Goal: Task Accomplishment & Management: Complete application form

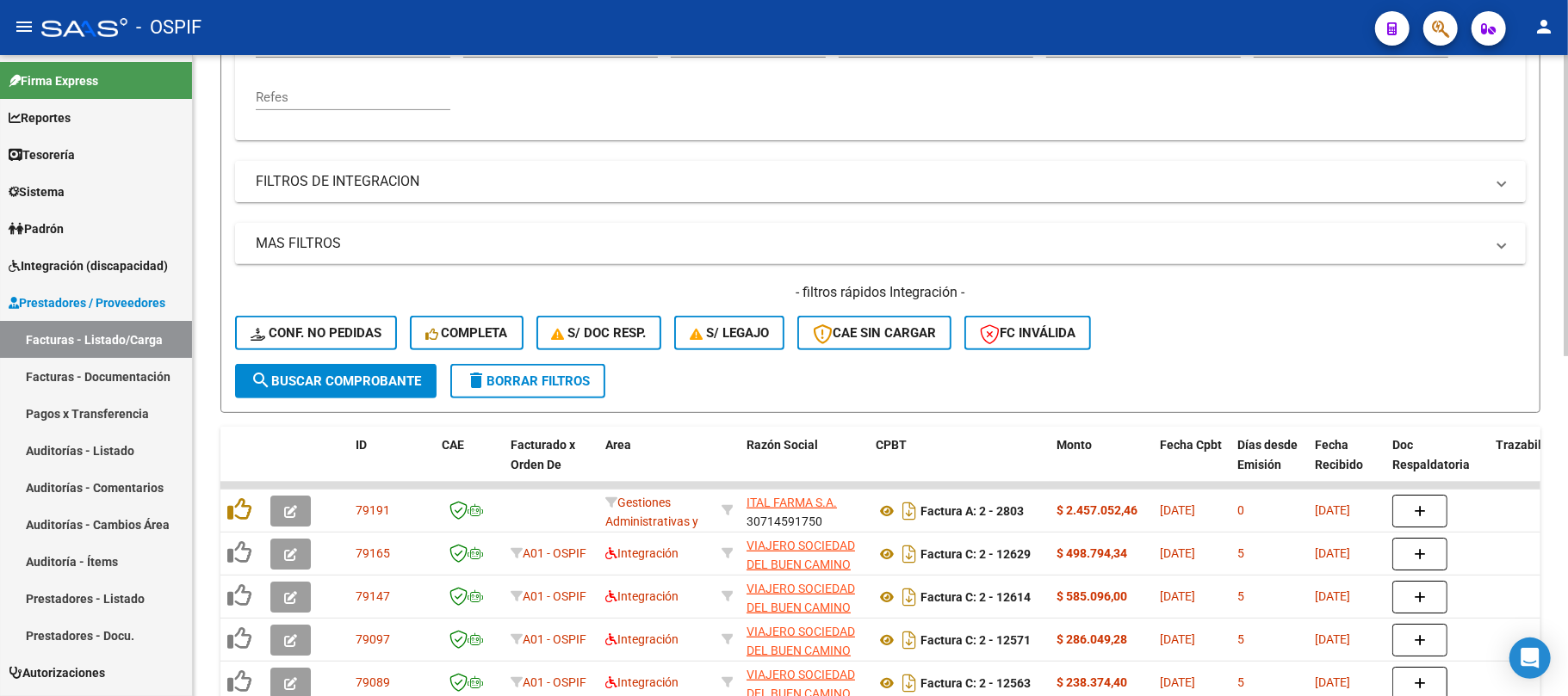
scroll to position [152, 0]
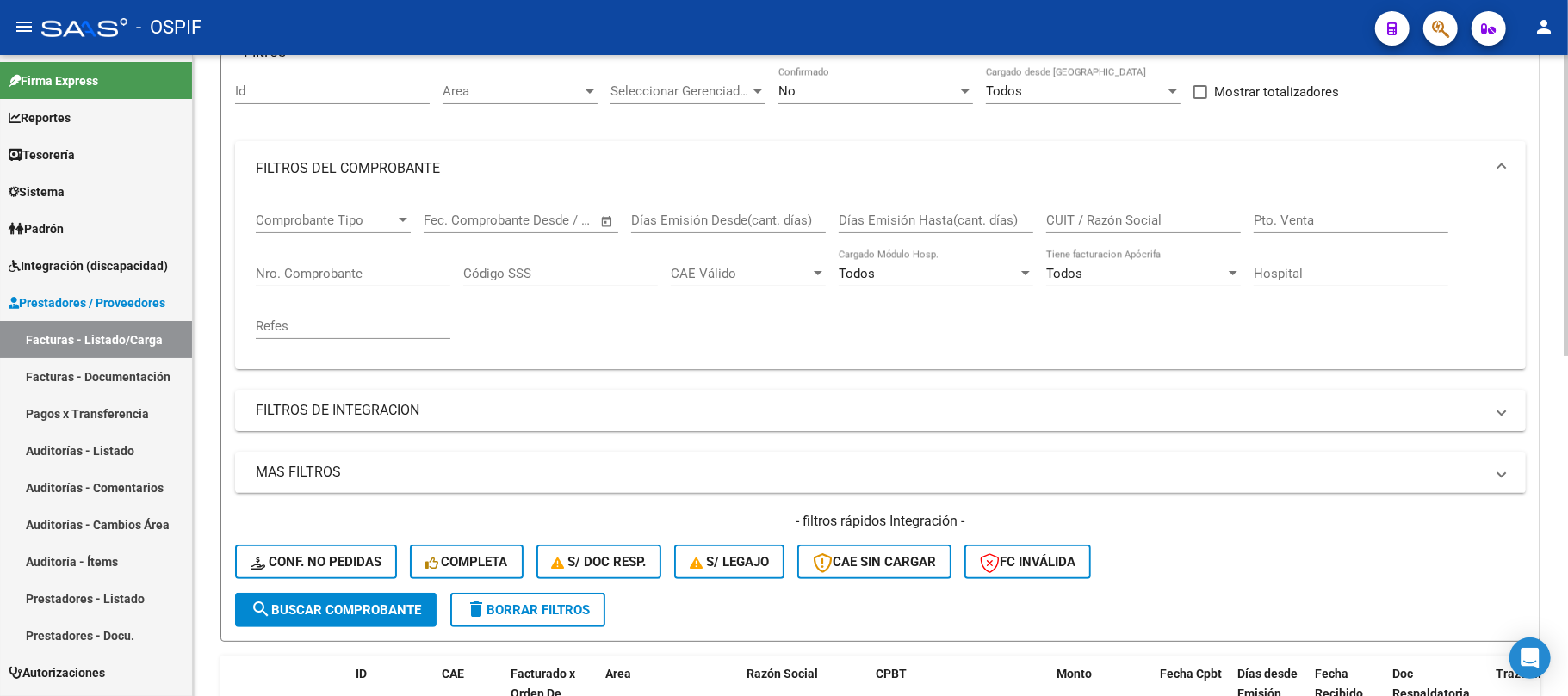
click at [1134, 209] on div "CUIT / Razón Social" at bounding box center [1143, 214] width 194 height 37
click at [1127, 225] on input "CUIT / Razón Social" at bounding box center [1143, 220] width 194 height 15
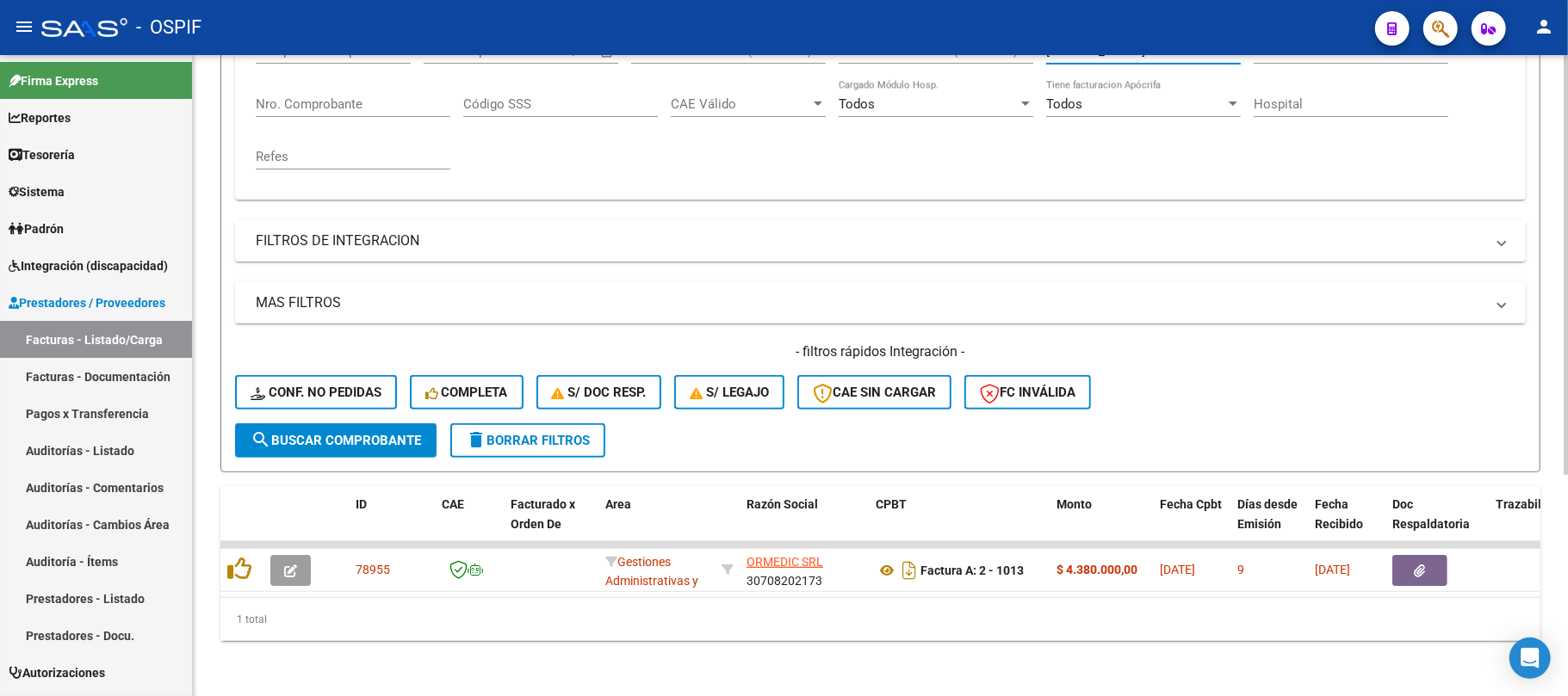
scroll to position [338, 0]
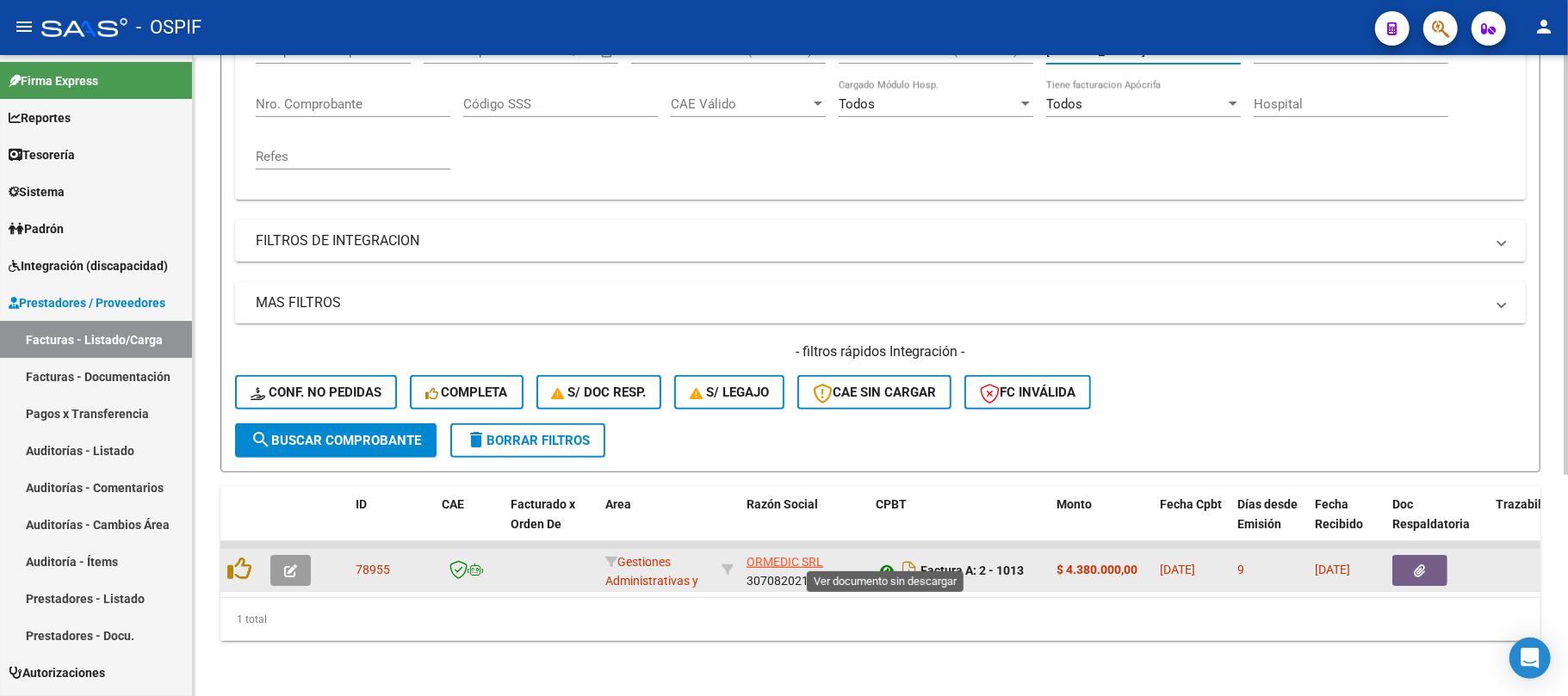
type input "[PERSON_NAME]"
click at [1438, 556] on button "button" at bounding box center [1420, 571] width 55 height 31
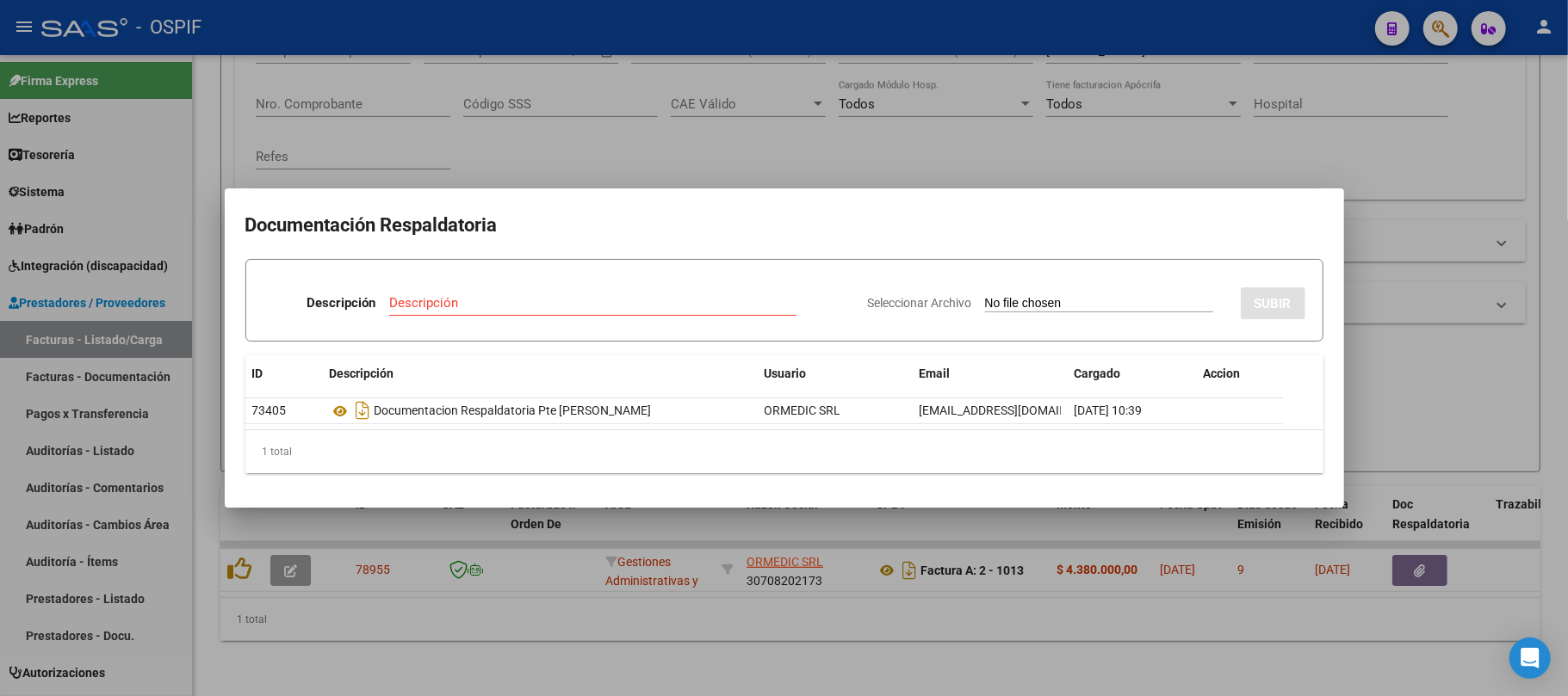
drag, startPoint x: 390, startPoint y: 568, endPoint x: 469, endPoint y: 215, distance: 361.7
click at [391, 568] on div at bounding box center [784, 348] width 1568 height 696
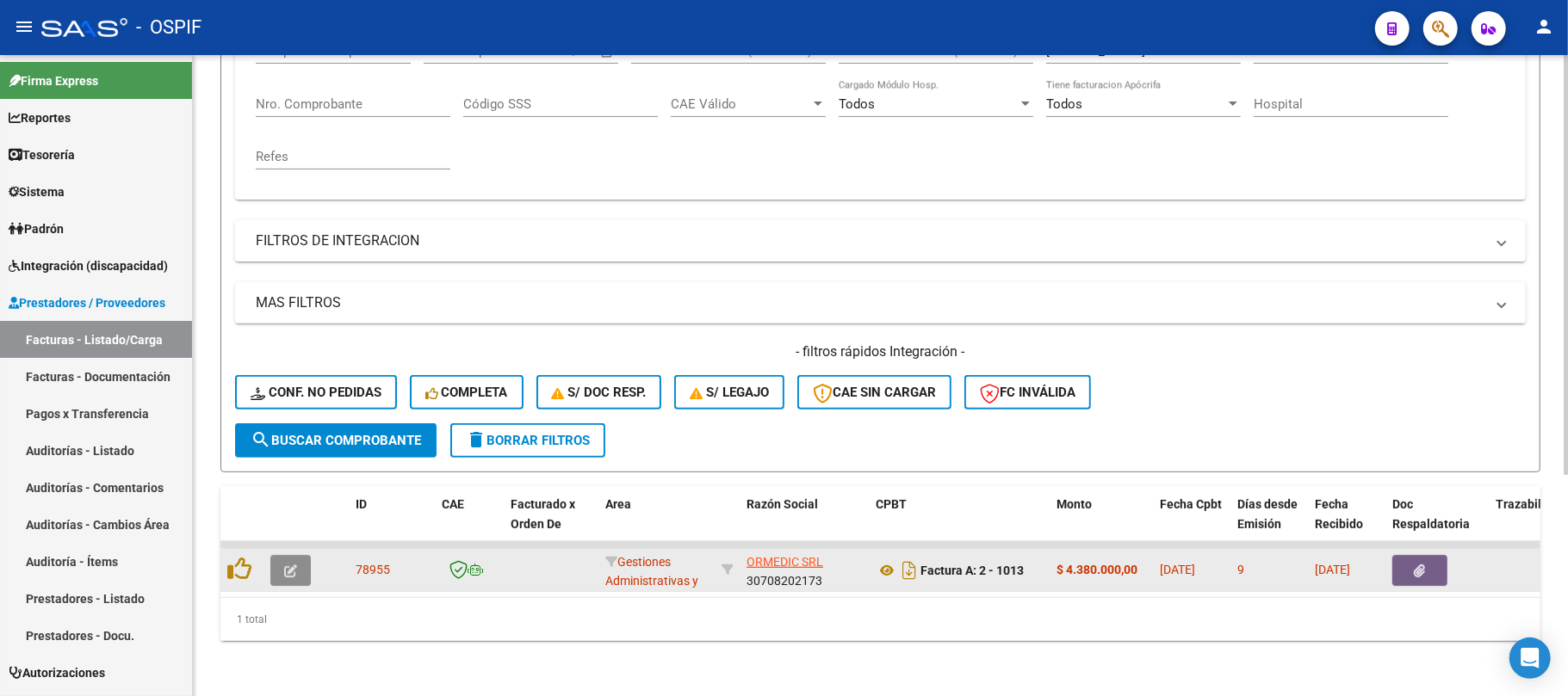
click at [304, 561] on button "button" at bounding box center [290, 571] width 41 height 31
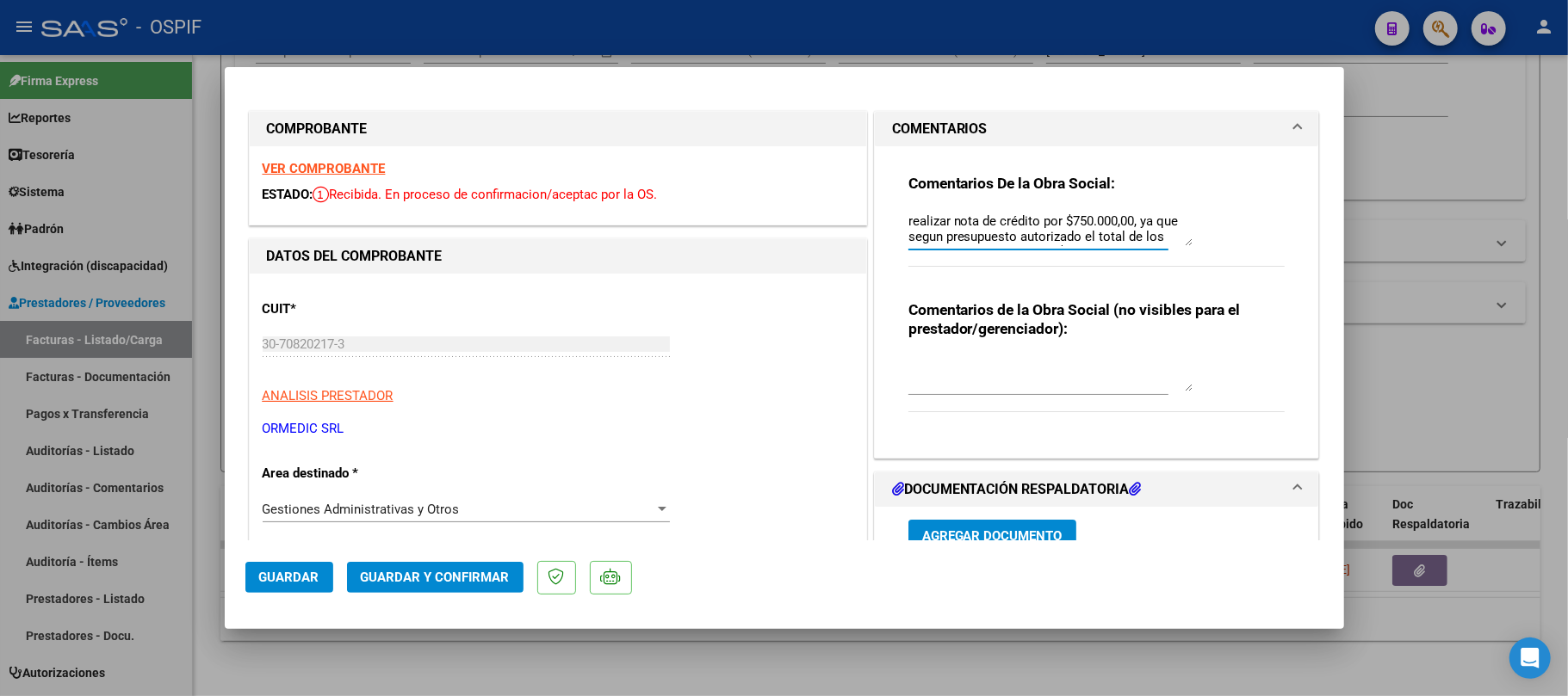
click at [990, 218] on textarea "realizar nota de crédito por $750.000,00, ya que segun presupuesto autorizado e…" at bounding box center [1051, 229] width 285 height 34
click at [992, 219] on textarea "realizar nota de crédito por $750.000,00, ya que segun presupuesto autorizado e…" at bounding box center [1051, 229] width 285 height 34
click at [992, 220] on textarea "realizar nota de crédito por $750.000,00, ya que segun presupuesto autorizado e…" at bounding box center [1051, 229] width 285 height 34
type textarea "Por otro lado debe acercar el certificado de implante original a la central de …"
click at [1093, 242] on textarea "Por otro lado debe acercar el certificado de implante original a la central de …" at bounding box center [1051, 229] width 285 height 34
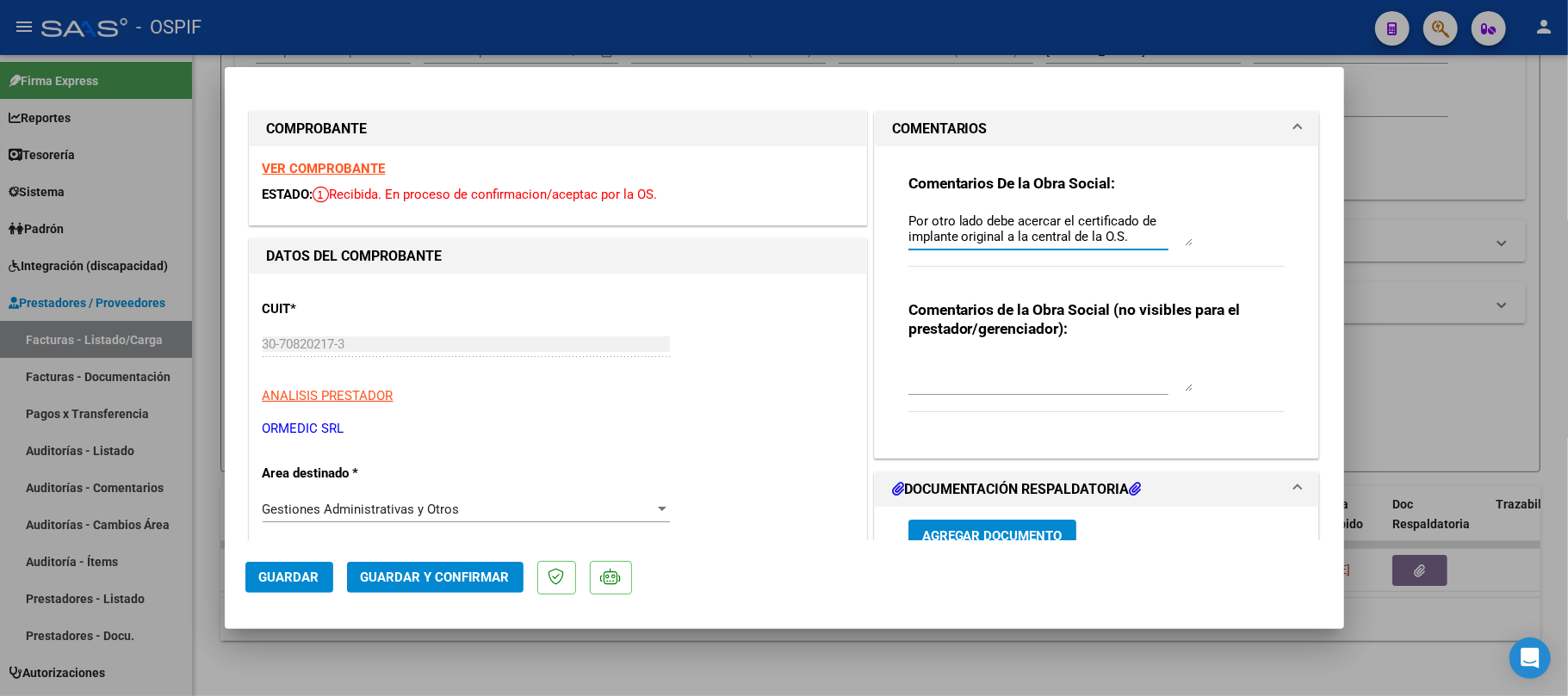
click at [1093, 242] on textarea "Por otro lado debe acercar el certificado de implante original a la central de …" at bounding box center [1051, 229] width 285 height 34
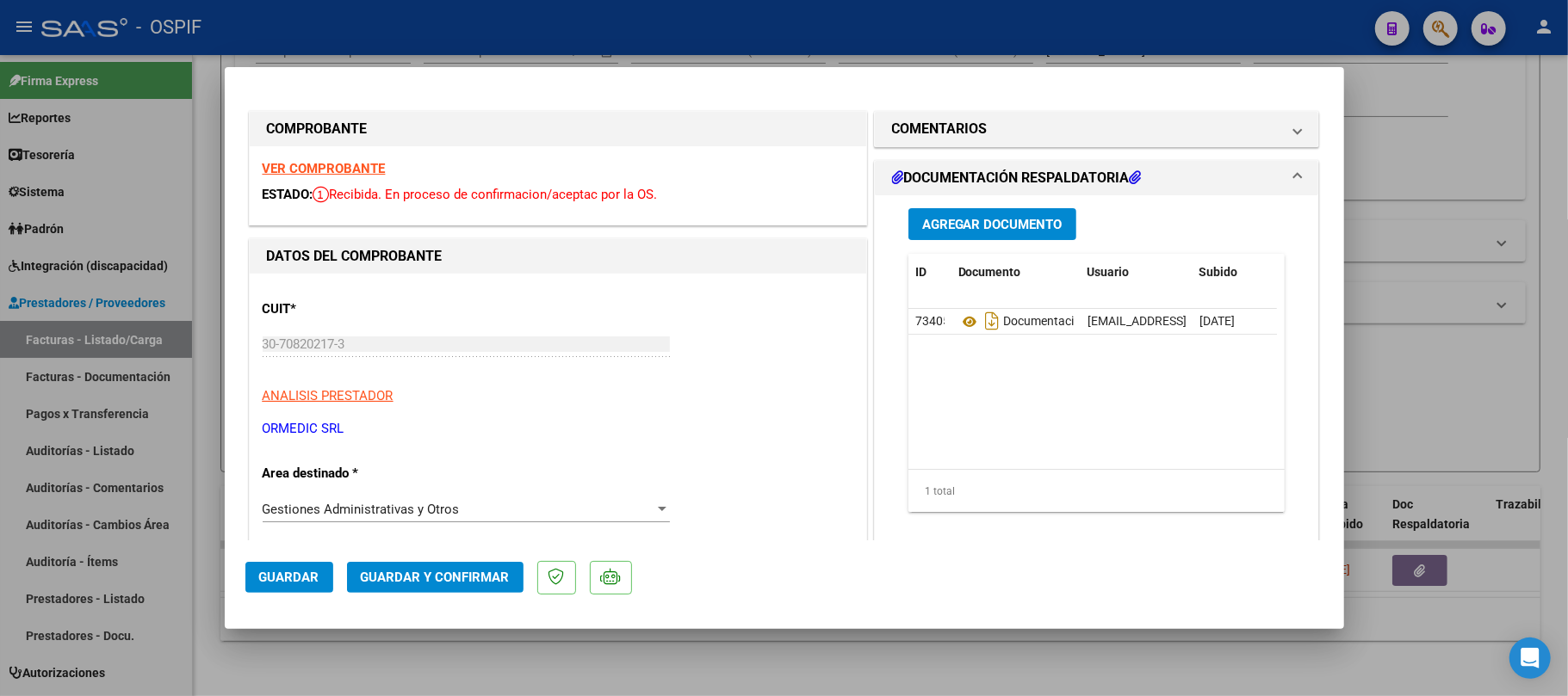
click at [473, 578] on span "Guardar y Confirmar" at bounding box center [434, 577] width 149 height 15
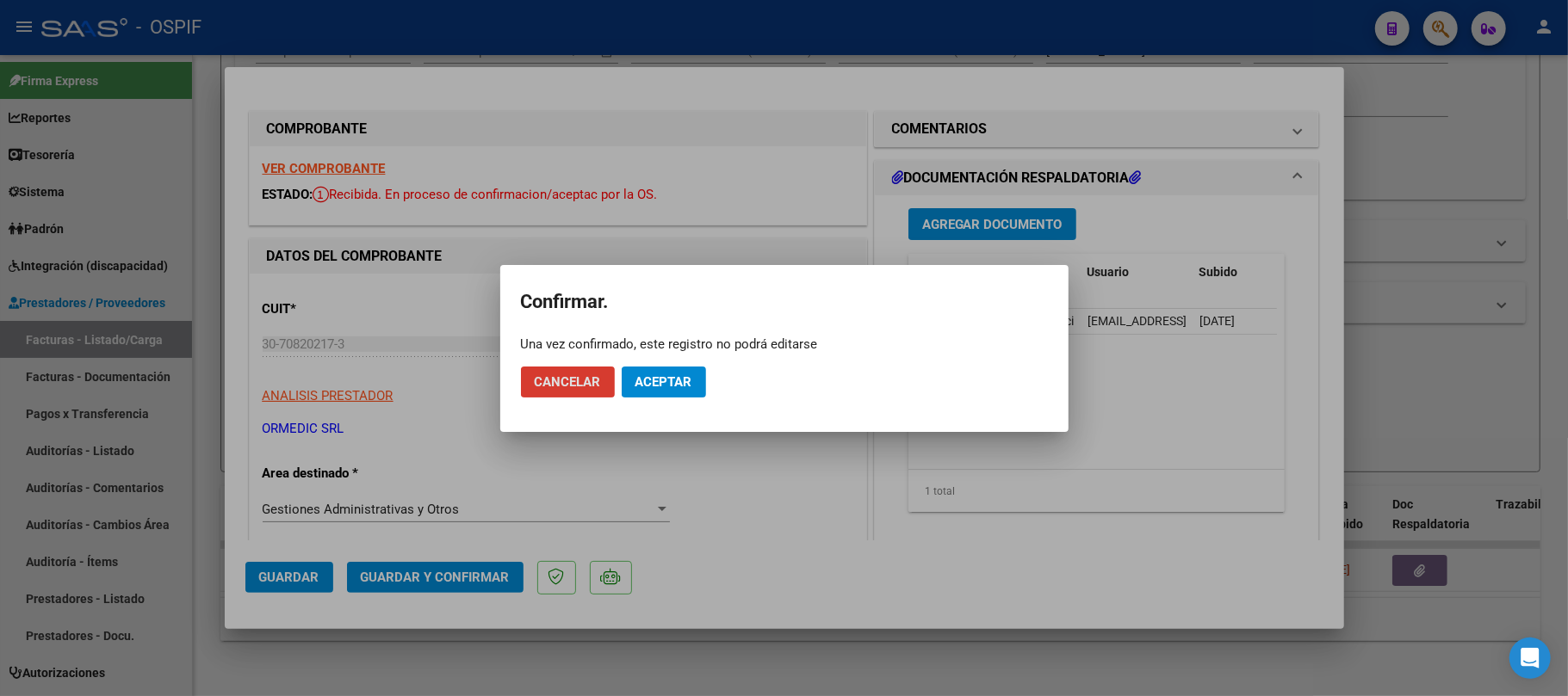
click at [675, 380] on span "Aceptar" at bounding box center [664, 382] width 57 height 15
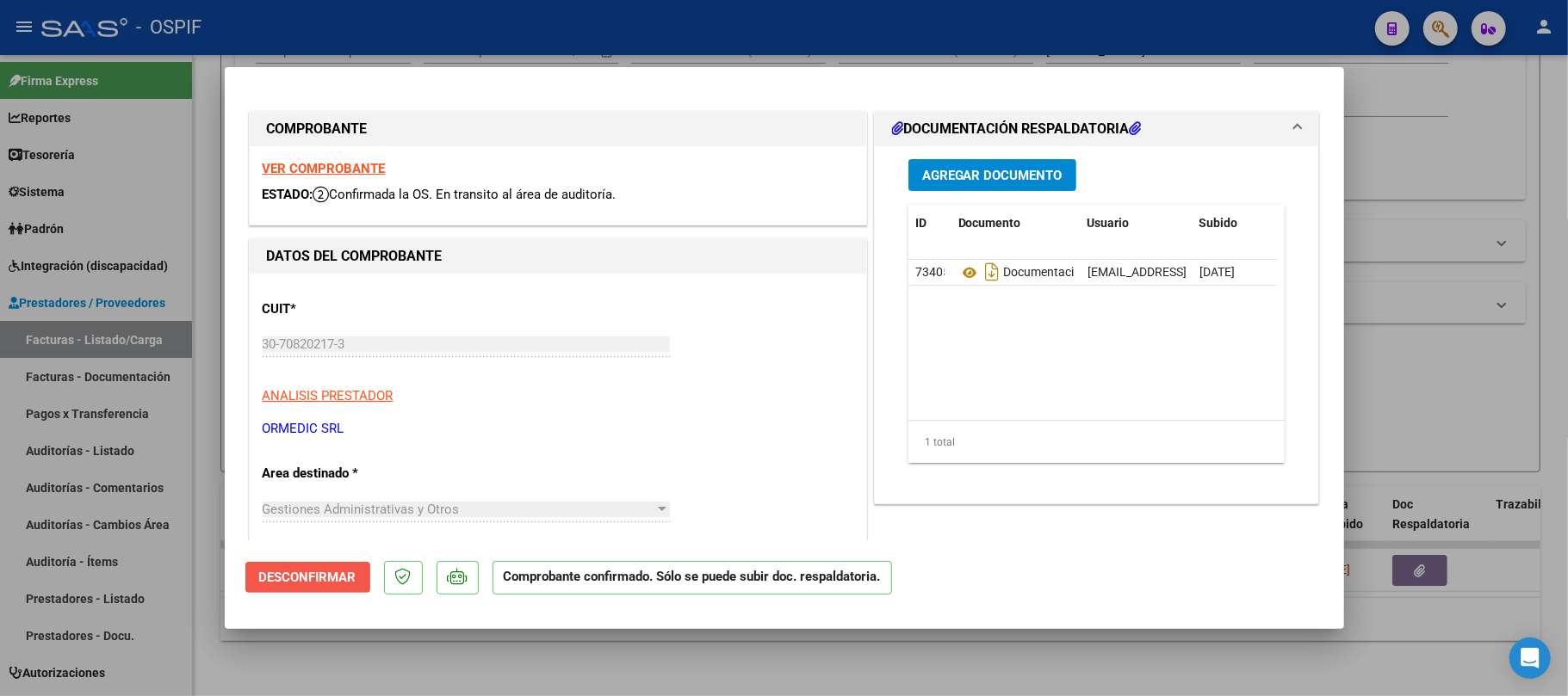
click at [302, 577] on span "Desconfirmar" at bounding box center [307, 577] width 98 height 15
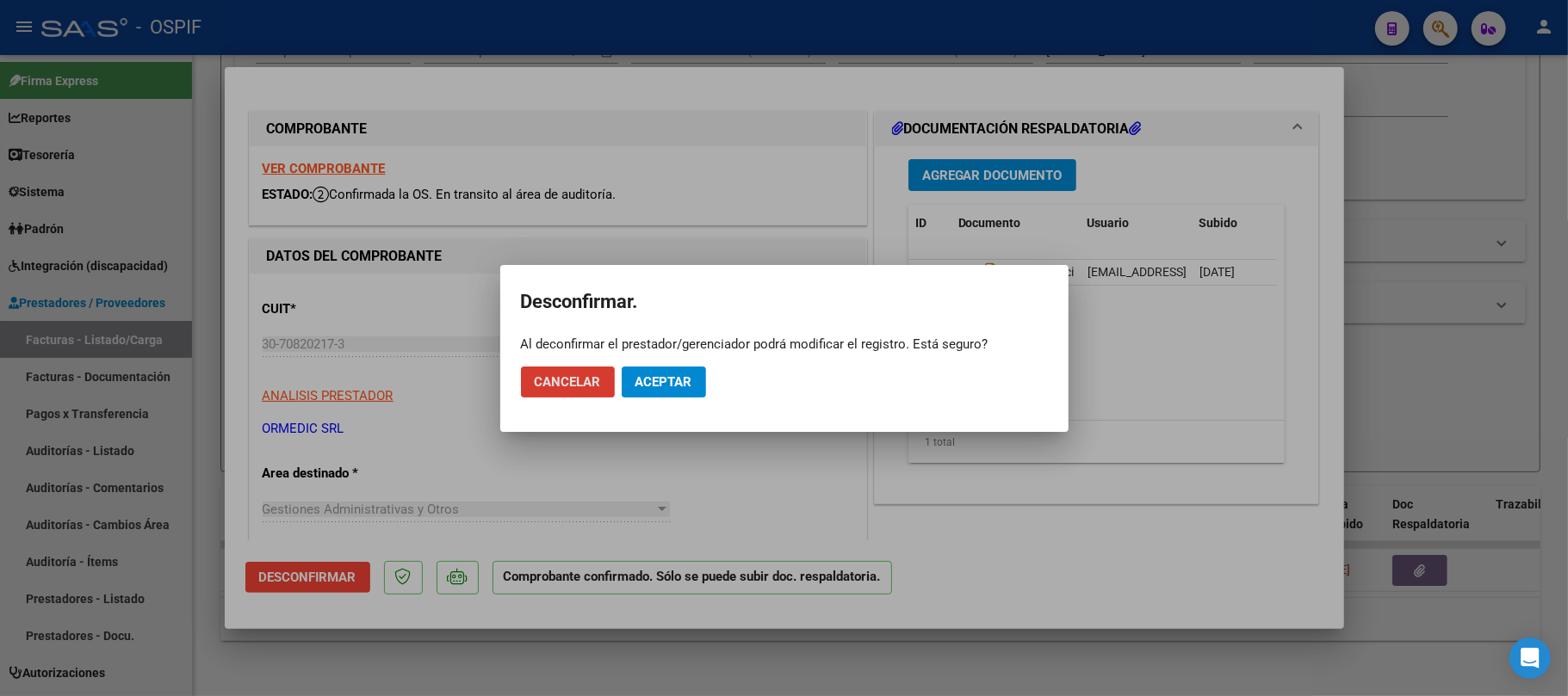
drag, startPoint x: 687, startPoint y: 384, endPoint x: 722, endPoint y: 378, distance: 35.5
click at [687, 387] on span "Aceptar" at bounding box center [664, 382] width 57 height 15
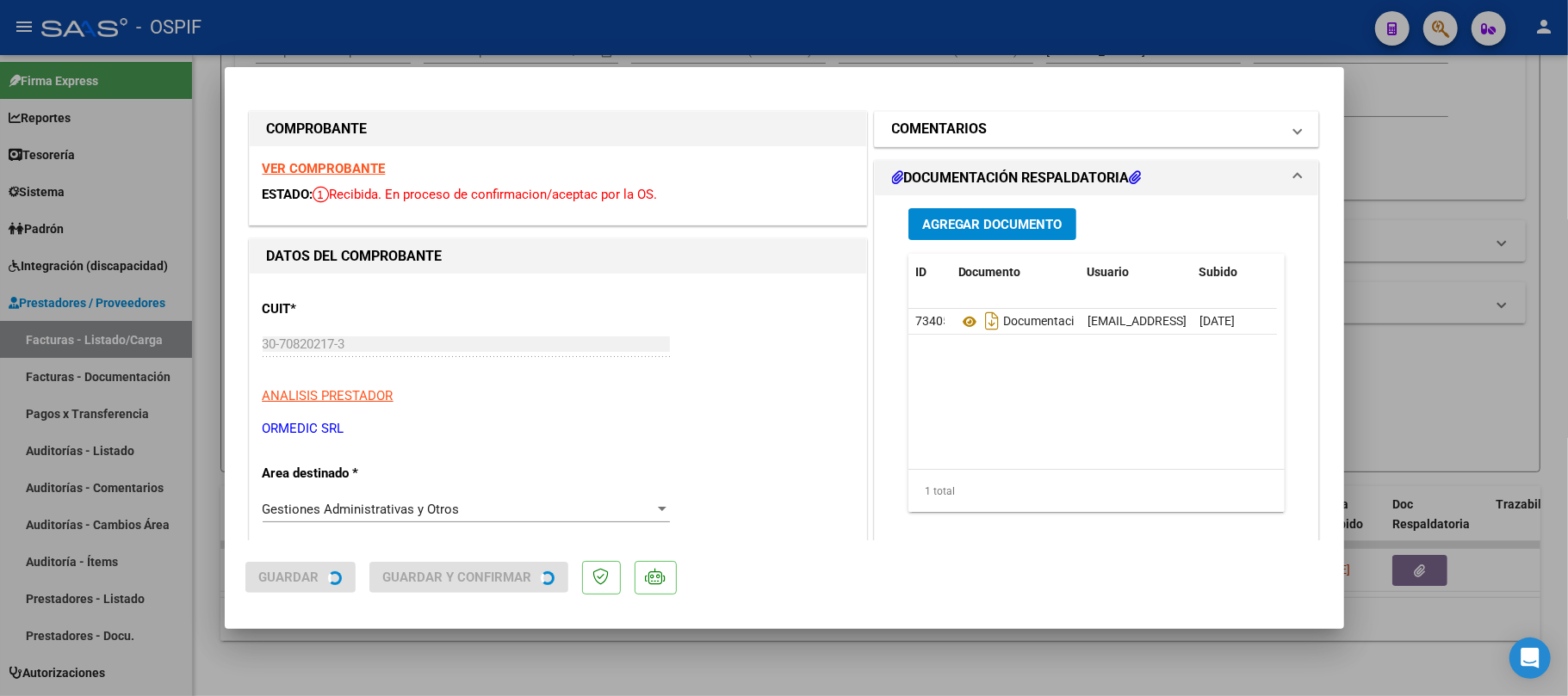
click at [1042, 137] on mat-panel-title "COMENTARIOS" at bounding box center [1087, 129] width 389 height 21
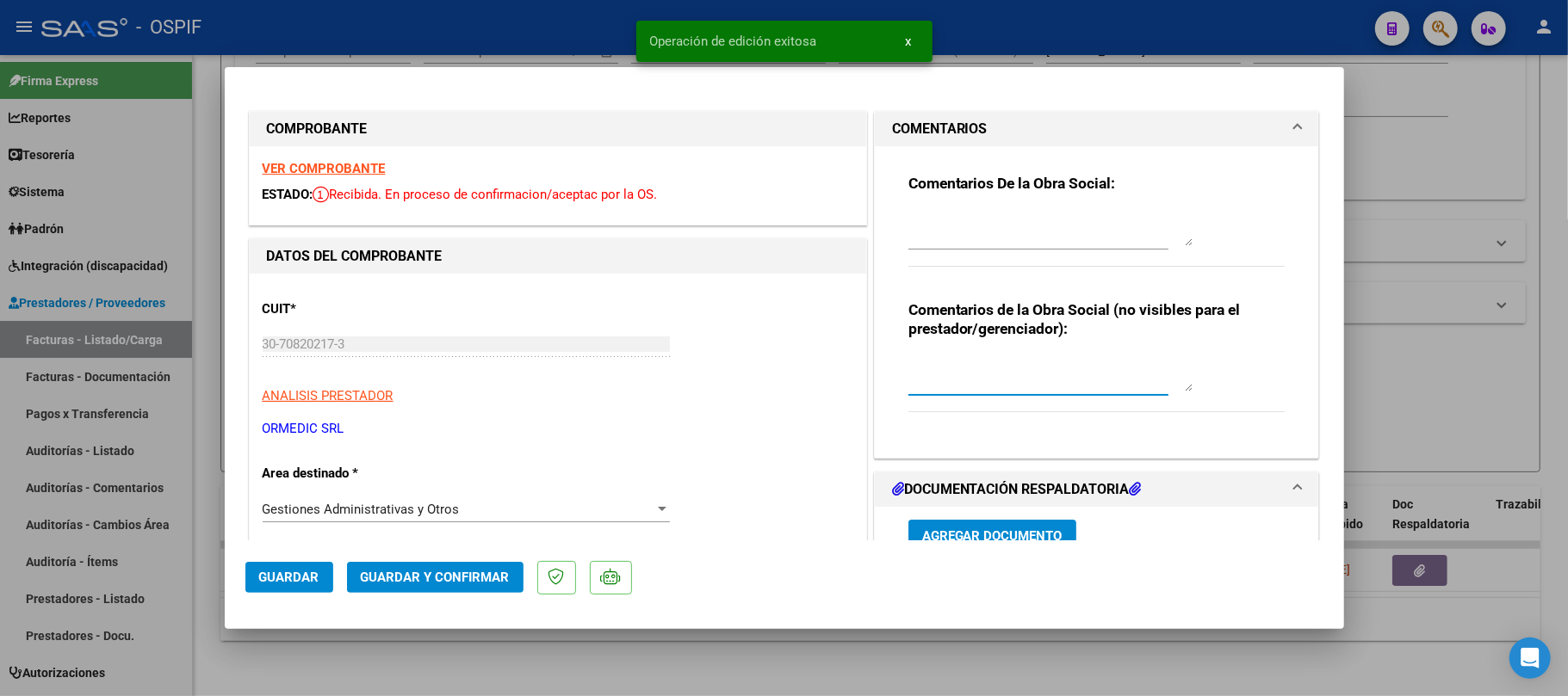
click at [994, 390] on textarea at bounding box center [1051, 375] width 285 height 34
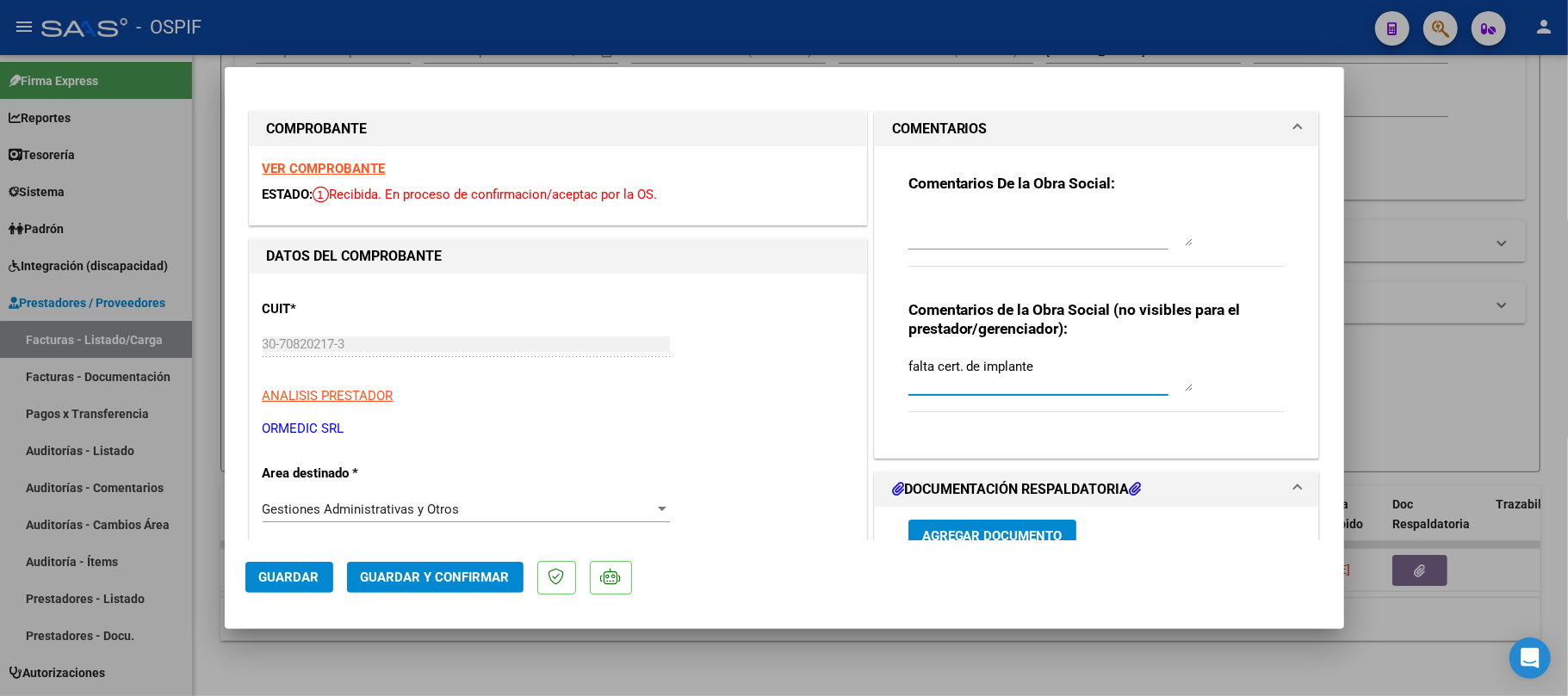
type textarea "falta cert. de implante"
click at [300, 589] on button "Guardar" at bounding box center [289, 577] width 88 height 31
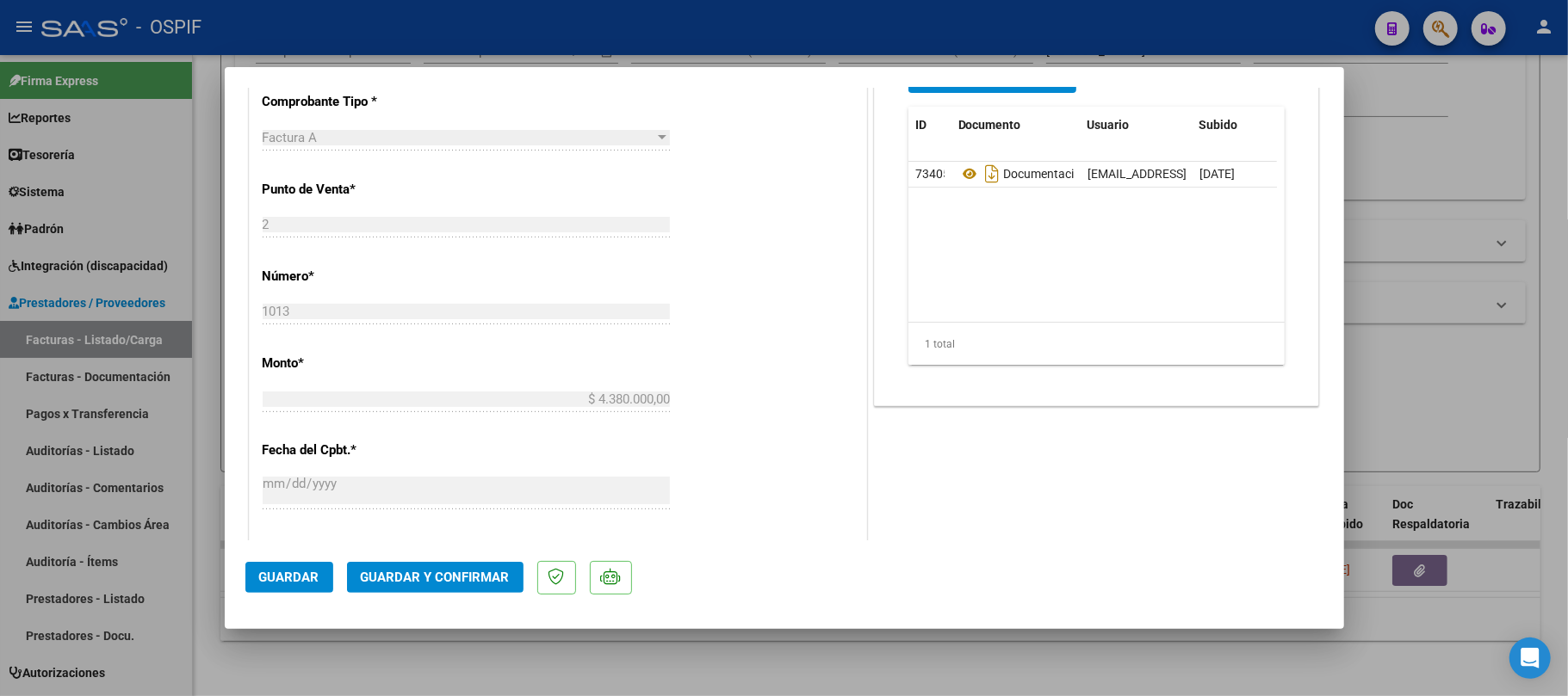
scroll to position [0, 0]
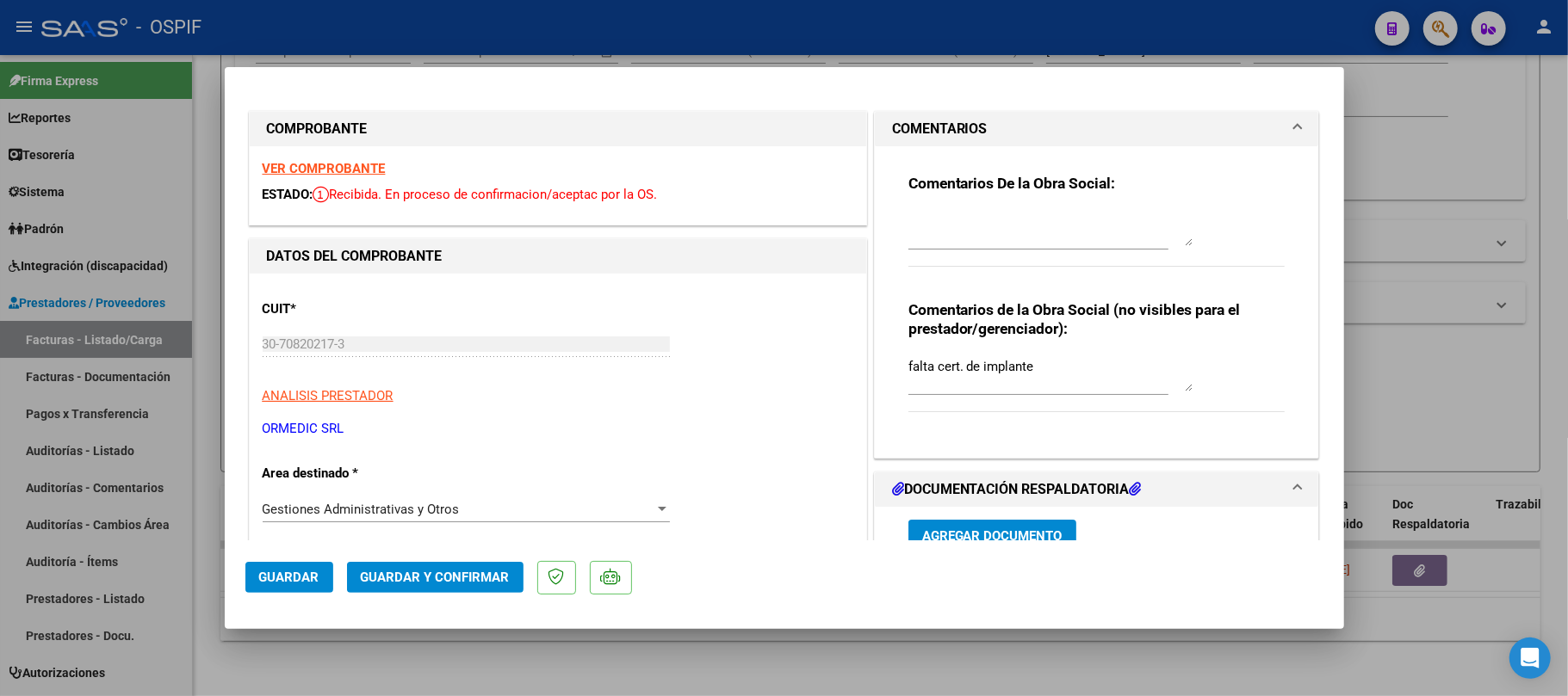
click at [268, 608] on mat-dialog-actions "Guardar Guardar y Confirmar" at bounding box center [784, 575] width 1079 height 68
click at [272, 590] on button "Guardar" at bounding box center [289, 577] width 88 height 31
click at [273, 584] on span "Guardar" at bounding box center [289, 577] width 61 height 15
click at [294, 594] on mat-dialog-actions "Guardar Guardar y Confirmar" at bounding box center [784, 575] width 1079 height 68
click at [296, 587] on button "Guardar" at bounding box center [289, 577] width 88 height 31
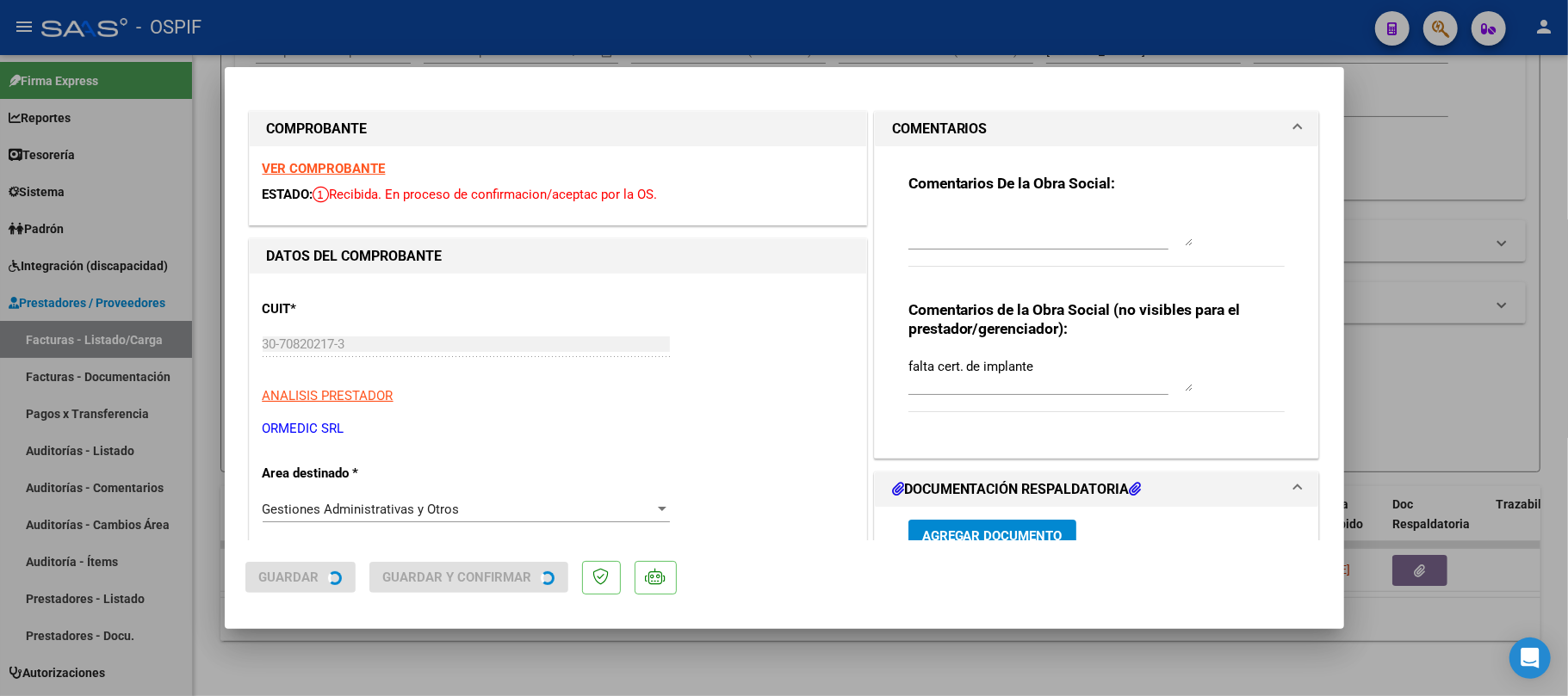
click at [317, 640] on div at bounding box center [784, 348] width 1568 height 696
type input "$ 0,00"
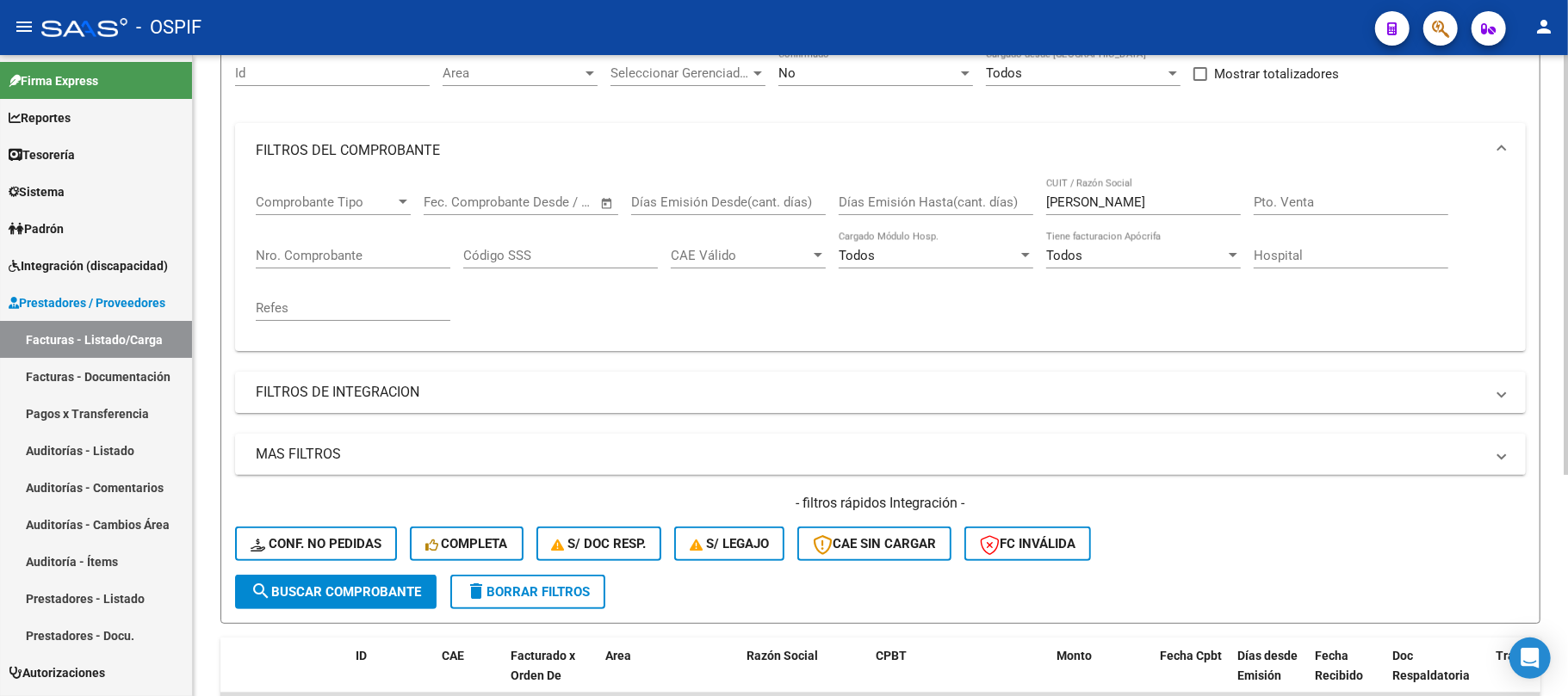
scroll to position [107, 0]
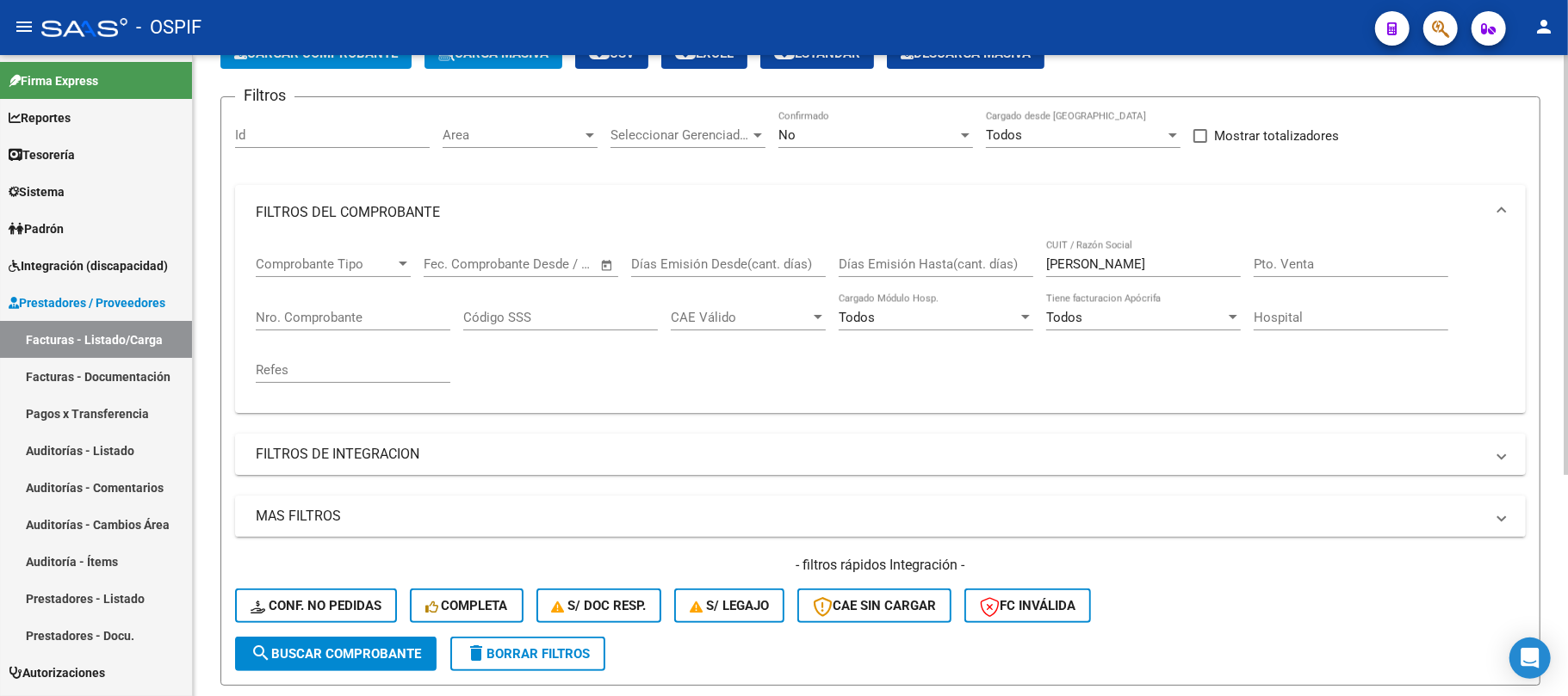
click at [1130, 284] on div "[PERSON_NAME] CUIT / Razón Social" at bounding box center [1143, 266] width 194 height 53
drag, startPoint x: 1104, startPoint y: 260, endPoint x: 1051, endPoint y: 255, distance: 53.2
click at [1051, 255] on div "[PERSON_NAME] CUIT / Razón Social" at bounding box center [1143, 258] width 194 height 37
type input "o"
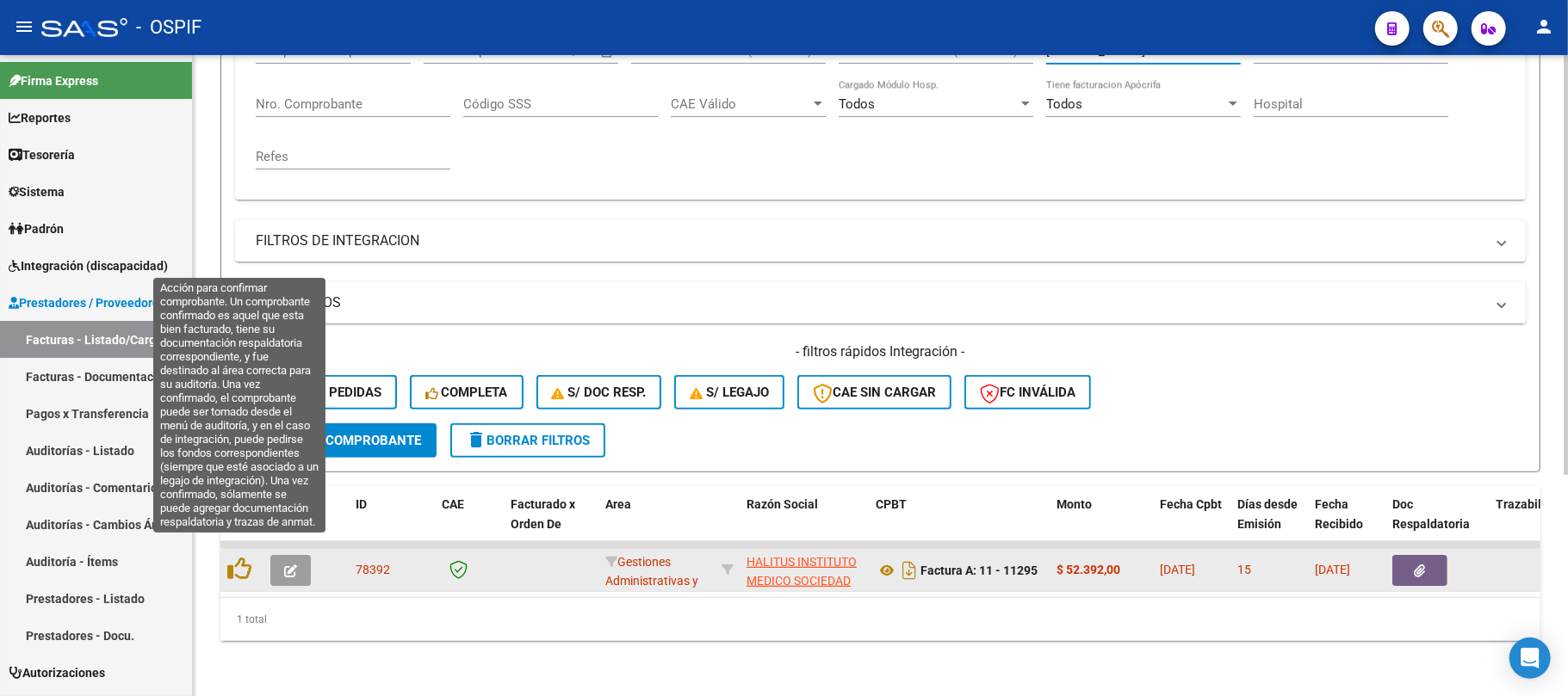
type input "[PERSON_NAME]"
click at [270, 558] on button "button" at bounding box center [290, 571] width 41 height 31
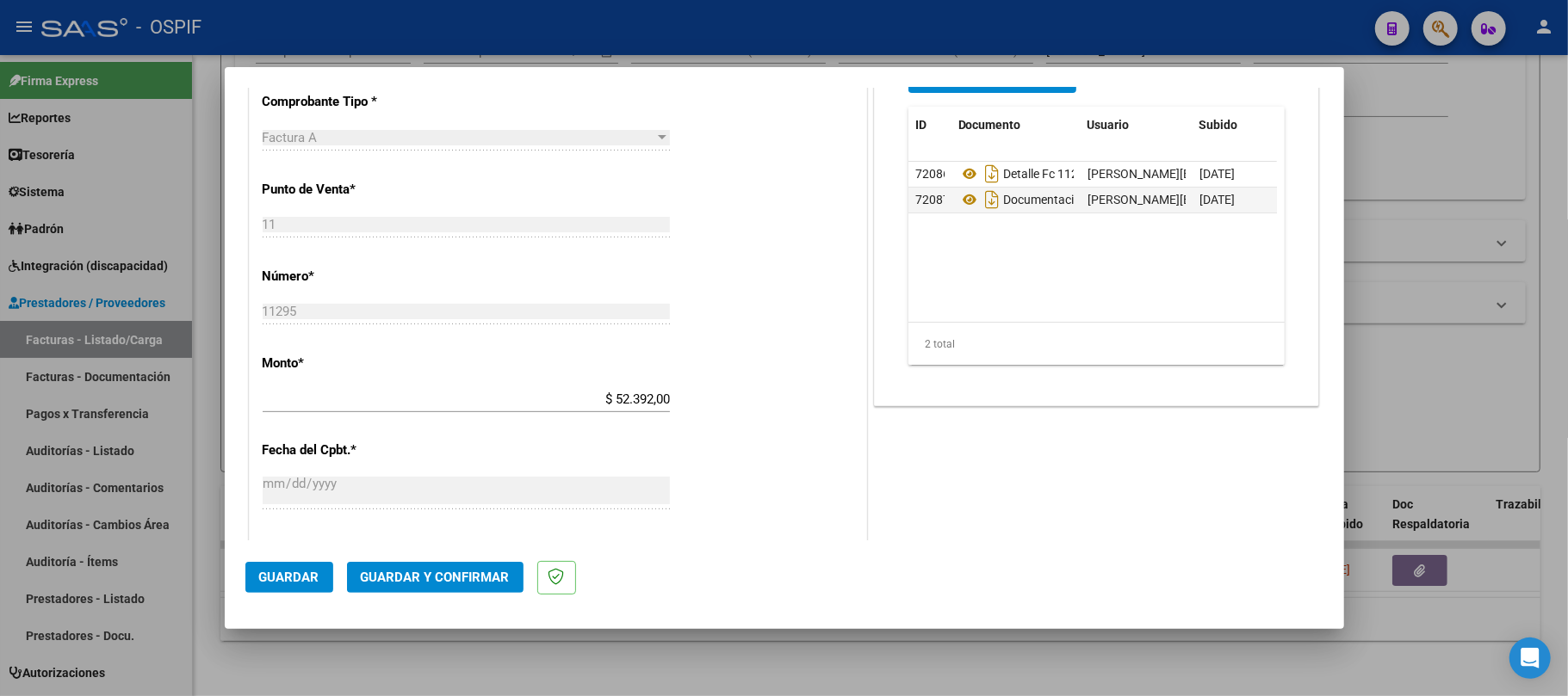
scroll to position [229, 0]
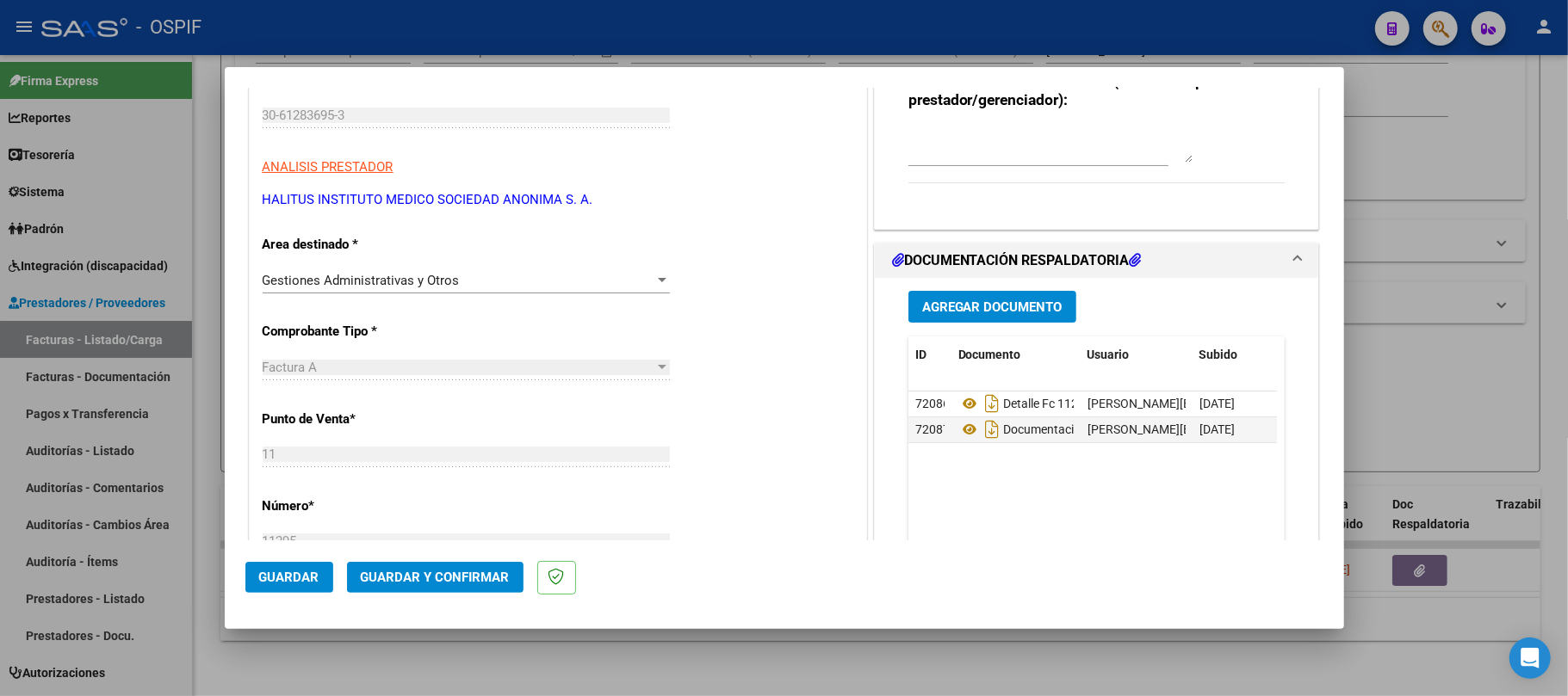
click at [997, 300] on span "Agregar Documento" at bounding box center [992, 307] width 140 height 15
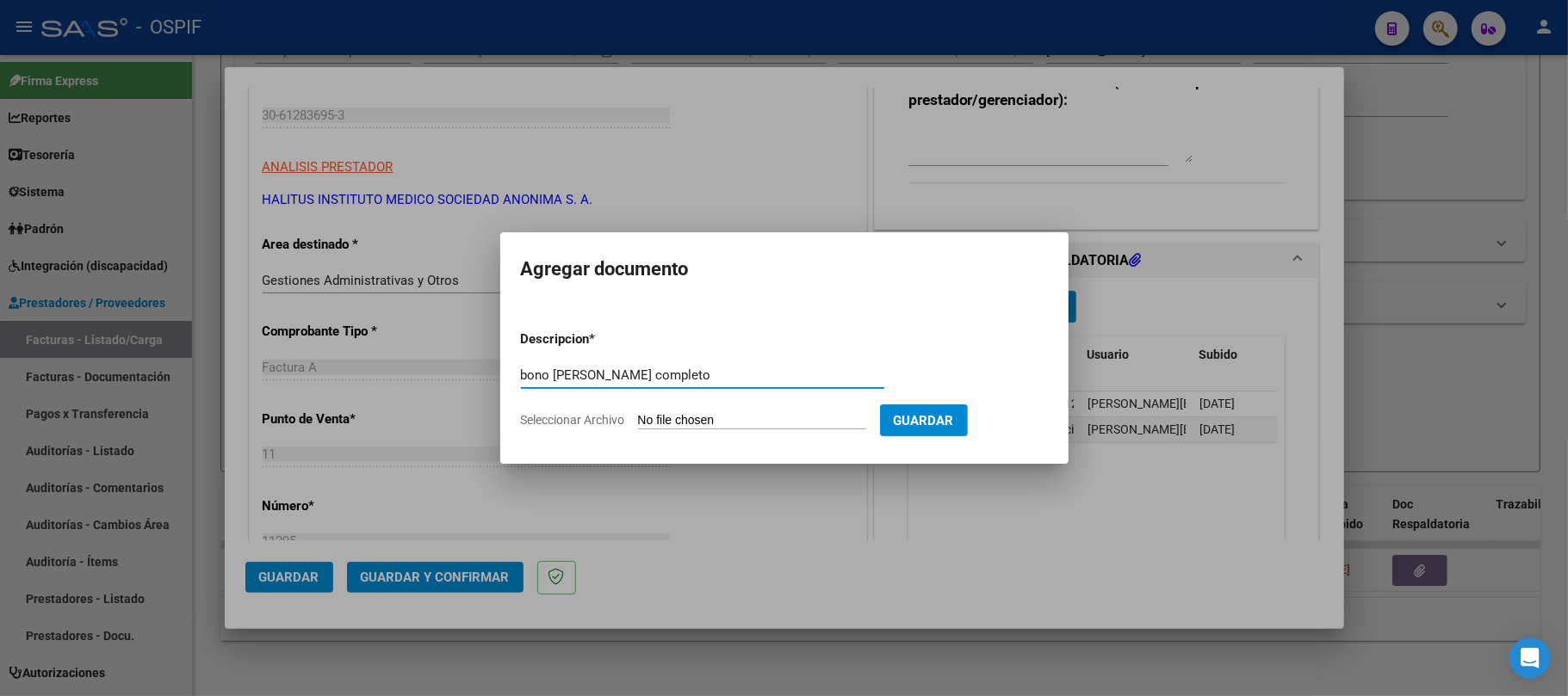
type input "bono [PERSON_NAME] completo"
click at [735, 421] on input "Seleccionar Archivo" at bounding box center [752, 421] width 229 height 16
type input "C:\fakepath\[PERSON_NAME].pdf"
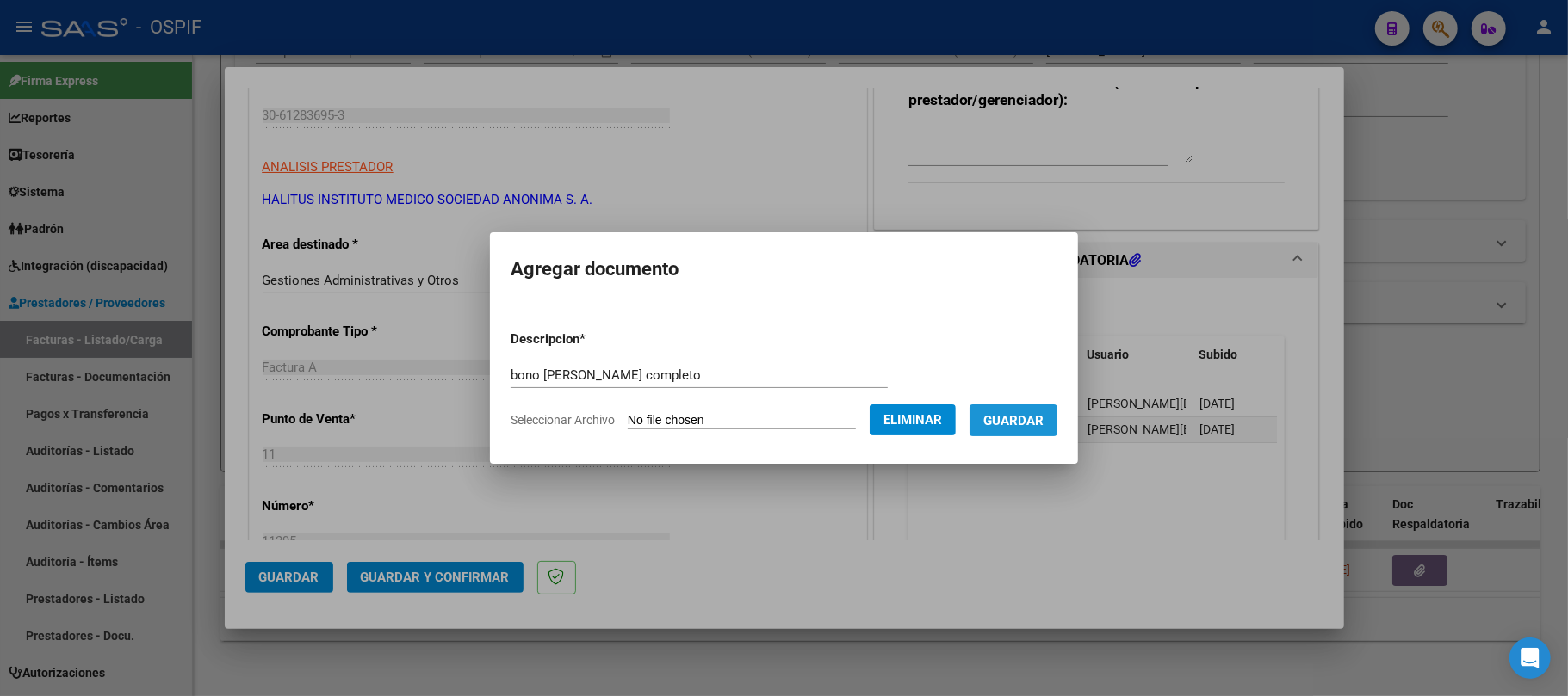
click at [1043, 428] on span "Guardar" at bounding box center [1014, 421] width 61 height 15
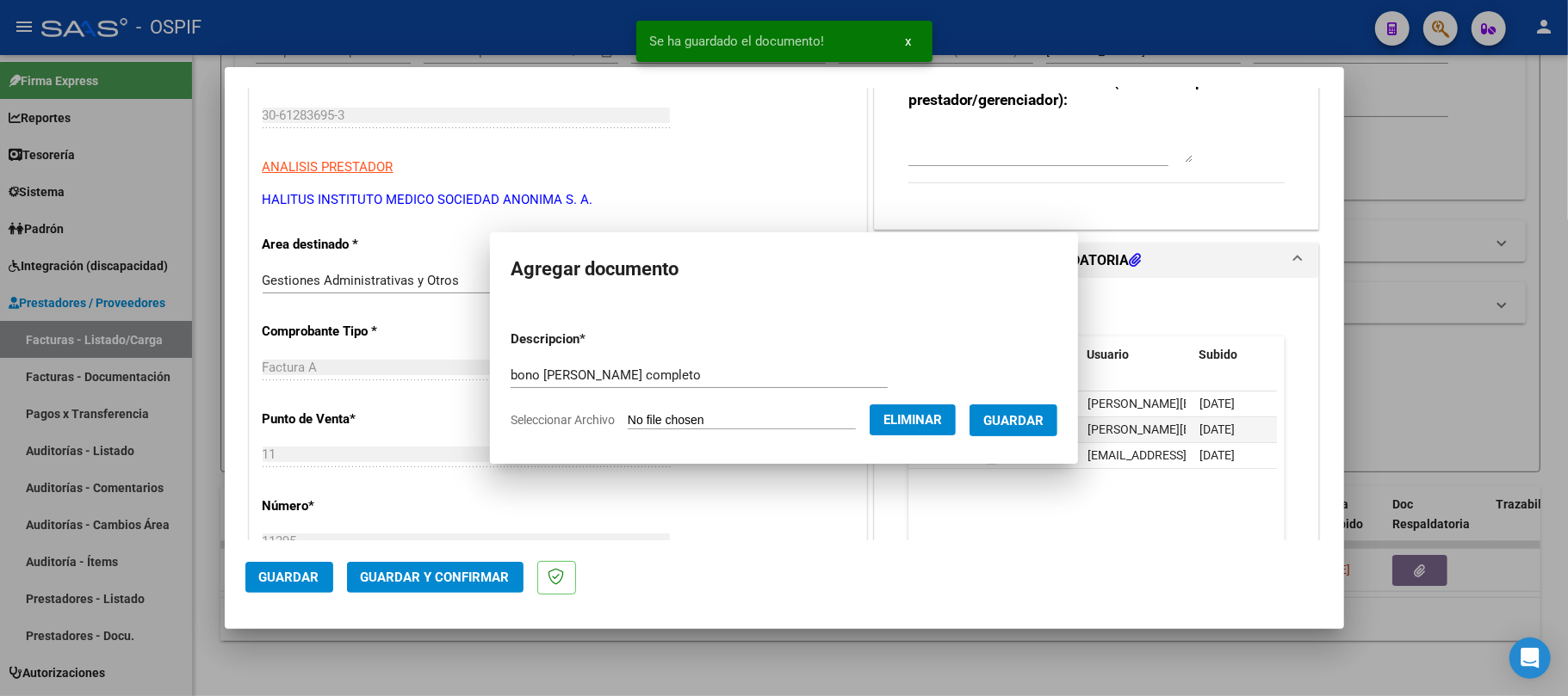
click at [425, 578] on span "Guardar y Confirmar" at bounding box center [434, 577] width 149 height 15
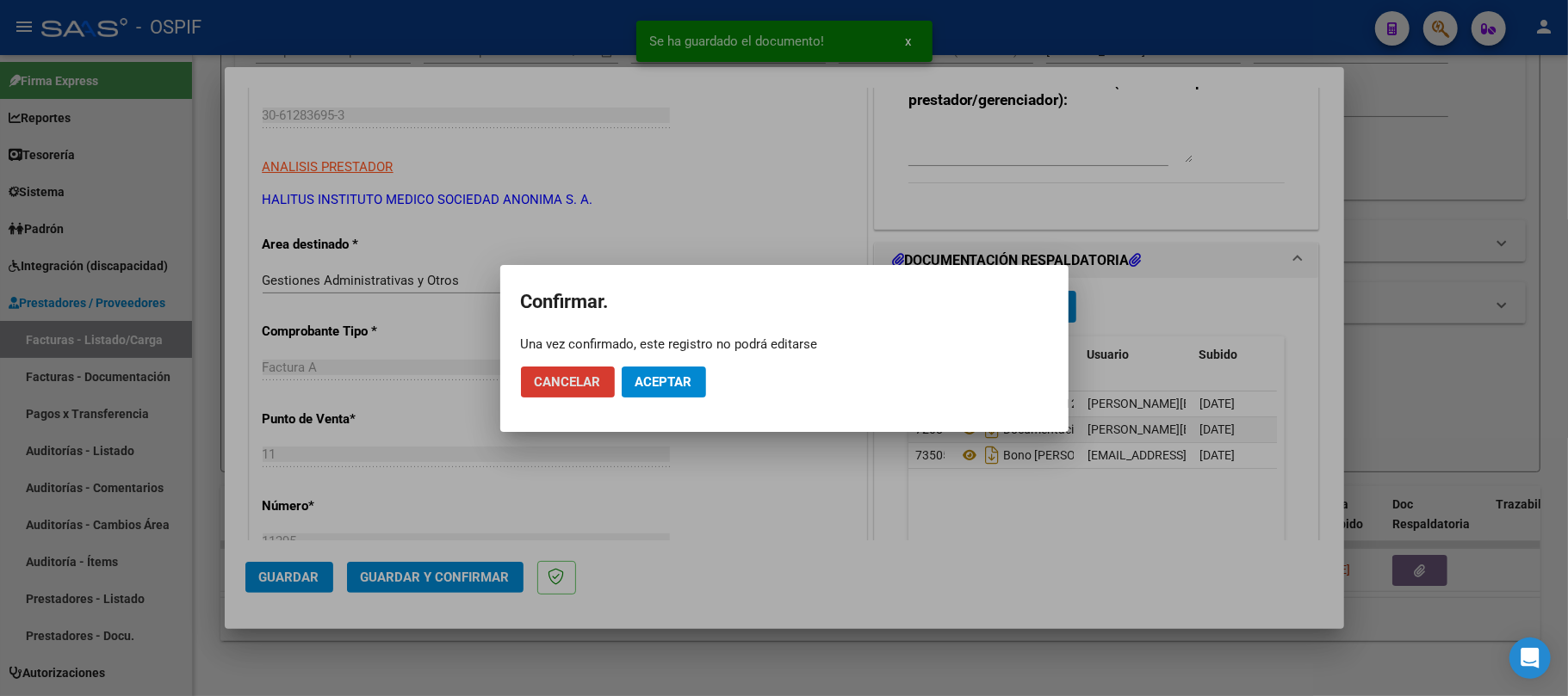
click at [659, 372] on button "Aceptar" at bounding box center [663, 382] width 84 height 31
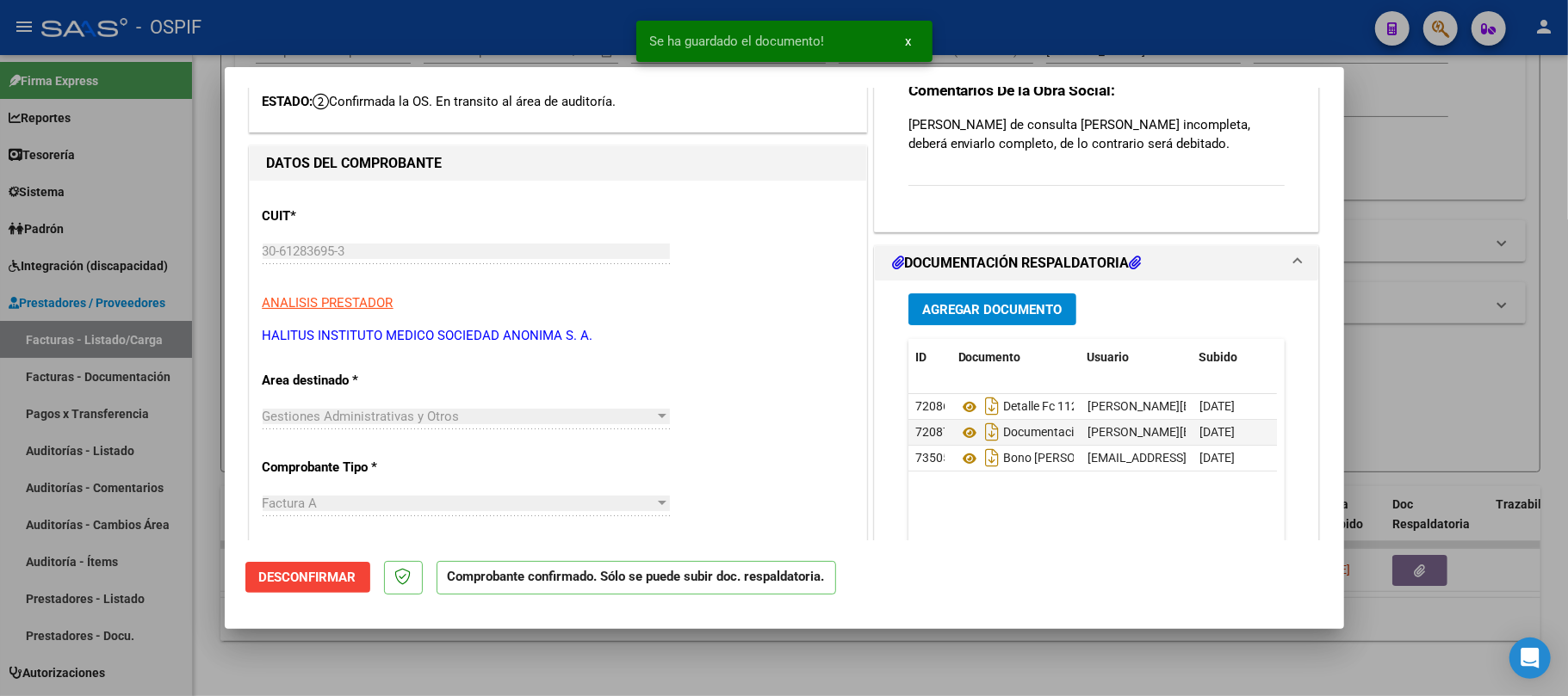
scroll to position [0, 0]
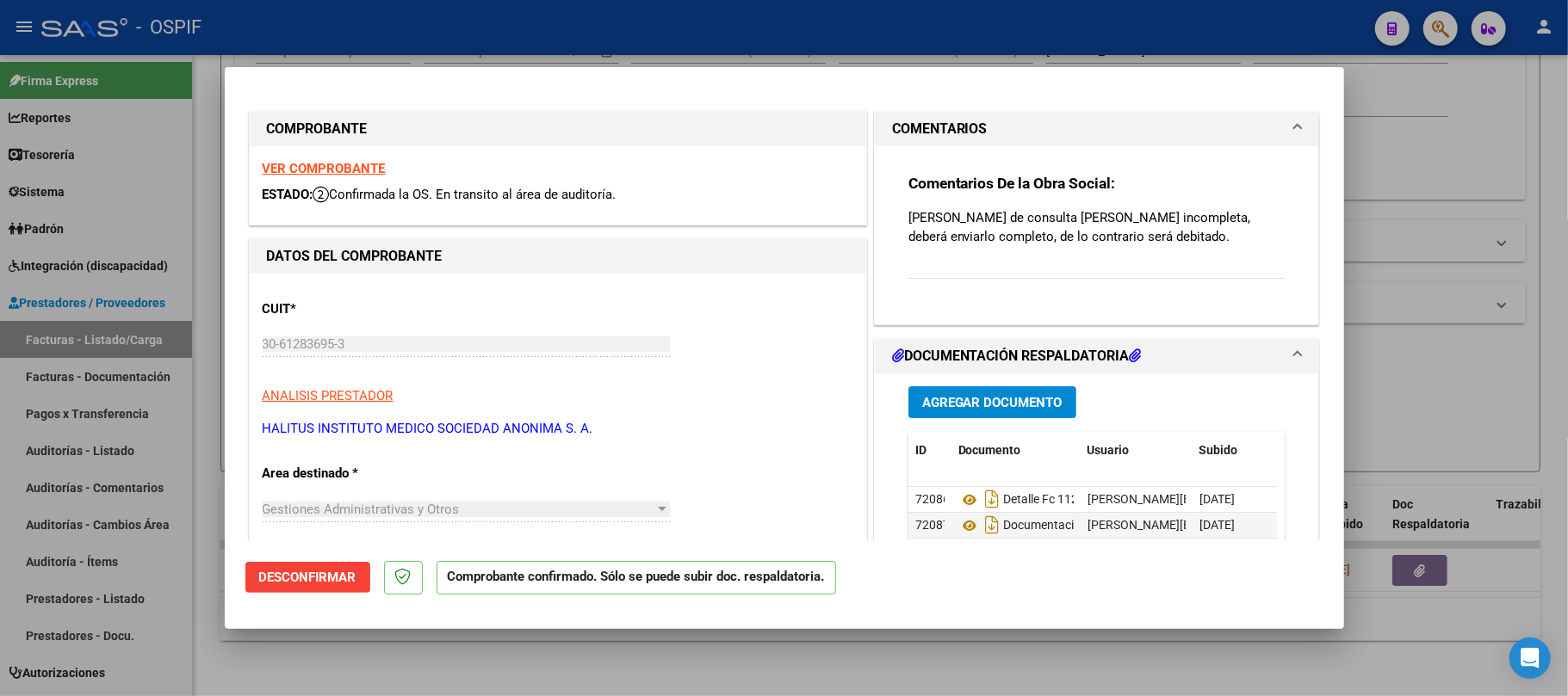
click at [335, 578] on span "Desconfirmar" at bounding box center [307, 577] width 98 height 15
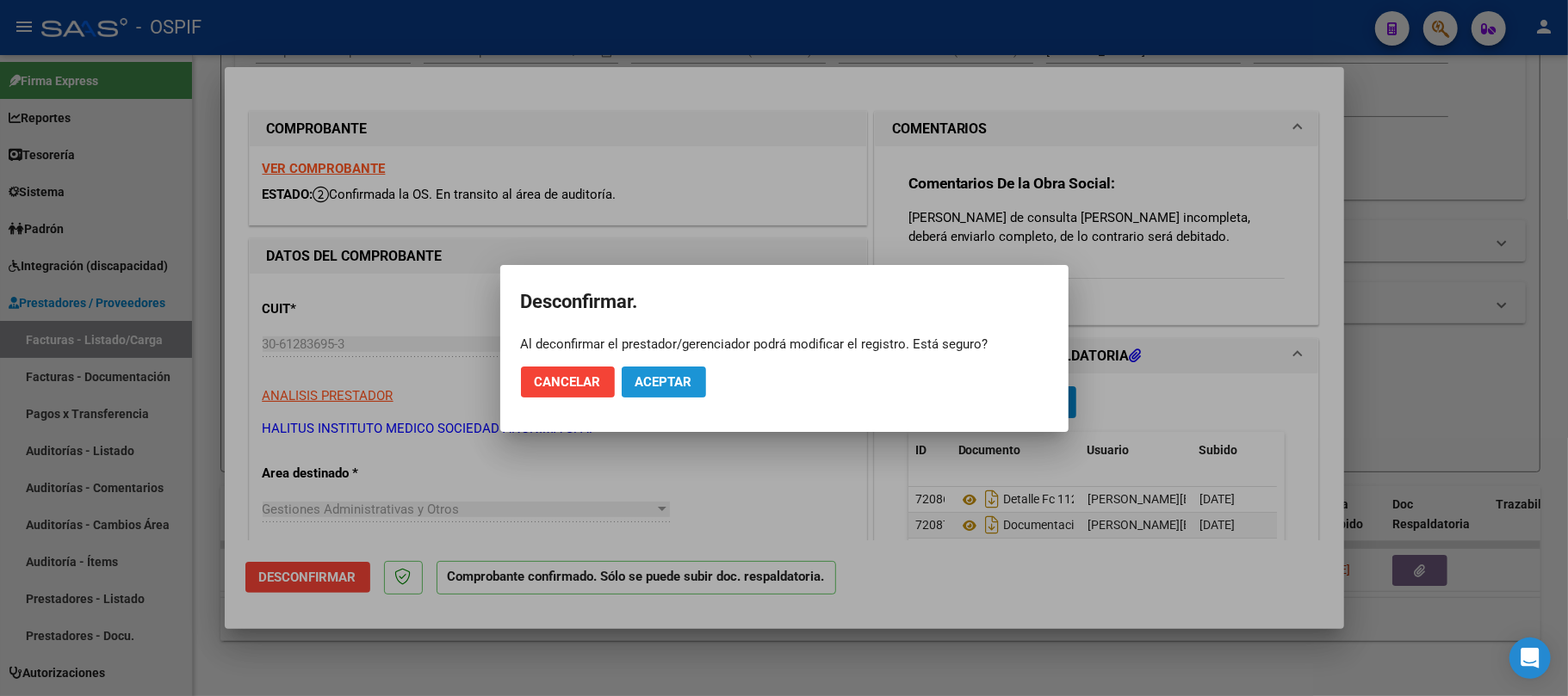
click at [691, 379] on span "Aceptar" at bounding box center [664, 382] width 57 height 15
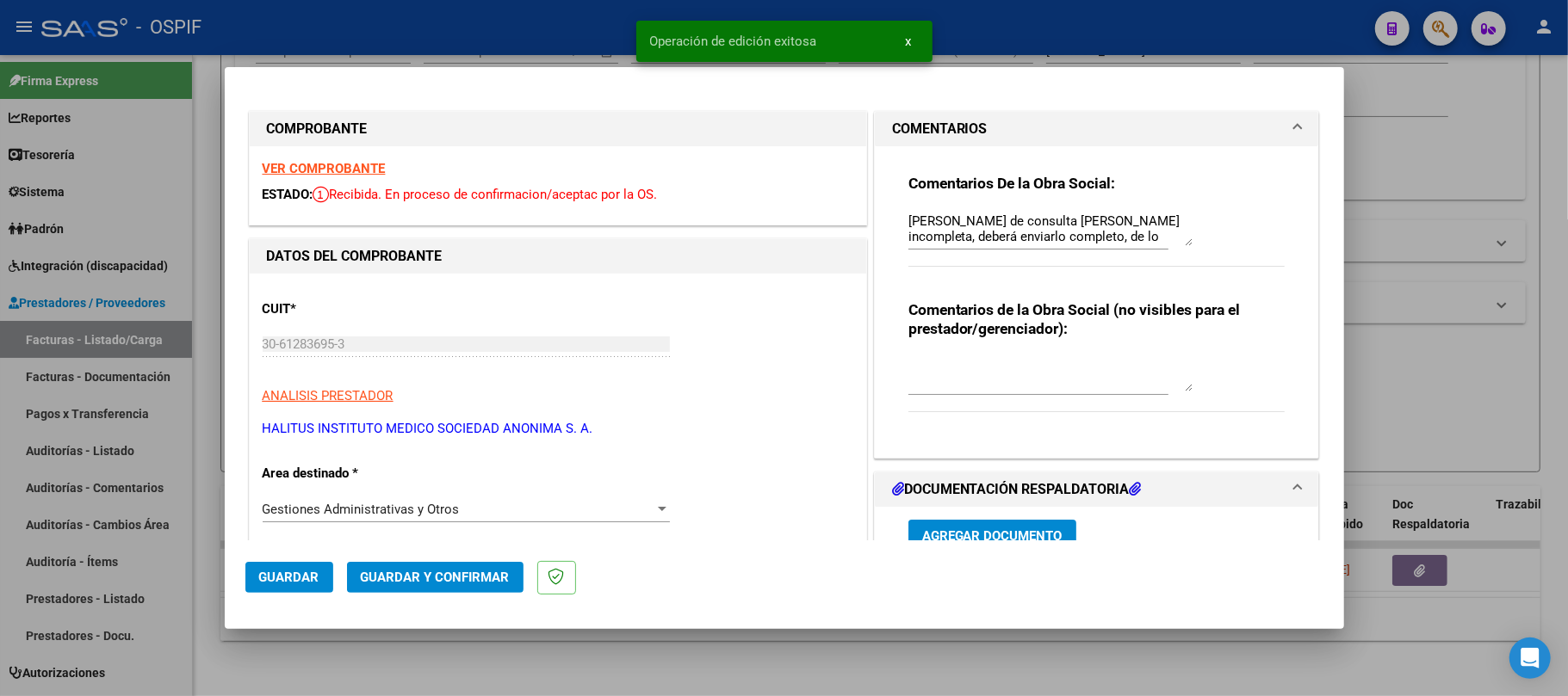
click at [1124, 226] on textarea "[PERSON_NAME] de consulta [PERSON_NAME] incompleta, deberá enviarlo completo, d…" at bounding box center [1051, 229] width 285 height 34
click at [1120, 228] on textarea "[PERSON_NAME] de consulta [PERSON_NAME] incompleta, deberá enviarlo completo, d…" at bounding box center [1051, 229] width 285 height 34
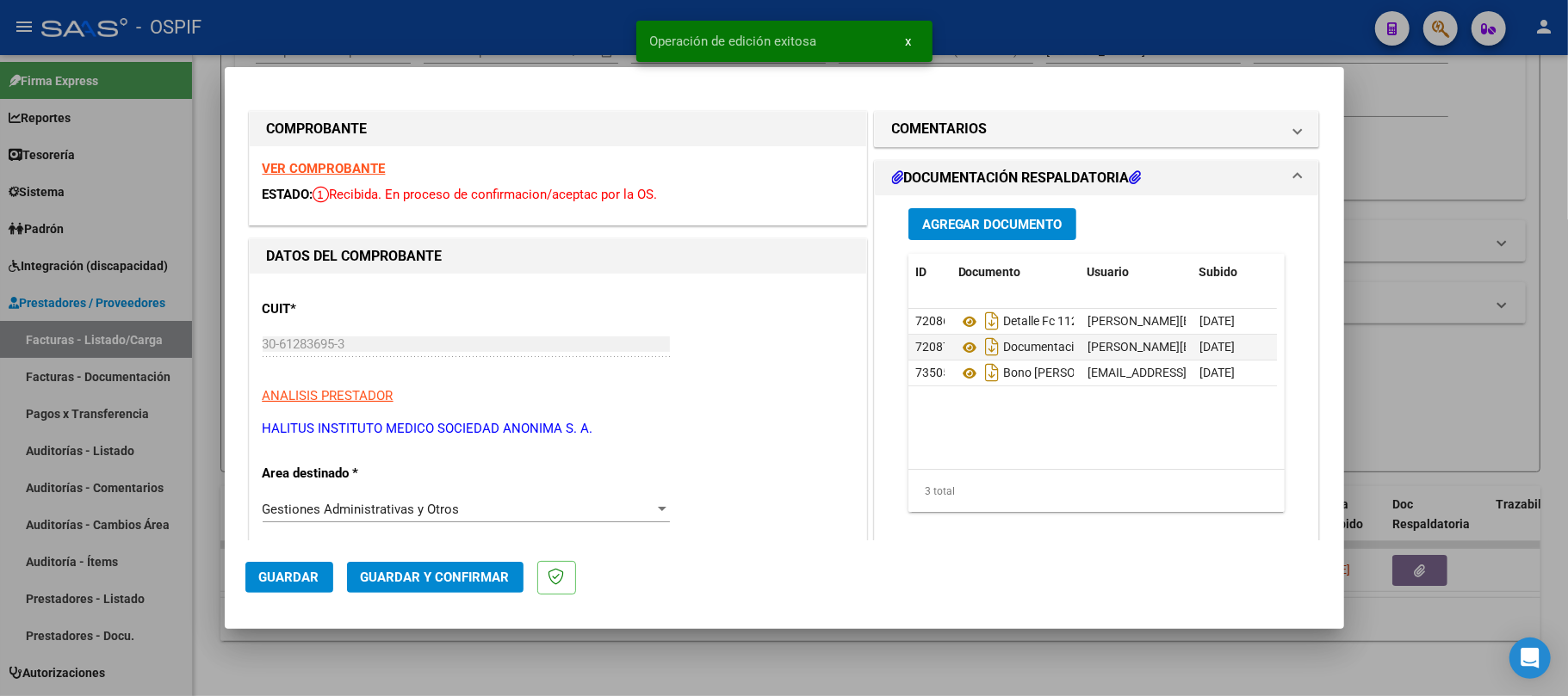
click at [438, 576] on span "Guardar y Confirmar" at bounding box center [434, 577] width 149 height 15
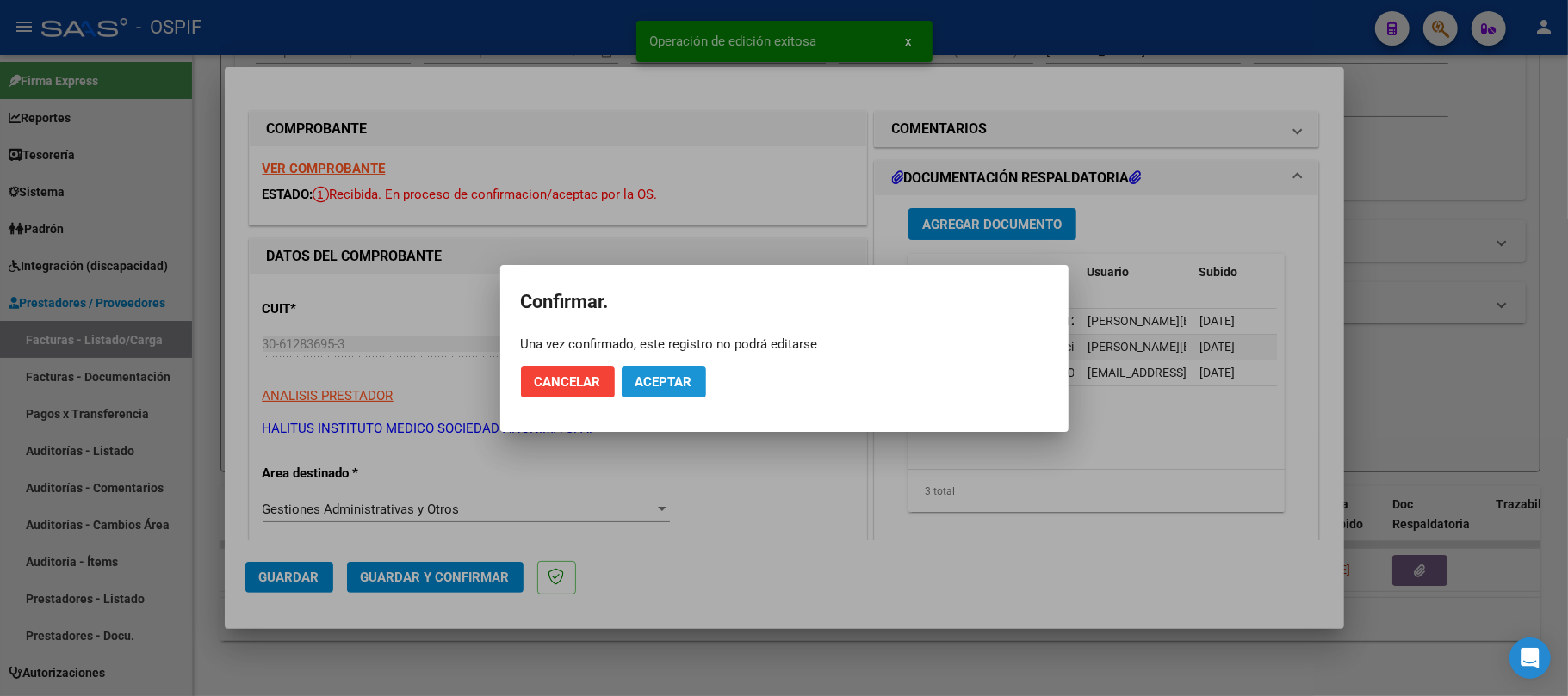
click at [635, 396] on button "Aceptar" at bounding box center [663, 382] width 84 height 31
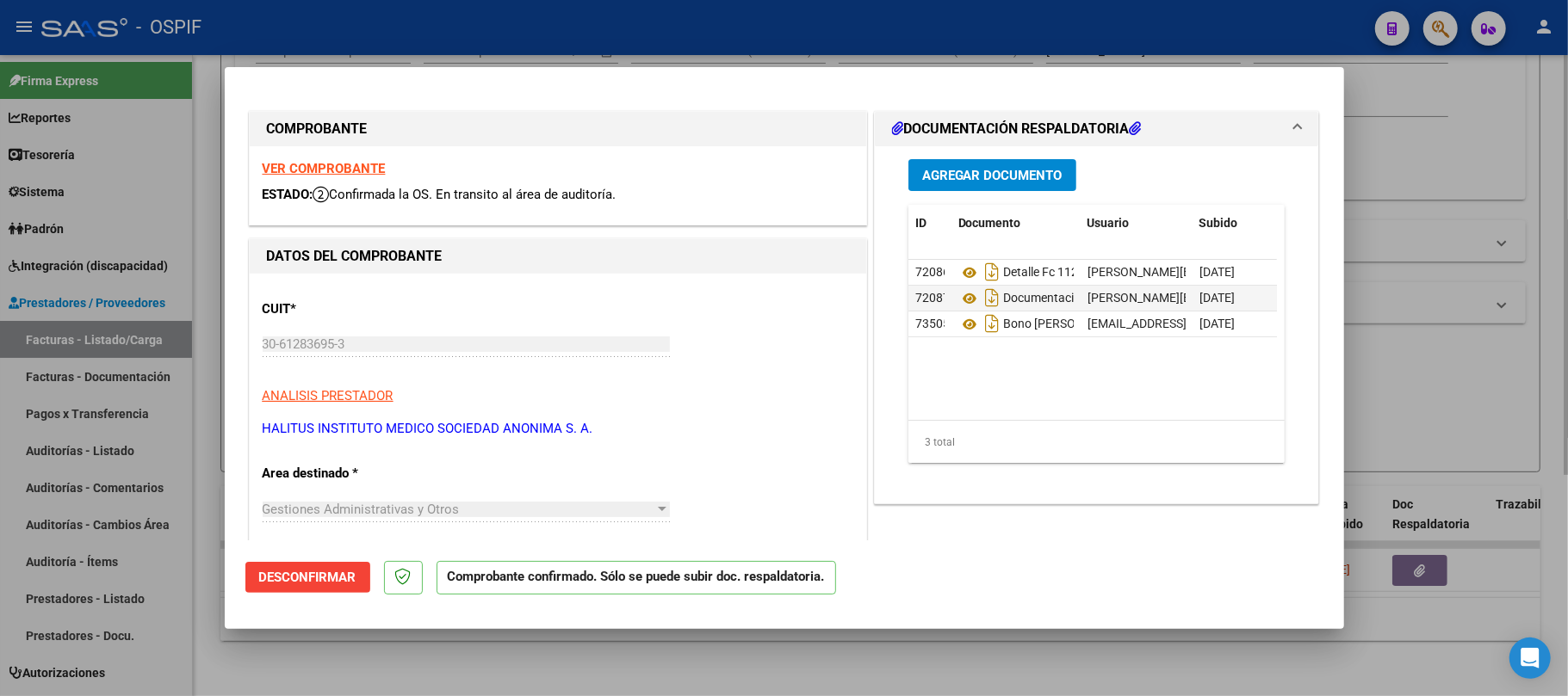
click at [397, 641] on div at bounding box center [784, 348] width 1568 height 696
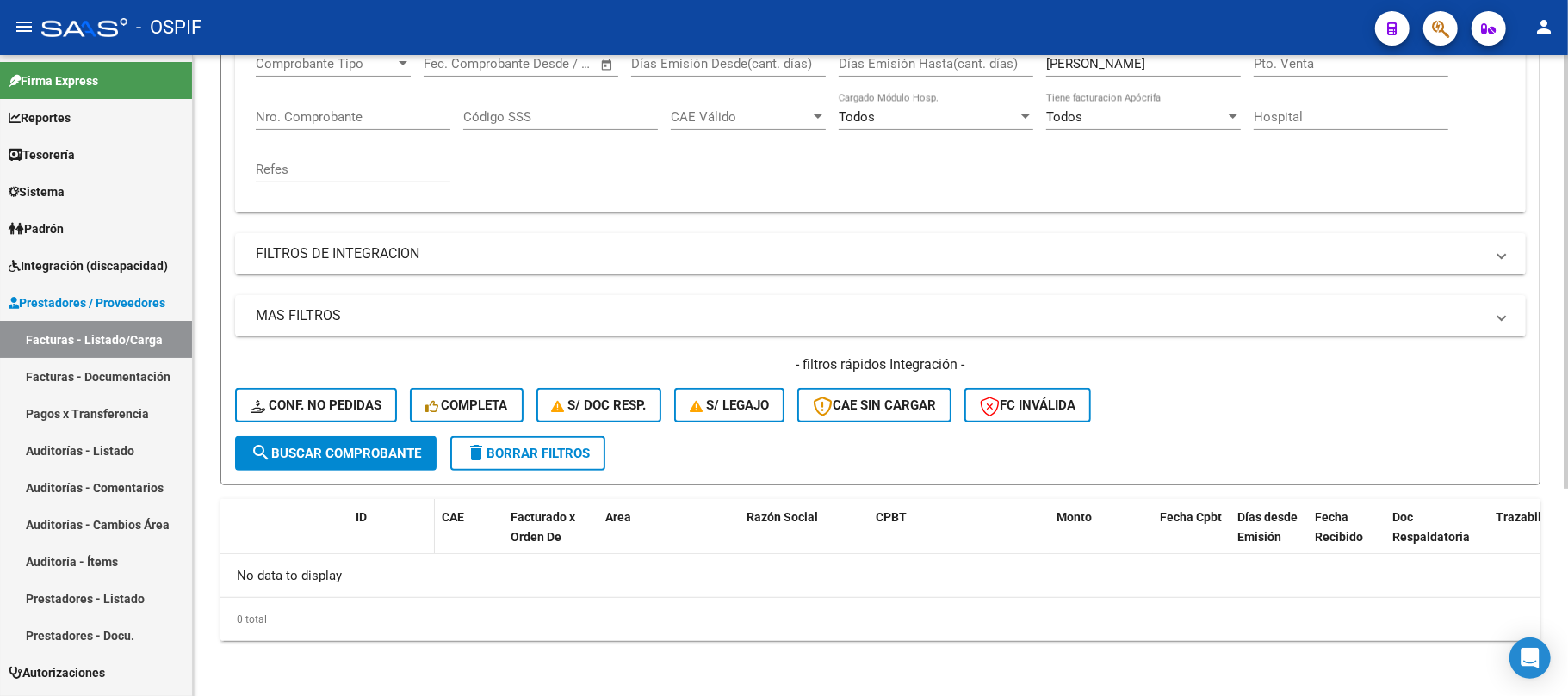
scroll to position [307, 0]
click at [538, 463] on button "delete Borrar Filtros" at bounding box center [527, 454] width 155 height 34
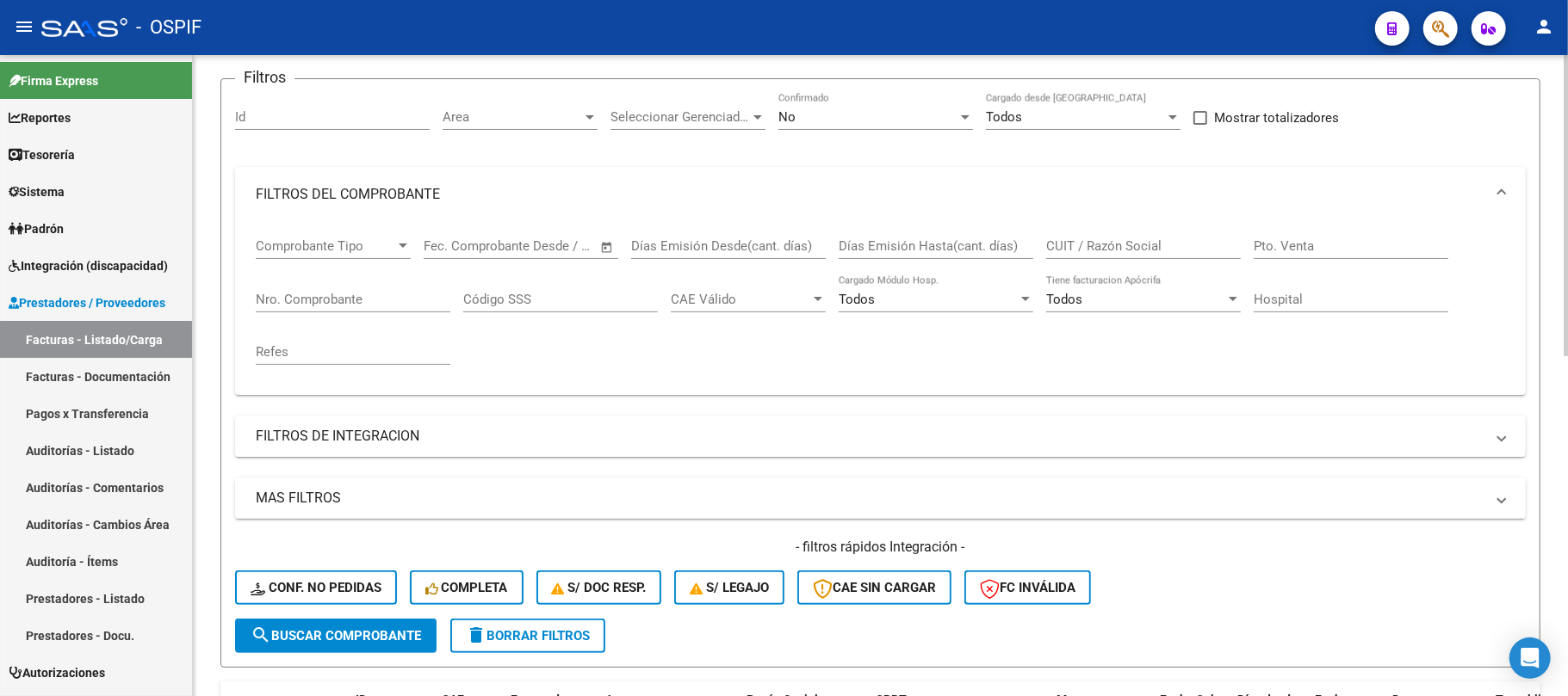
scroll to position [78, 0]
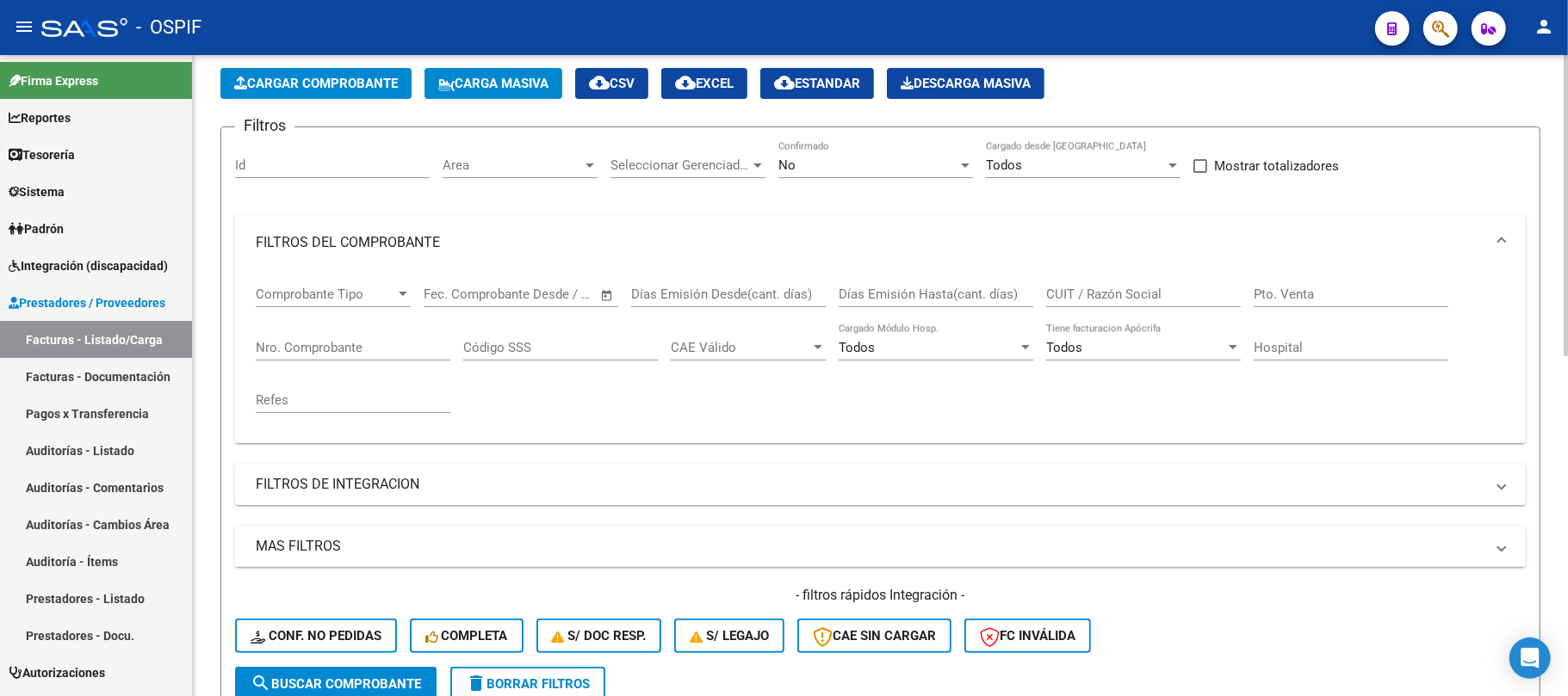
click at [1151, 296] on input "CUIT / Razón Social" at bounding box center [1143, 294] width 194 height 15
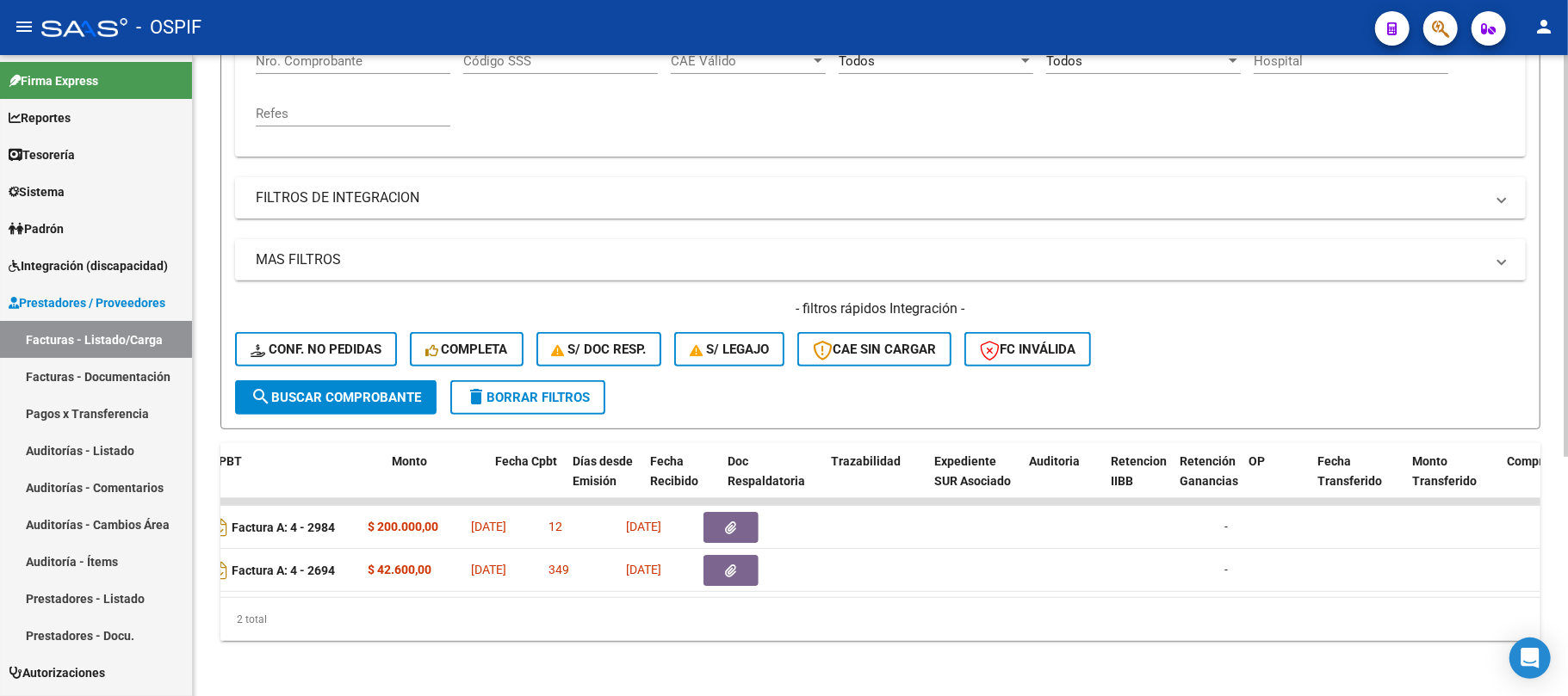
scroll to position [0, 0]
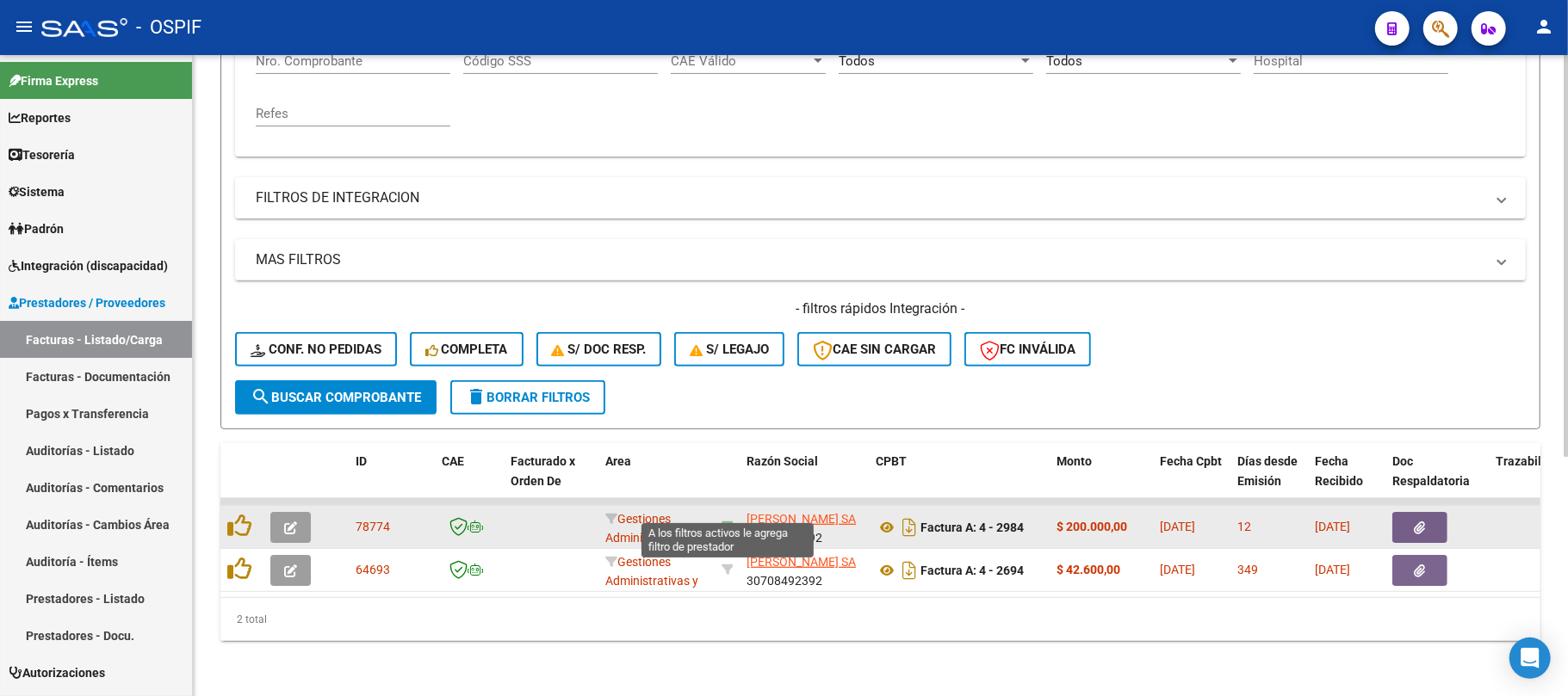
click at [728, 521] on icon at bounding box center [728, 526] width 12 height 12
type input "30708492392"
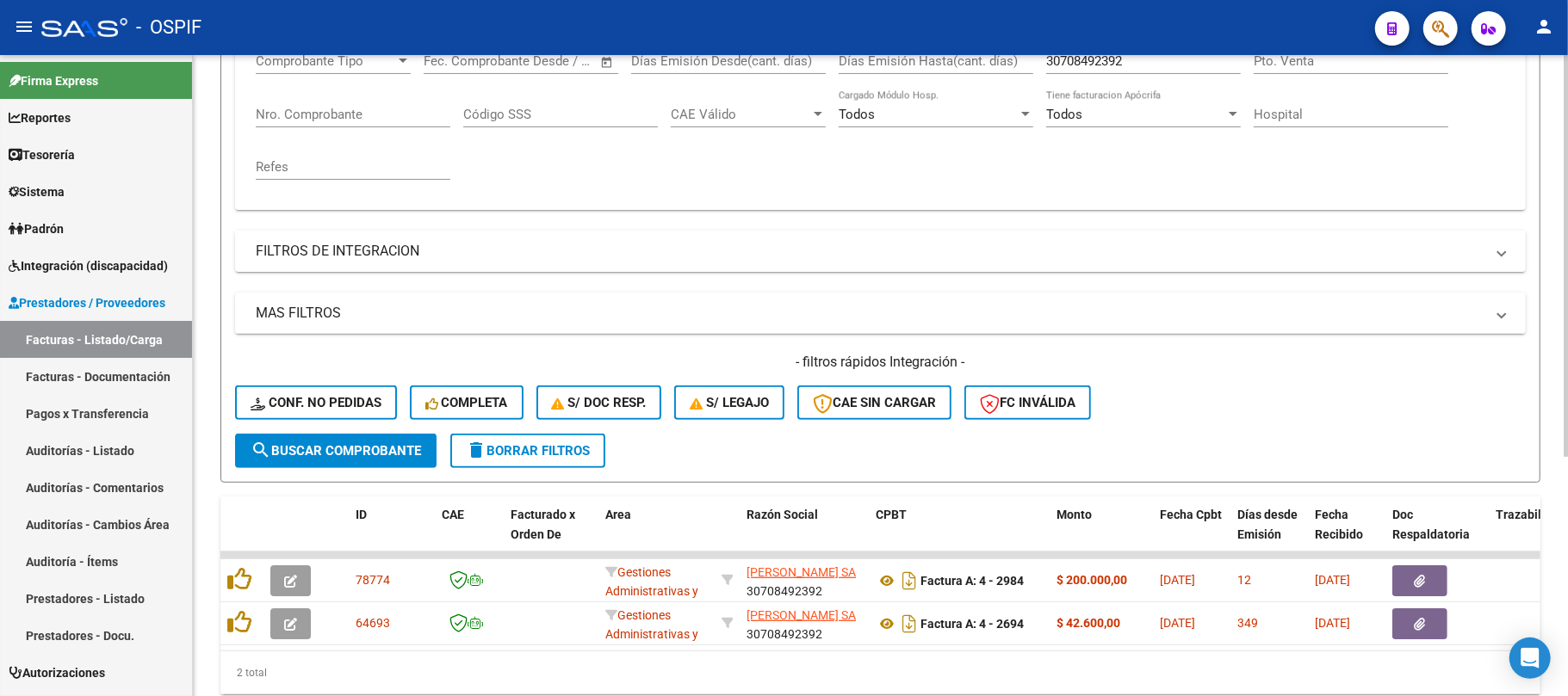
scroll to position [36, 0]
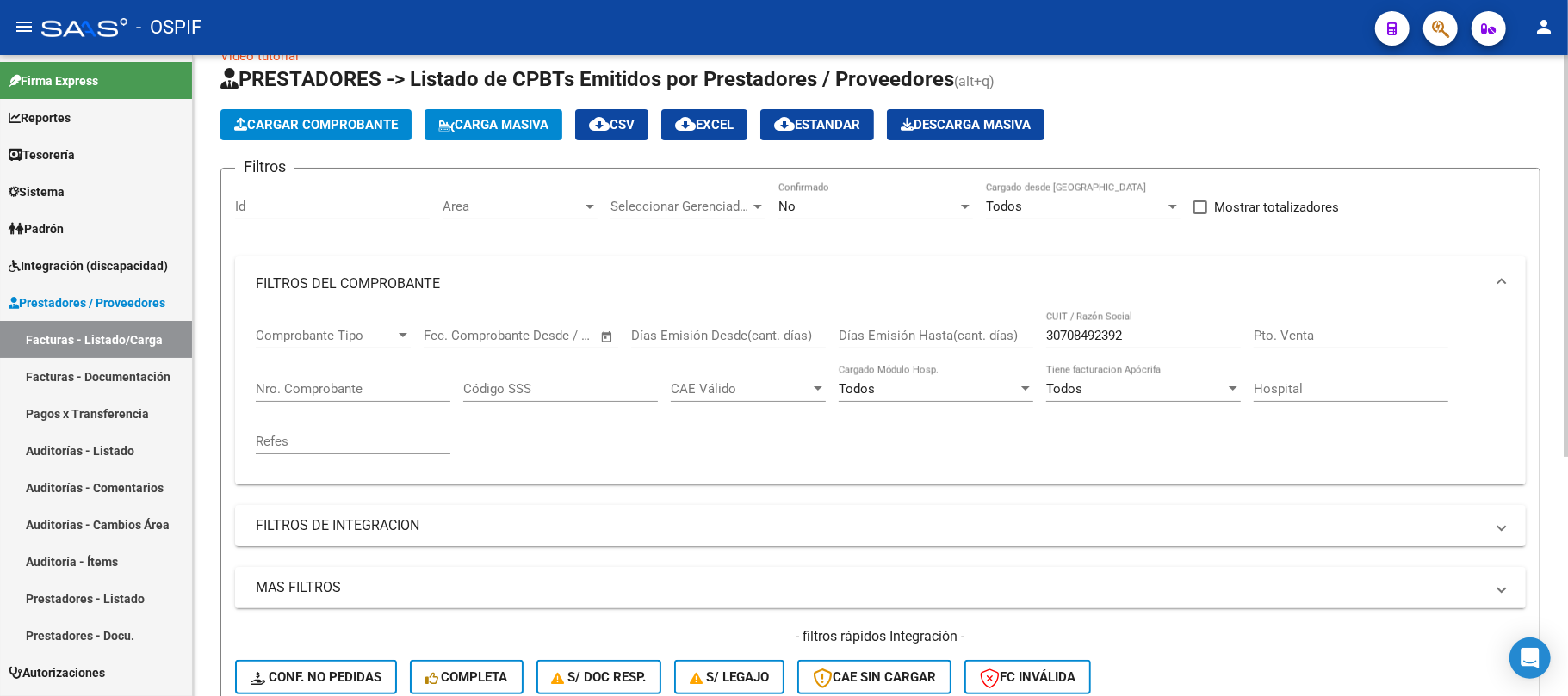
click at [946, 224] on div "No Confirmado" at bounding box center [876, 209] width 194 height 53
click at [938, 211] on div "No" at bounding box center [868, 207] width 179 height 15
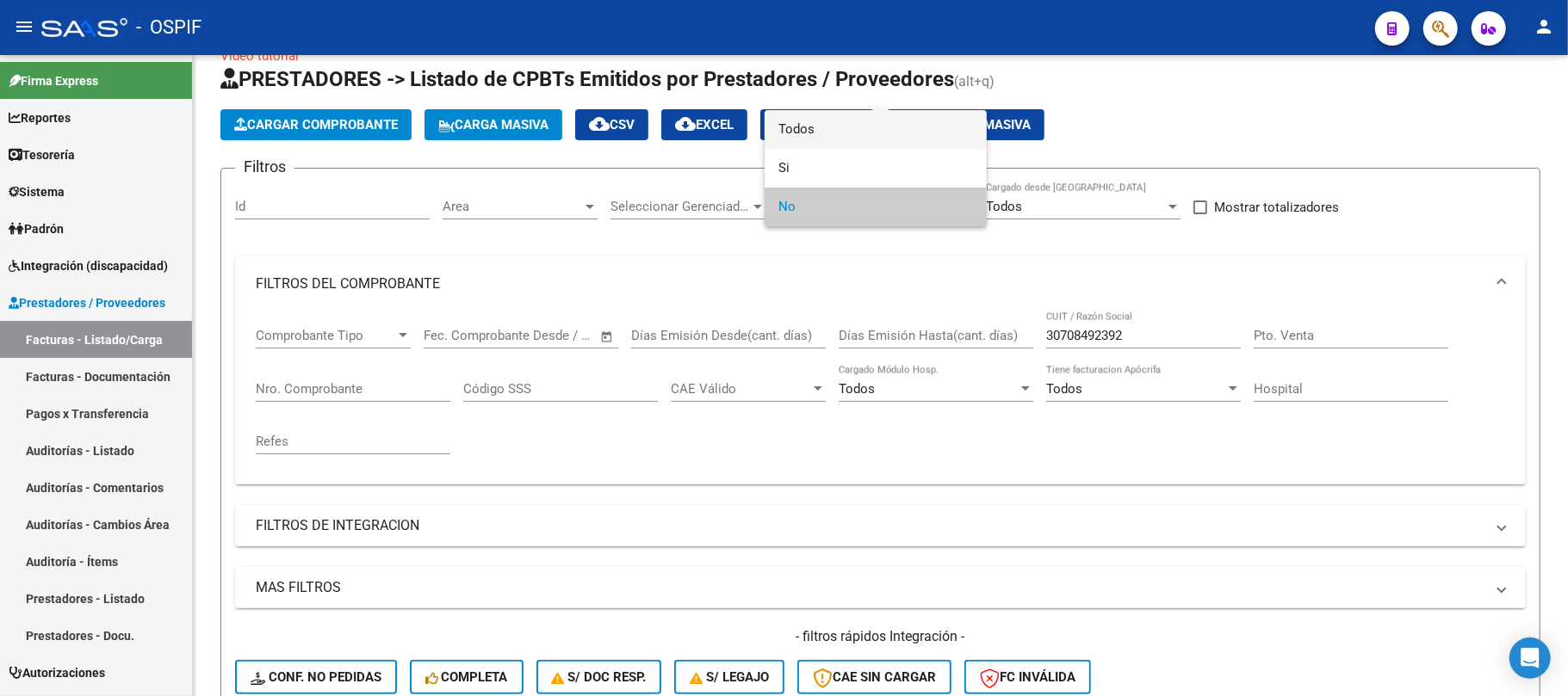
click at [914, 132] on span "Todos" at bounding box center [876, 129] width 194 height 39
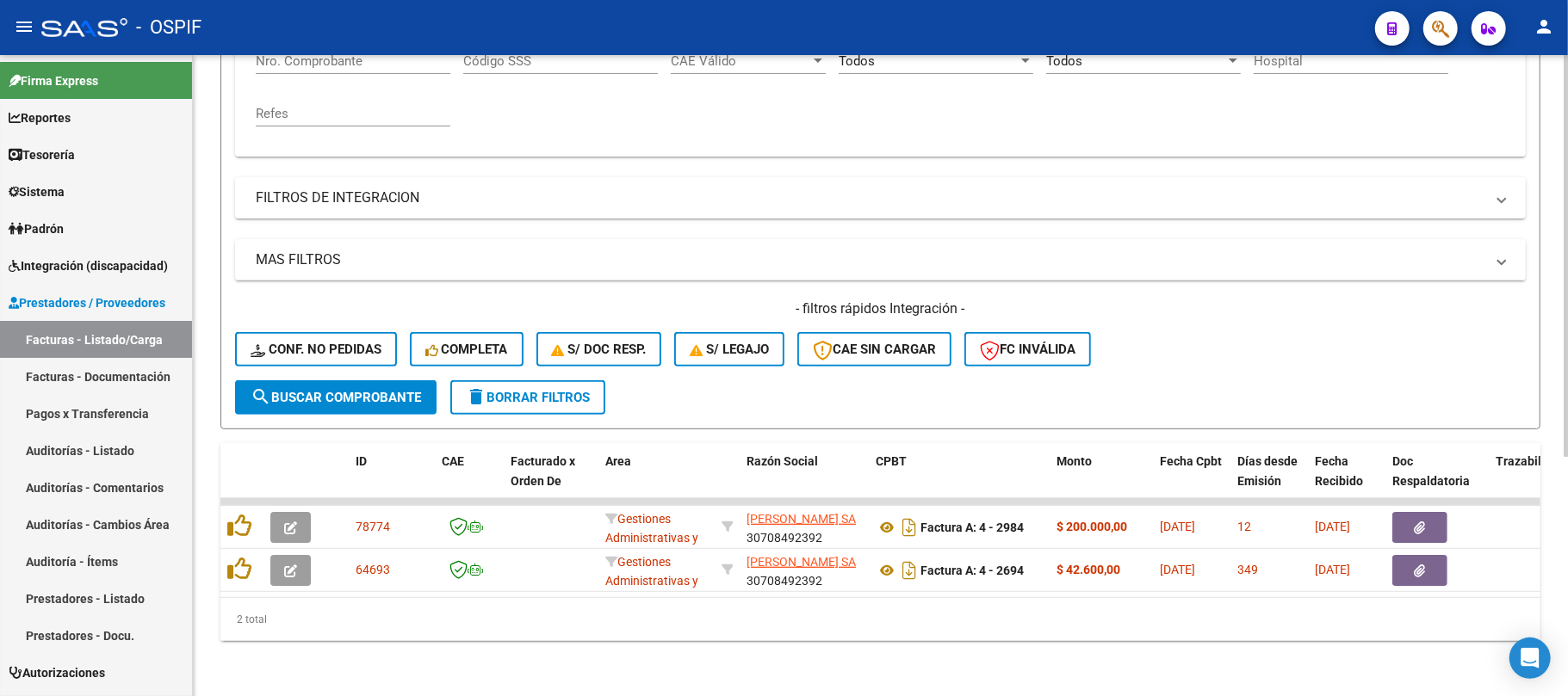
scroll to position [380, 0]
click at [387, 394] on button "search Buscar Comprobante" at bounding box center [336, 397] width 201 height 34
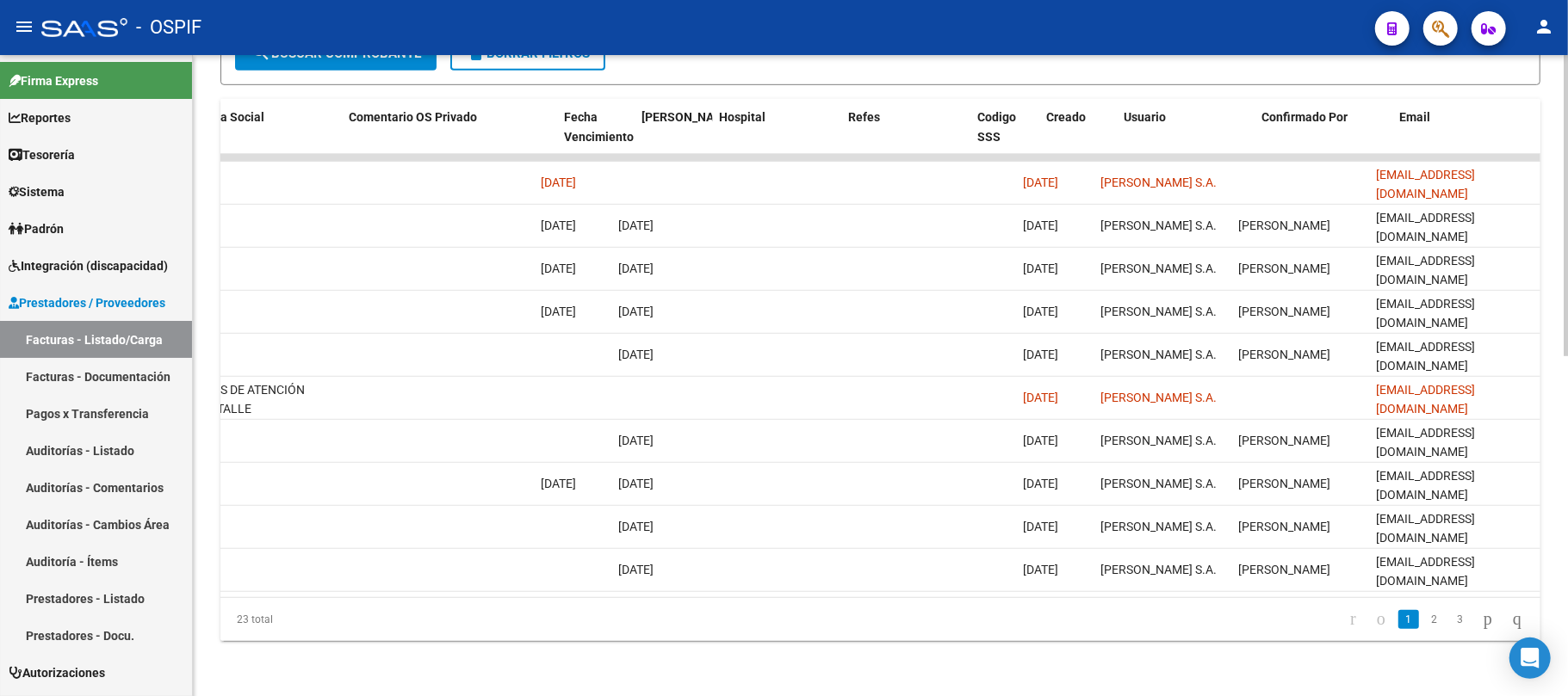
scroll to position [0, 0]
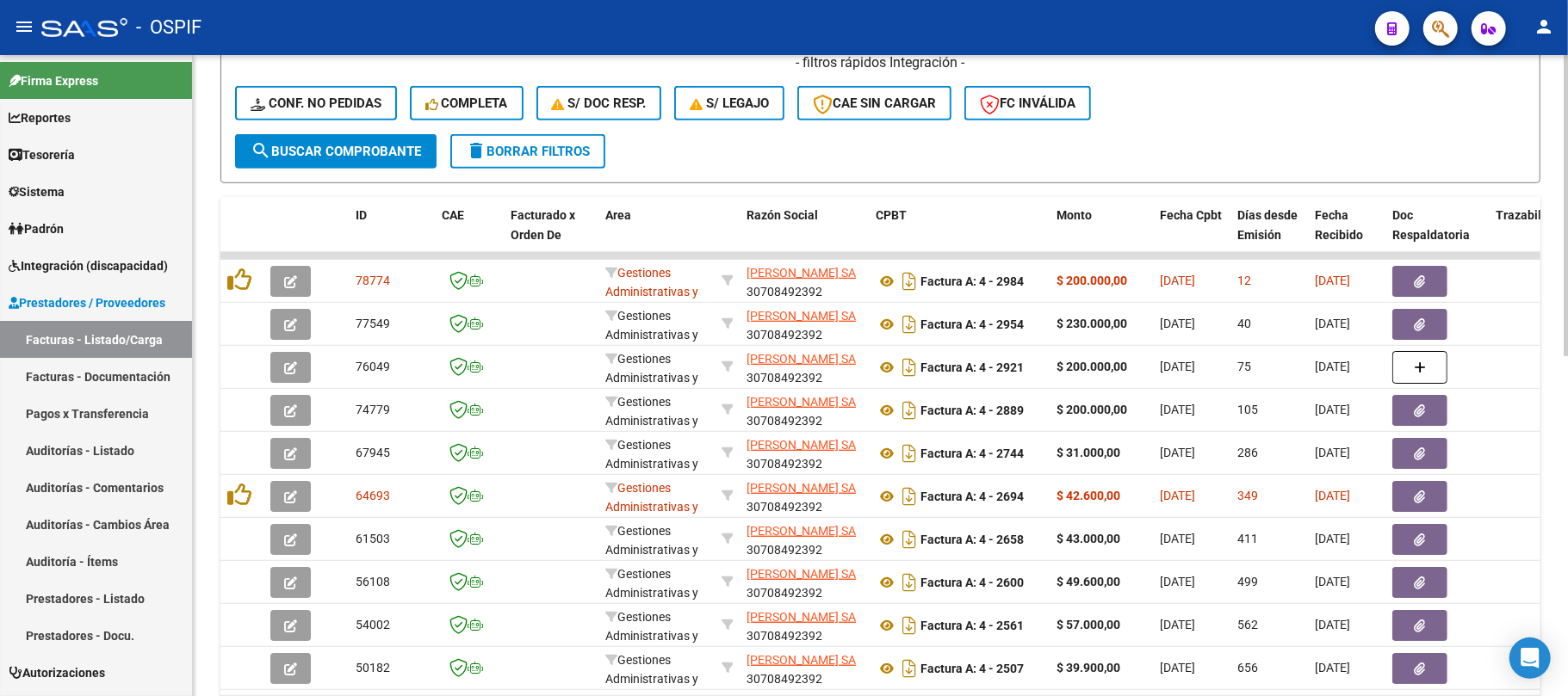
click at [566, 153] on span "delete Borrar Filtros" at bounding box center [527, 152] width 124 height 15
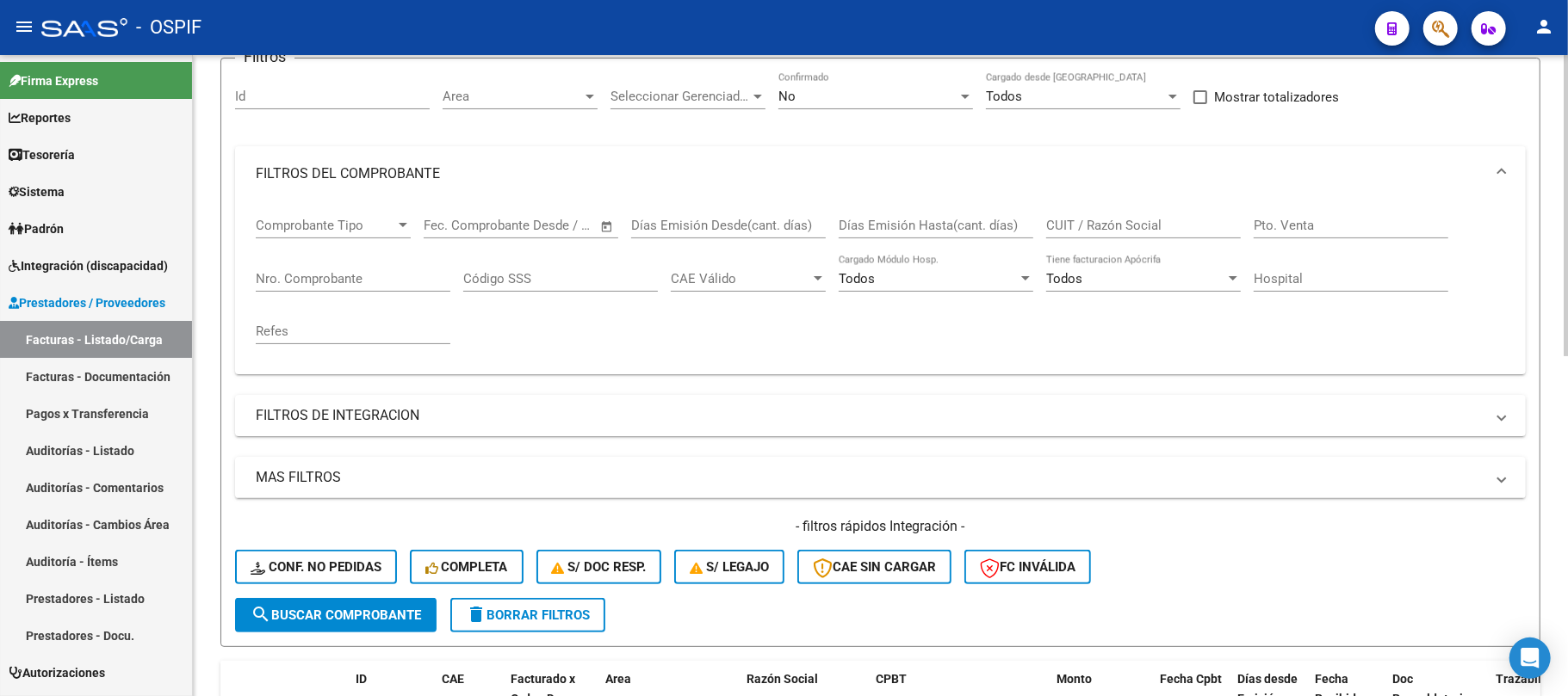
scroll to position [36, 0]
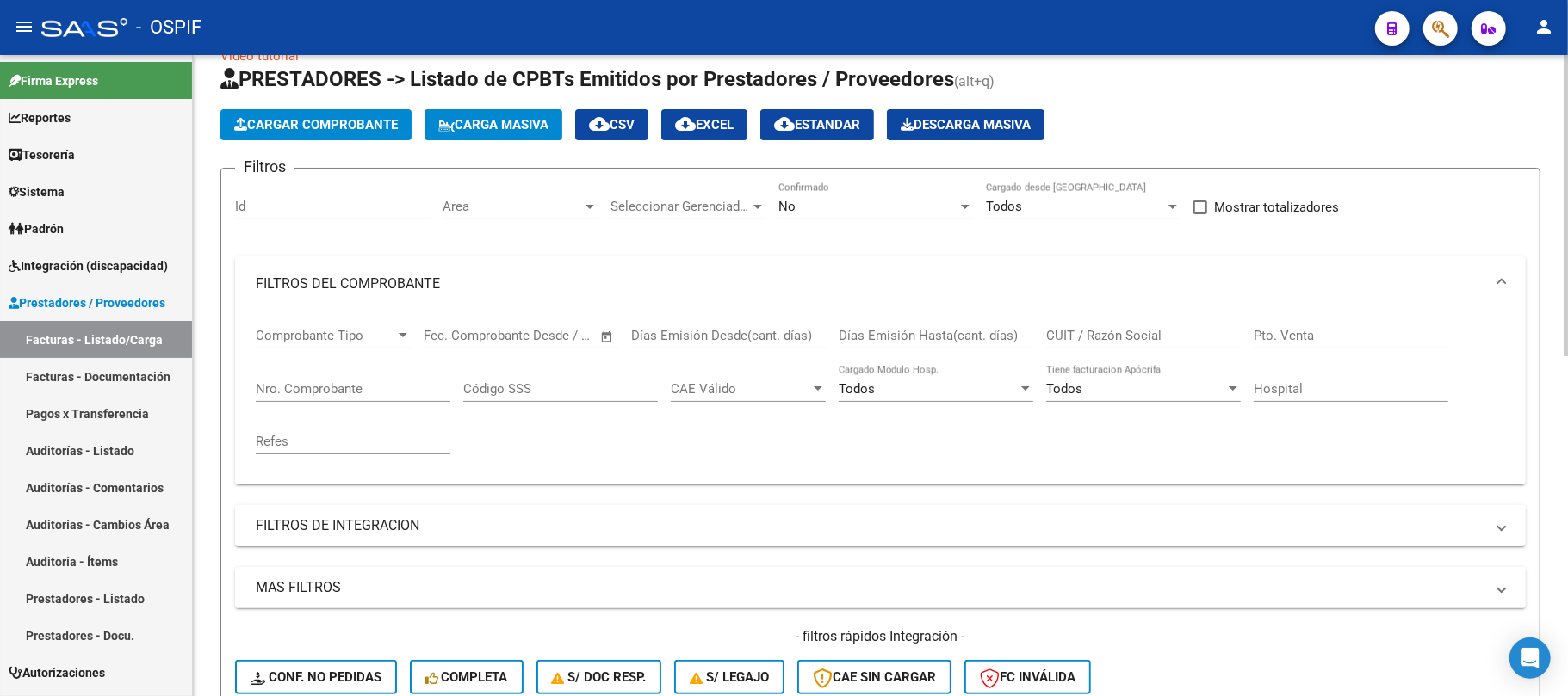
click at [1088, 346] on div "CUIT / Razón Social" at bounding box center [1143, 330] width 194 height 37
click at [1096, 334] on input "CUIT / Razón Social" at bounding box center [1143, 336] width 194 height 15
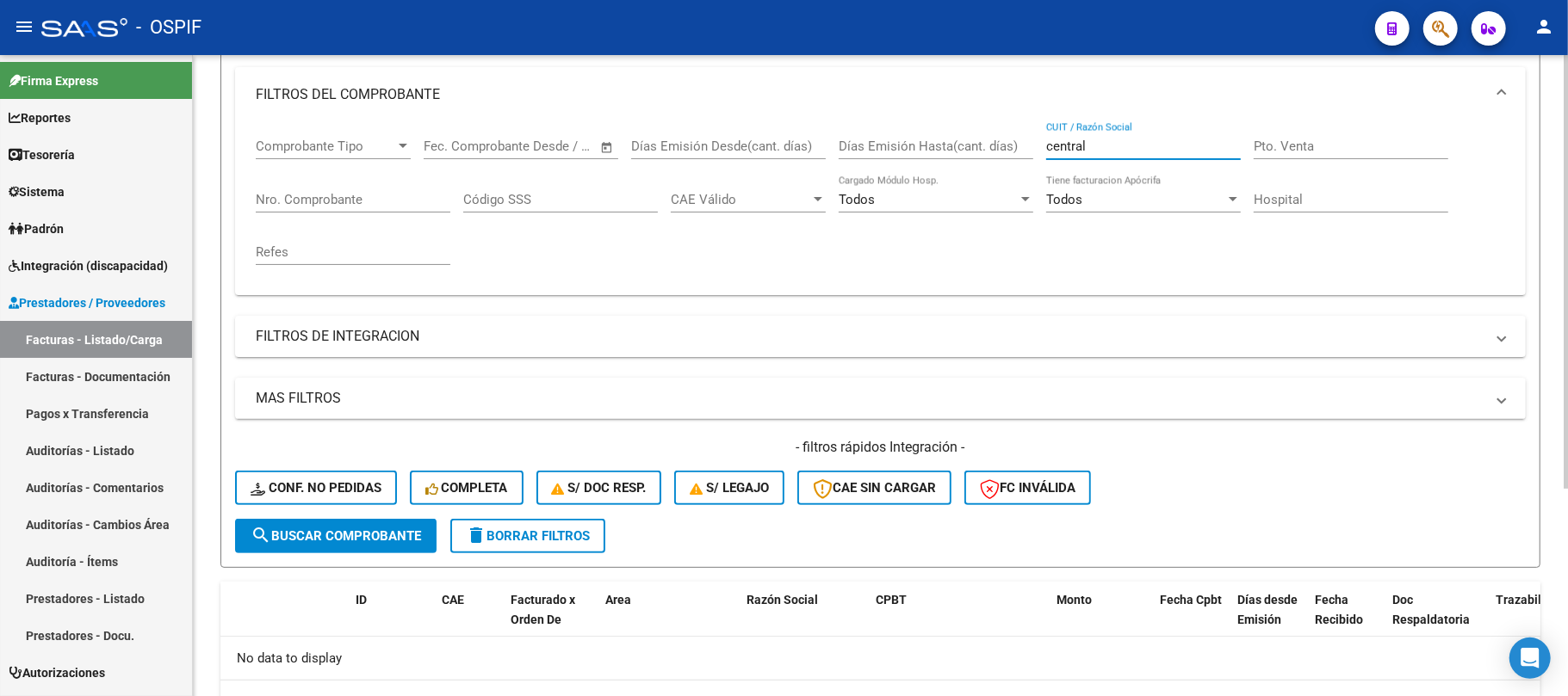
scroll to position [78, 0]
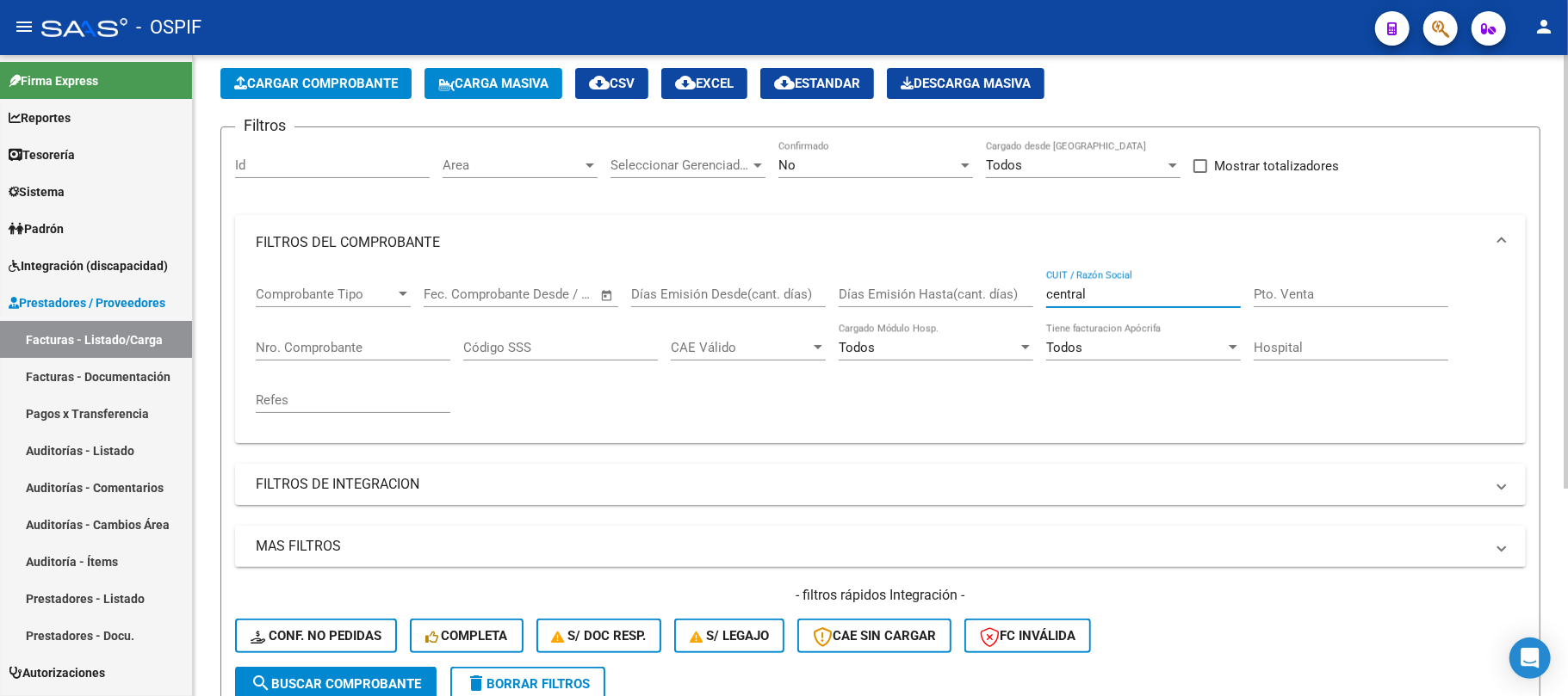
click at [876, 173] on div "No Confirmado" at bounding box center [876, 159] width 194 height 37
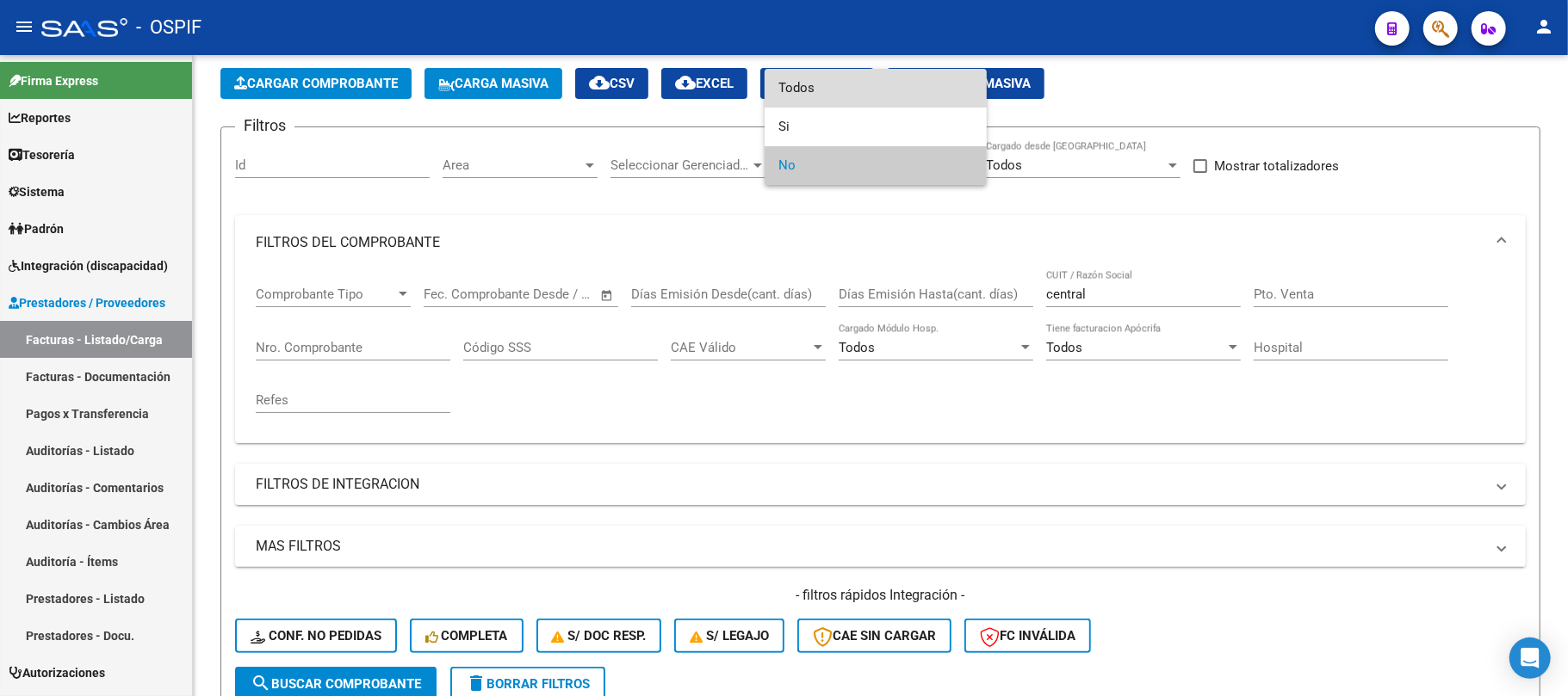
click at [848, 91] on span "Todos" at bounding box center [876, 88] width 194 height 39
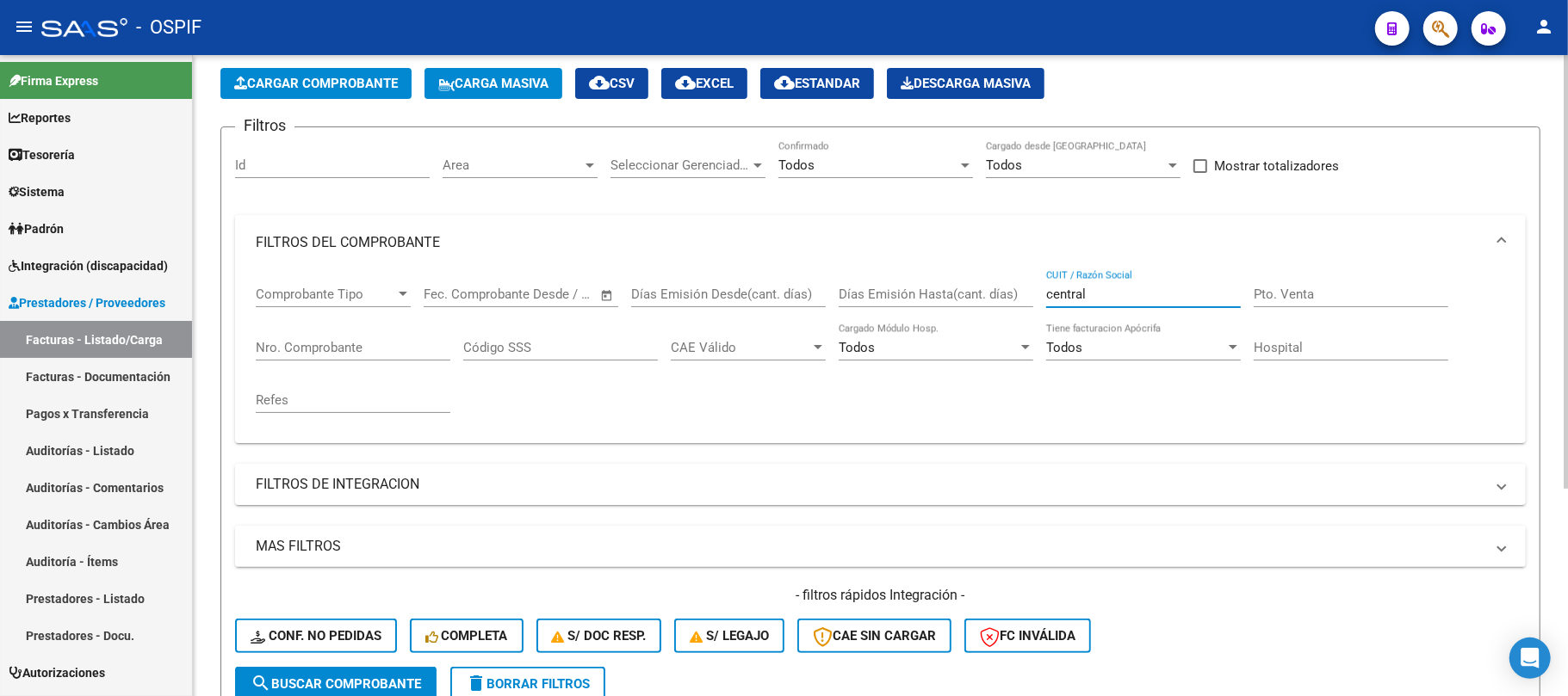
drag, startPoint x: 1103, startPoint y: 293, endPoint x: 968, endPoint y: 284, distance: 135.3
click at [968, 284] on div "Comprobante Tipo Comprobante Tipo Start date – End date Fec. Comprobante Desde …" at bounding box center [880, 350] width 1249 height 159
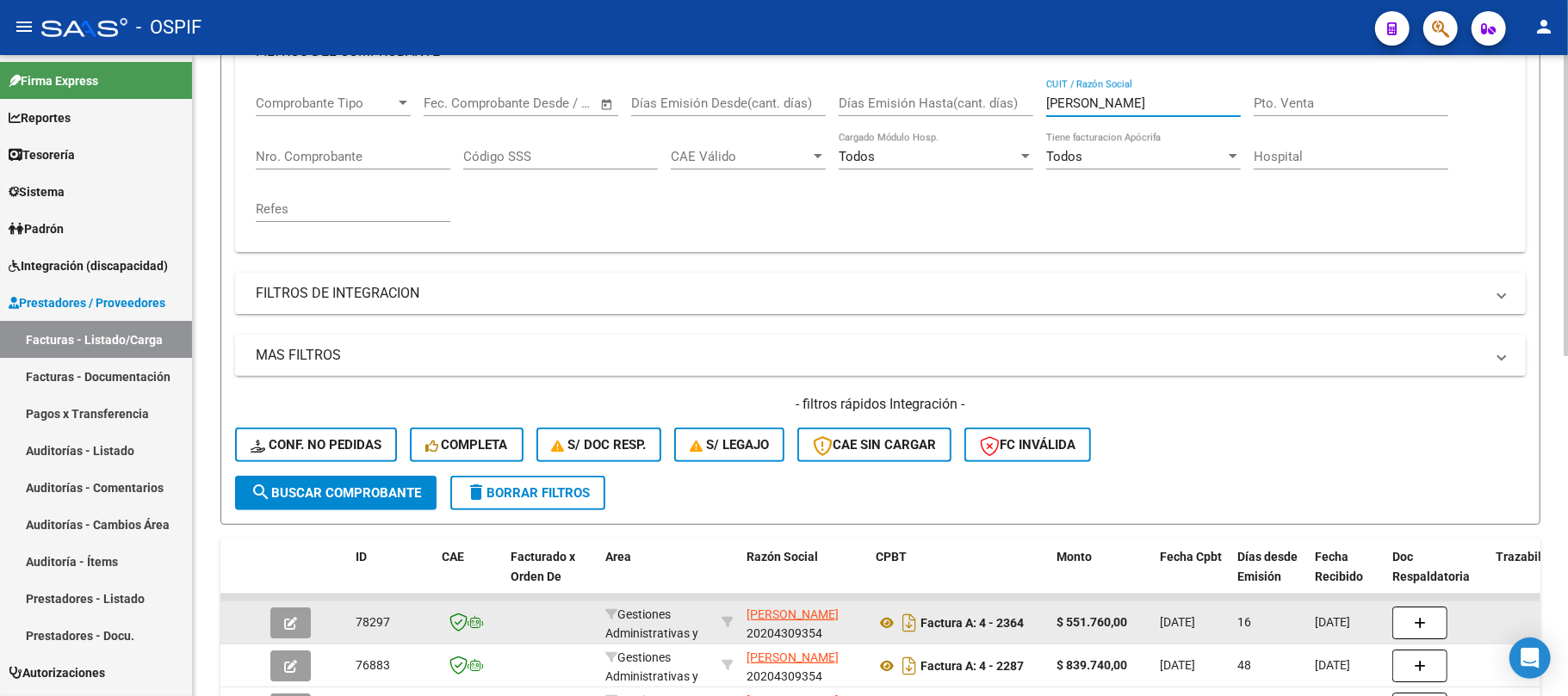
scroll to position [383, 0]
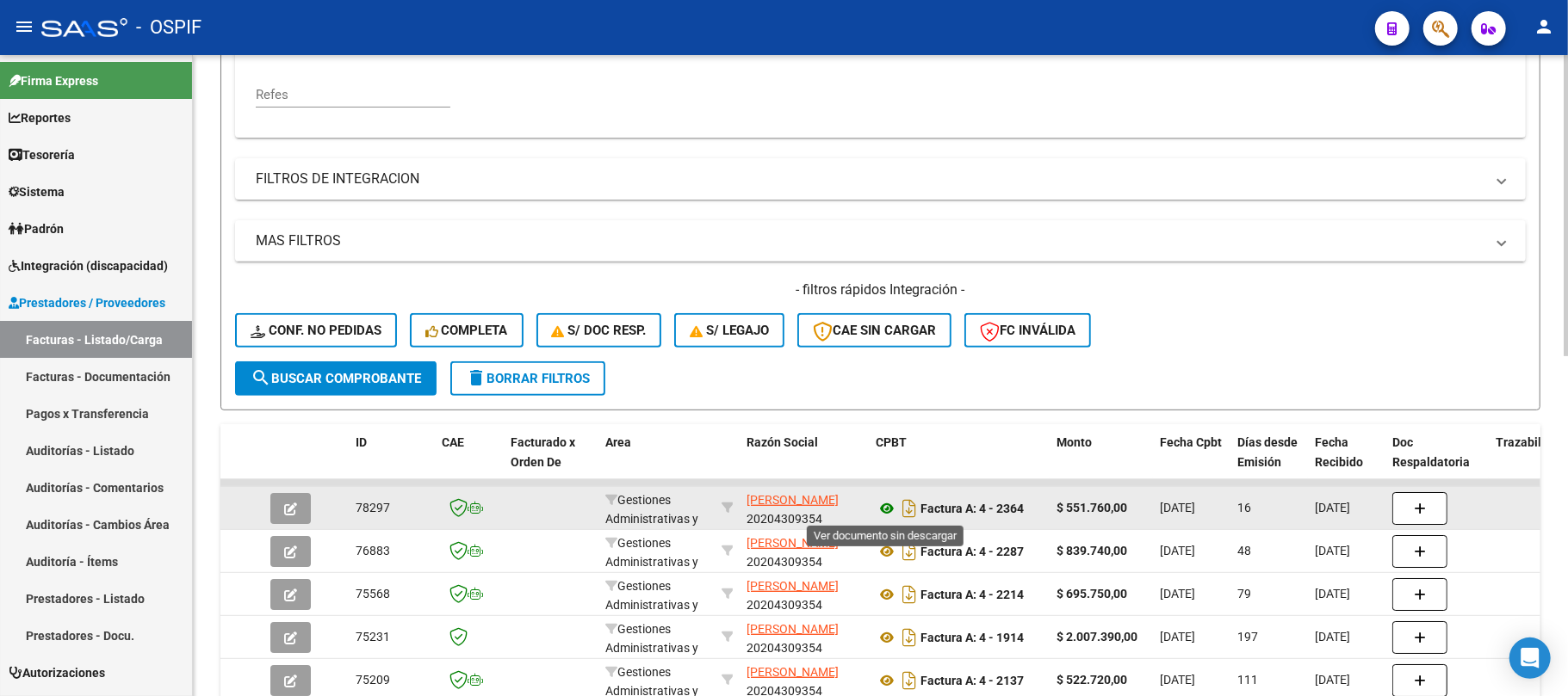
type input "[PERSON_NAME]"
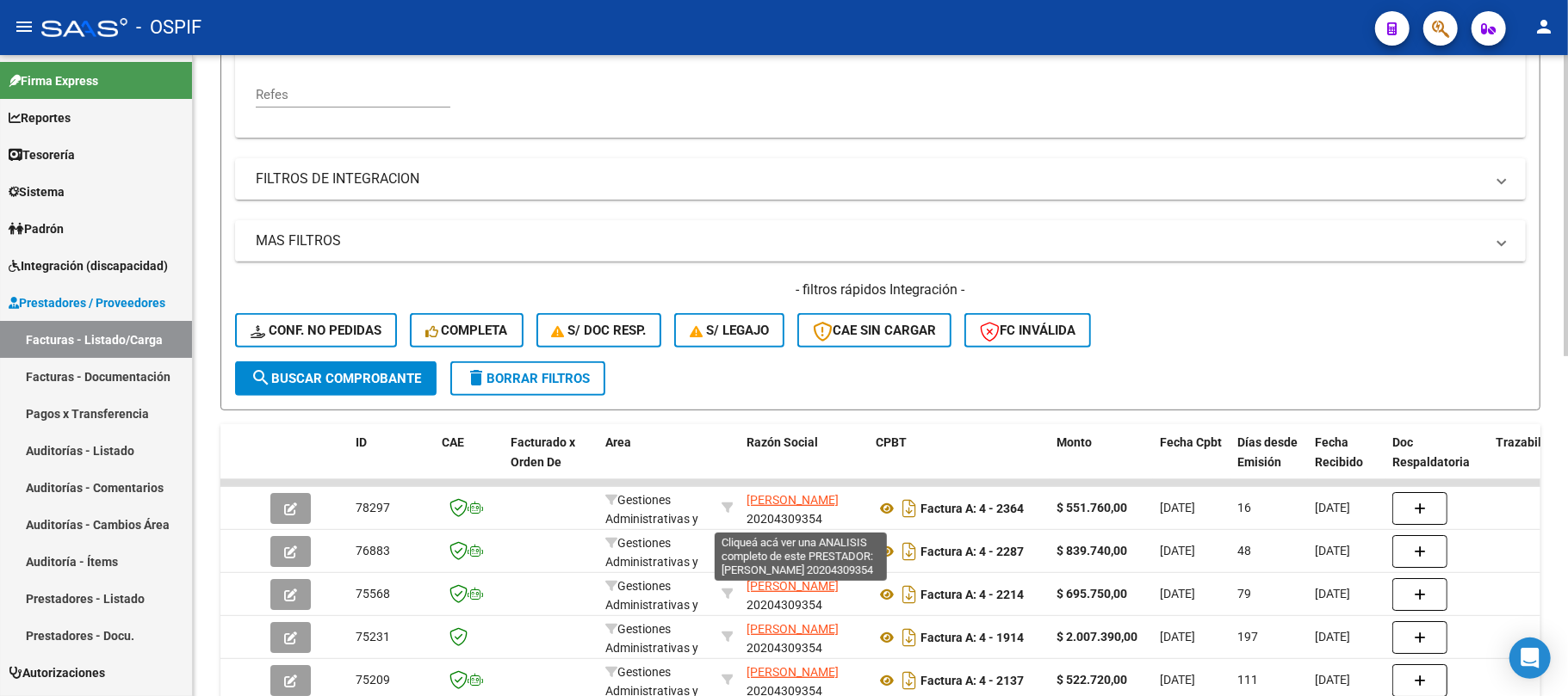
scroll to position [0, 0]
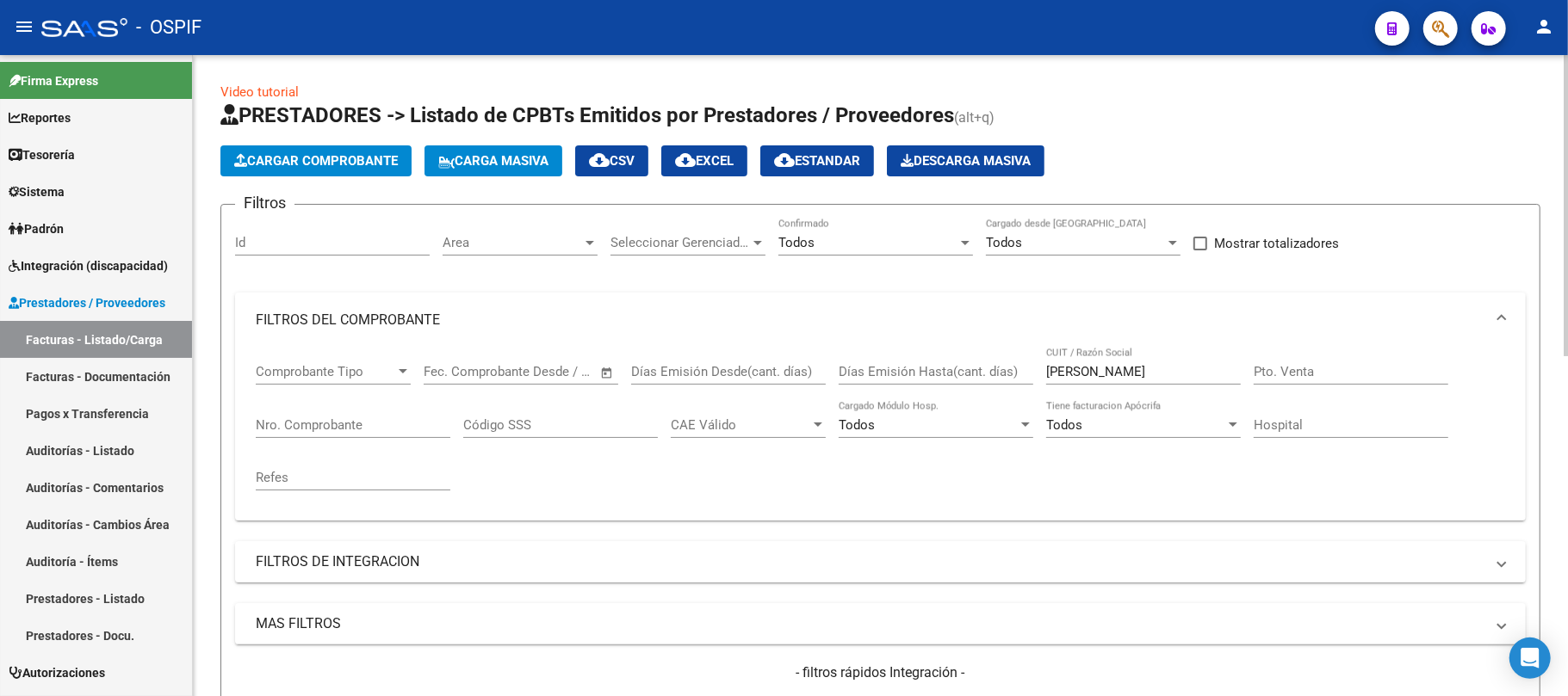
click at [291, 412] on div "Nro. Comprobante" at bounding box center [353, 419] width 194 height 37
click at [298, 421] on input "Nro. Comprobante" at bounding box center [353, 425] width 194 height 15
paste input "16064"
type input "16064"
click at [1088, 375] on input "[PERSON_NAME]" at bounding box center [1143, 372] width 194 height 15
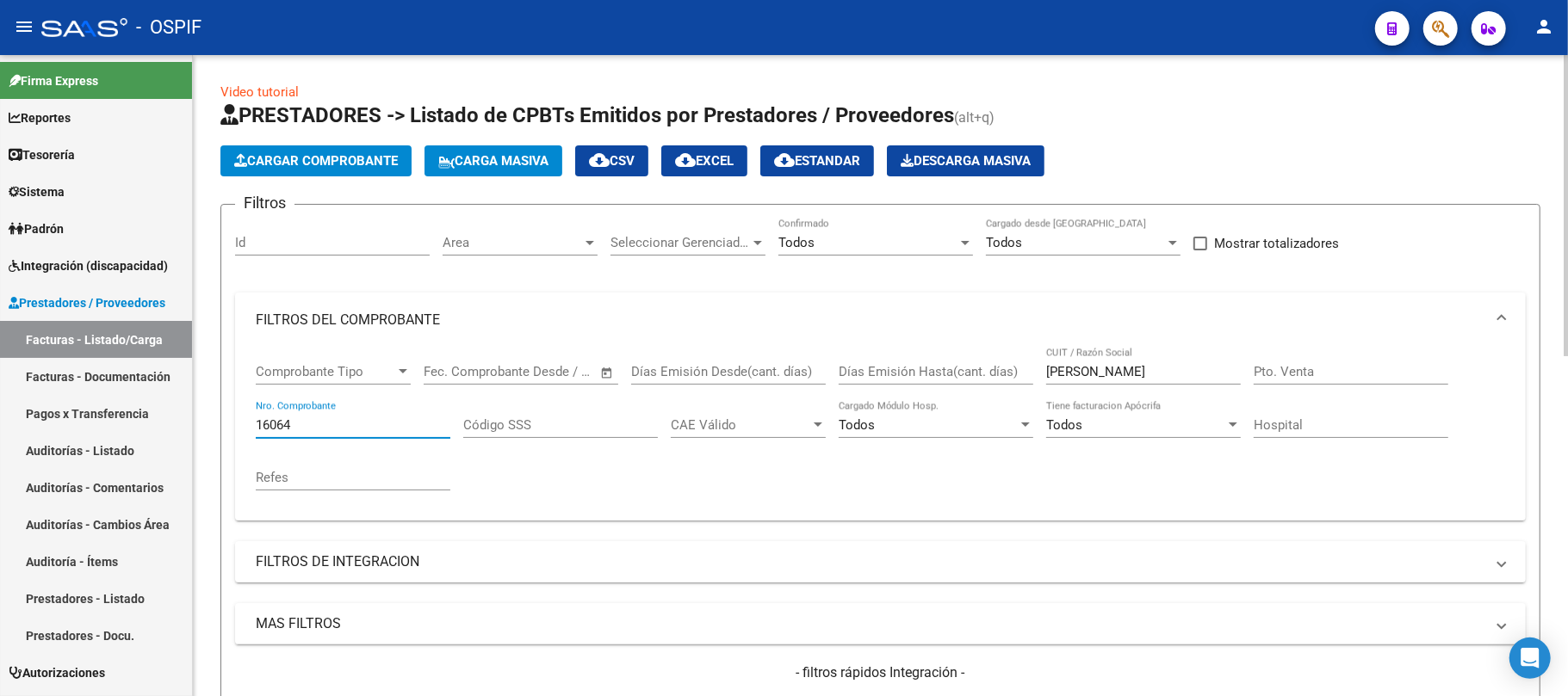
click at [1088, 375] on input "[PERSON_NAME]" at bounding box center [1143, 372] width 194 height 15
click at [503, 257] on div "Area Area" at bounding box center [520, 246] width 155 height 53
click at [541, 241] on span "Area" at bounding box center [512, 243] width 139 height 15
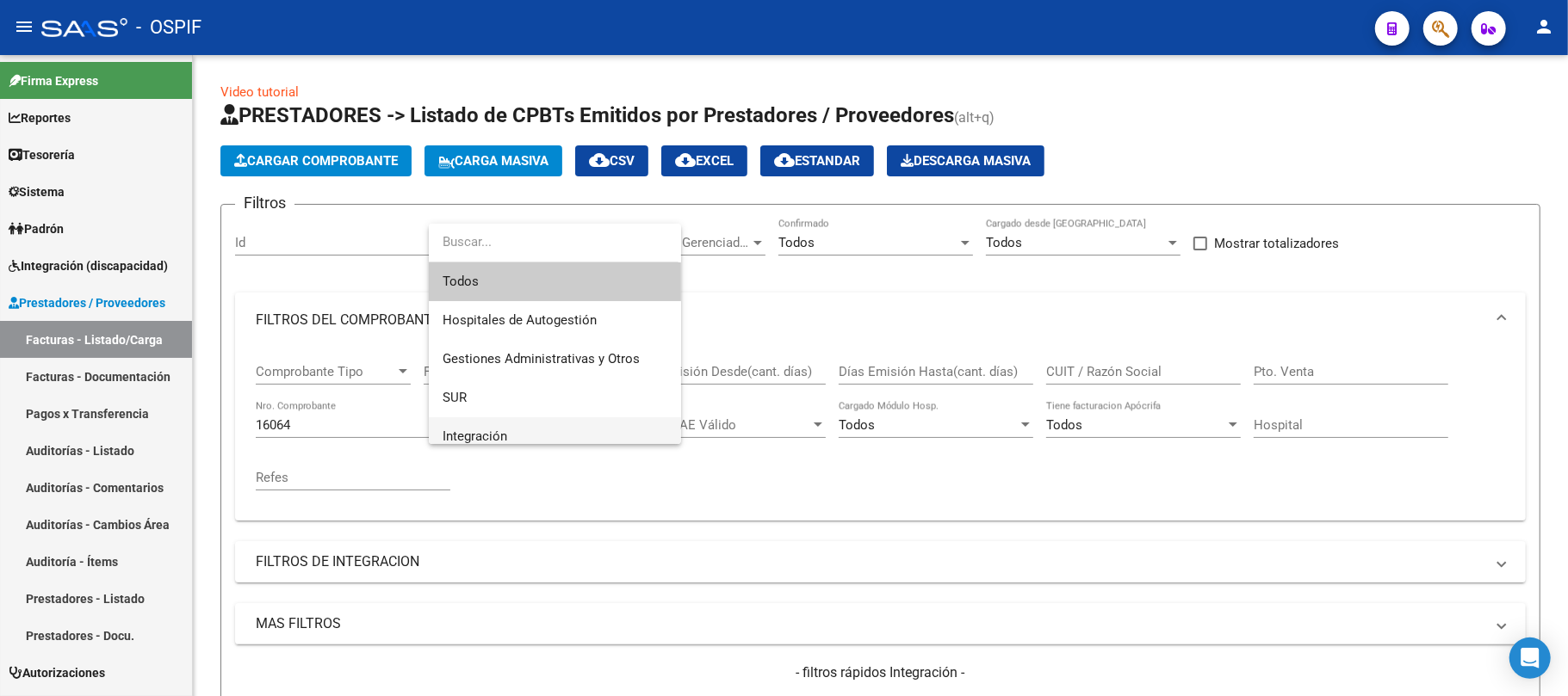
click at [525, 425] on span "Integración" at bounding box center [555, 436] width 225 height 39
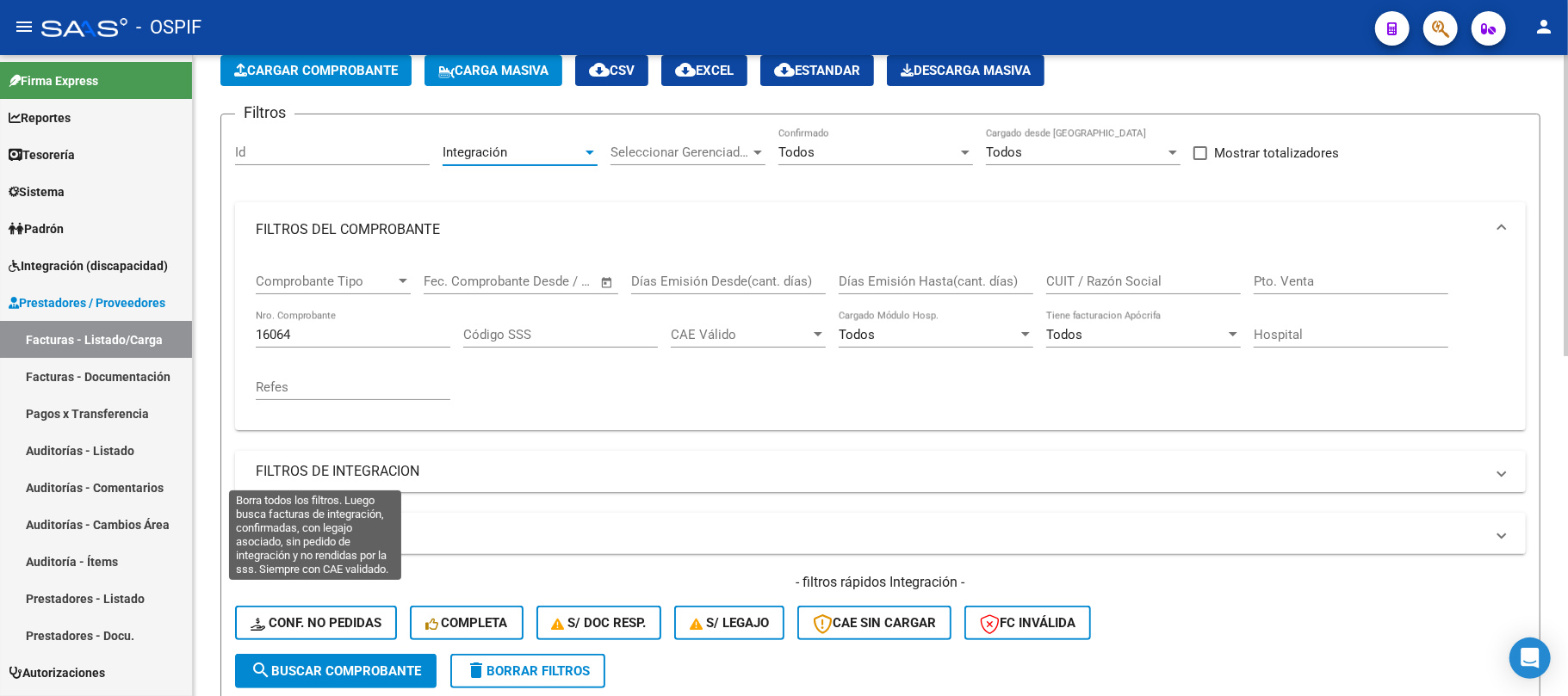
scroll to position [115, 0]
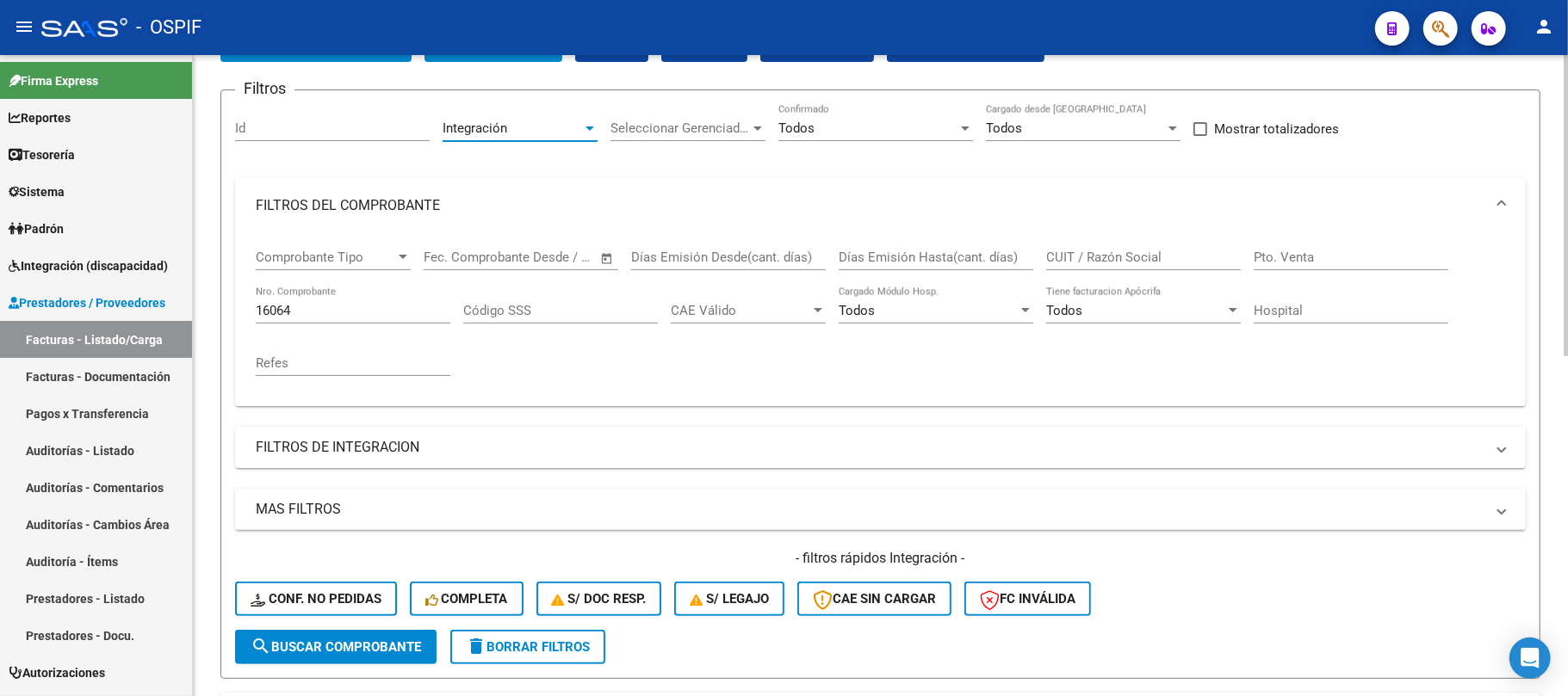
click at [344, 658] on button "search Buscar Comprobante" at bounding box center [336, 648] width 201 height 34
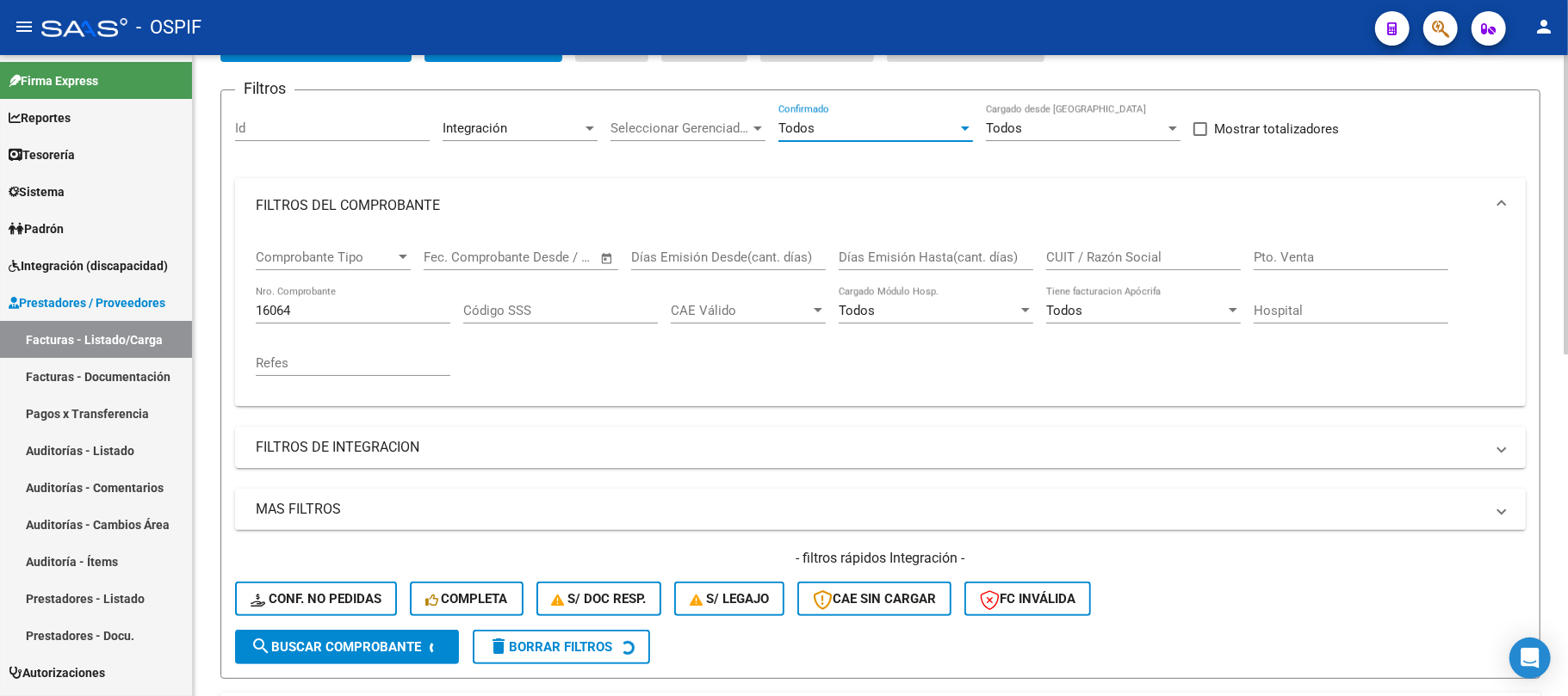
click at [924, 124] on div "Todos" at bounding box center [868, 128] width 179 height 15
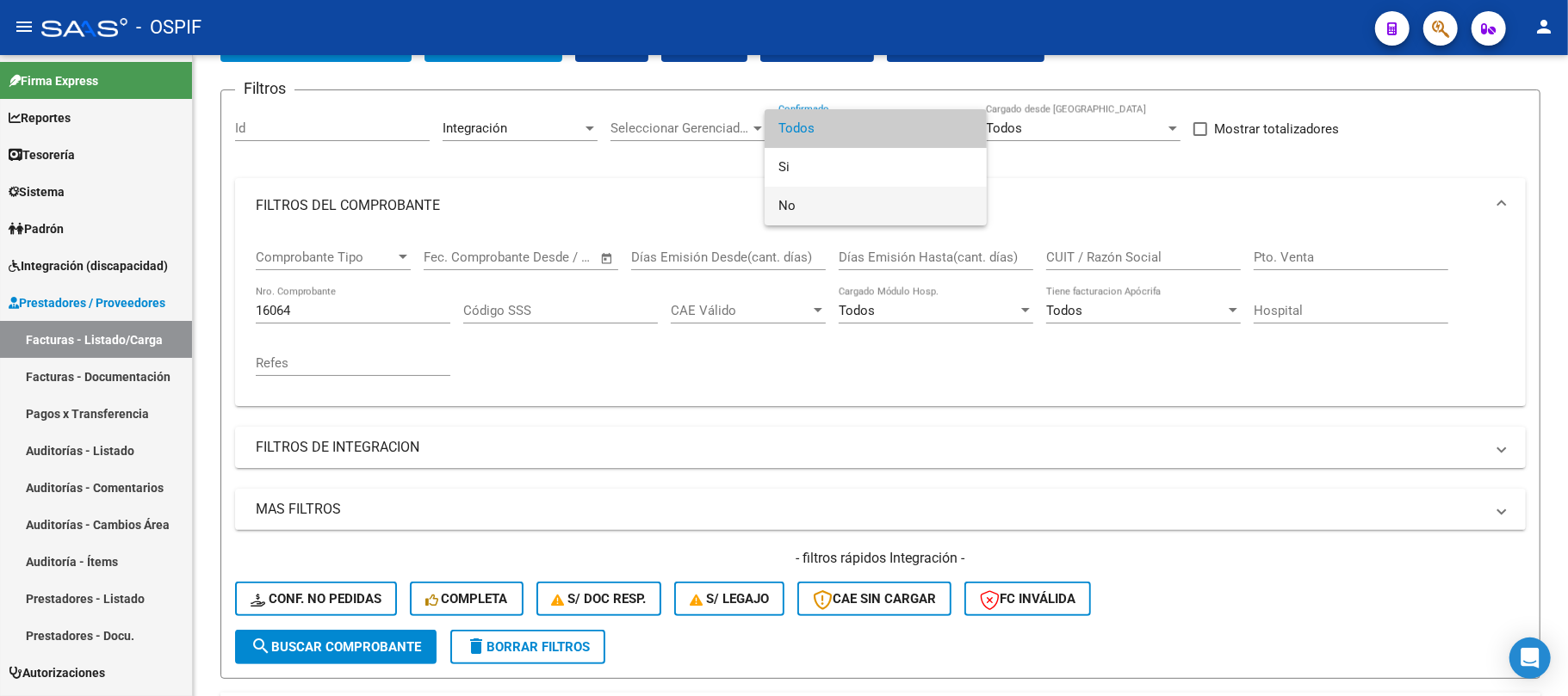
click at [835, 204] on span "No" at bounding box center [876, 206] width 194 height 39
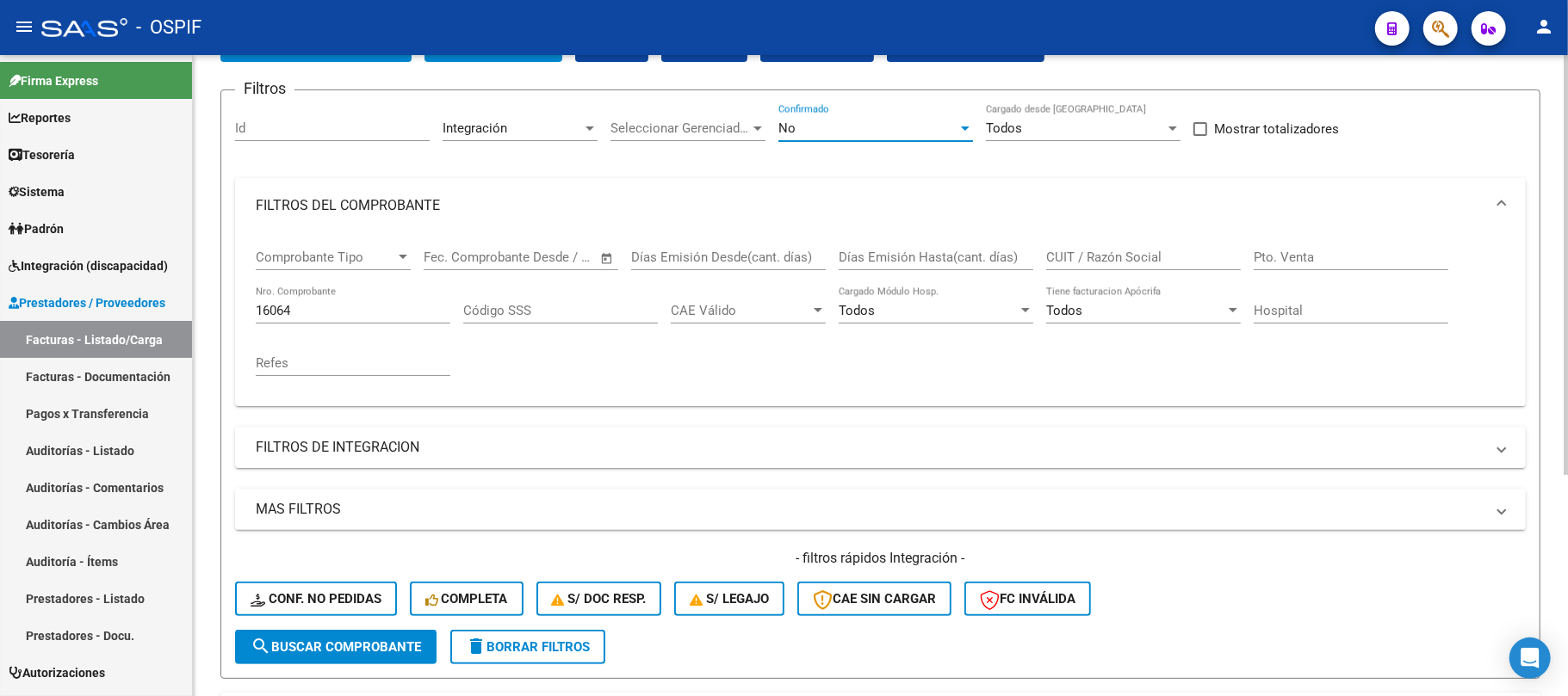
drag, startPoint x: 425, startPoint y: 649, endPoint x: 432, endPoint y: 638, distance: 13.0
click at [425, 648] on button "search Buscar Comprobante" at bounding box center [336, 648] width 201 height 34
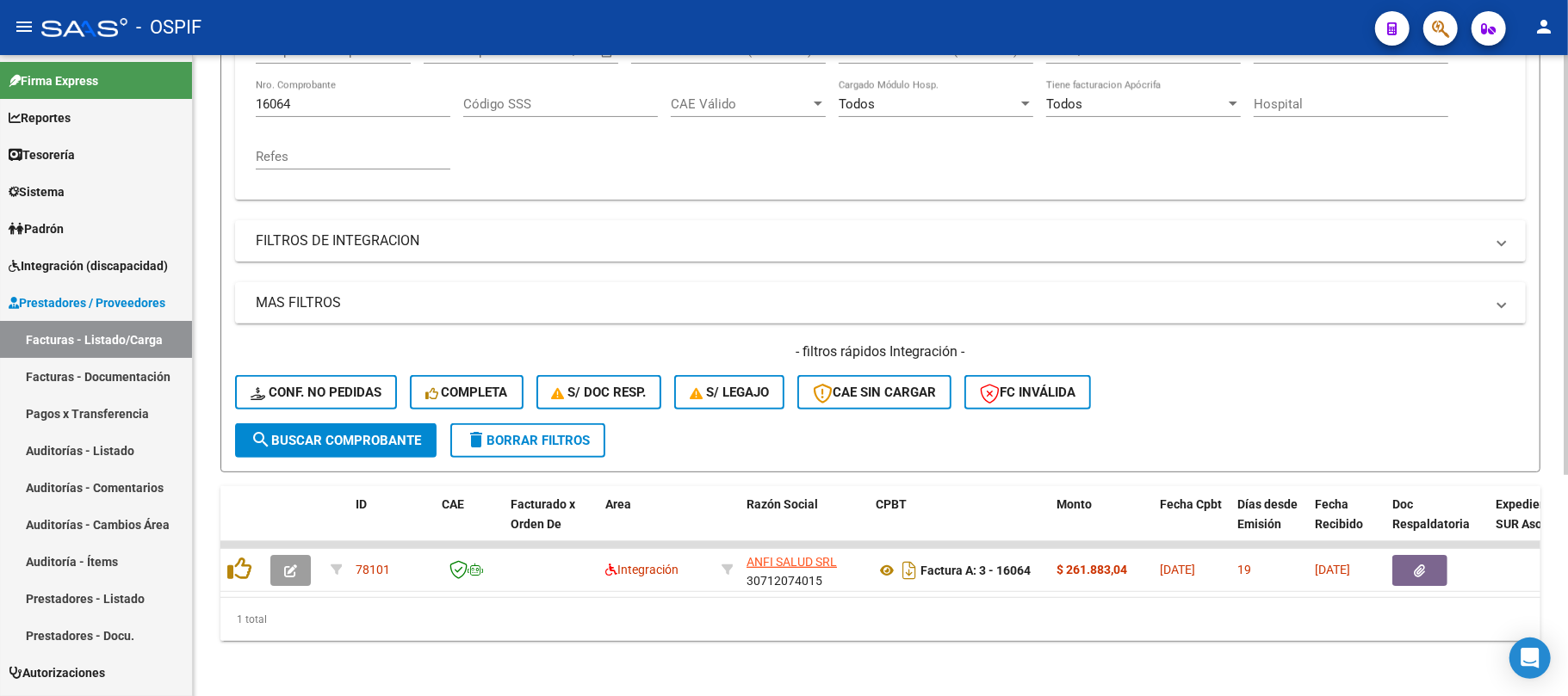
scroll to position [336, 0]
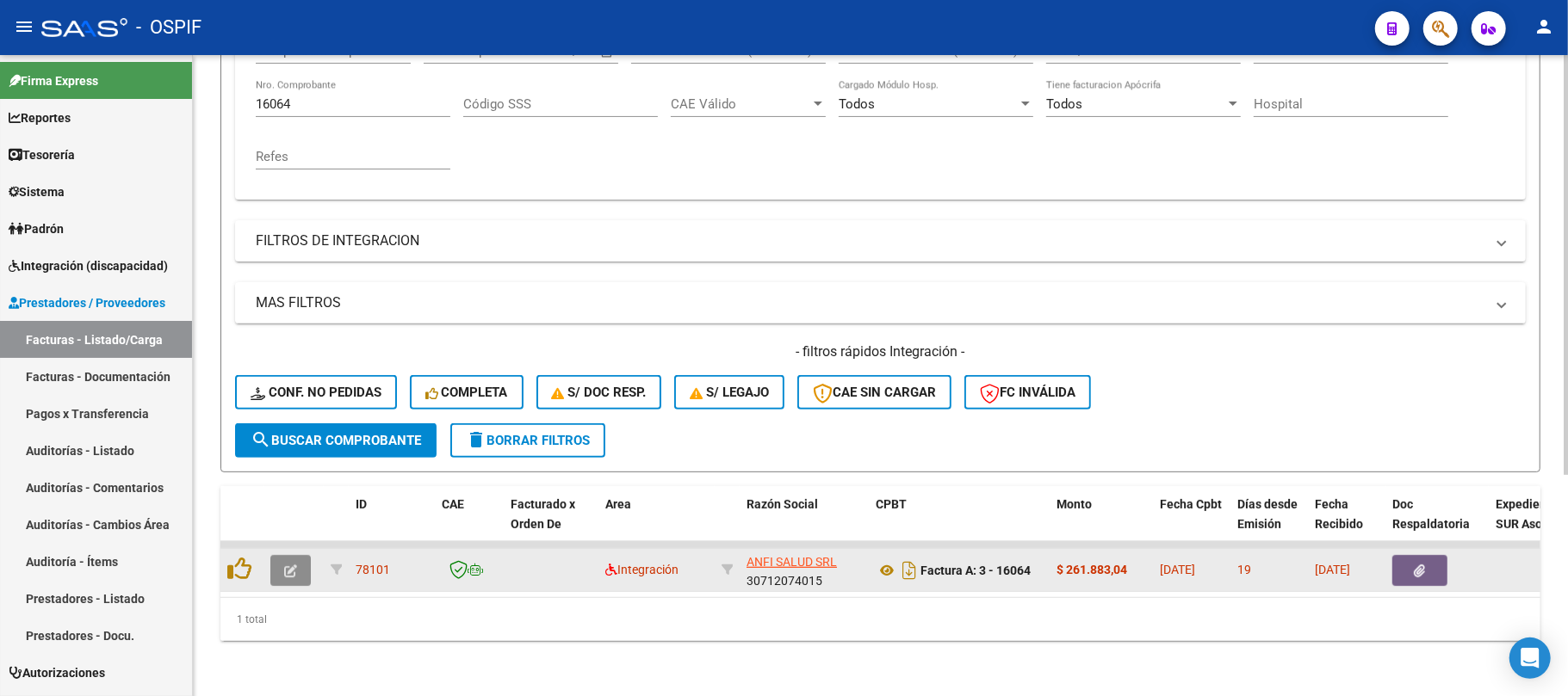
click at [286, 565] on icon "button" at bounding box center [291, 572] width 13 height 13
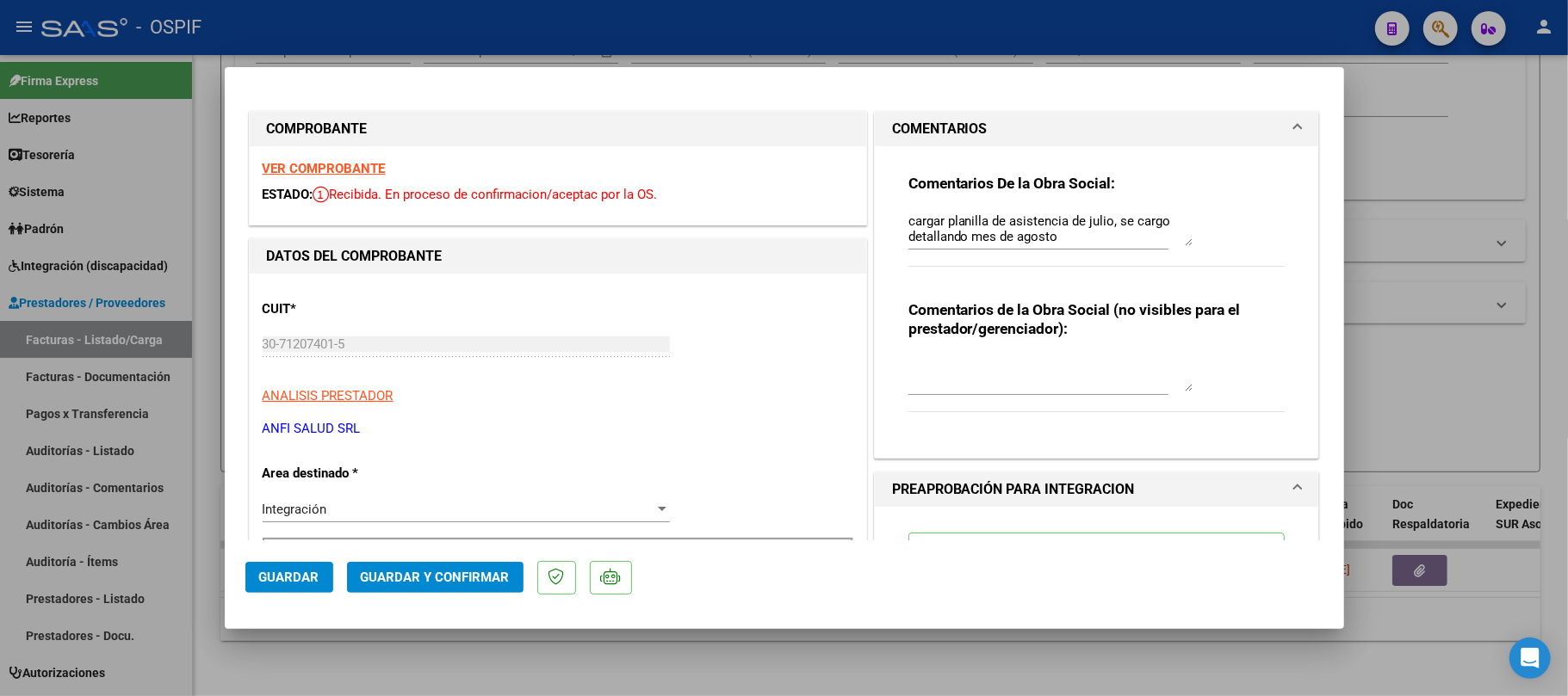
click at [1098, 229] on textarea "cargar planilla de asistencia de julio, se cargo detallando mes de agosto" at bounding box center [1051, 229] width 285 height 34
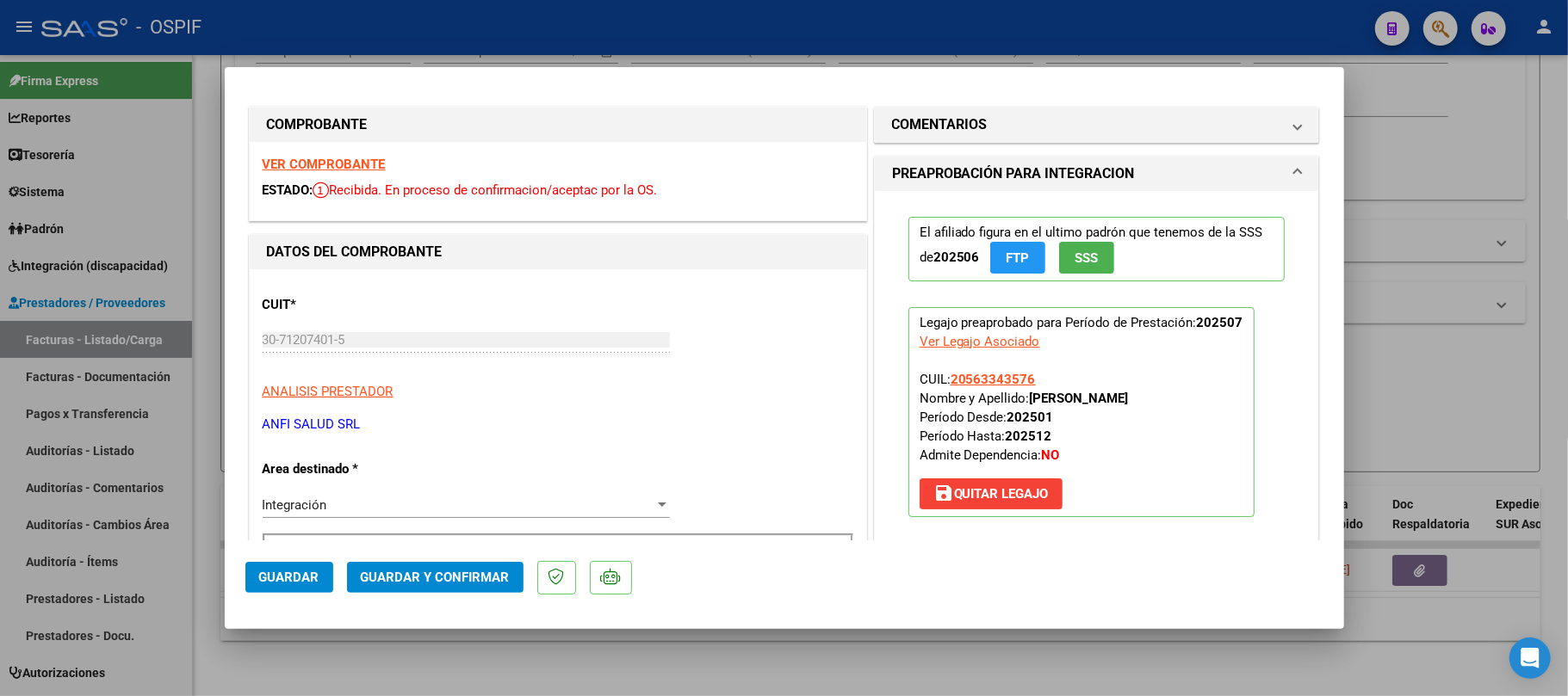
scroll to position [0, 0]
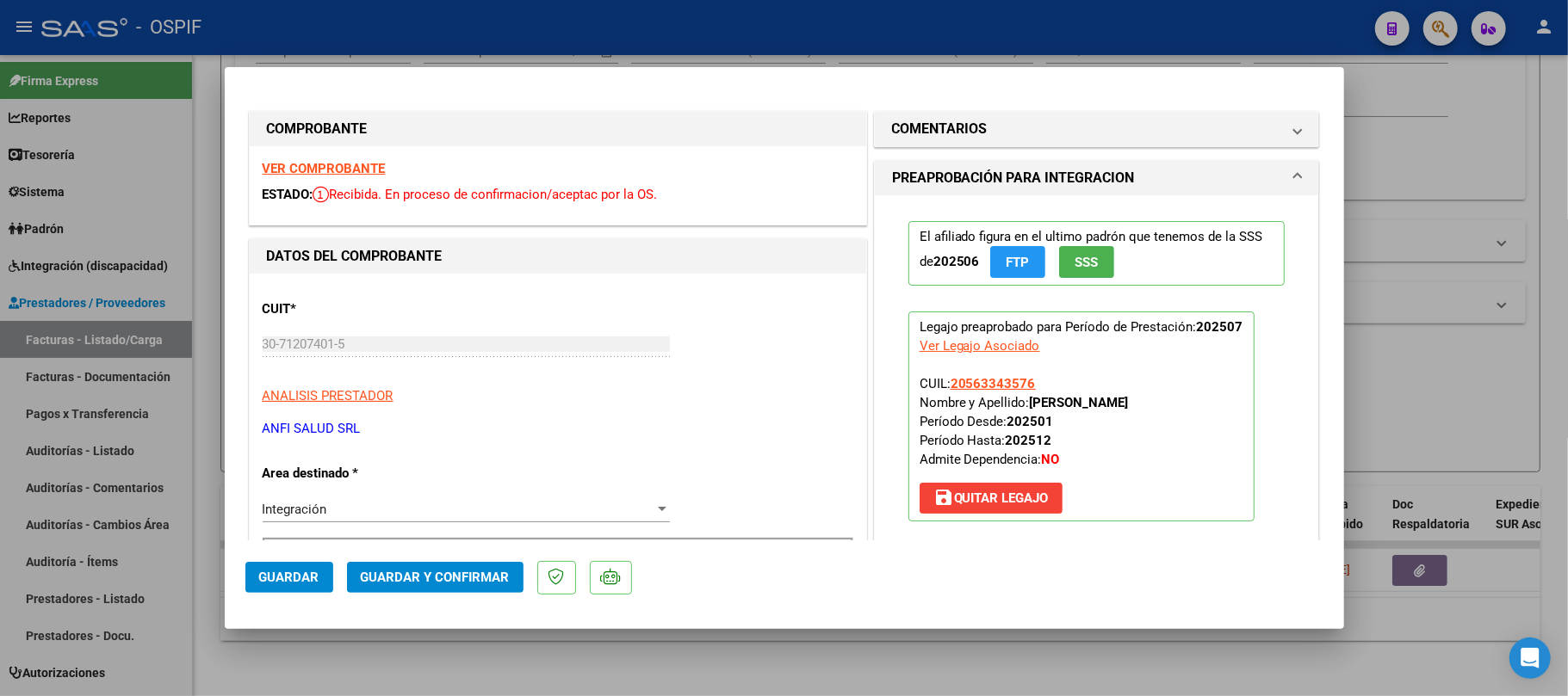
click at [415, 565] on button "Guardar y Confirmar" at bounding box center [435, 577] width 176 height 31
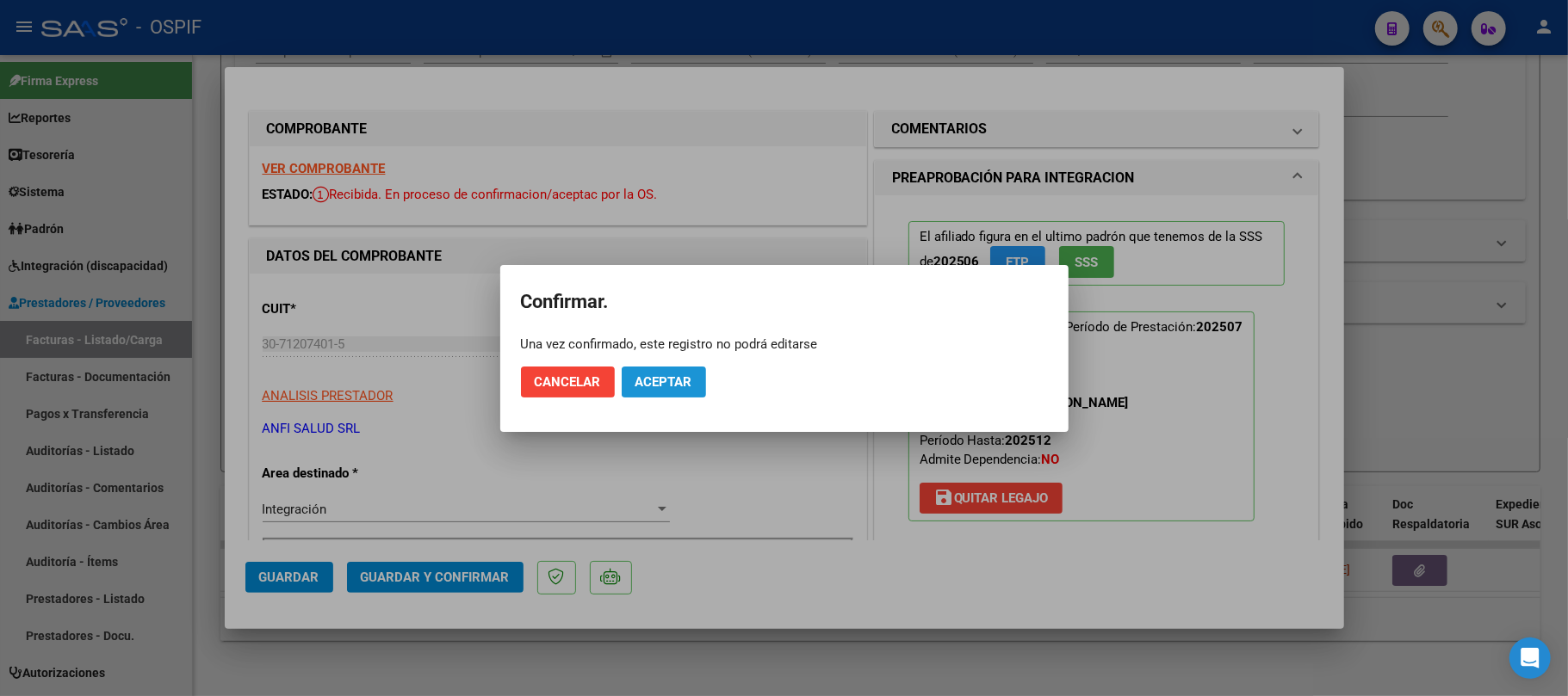
click at [678, 369] on button "Aceptar" at bounding box center [663, 382] width 84 height 31
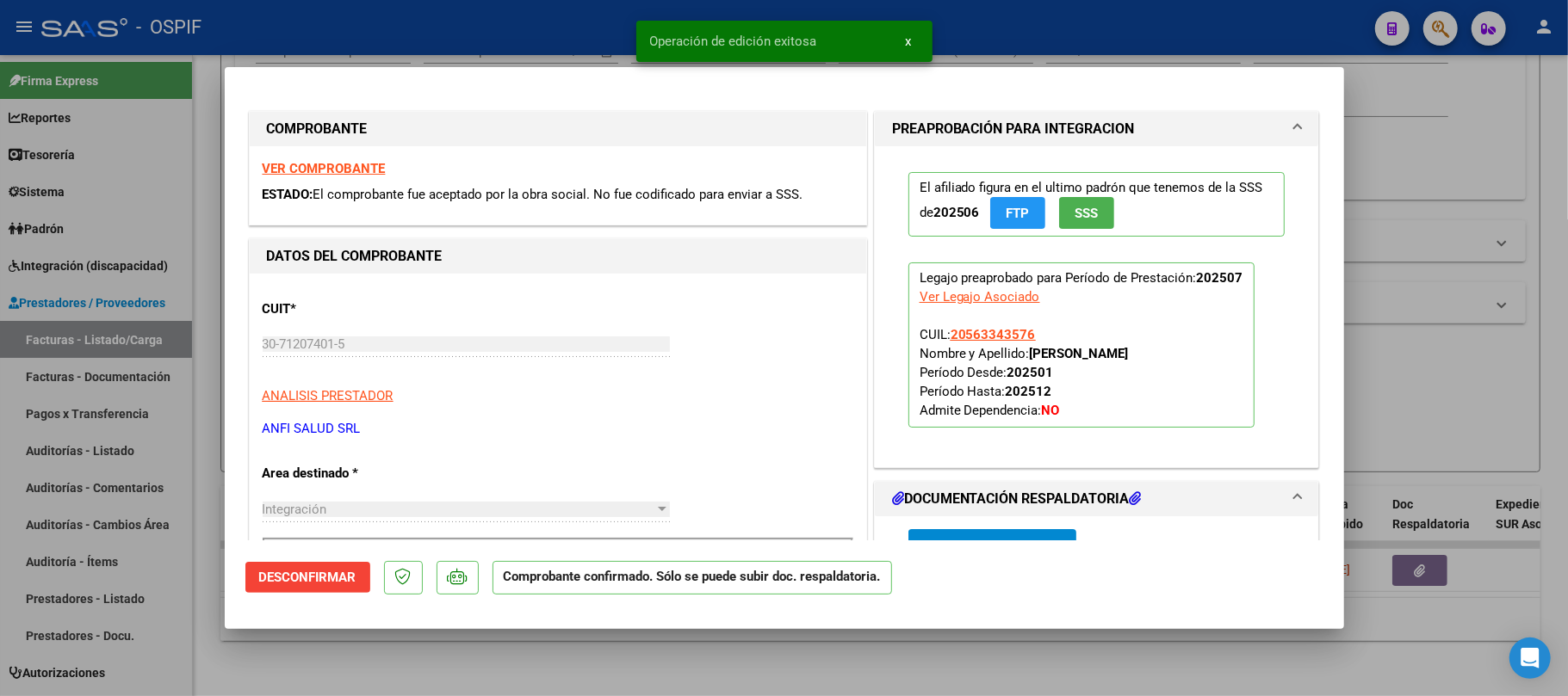
click at [667, 645] on div at bounding box center [784, 348] width 1568 height 696
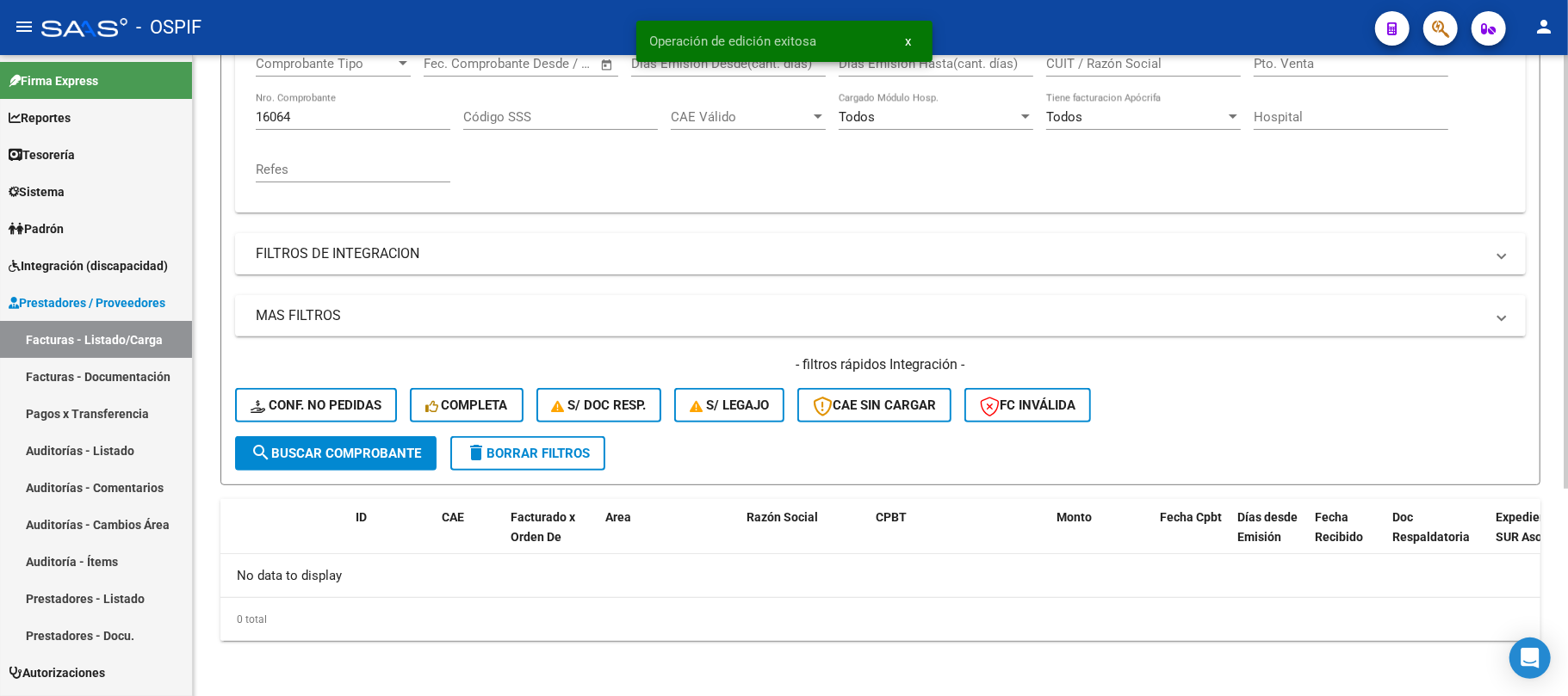
scroll to position [307, 0]
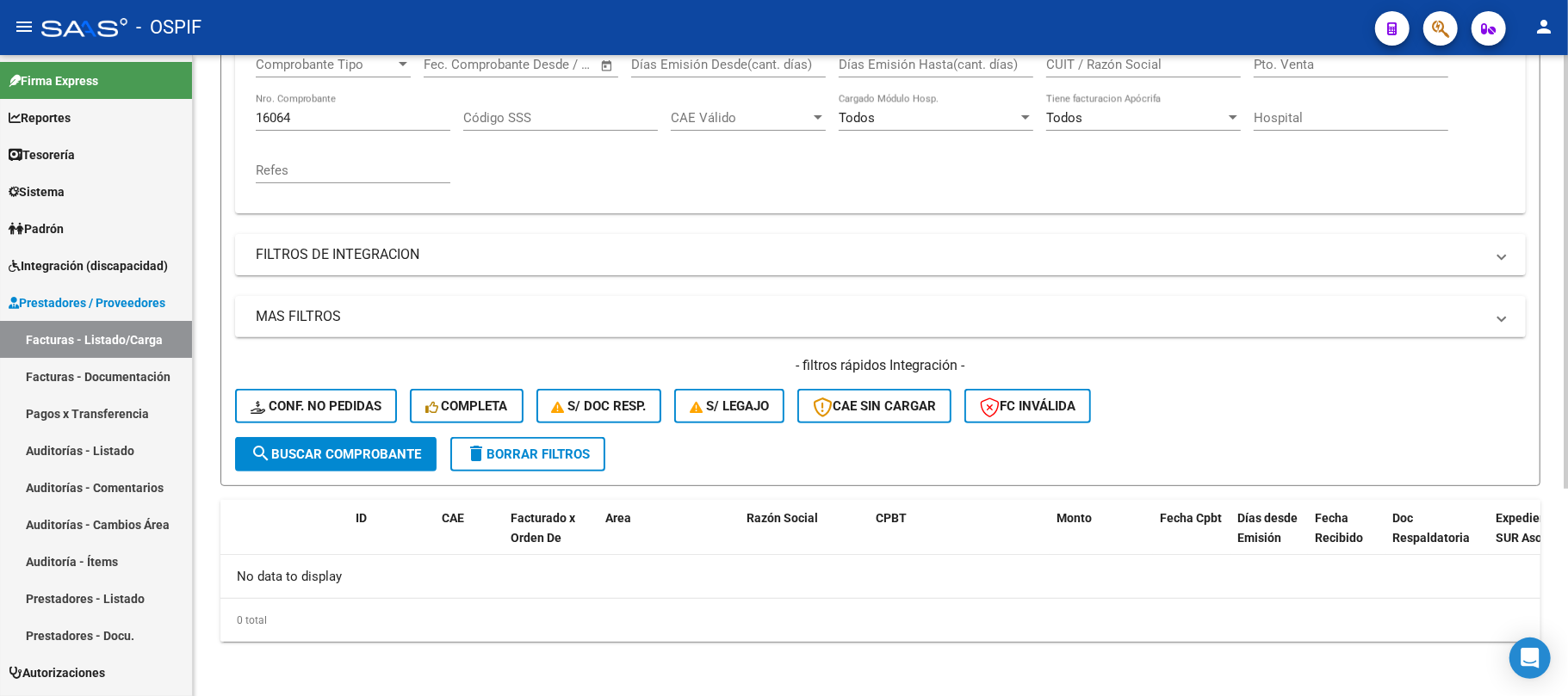
drag, startPoint x: 511, startPoint y: 448, endPoint x: 203, endPoint y: 694, distance: 394.2
click at [513, 448] on span "delete Borrar Filtros" at bounding box center [527, 454] width 124 height 15
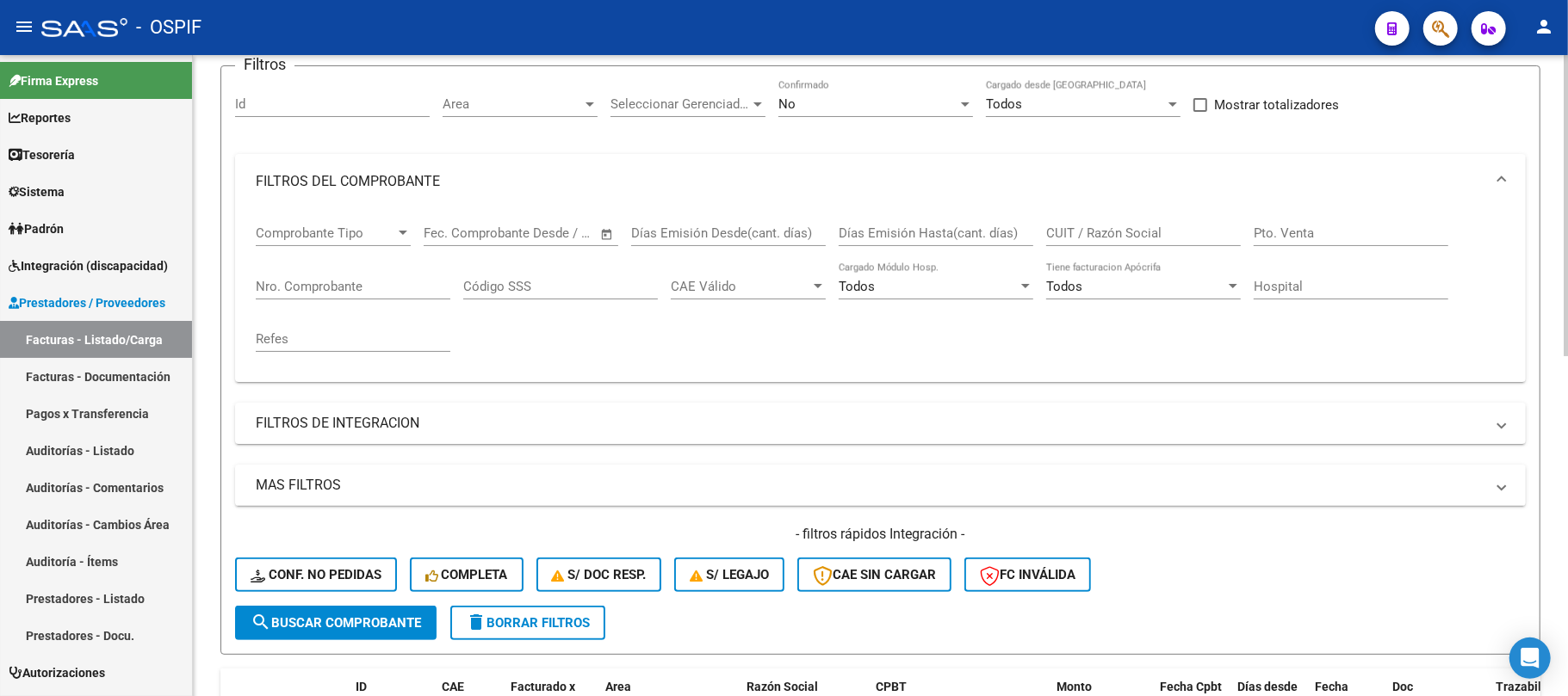
scroll to position [0, 0]
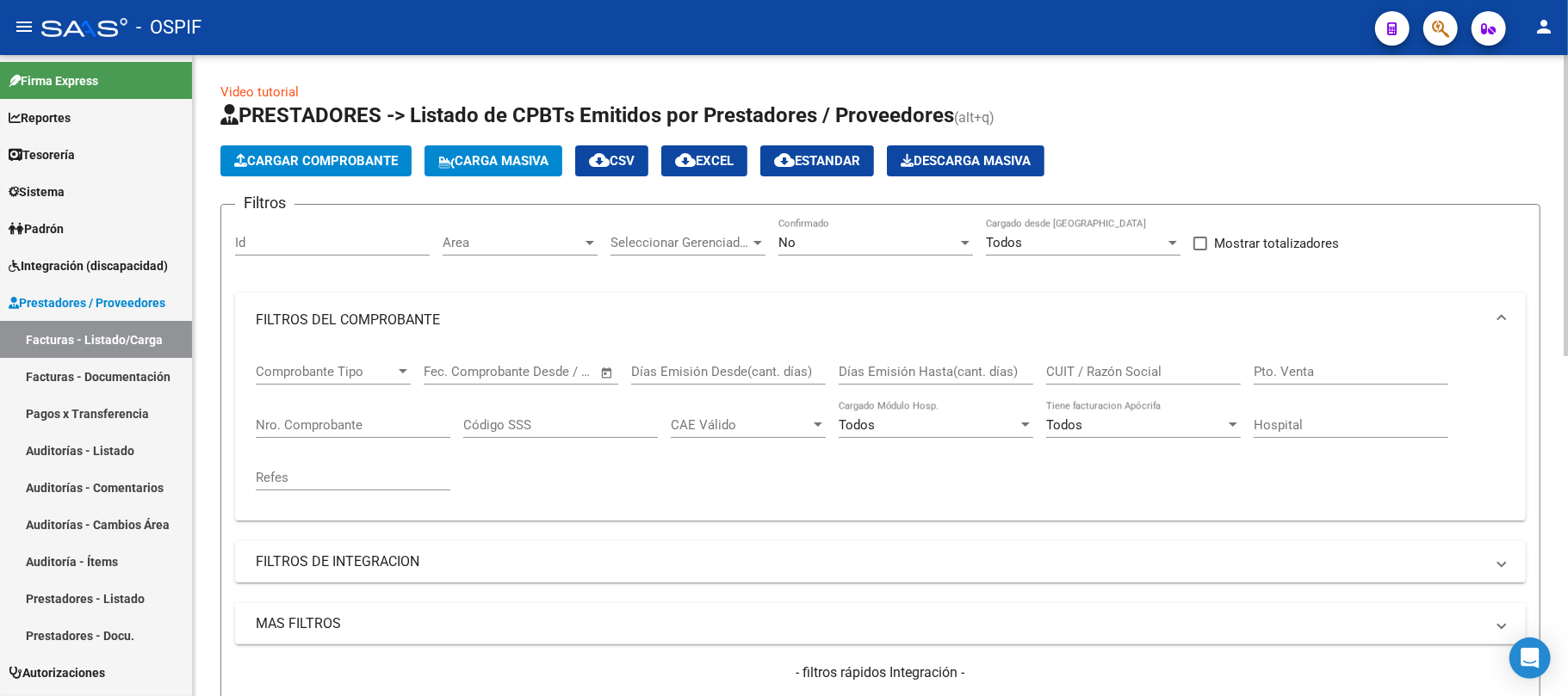
click at [399, 431] on input "Nro. Comprobante" at bounding box center [353, 425] width 194 height 15
paste input "1157"
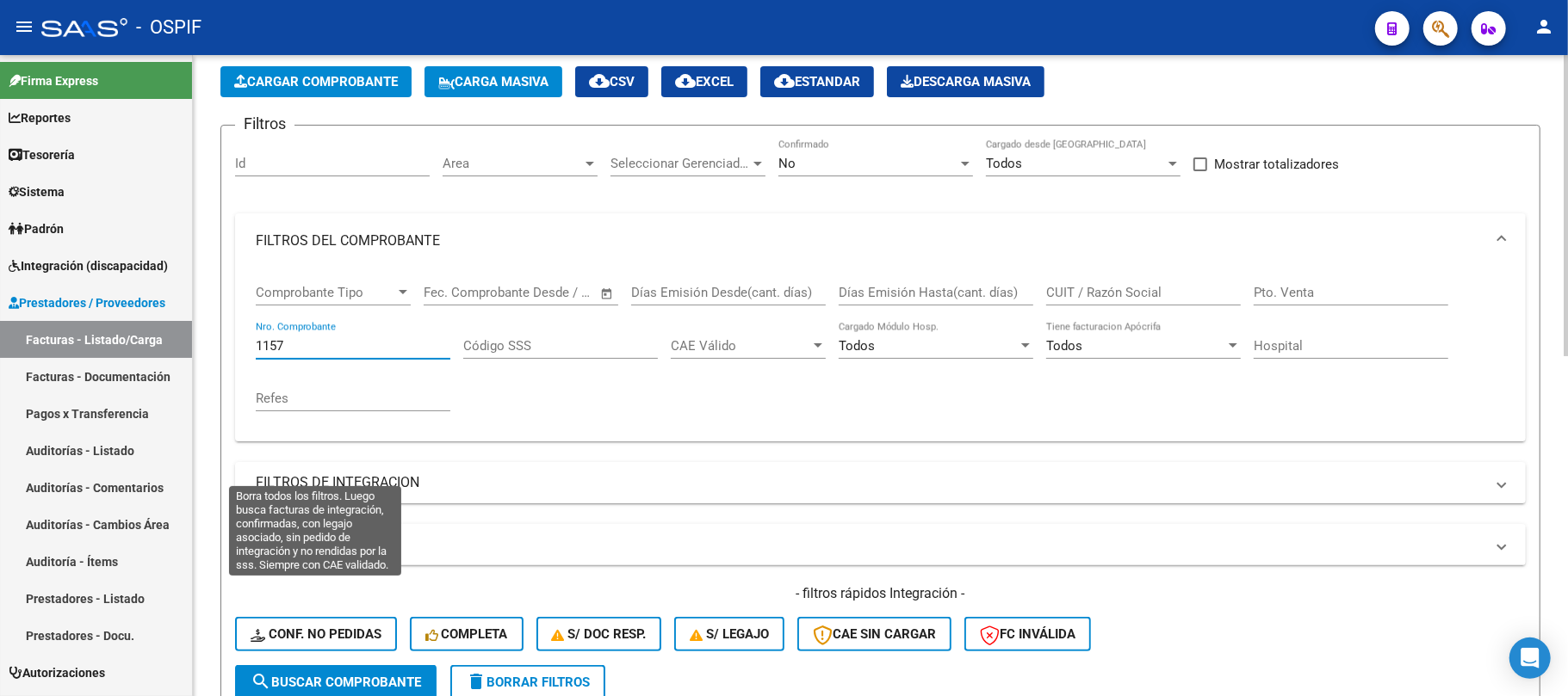
type input "1157"
click at [362, 675] on span "search Buscar Comprobante" at bounding box center [336, 683] width 171 height 15
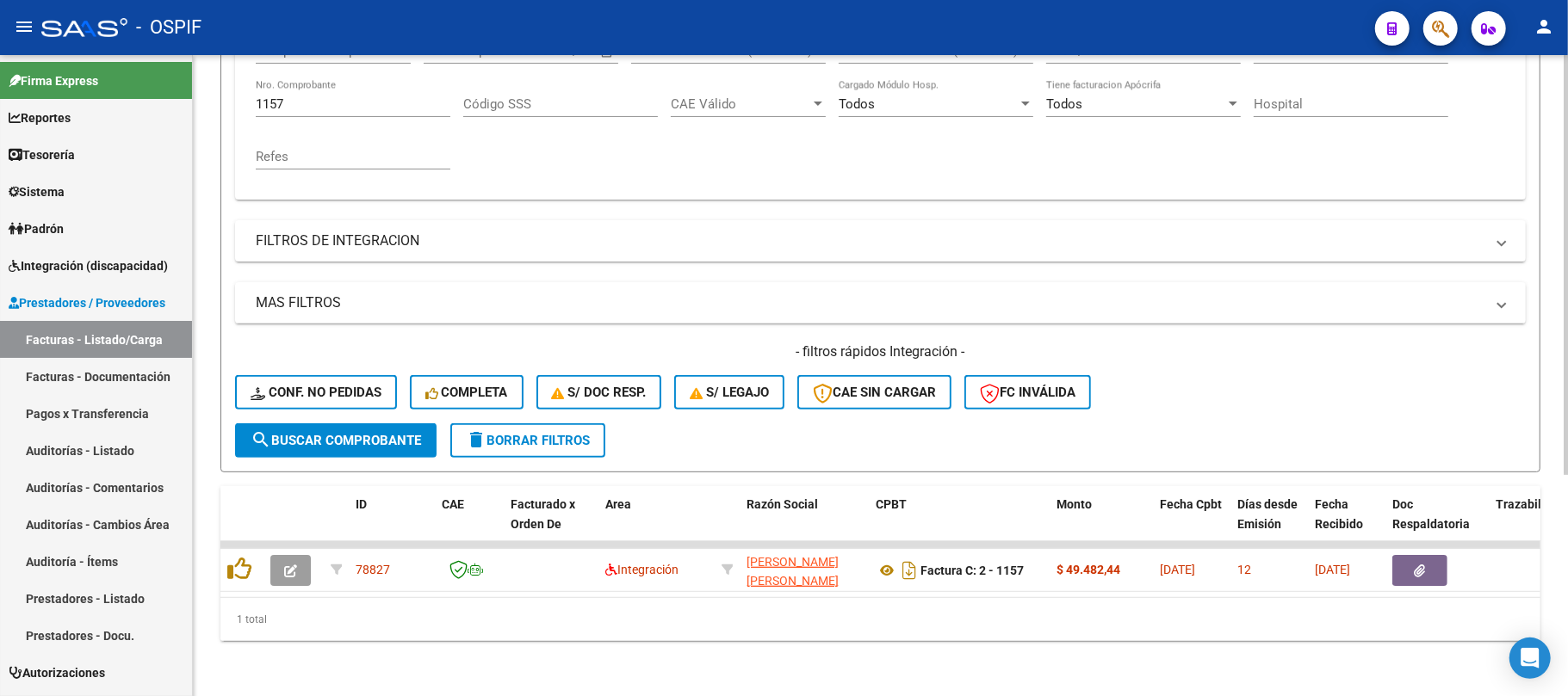
scroll to position [338, 0]
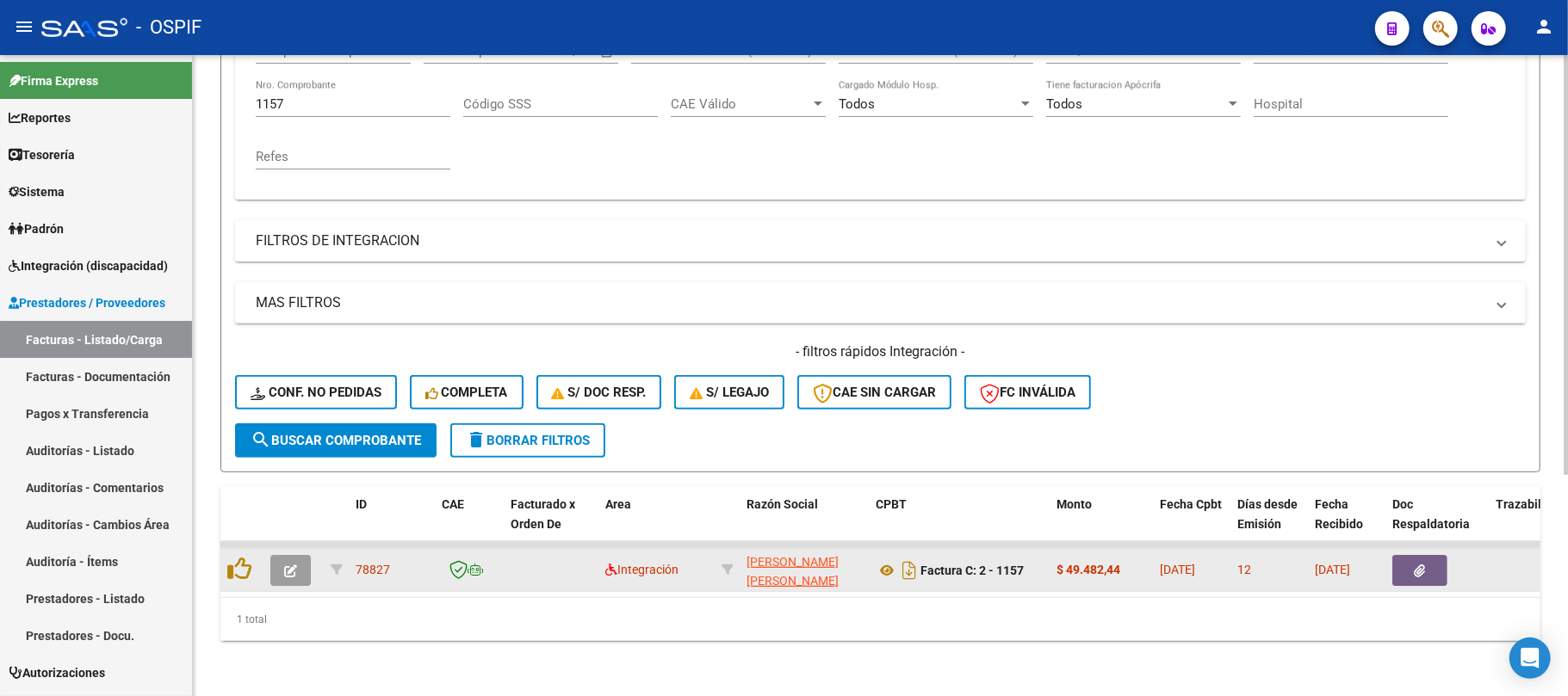
click at [296, 556] on button "button" at bounding box center [290, 571] width 41 height 31
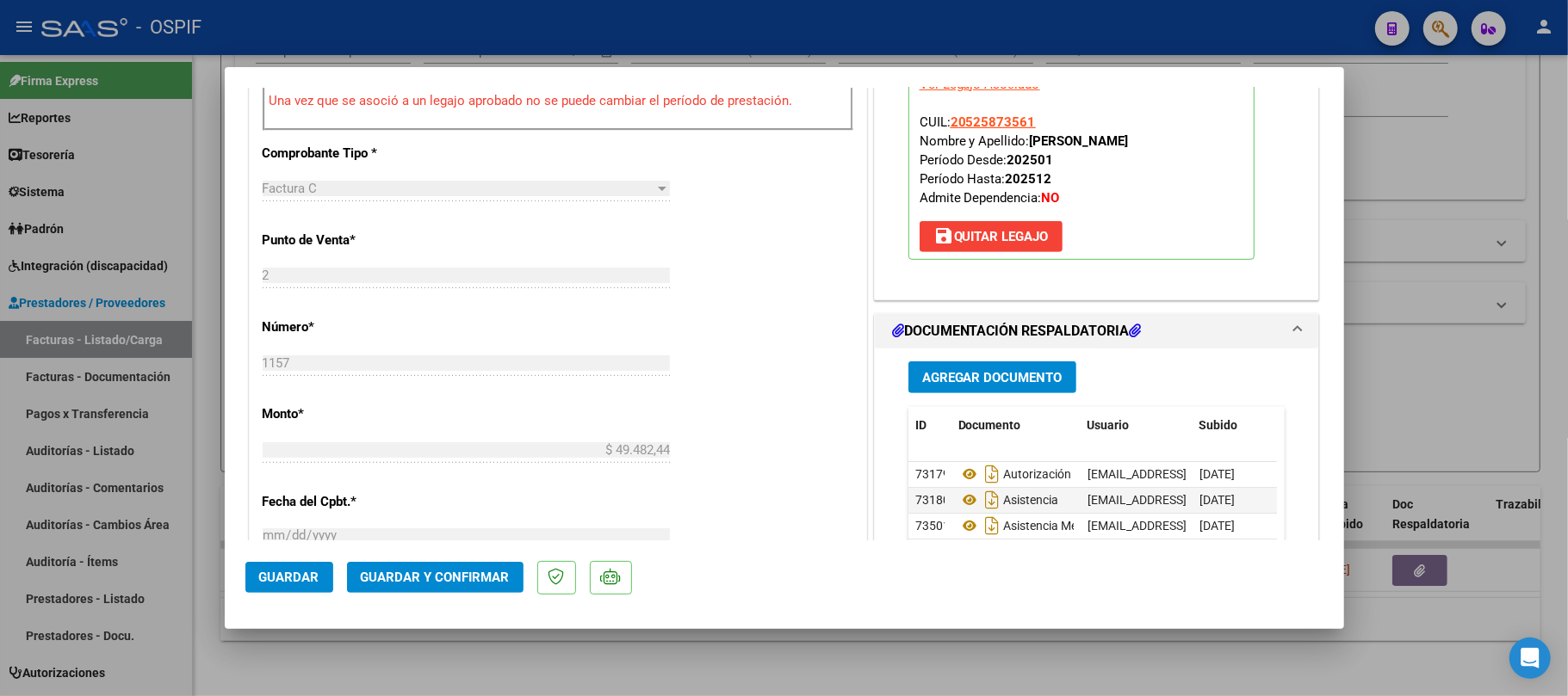
scroll to position [0, 0]
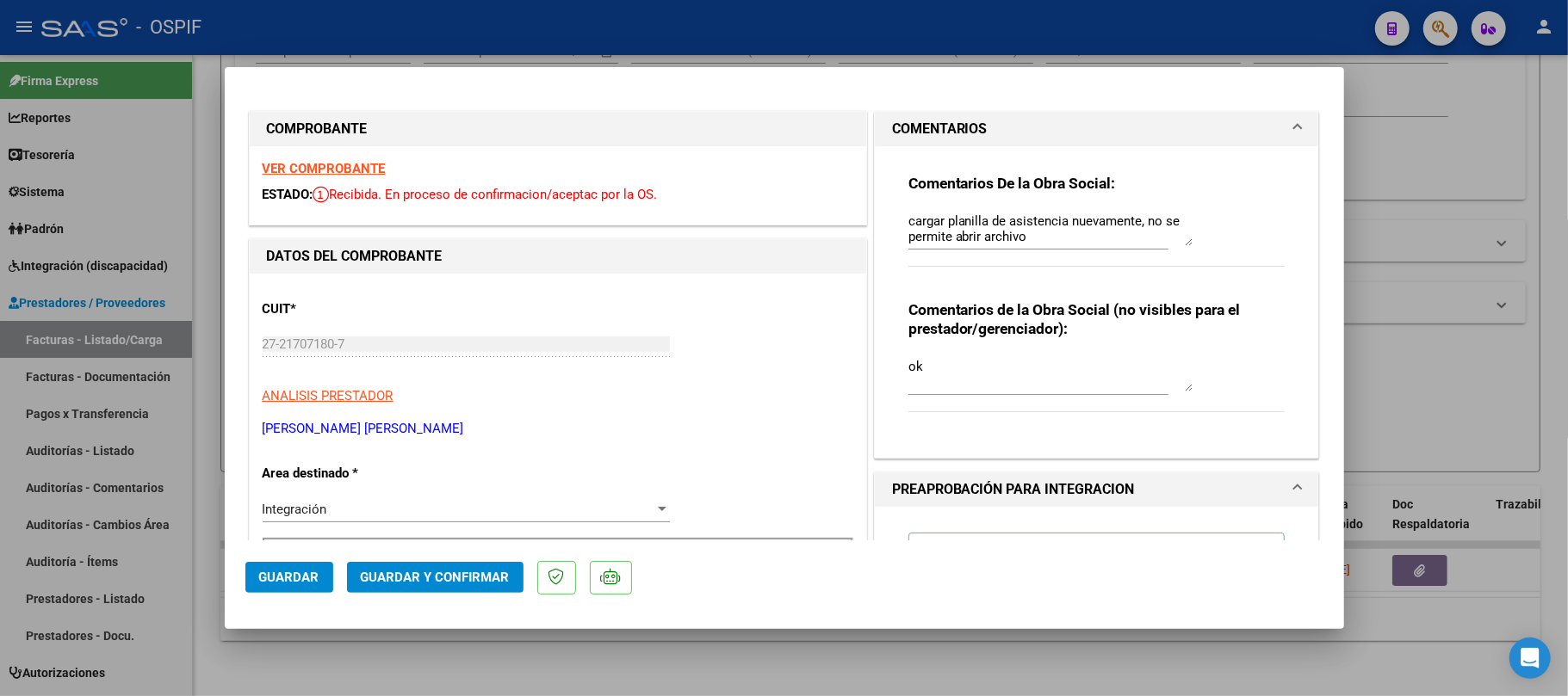
click at [1068, 224] on textarea "cargar planilla de asistencia nuevamente, no se permite abrir archivo" at bounding box center [1051, 229] width 285 height 34
click at [1068, 226] on textarea "cargar planilla de asistencia nuevamente, no se permite abrir archivo" at bounding box center [1051, 229] width 285 height 34
click at [473, 575] on span "Guardar y Confirmar" at bounding box center [434, 577] width 149 height 15
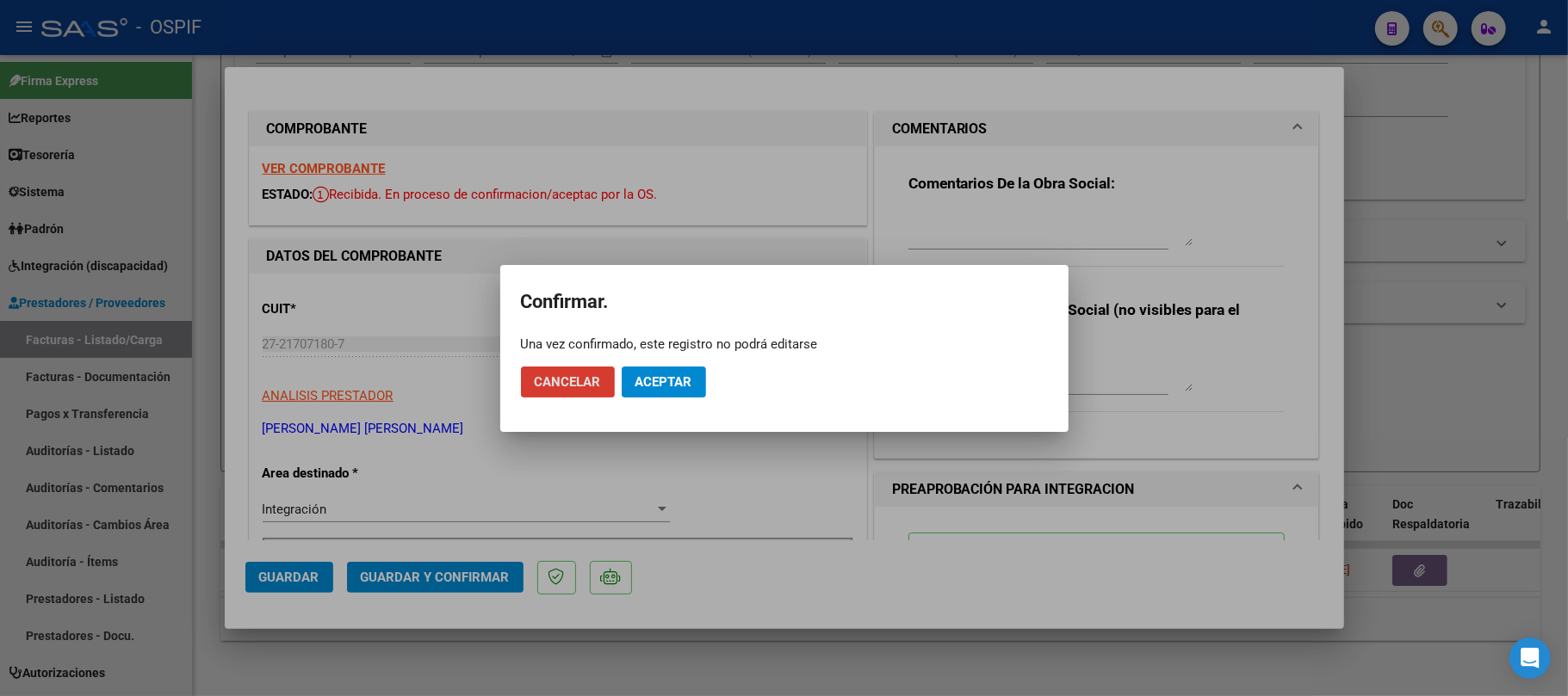
click at [665, 384] on span "Aceptar" at bounding box center [664, 382] width 57 height 15
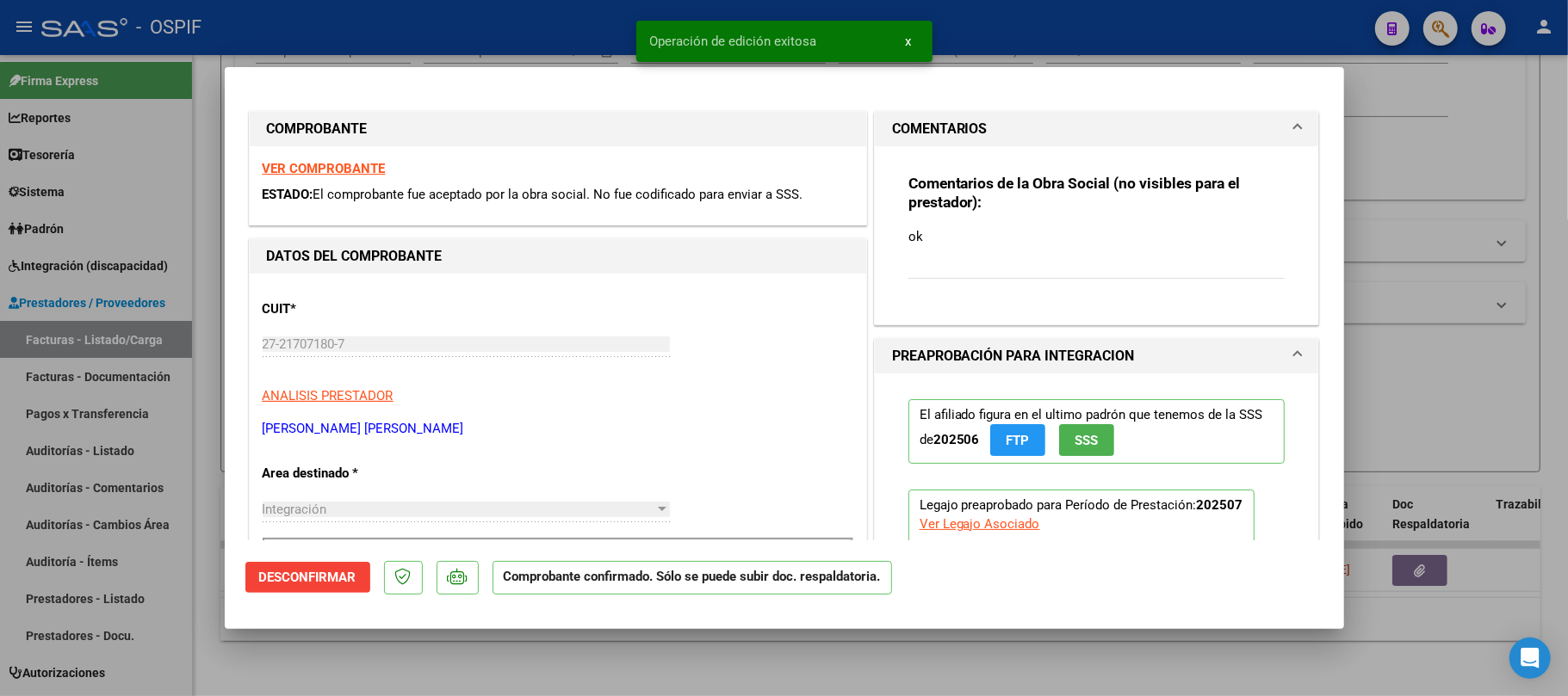
click at [1256, 662] on div at bounding box center [784, 348] width 1568 height 696
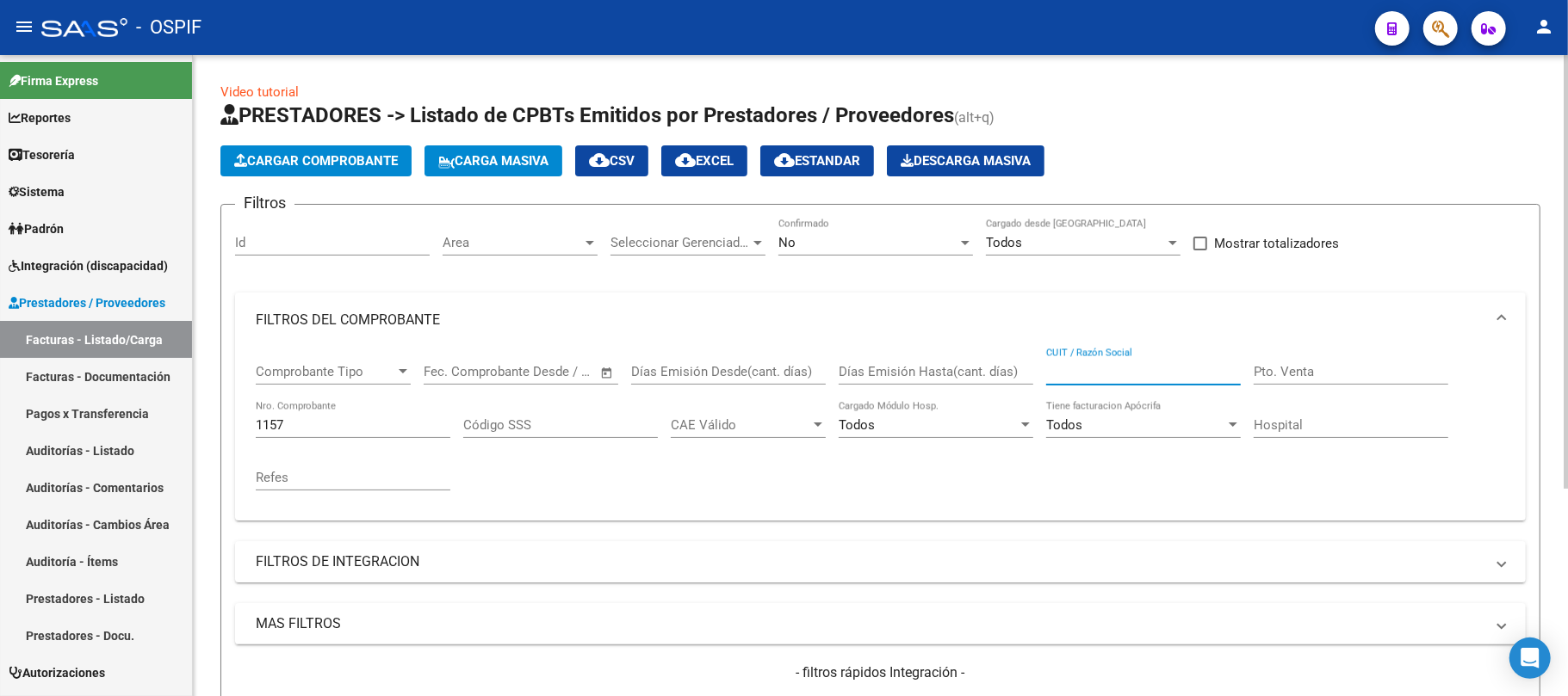
click at [1130, 367] on input "CUIT / Razón Social" at bounding box center [1143, 372] width 194 height 15
paste input "[PERSON_NAME]"
type input "[PERSON_NAME]"
click at [267, 424] on input "1157" at bounding box center [353, 425] width 194 height 15
click at [272, 422] on input "1157" at bounding box center [353, 425] width 194 height 15
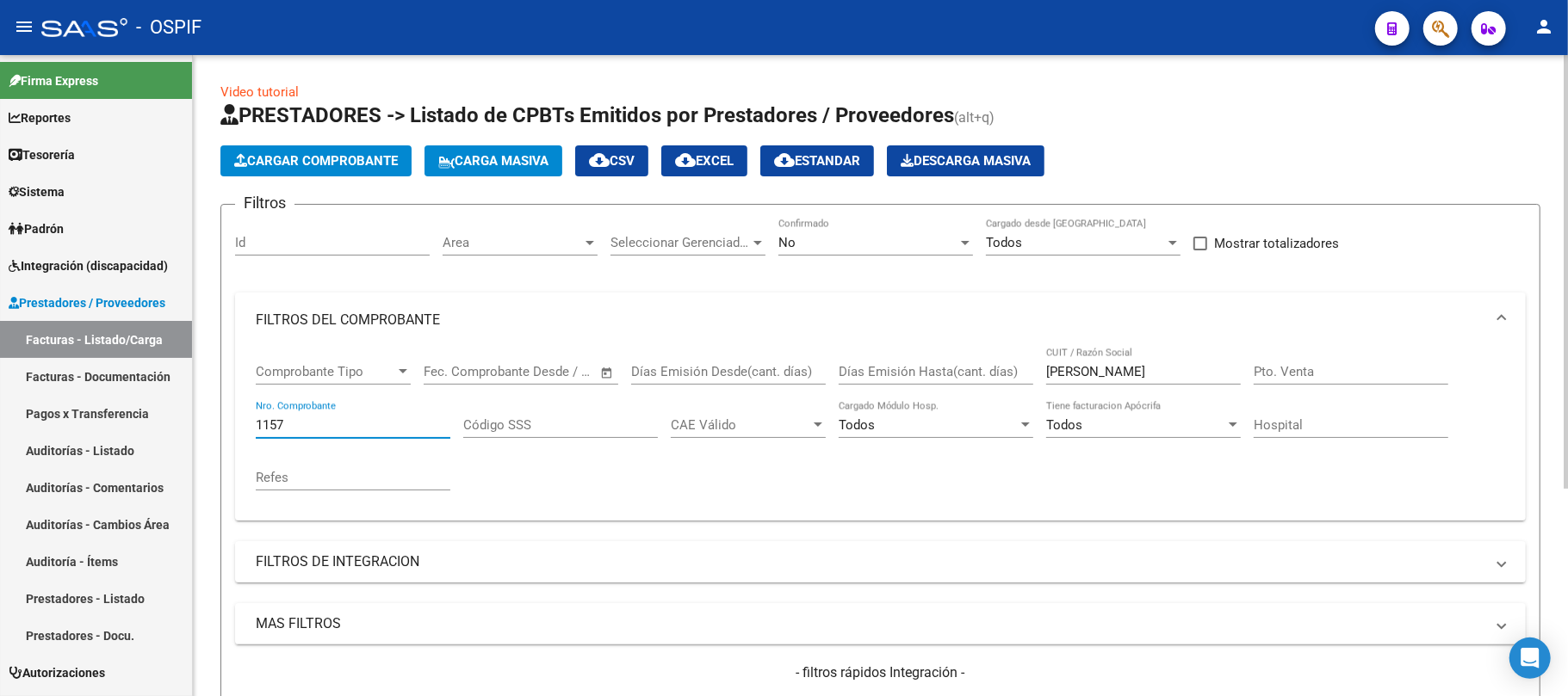
click at [274, 422] on input "1157" at bounding box center [353, 425] width 194 height 15
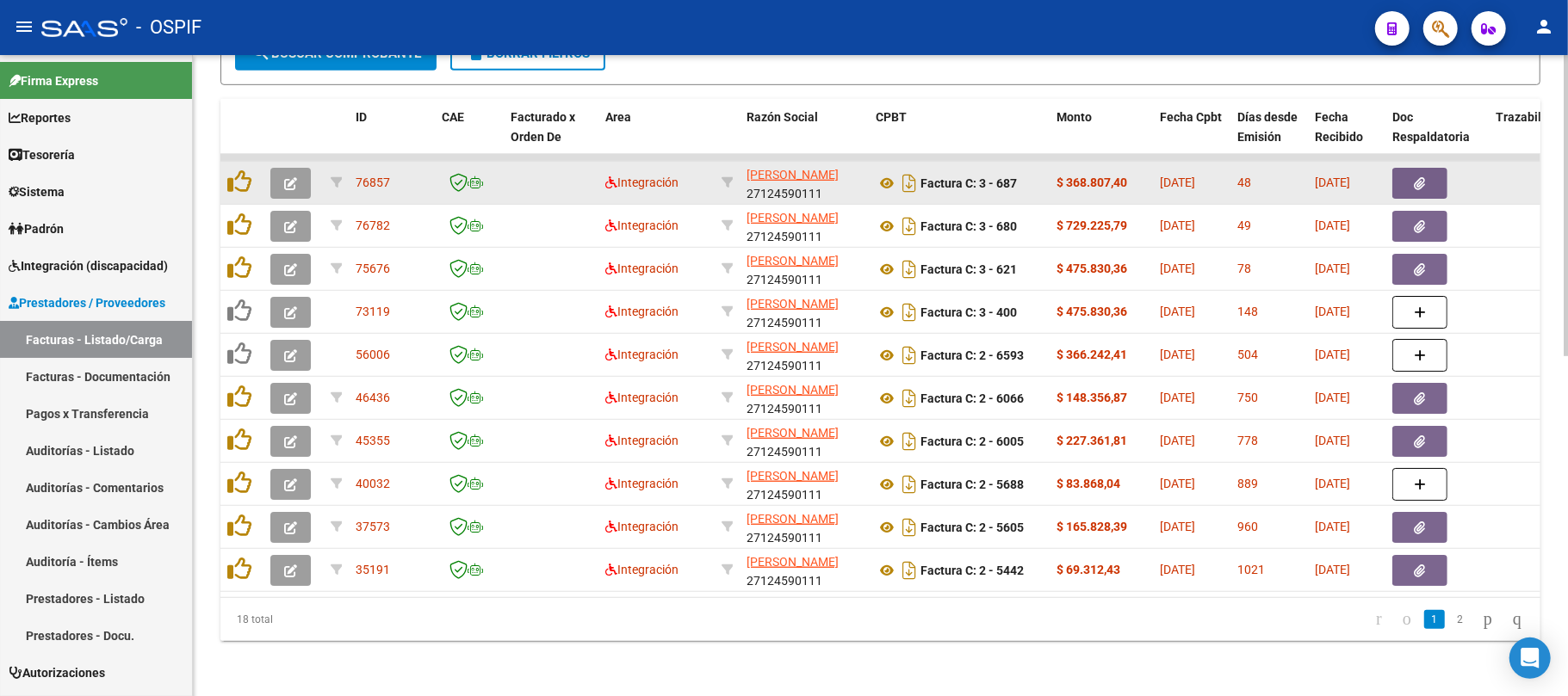
click at [285, 177] on icon "button" at bounding box center [291, 184] width 13 height 13
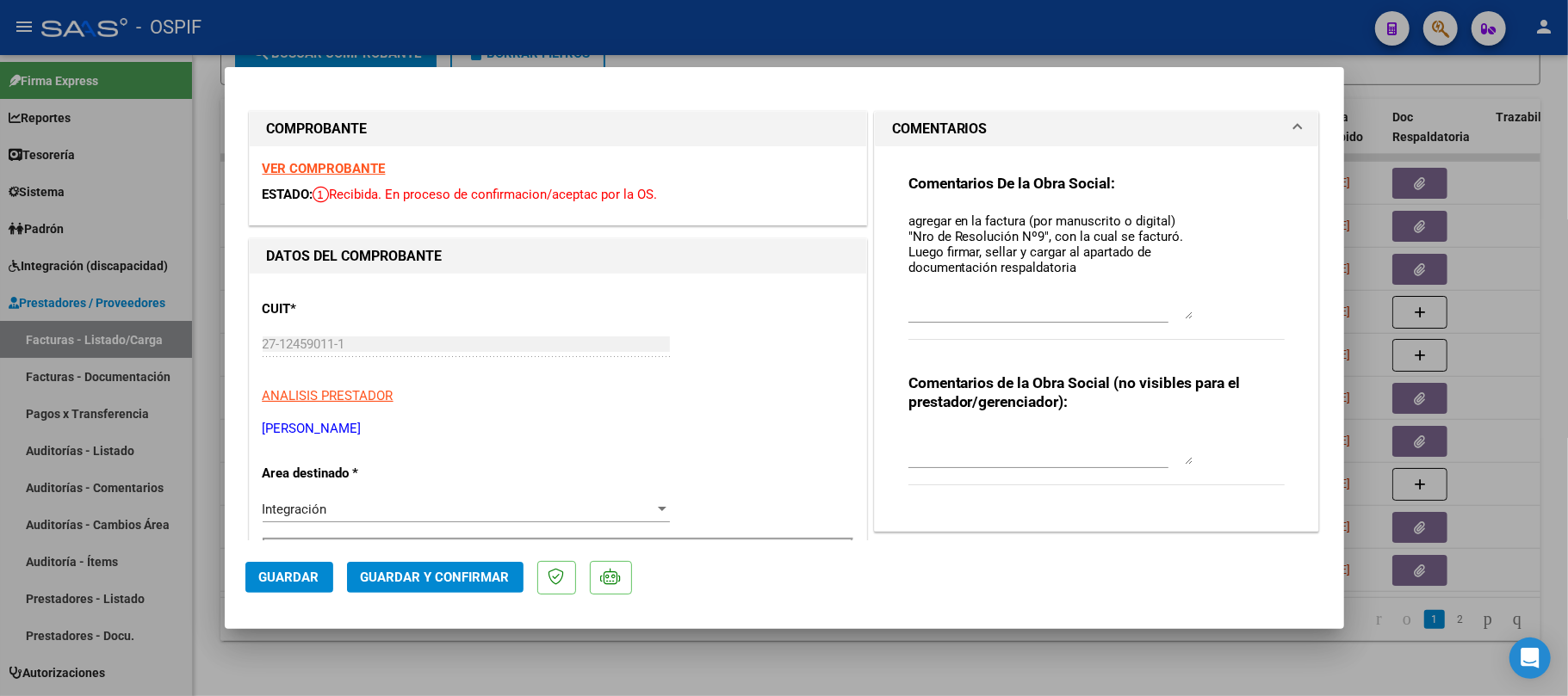
drag, startPoint x: 1180, startPoint y: 245, endPoint x: 1197, endPoint y: 312, distance: 69.1
click at [1197, 312] on div "Comentarios De la Obra Social: agregar en la factura (por manuscrito o digital)…" at bounding box center [1098, 266] width 378 height 184
click at [1052, 241] on textarea "agregar en la factura (por manuscrito o digital) "Nro de Resolución Nº9", con l…" at bounding box center [1051, 265] width 285 height 107
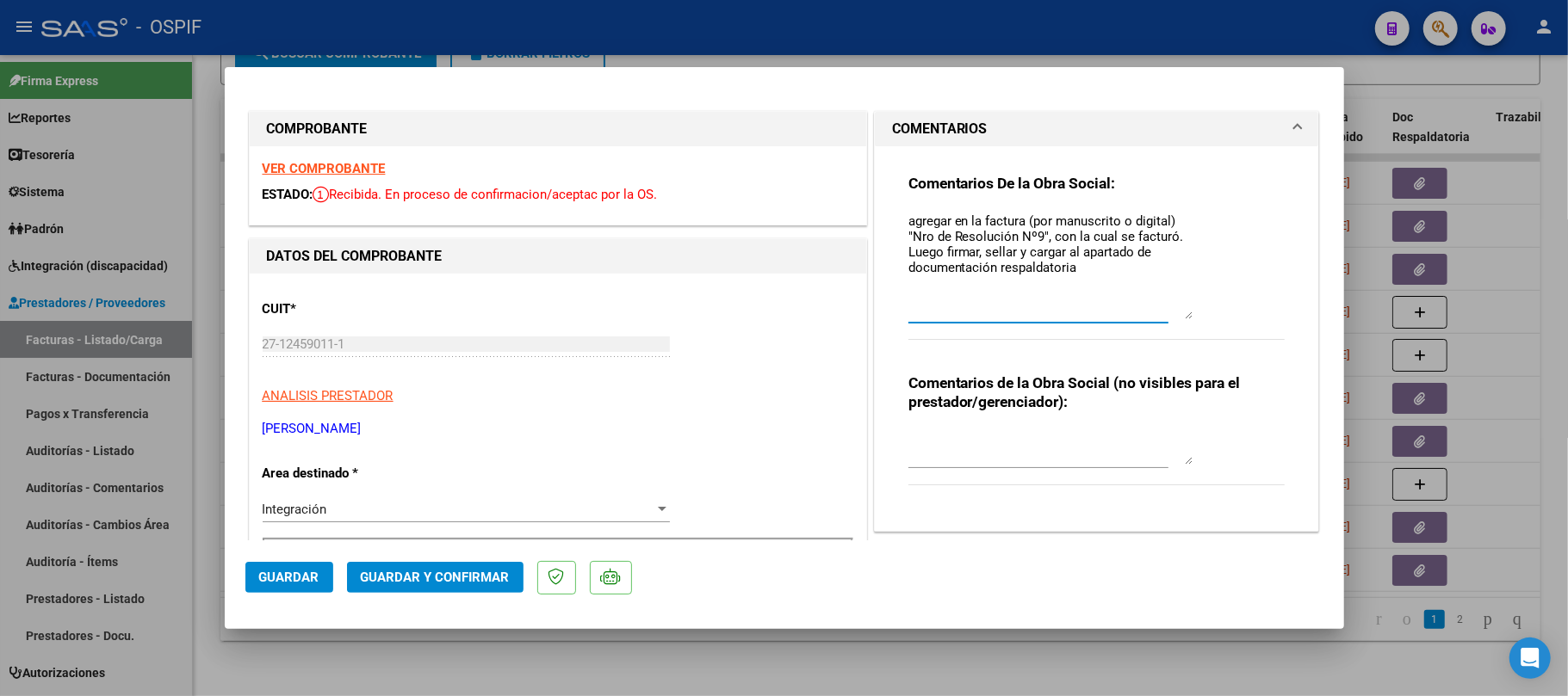
click at [1052, 241] on textarea "agregar en la factura (por manuscrito o digital) "Nro de Resolución Nº9", con l…" at bounding box center [1051, 265] width 285 height 107
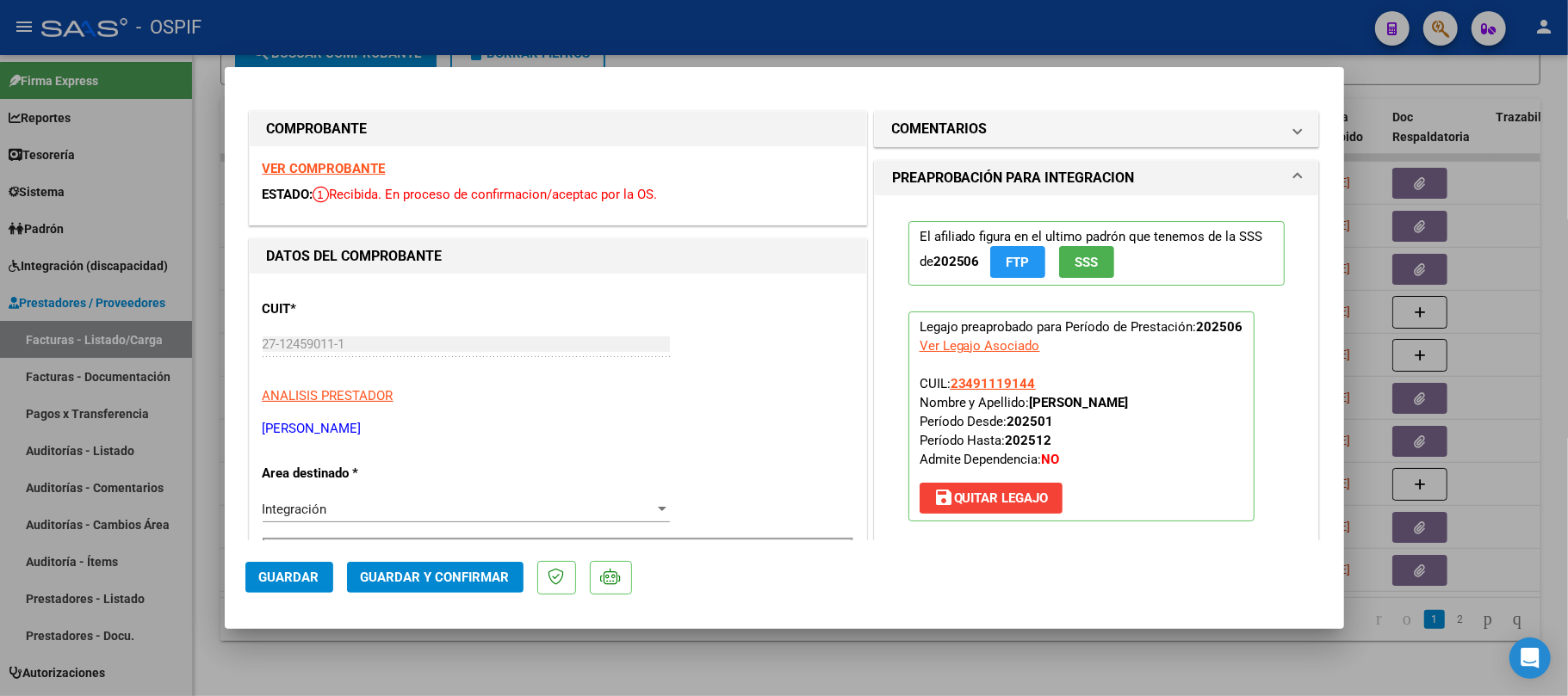
click at [470, 565] on button "Guardar y Confirmar" at bounding box center [435, 577] width 176 height 31
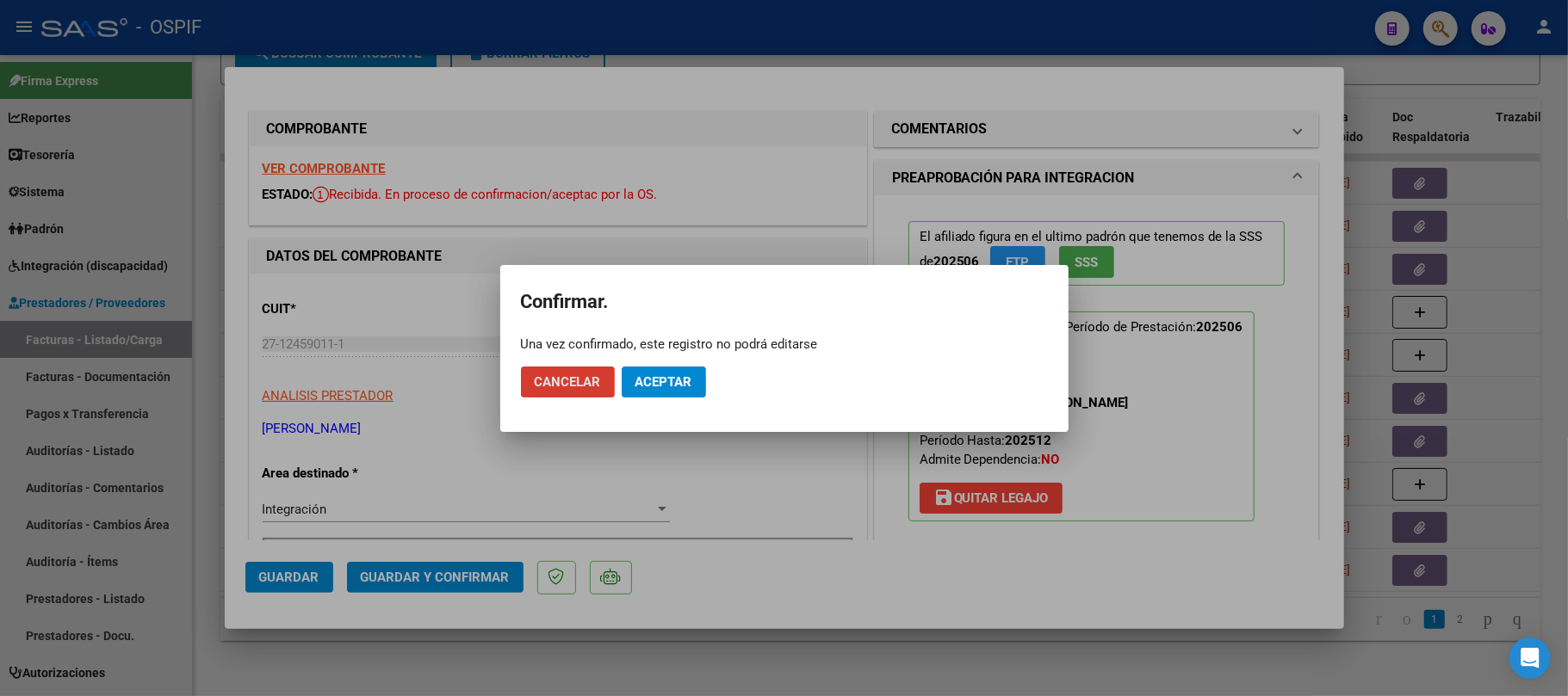
click at [677, 389] on span "Aceptar" at bounding box center [664, 382] width 57 height 15
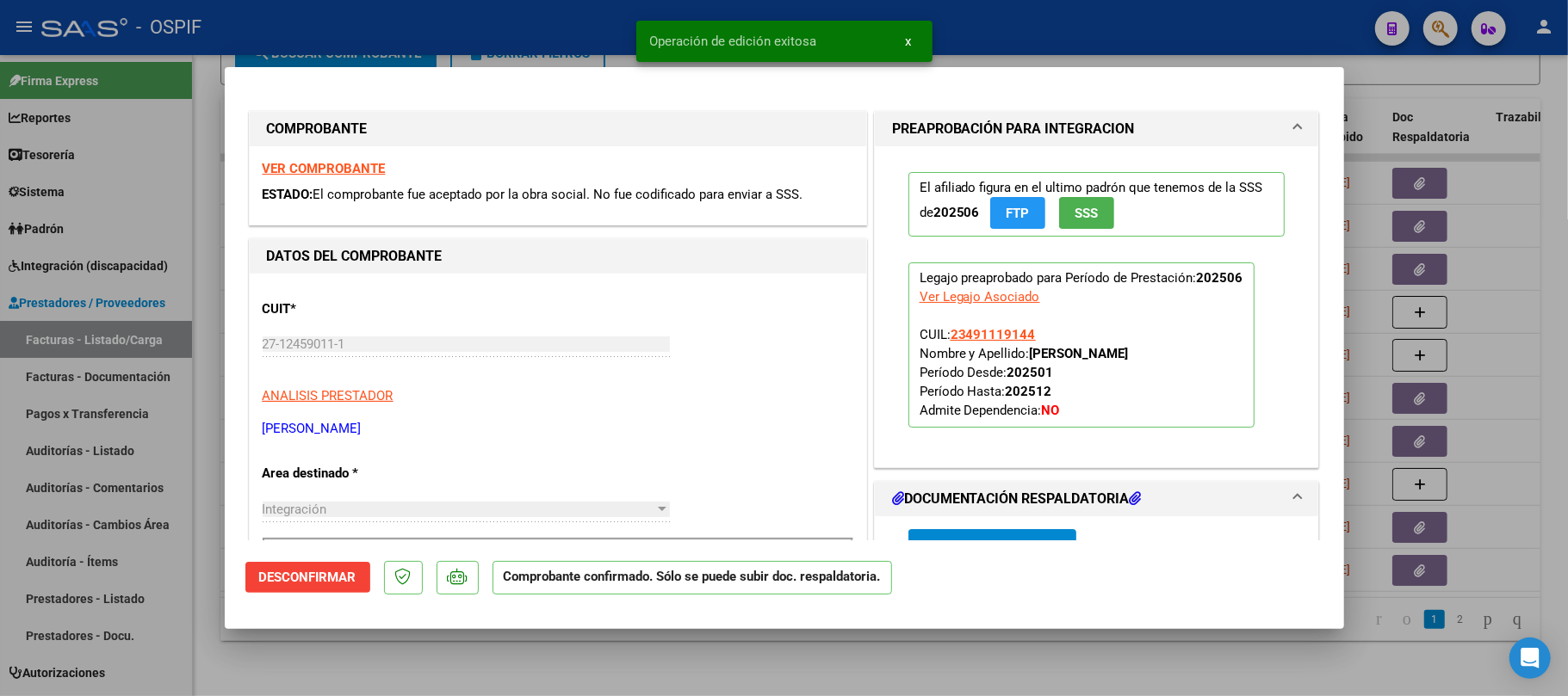
click at [631, 658] on div at bounding box center [784, 348] width 1568 height 696
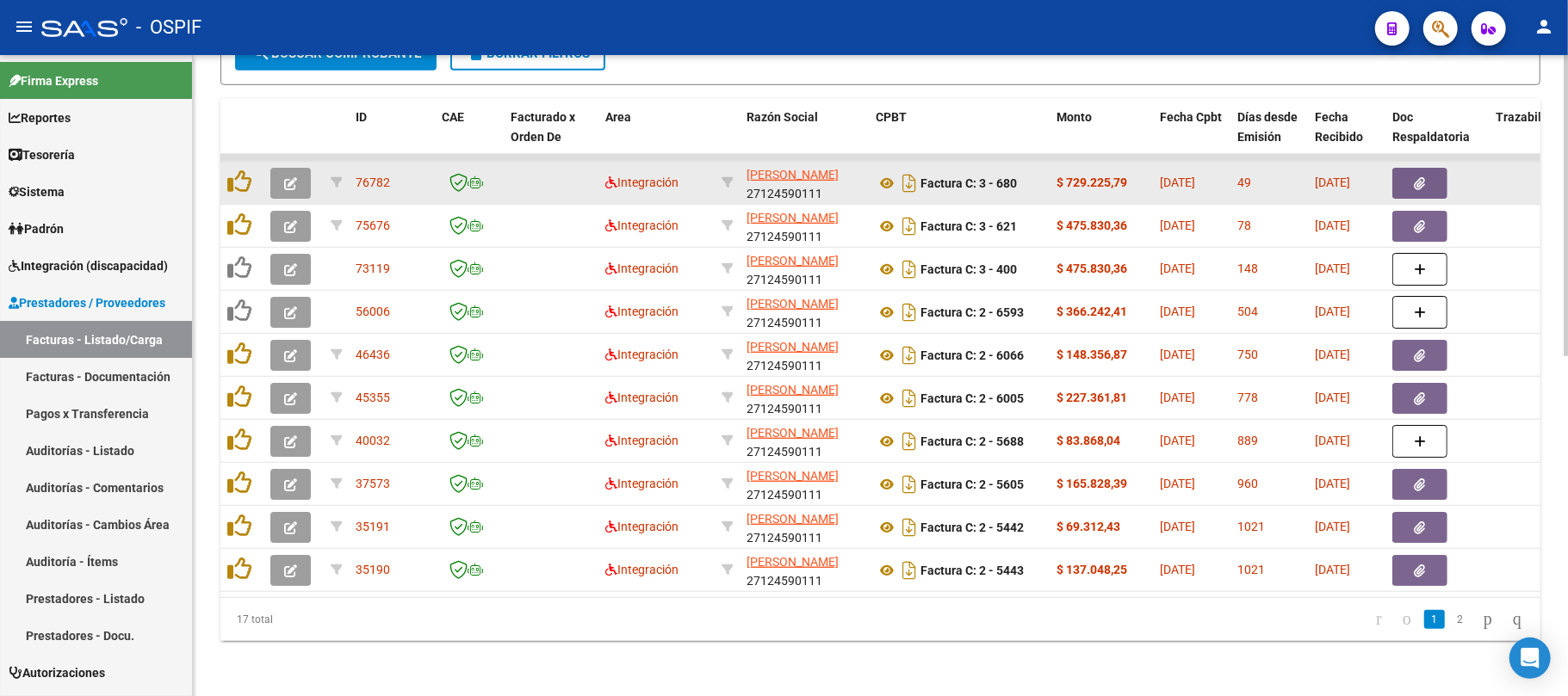
click at [307, 168] on button "button" at bounding box center [290, 183] width 41 height 31
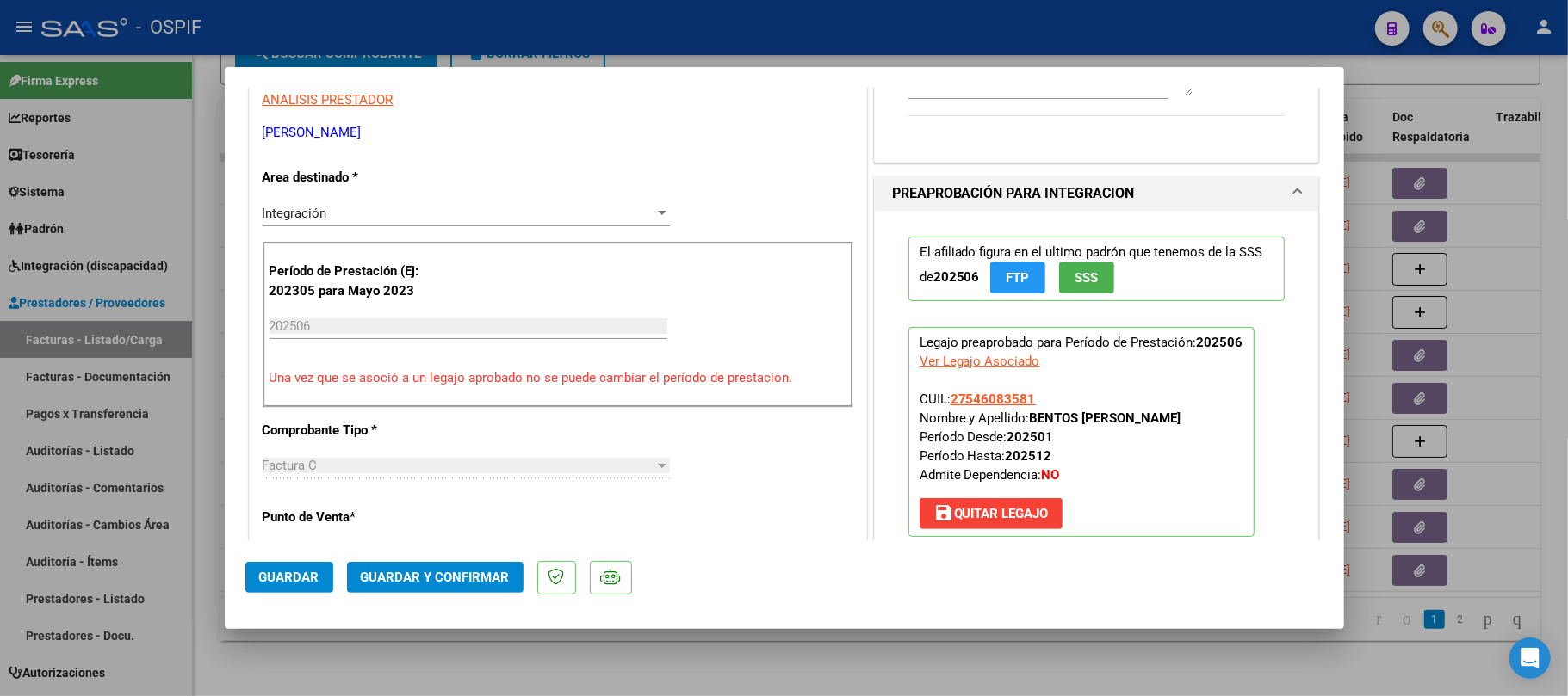
scroll to position [574, 0]
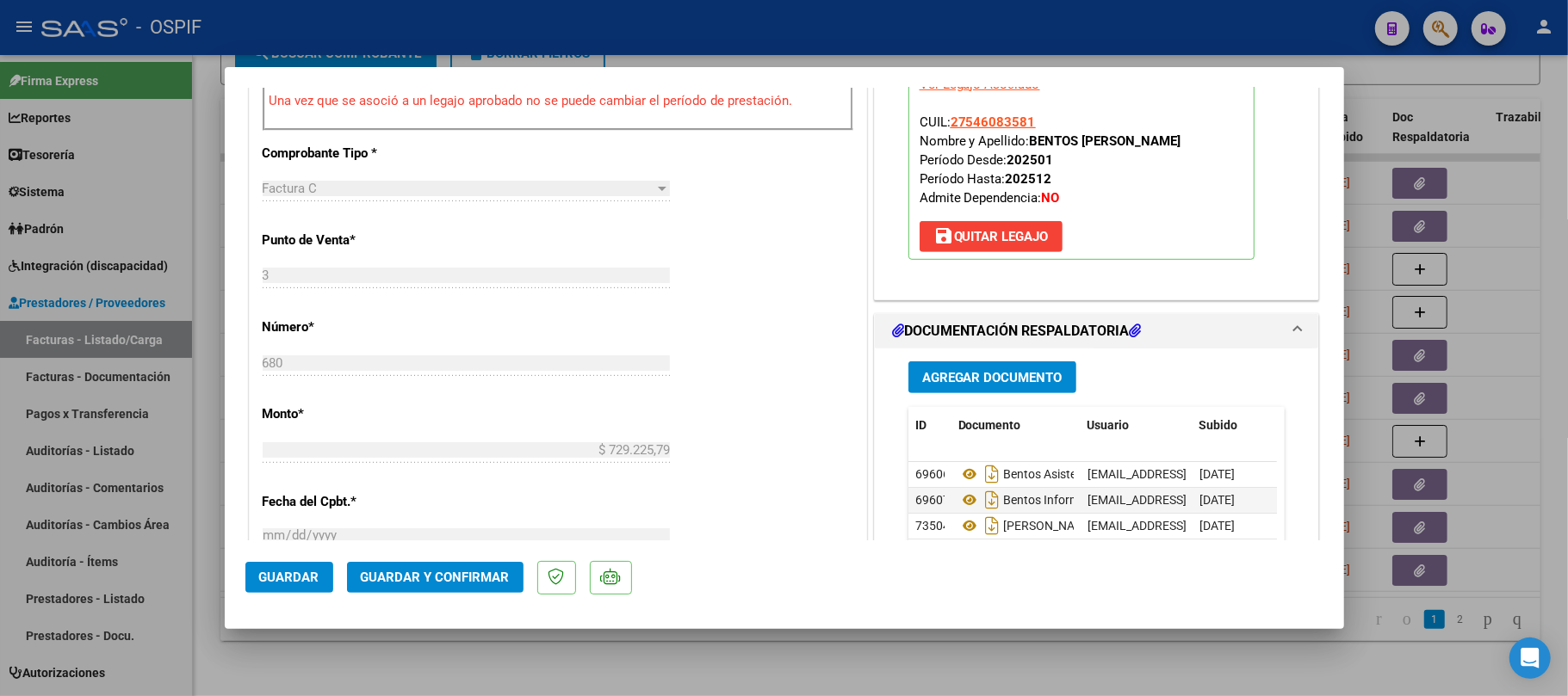
click at [1142, 141] on strong "BENTOS [PERSON_NAME]" at bounding box center [1106, 141] width 152 height 15
drag, startPoint x: 1142, startPoint y: 141, endPoint x: 1045, endPoint y: 145, distance: 97.1
click at [1045, 145] on strong "BENTOS [PERSON_NAME]" at bounding box center [1106, 141] width 152 height 15
copy strong "BENTOS [PERSON_NAME]"
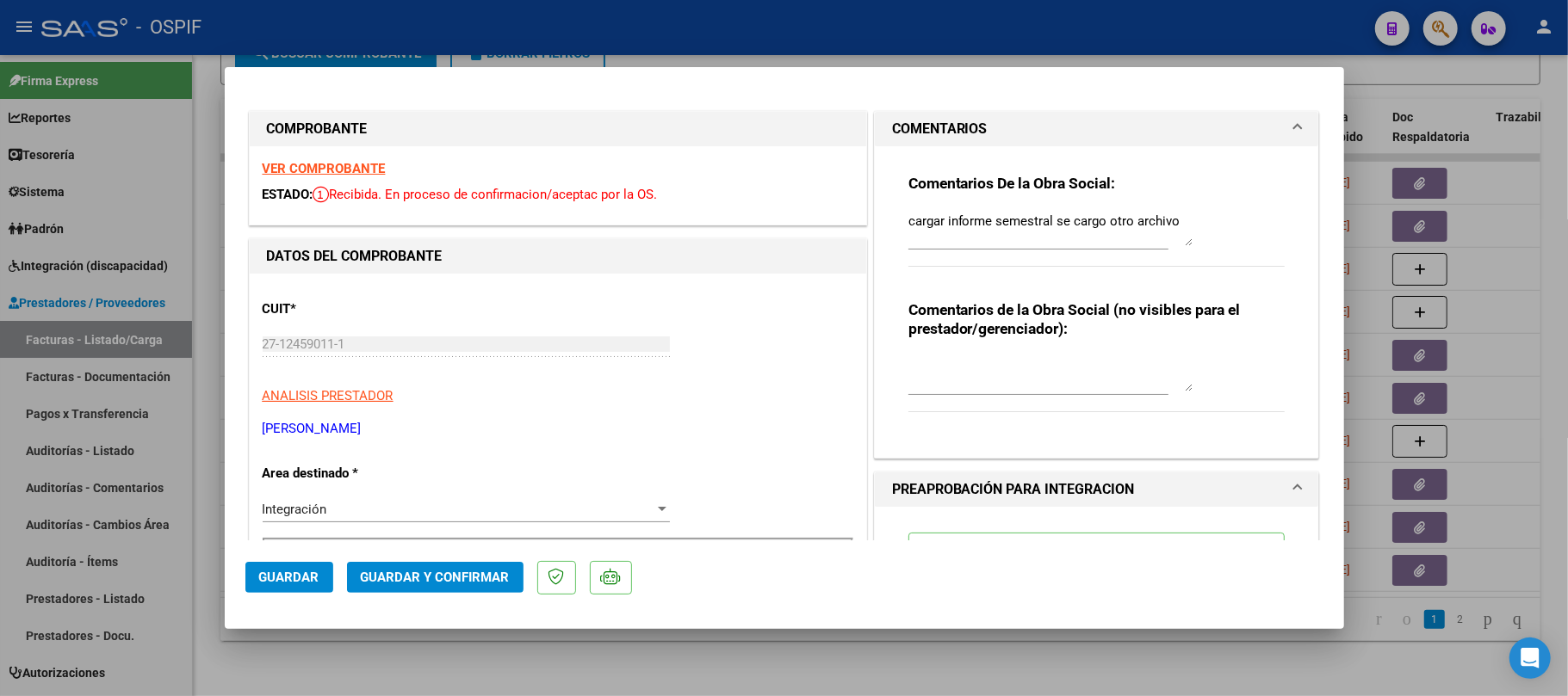
click at [1031, 211] on textarea "cargar informe semestral se cargo otro archivo" at bounding box center [1051, 229] width 285 height 34
click at [1031, 214] on textarea "cargar informe semestral se cargo otro archivo" at bounding box center [1051, 229] width 285 height 34
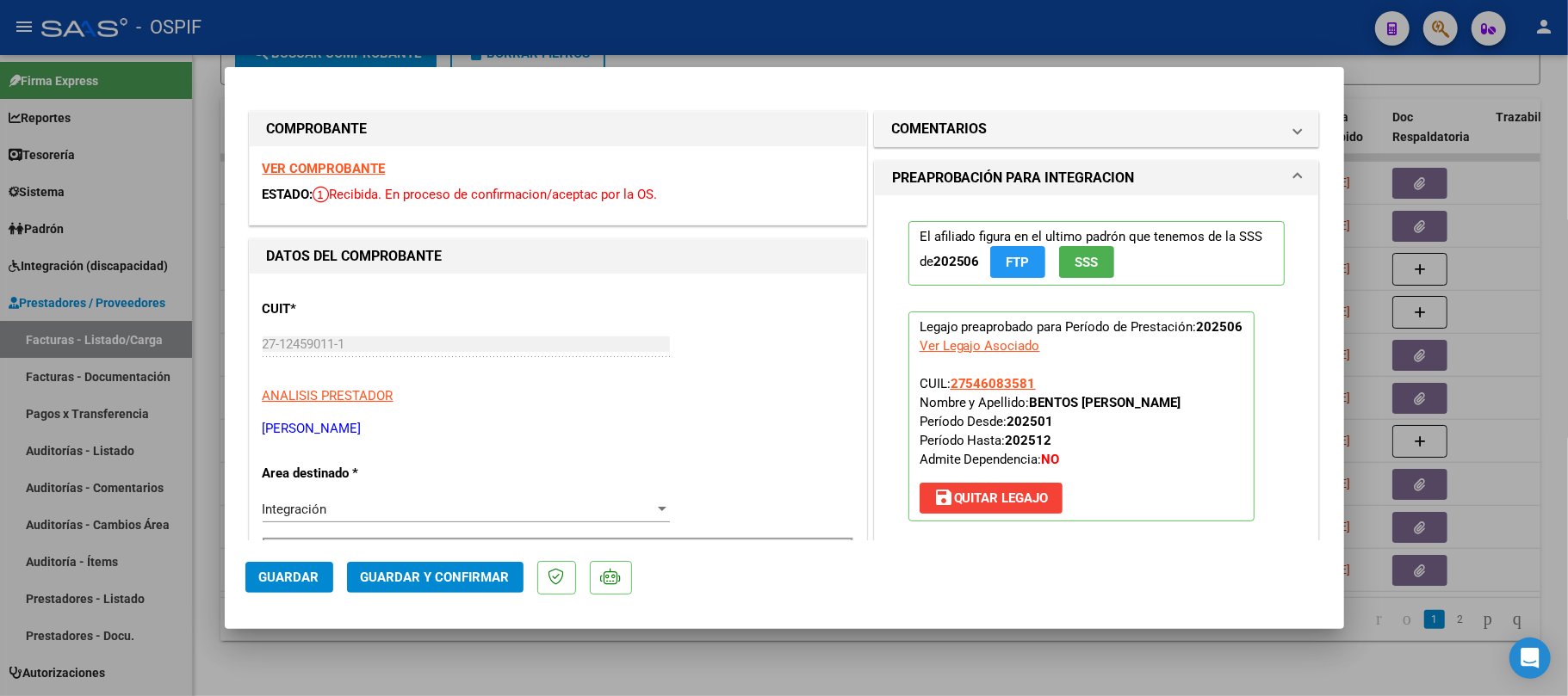
click at [471, 579] on span "Guardar y Confirmar" at bounding box center [434, 577] width 149 height 15
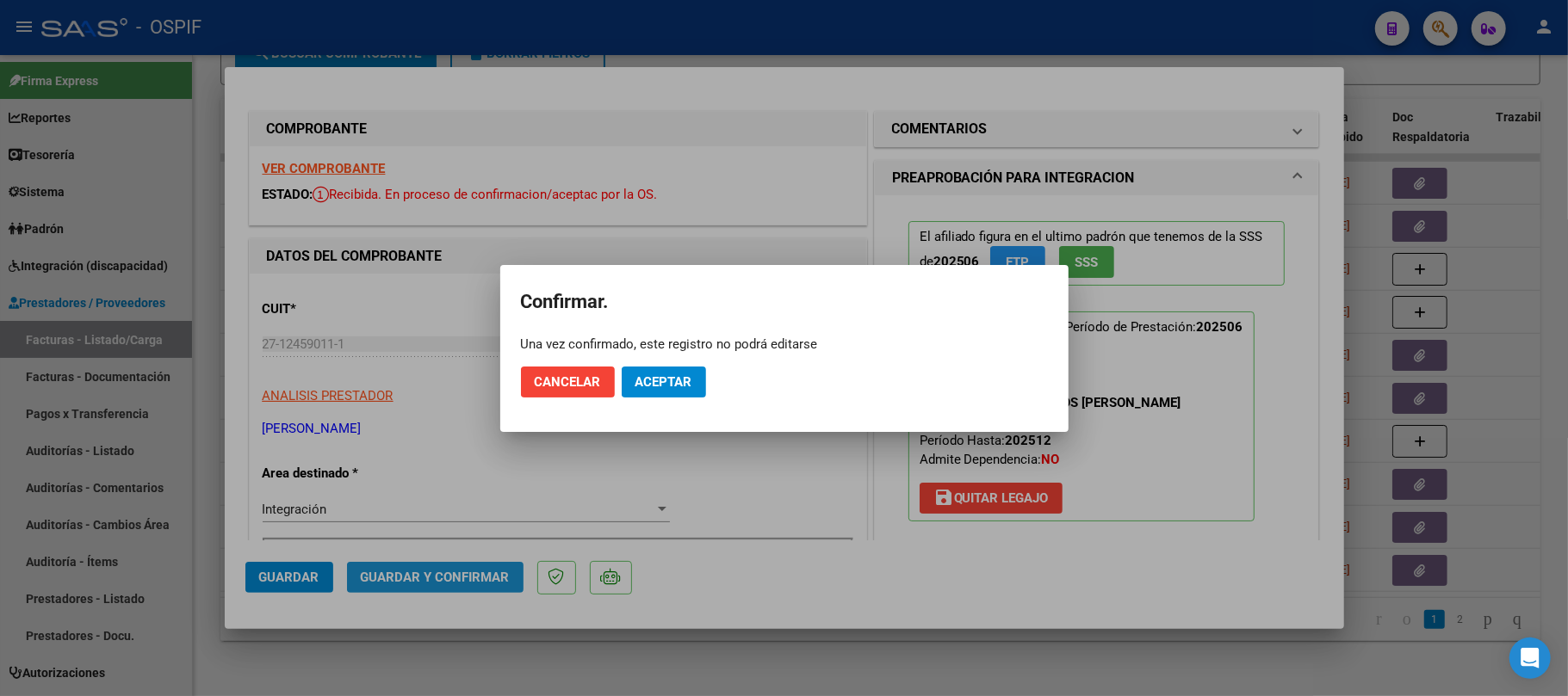
click at [658, 391] on button "Aceptar" at bounding box center [663, 382] width 84 height 31
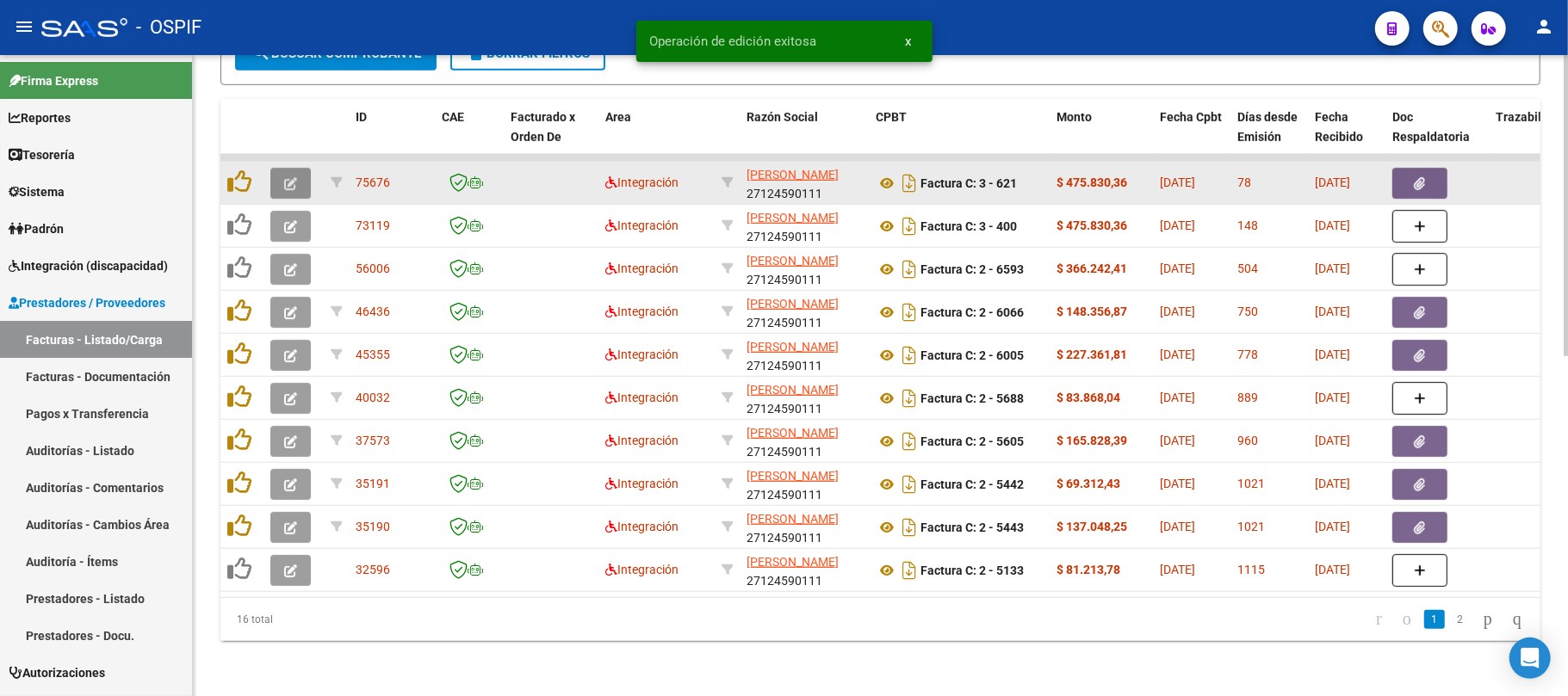
click at [285, 177] on icon "button" at bounding box center [291, 184] width 13 height 13
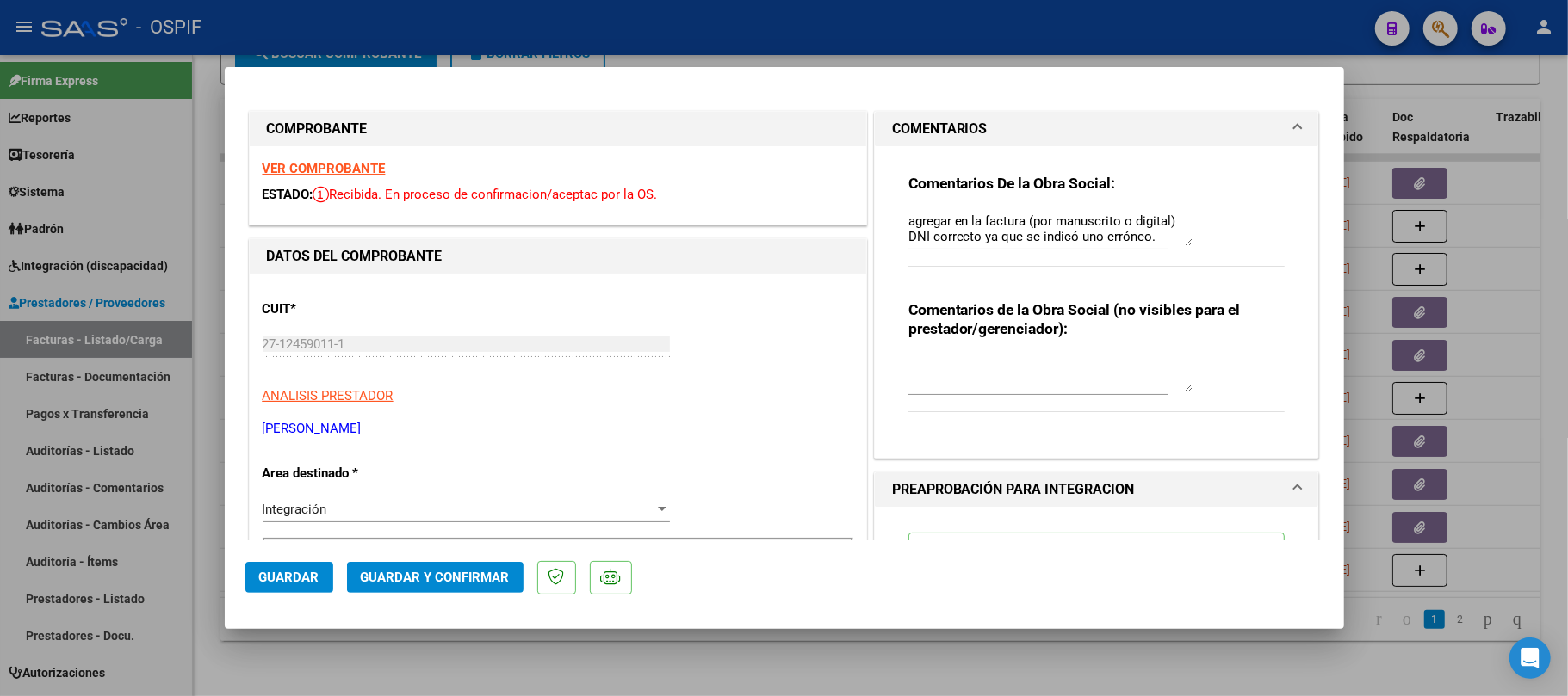
drag, startPoint x: 1179, startPoint y: 232, endPoint x: 693, endPoint y: 313, distance: 492.7
click at [1191, 284] on div "Comentarios De la Obra Social: agregar en la factura (por manuscrito o digital)…" at bounding box center [1098, 229] width 378 height 111
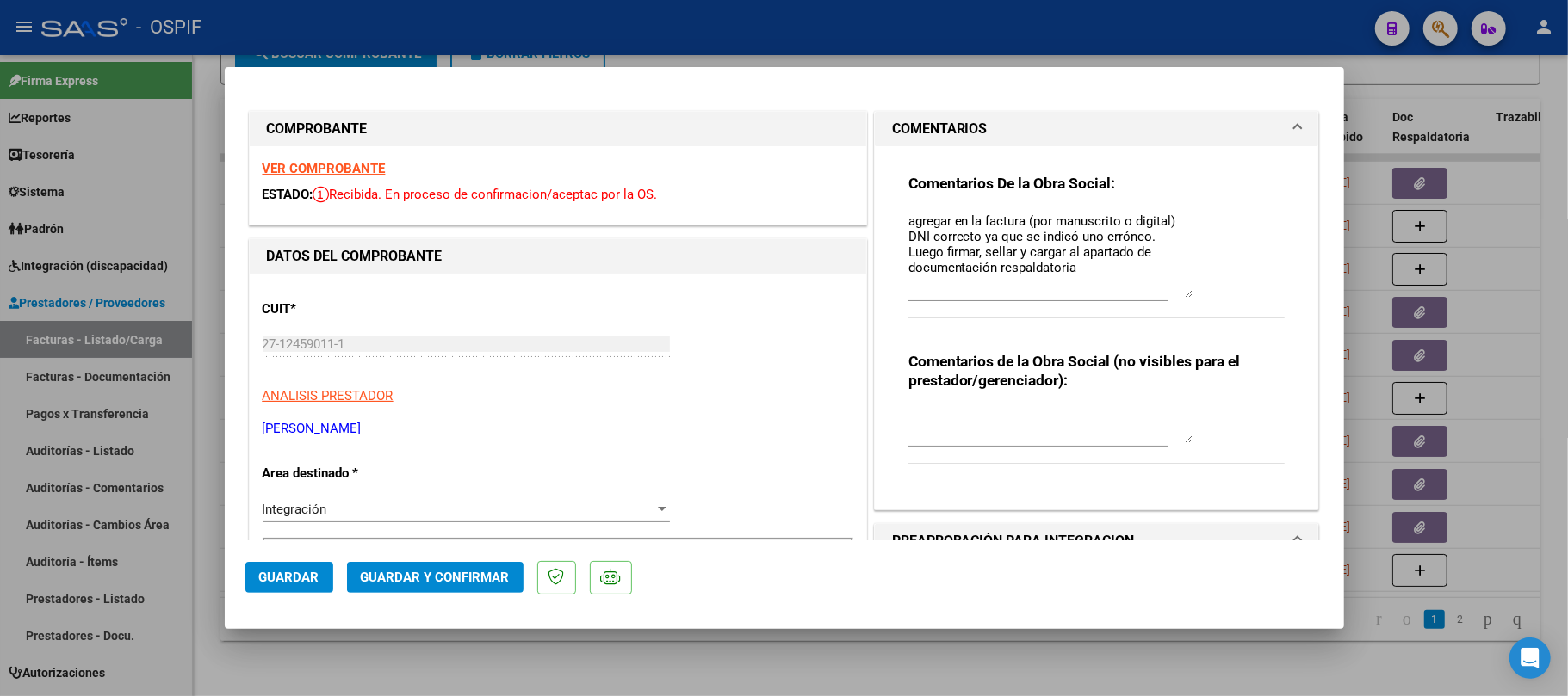
click at [1056, 266] on textarea "agregar en la factura (por manuscrito o digital) DNI correcto ya que se indicó …" at bounding box center [1051, 254] width 285 height 86
click at [1058, 266] on textarea "agregar en la factura (por manuscrito o digital) DNI correcto ya que se indicó …" at bounding box center [1051, 254] width 285 height 86
click at [407, 576] on span "Guardar y Confirmar" at bounding box center [434, 577] width 149 height 15
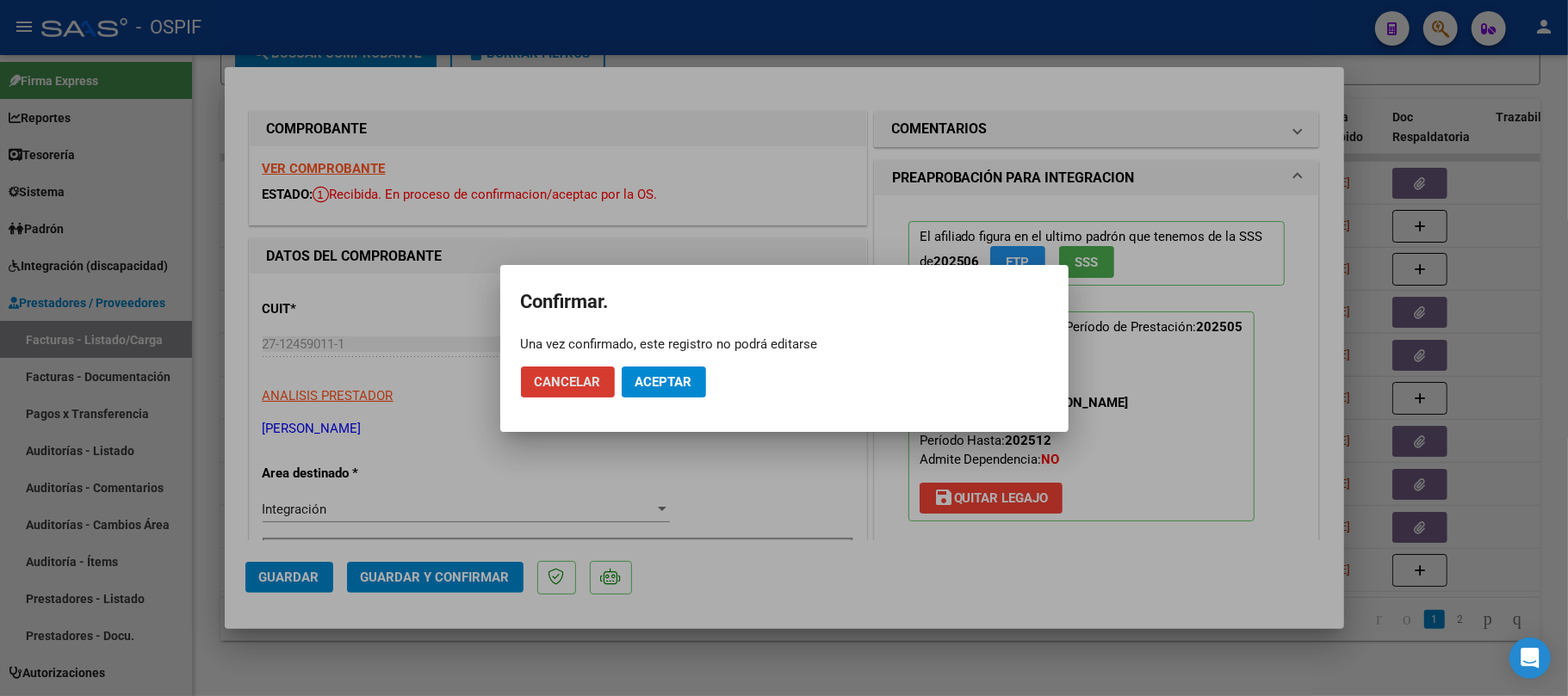
click at [676, 384] on span "Aceptar" at bounding box center [664, 382] width 57 height 15
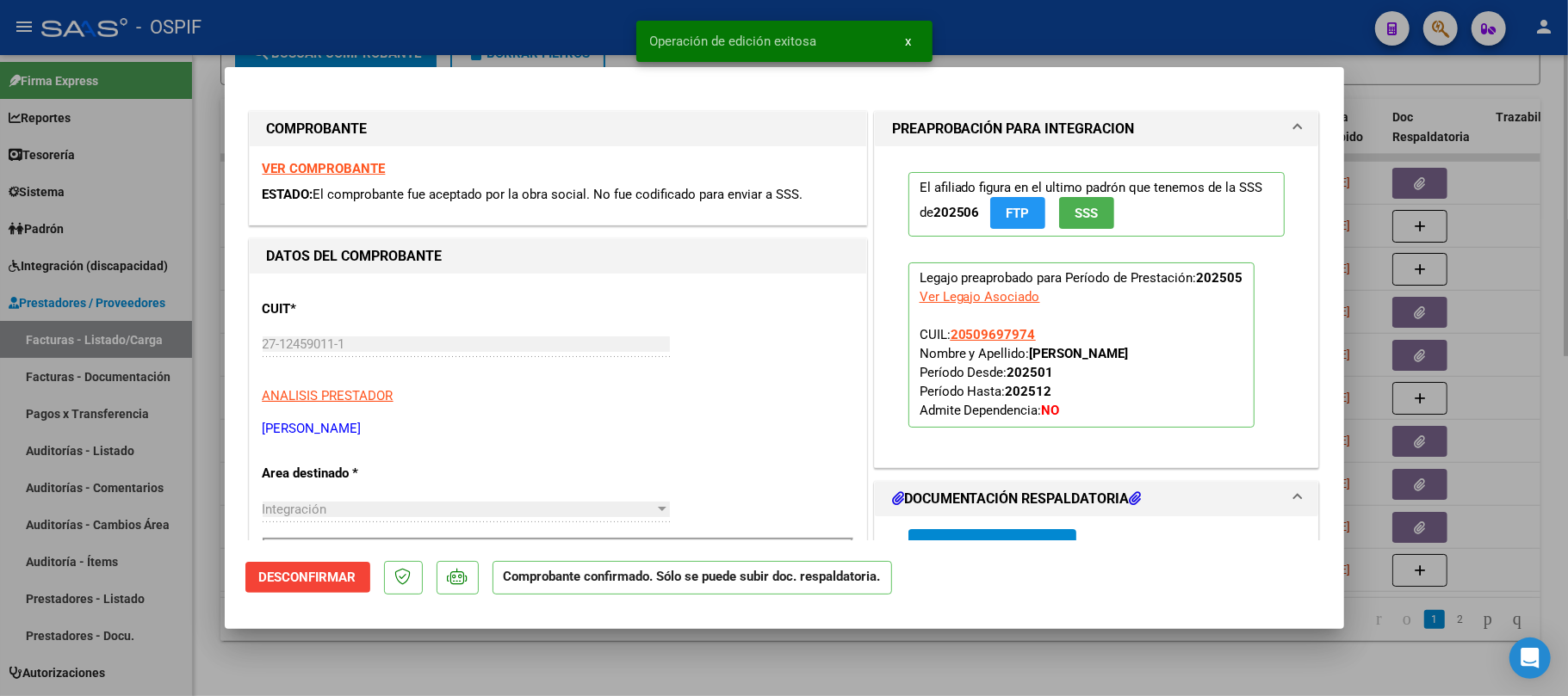
type input "$ 0,00"
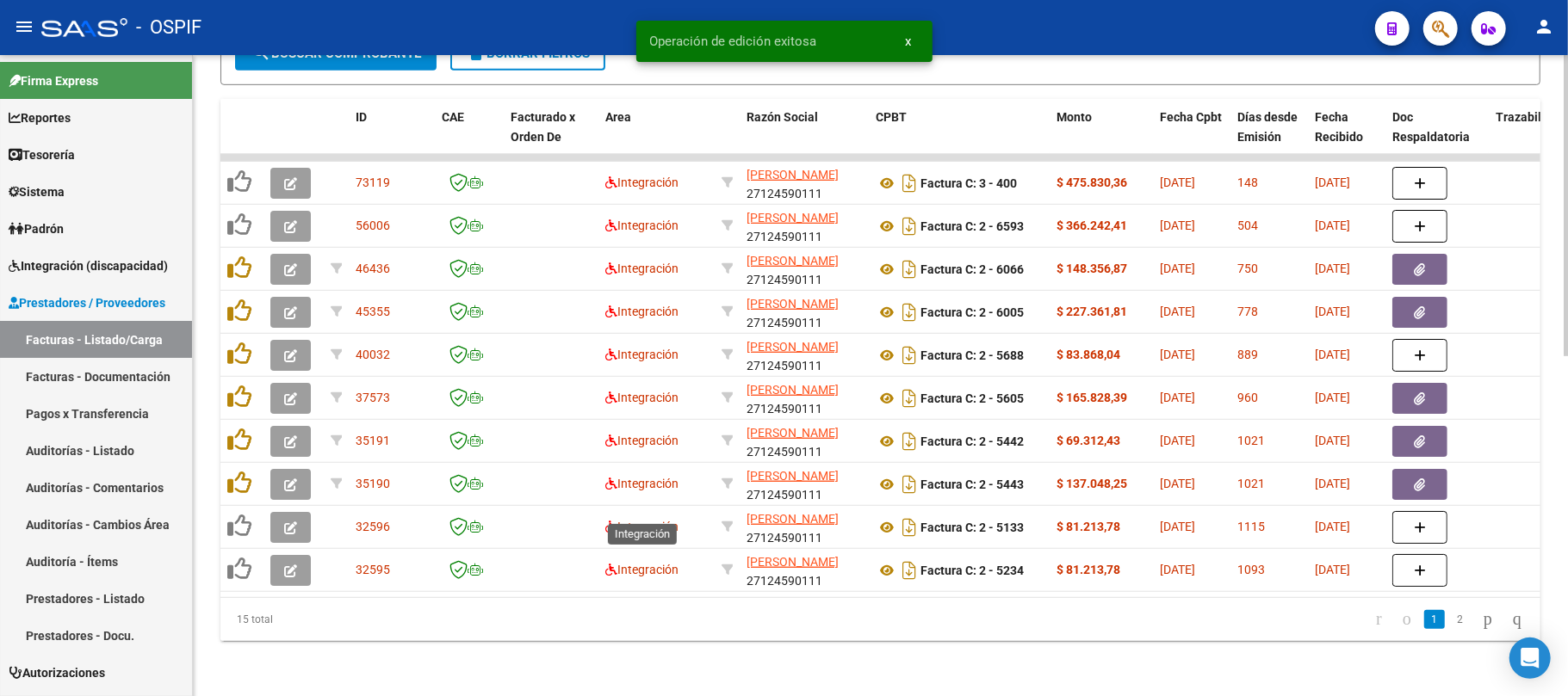
drag, startPoint x: 699, startPoint y: 631, endPoint x: 598, endPoint y: 589, distance: 109.4
click at [699, 631] on datatable-pager "1 2" at bounding box center [1011, 619] width 1042 height 29
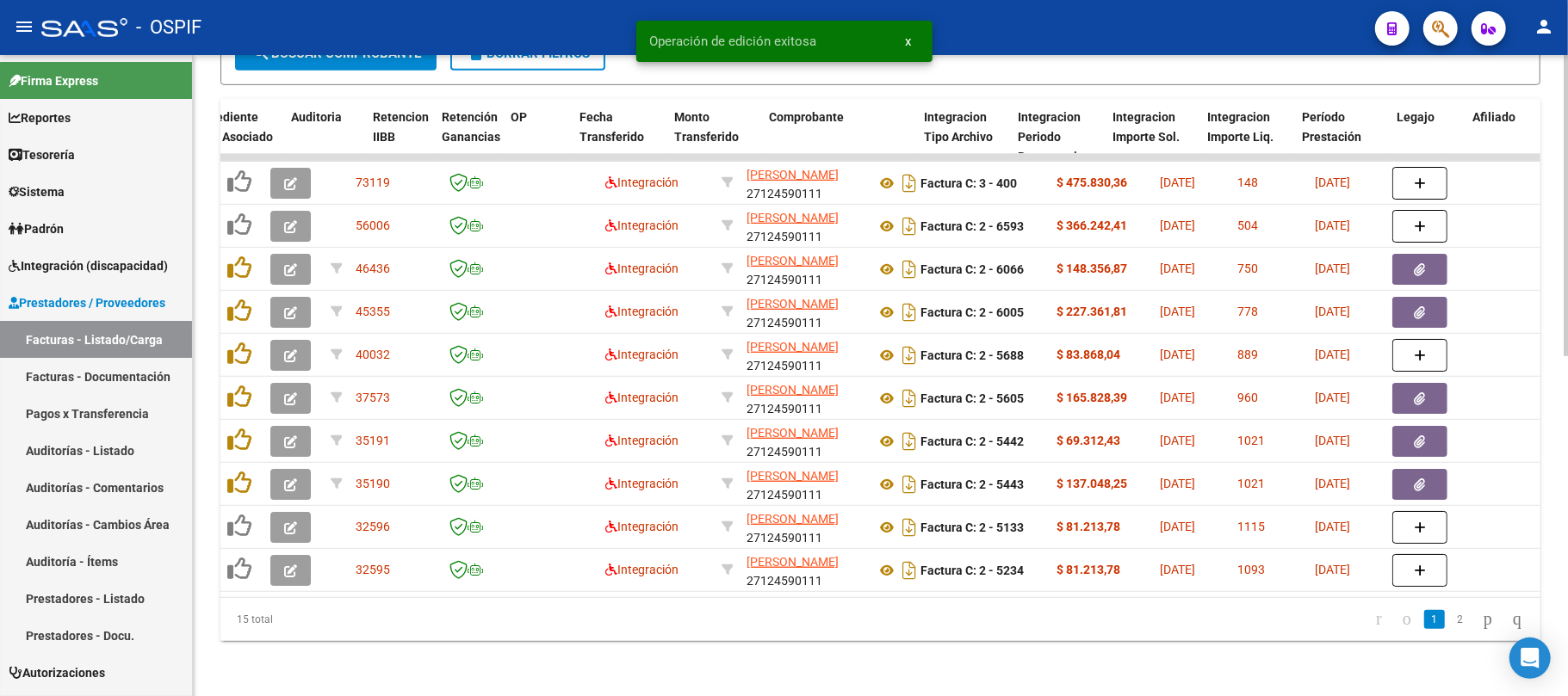
scroll to position [0, 1403]
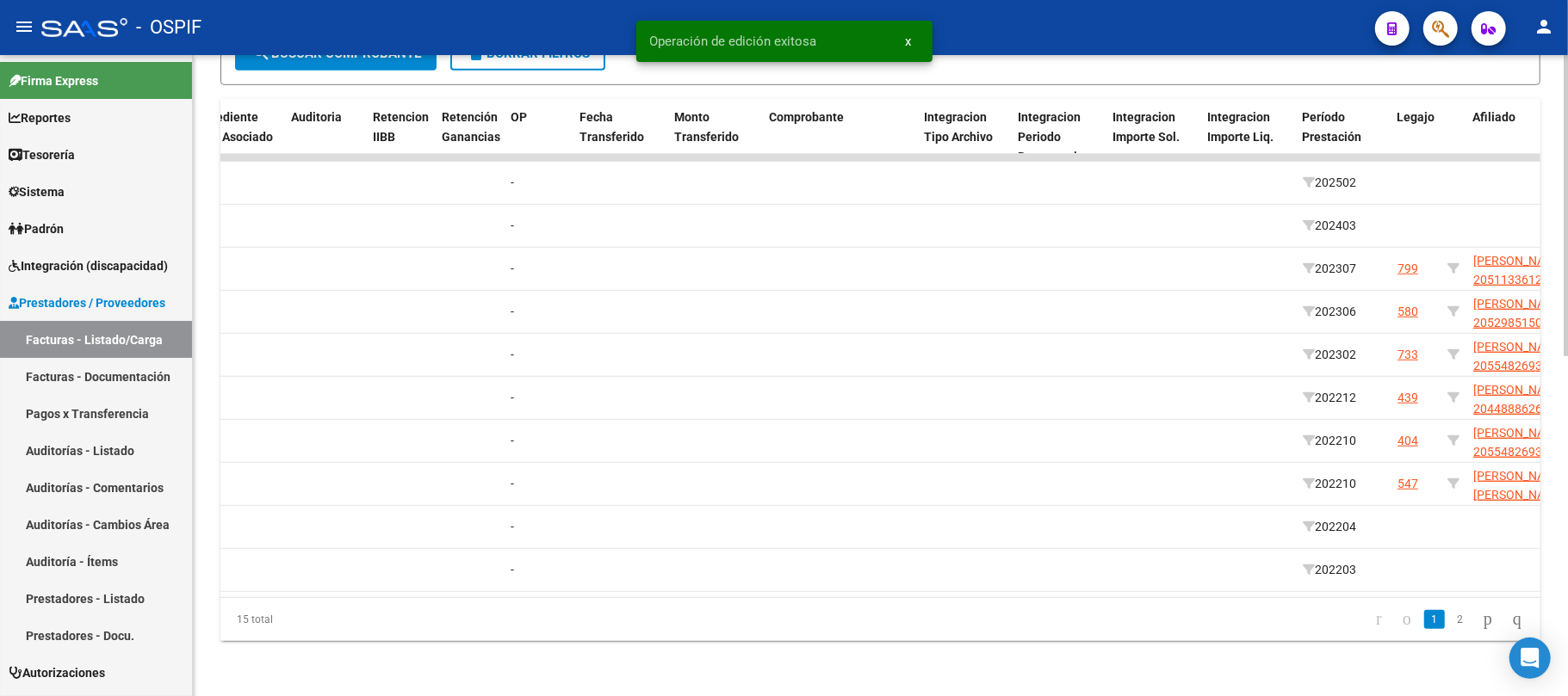
click at [959, 628] on datatable-pager "1 2" at bounding box center [1011, 619] width 1042 height 29
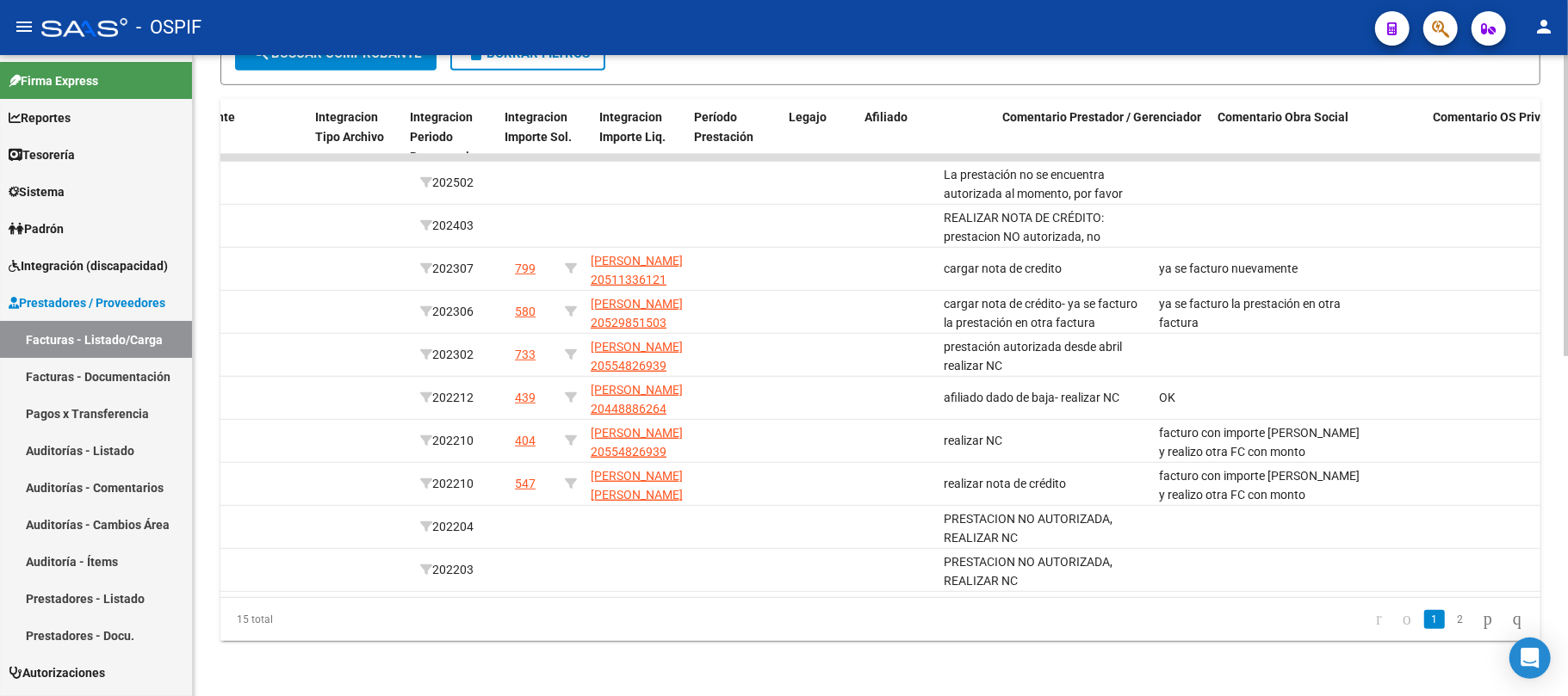
scroll to position [0, 2012]
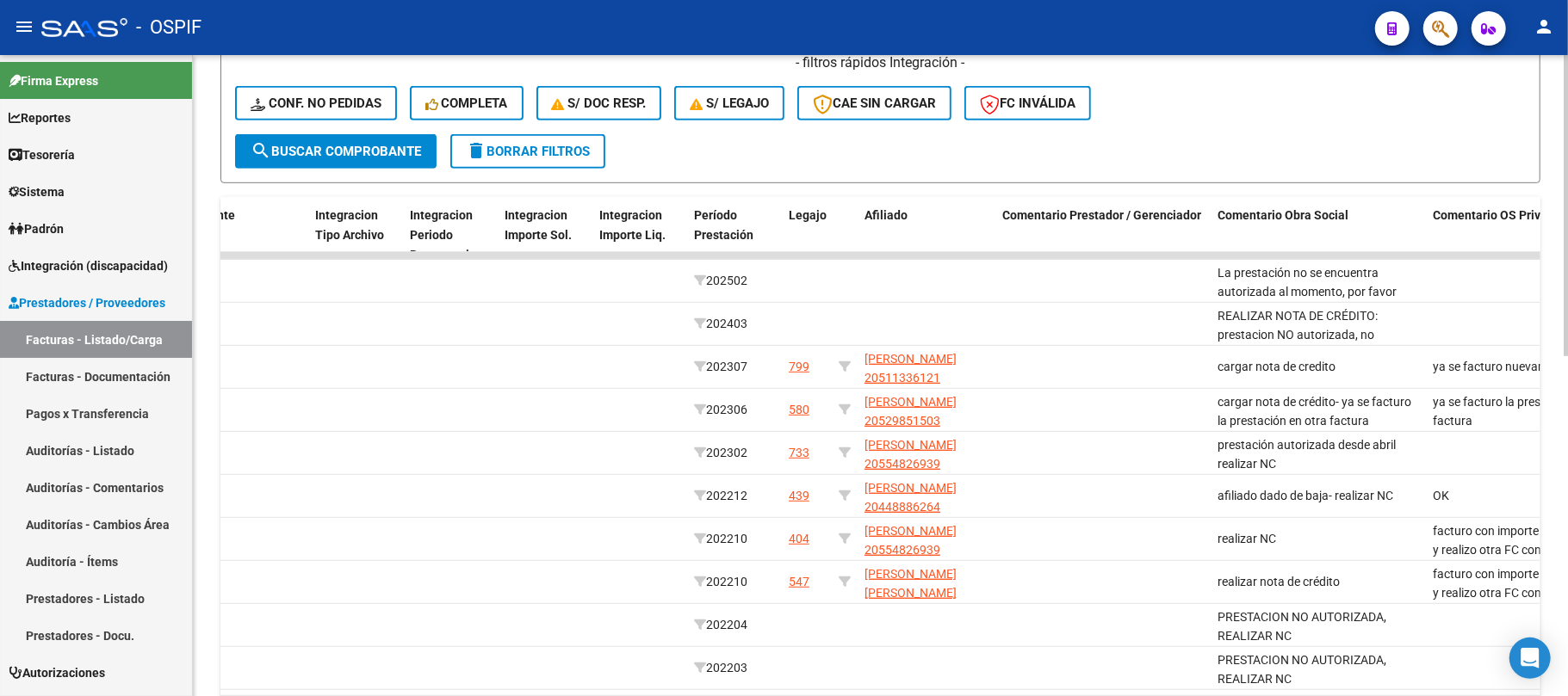
click at [552, 158] on button "delete Borrar Filtros" at bounding box center [527, 152] width 155 height 34
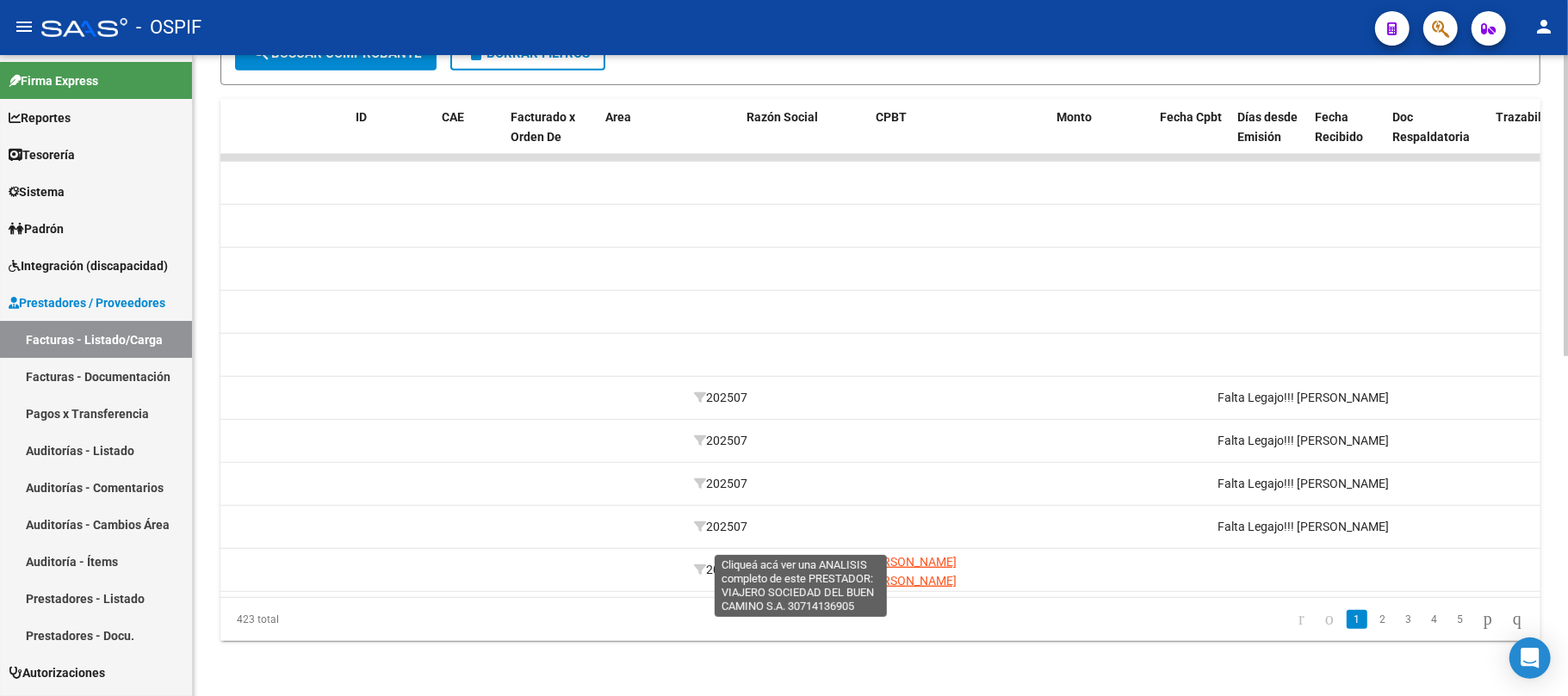
scroll to position [0, 0]
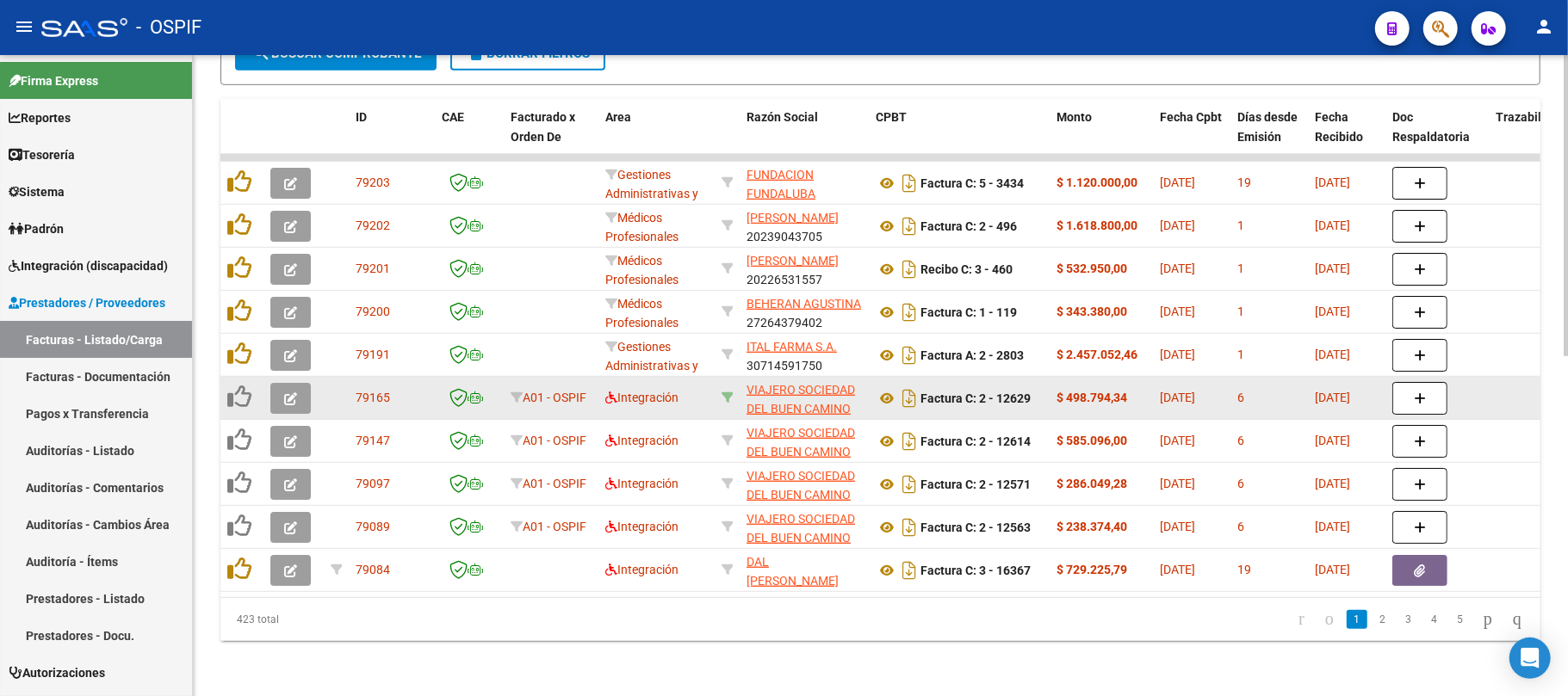
click at [725, 392] on icon at bounding box center [728, 397] width 12 height 12
type input "30714136905"
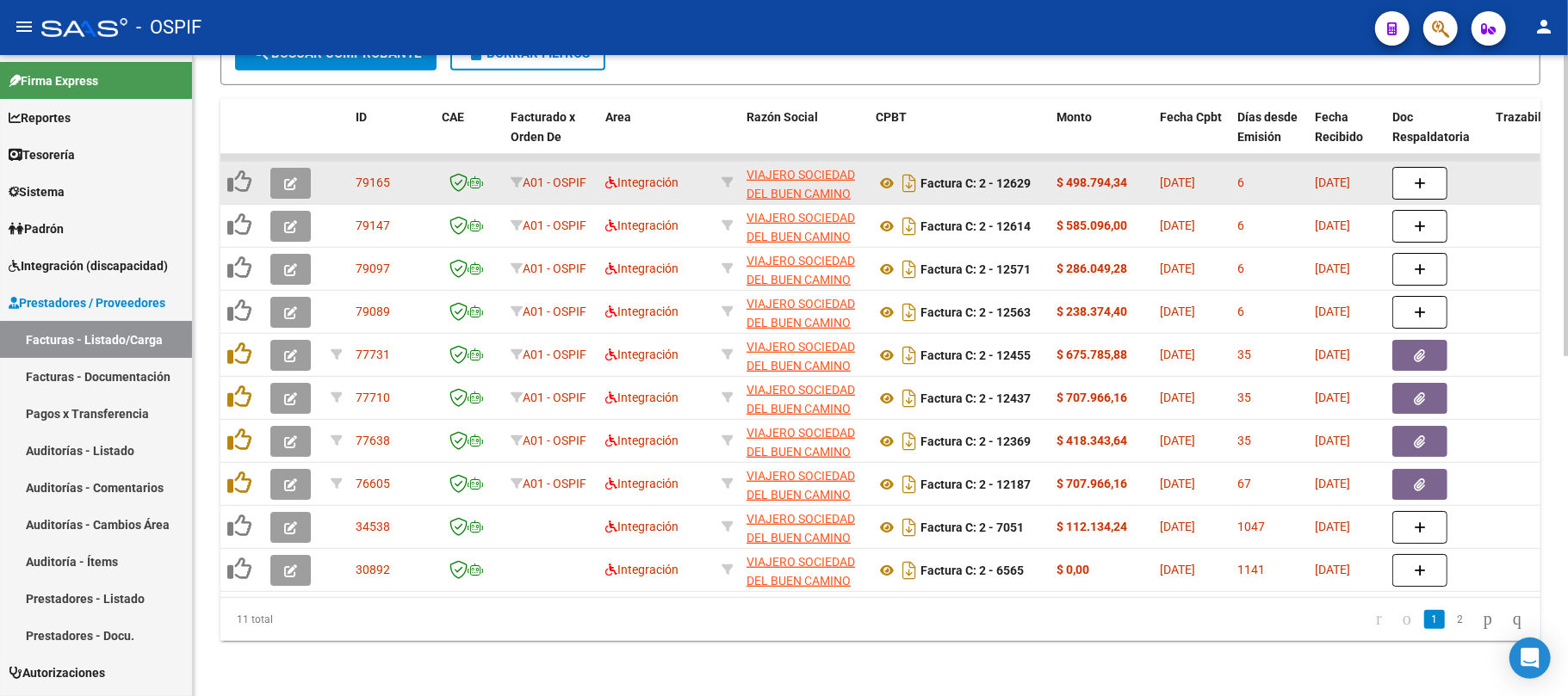
click at [304, 168] on button "button" at bounding box center [290, 183] width 41 height 31
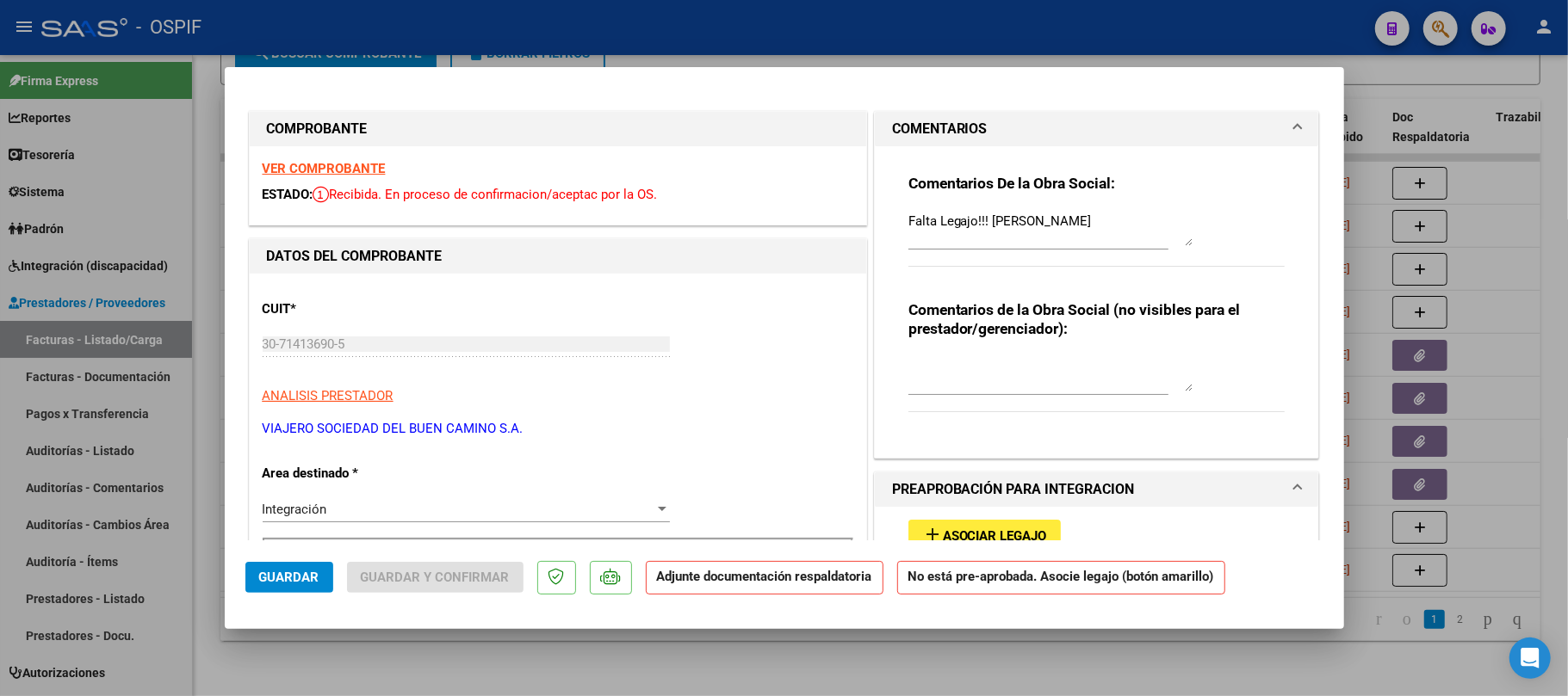
scroll to position [115, 0]
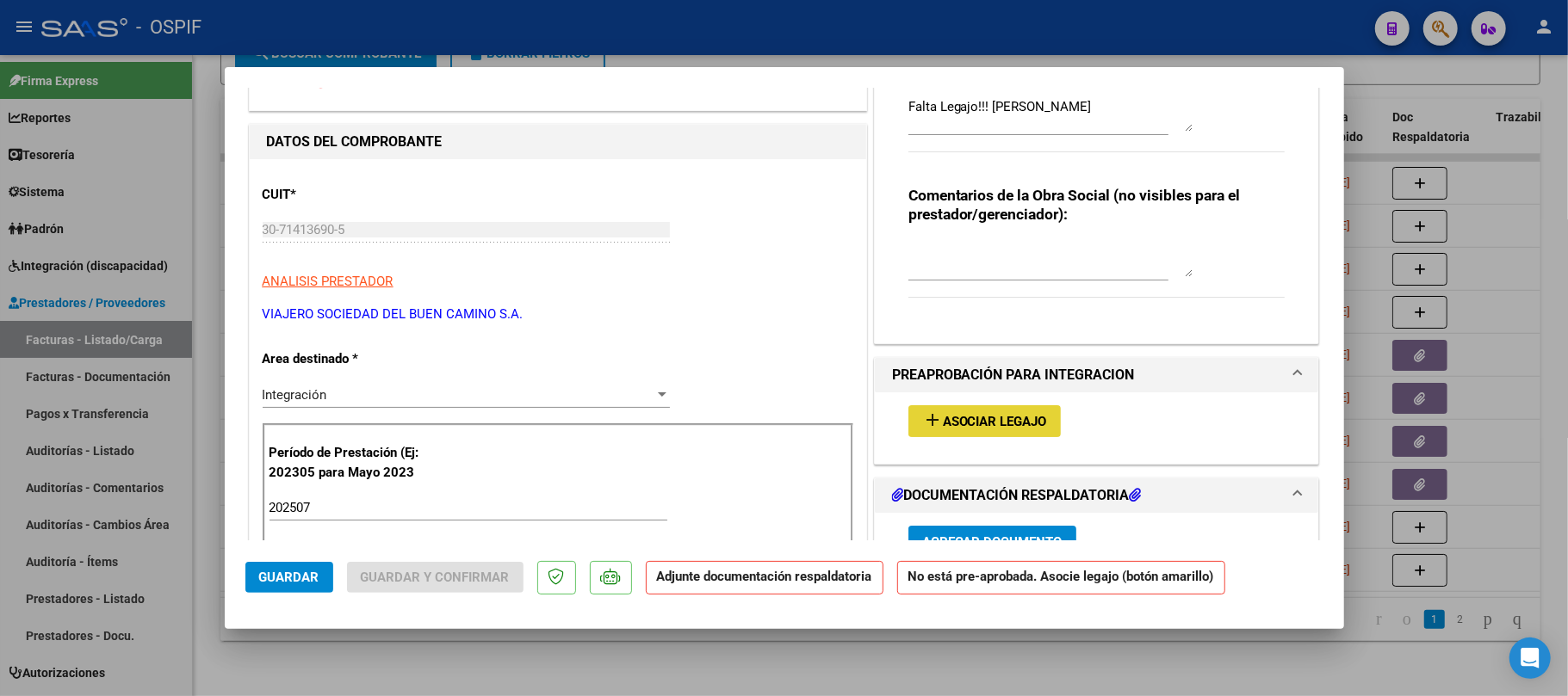
click at [992, 425] on span "Asociar Legajo" at bounding box center [995, 422] width 104 height 15
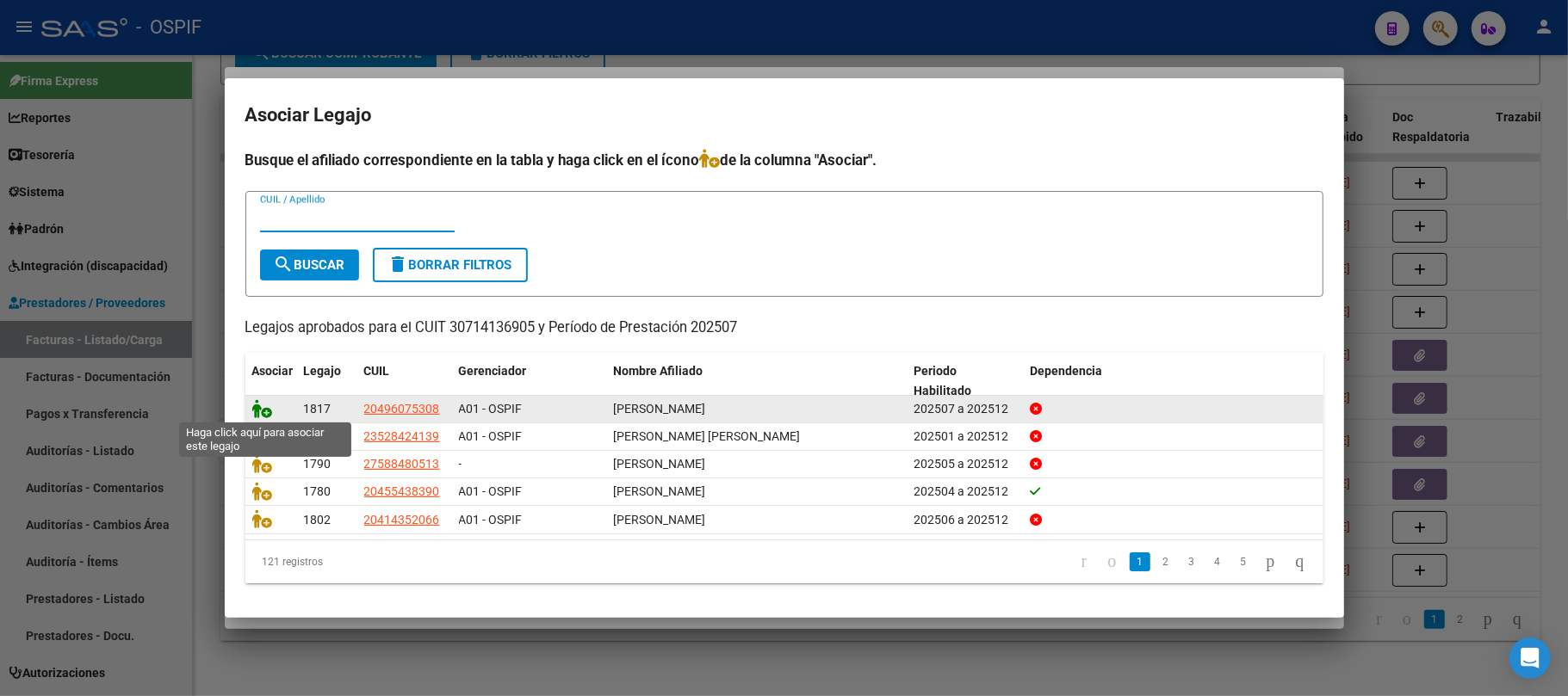
click at [264, 413] on icon at bounding box center [263, 409] width 21 height 19
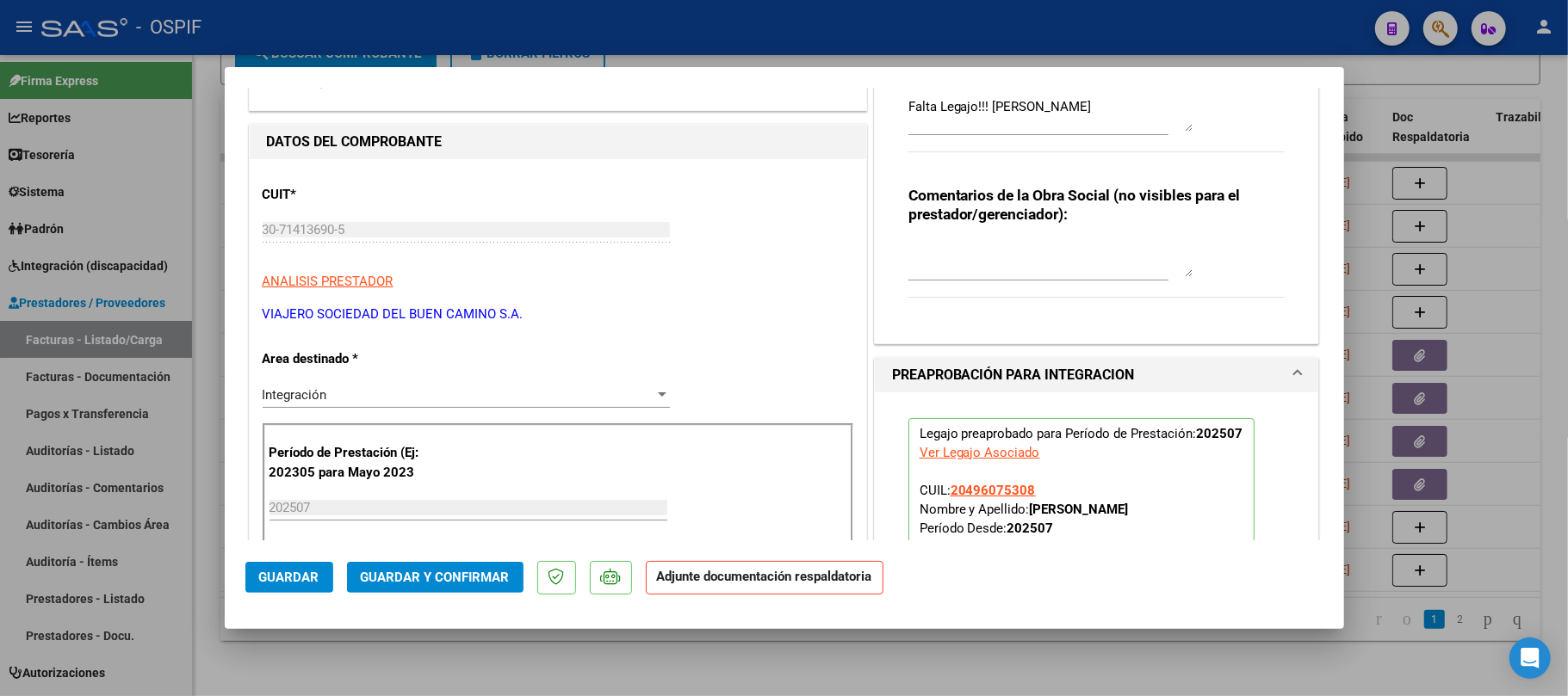
click at [438, 586] on button "Guardar y Confirmar" at bounding box center [435, 577] width 176 height 31
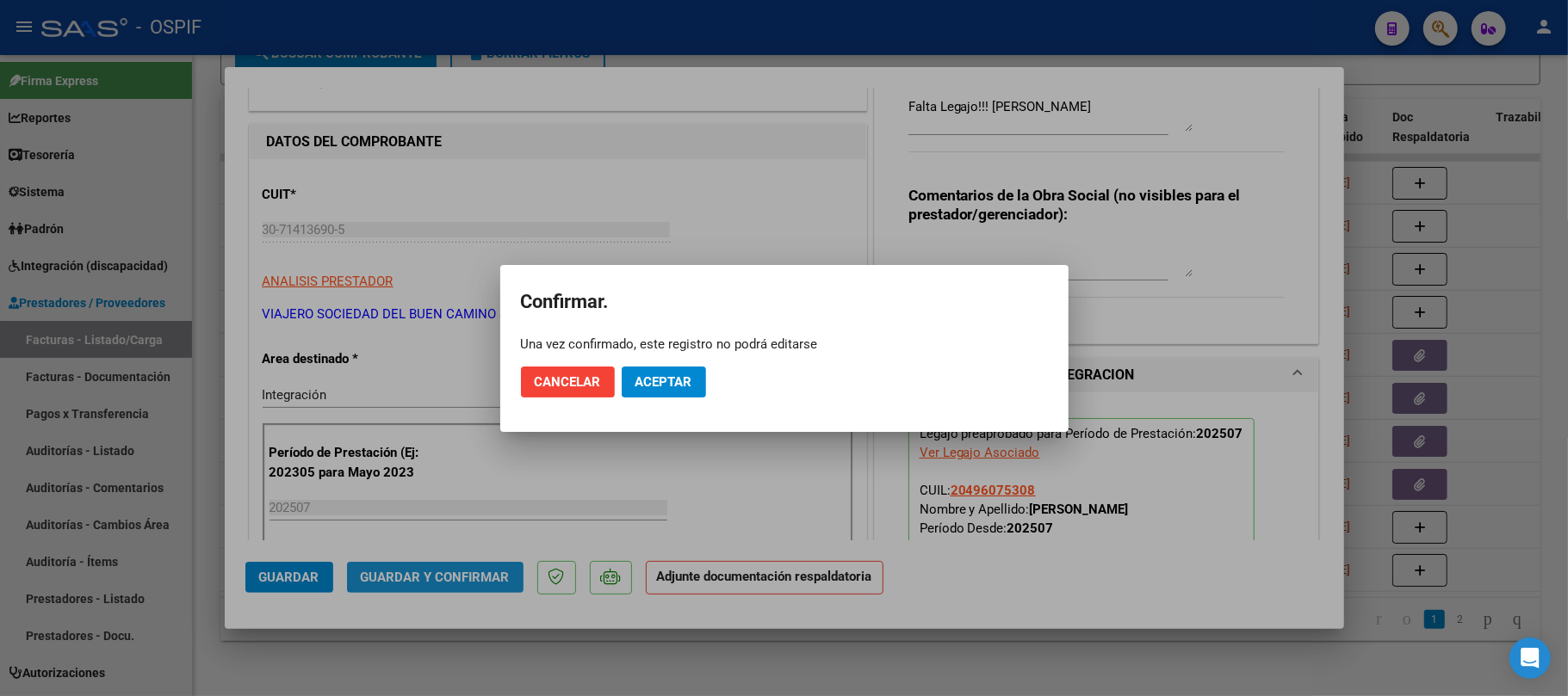
click at [659, 369] on button "Aceptar" at bounding box center [663, 382] width 84 height 31
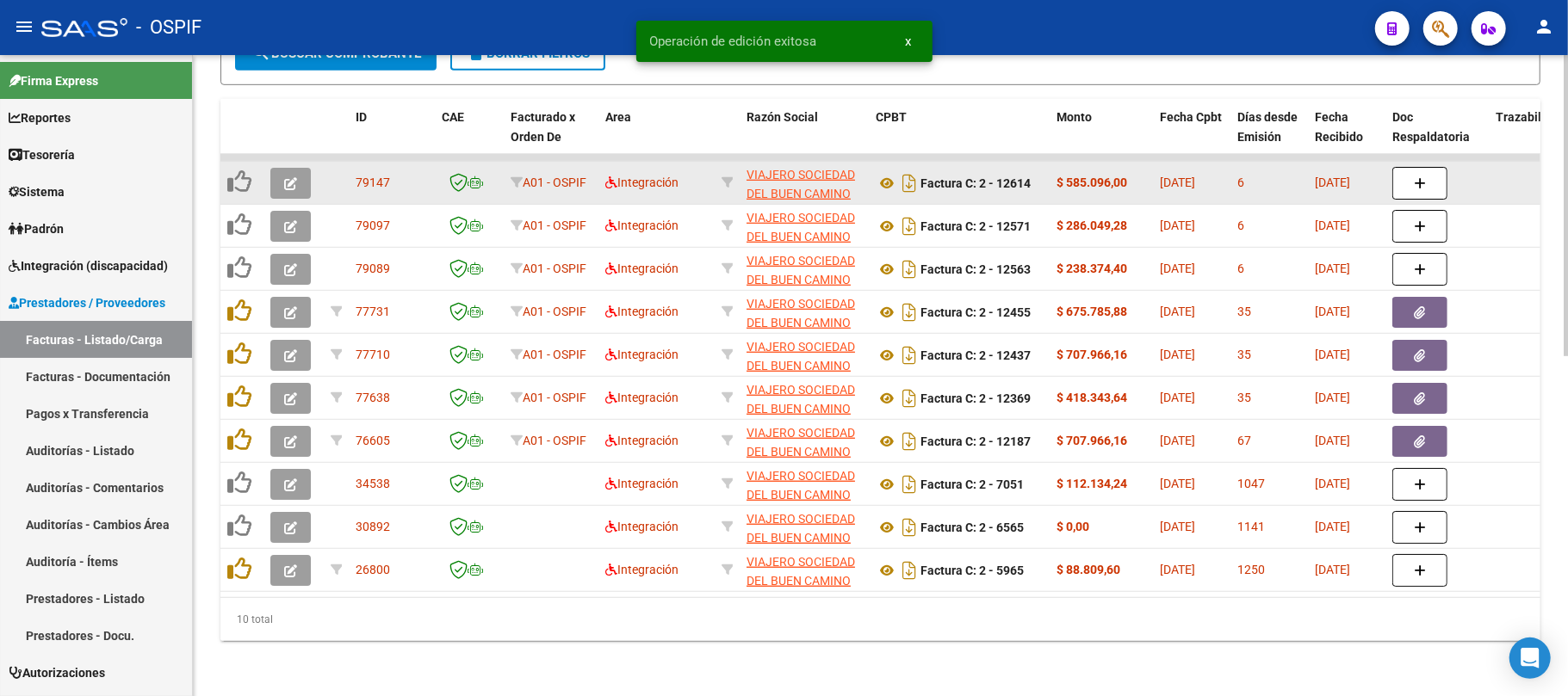
click at [286, 177] on icon "button" at bounding box center [291, 184] width 13 height 13
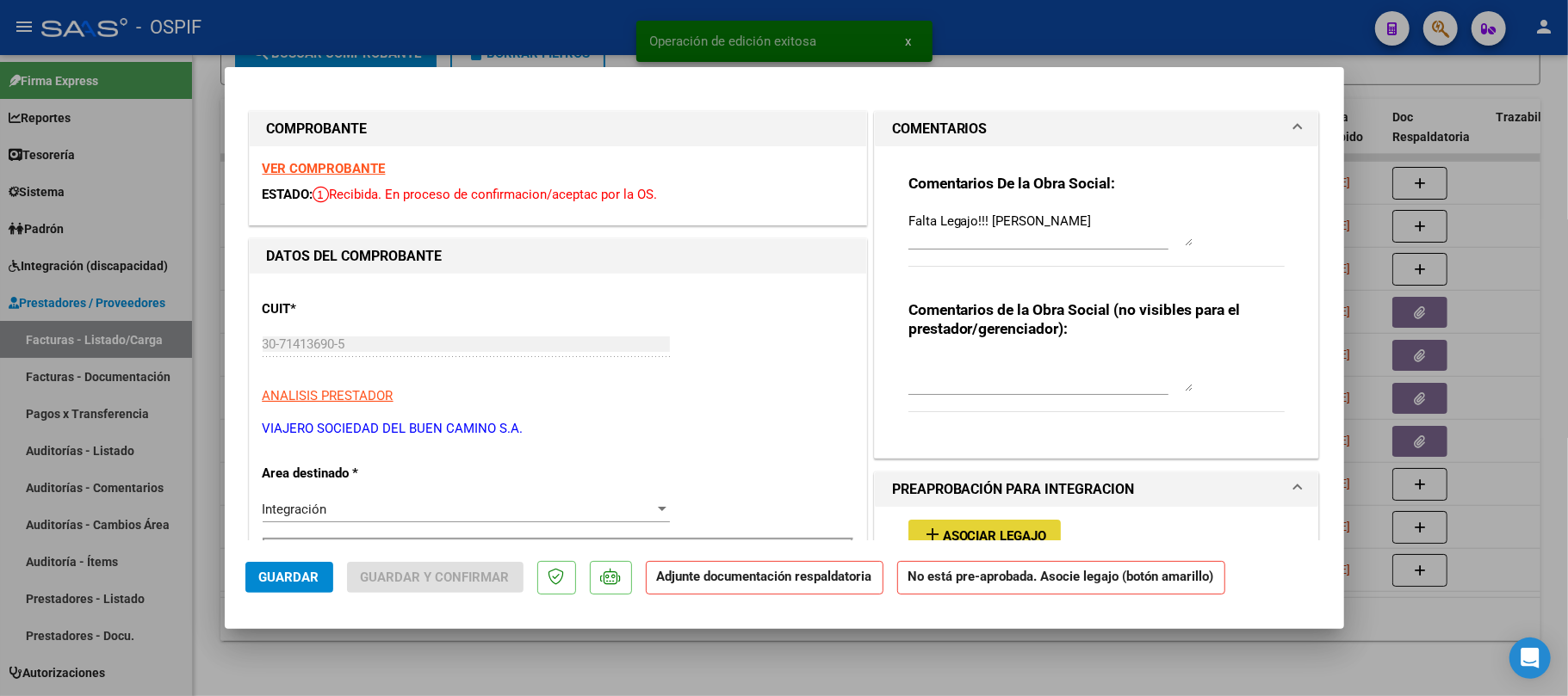
click at [1004, 530] on span "Asociar Legajo" at bounding box center [995, 536] width 104 height 15
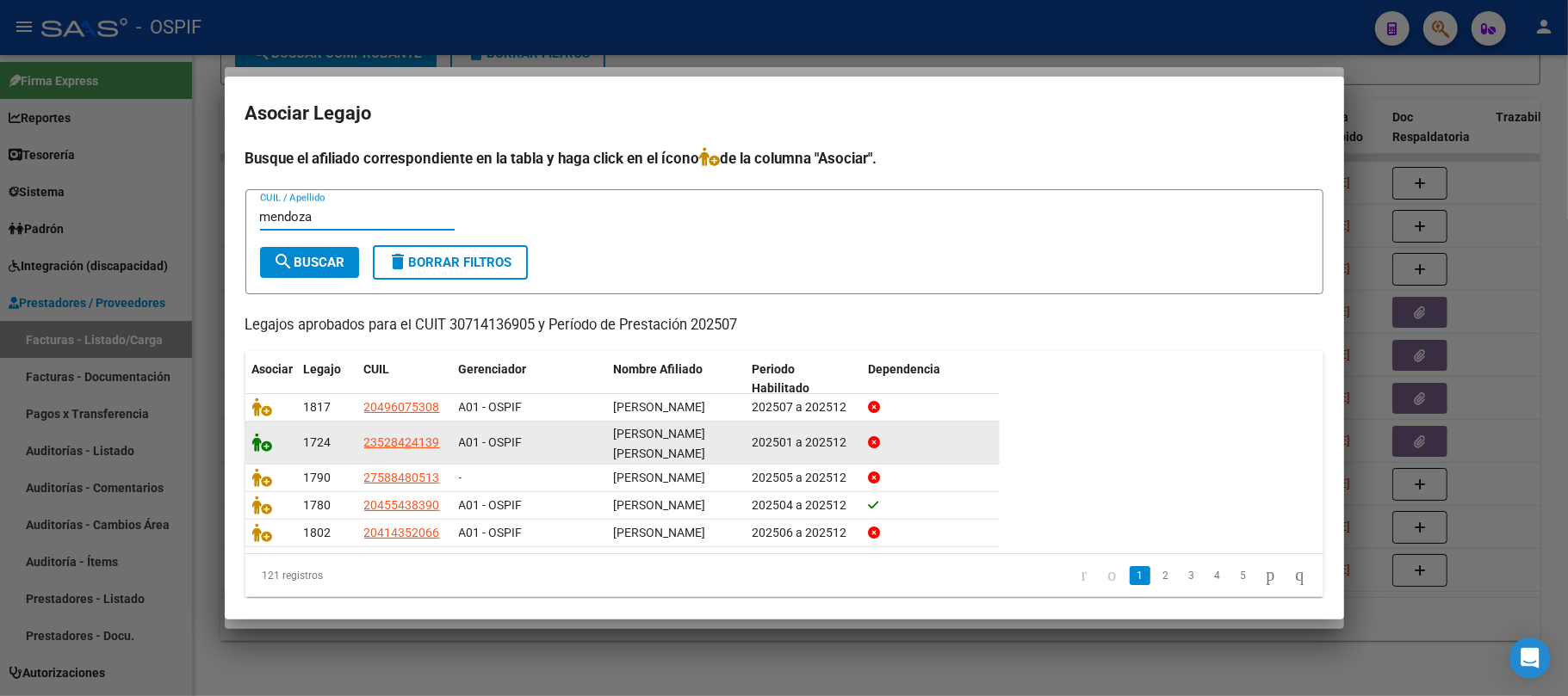
type input "mendoza"
click at [260, 442] on icon at bounding box center [263, 443] width 21 height 19
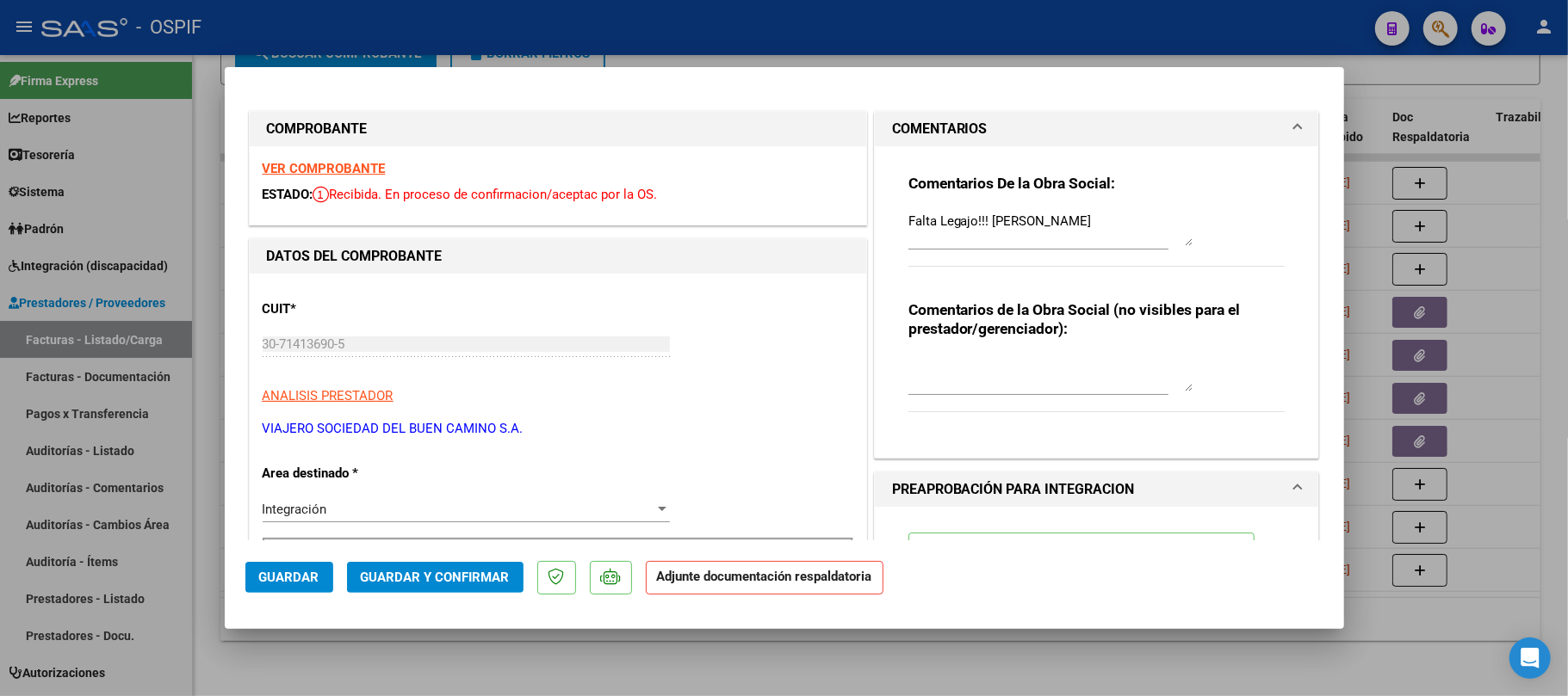
scroll to position [229, 0]
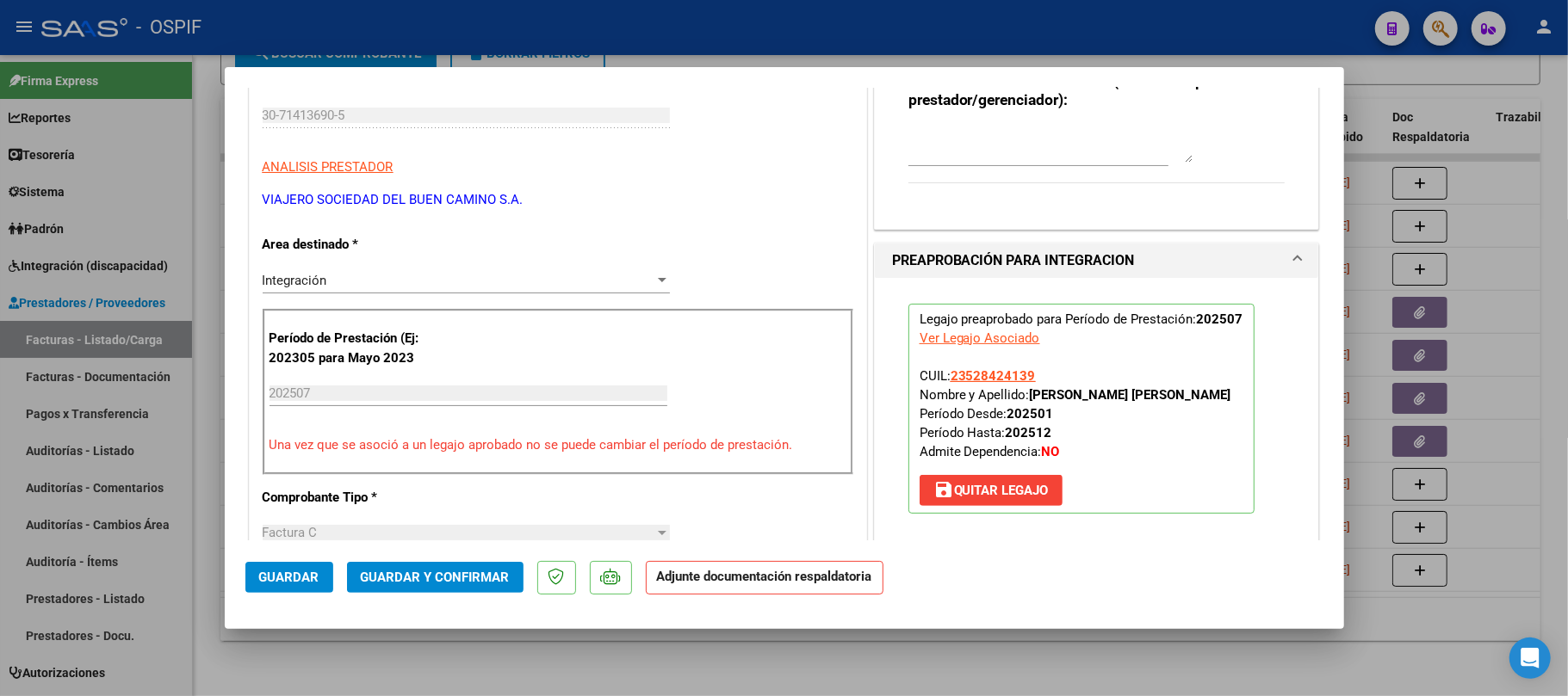
click at [391, 582] on span "Guardar y Confirmar" at bounding box center [434, 577] width 149 height 15
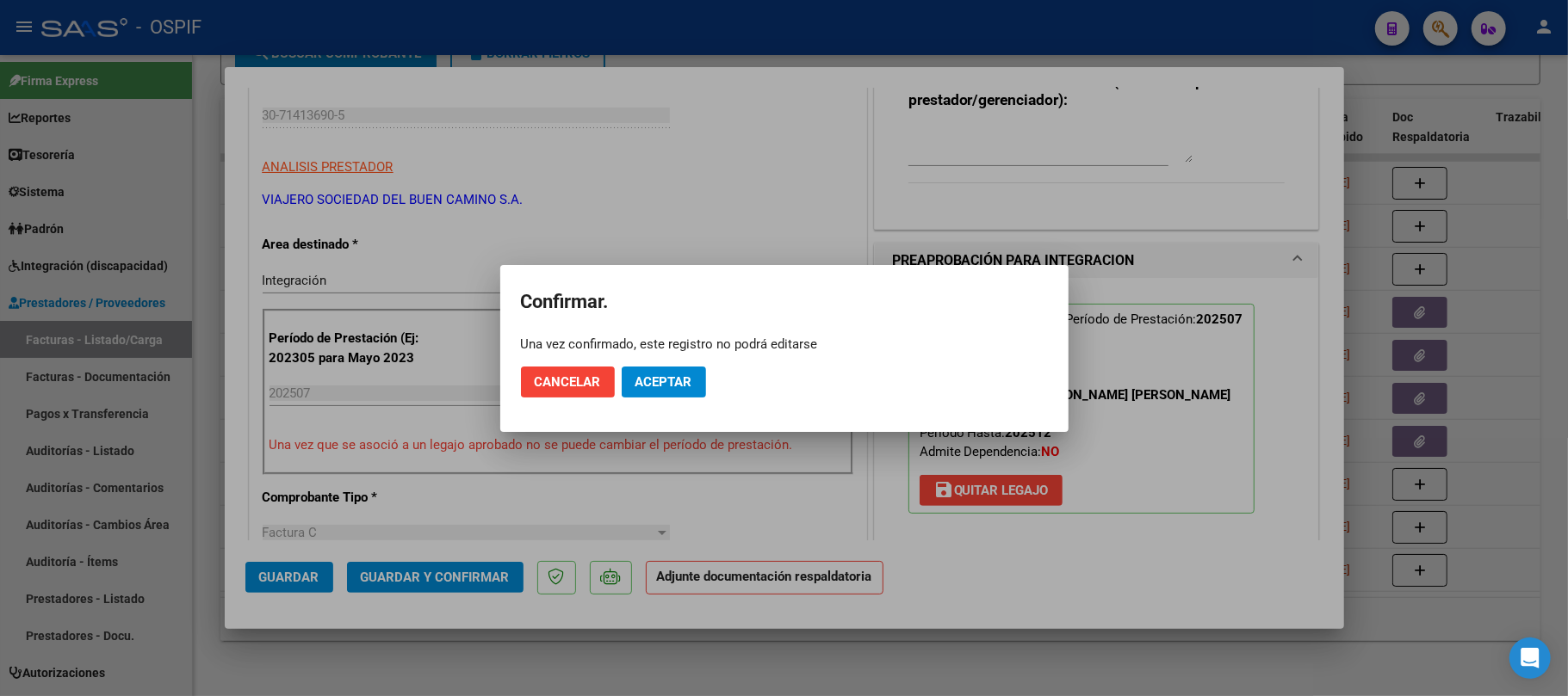
drag, startPoint x: 772, startPoint y: 388, endPoint x: 652, endPoint y: 366, distance: 122.0
click at [759, 382] on mat-dialog-actions "Cancelar Aceptar" at bounding box center [784, 382] width 527 height 59
click at [652, 367] on button "Aceptar" at bounding box center [663, 382] width 84 height 31
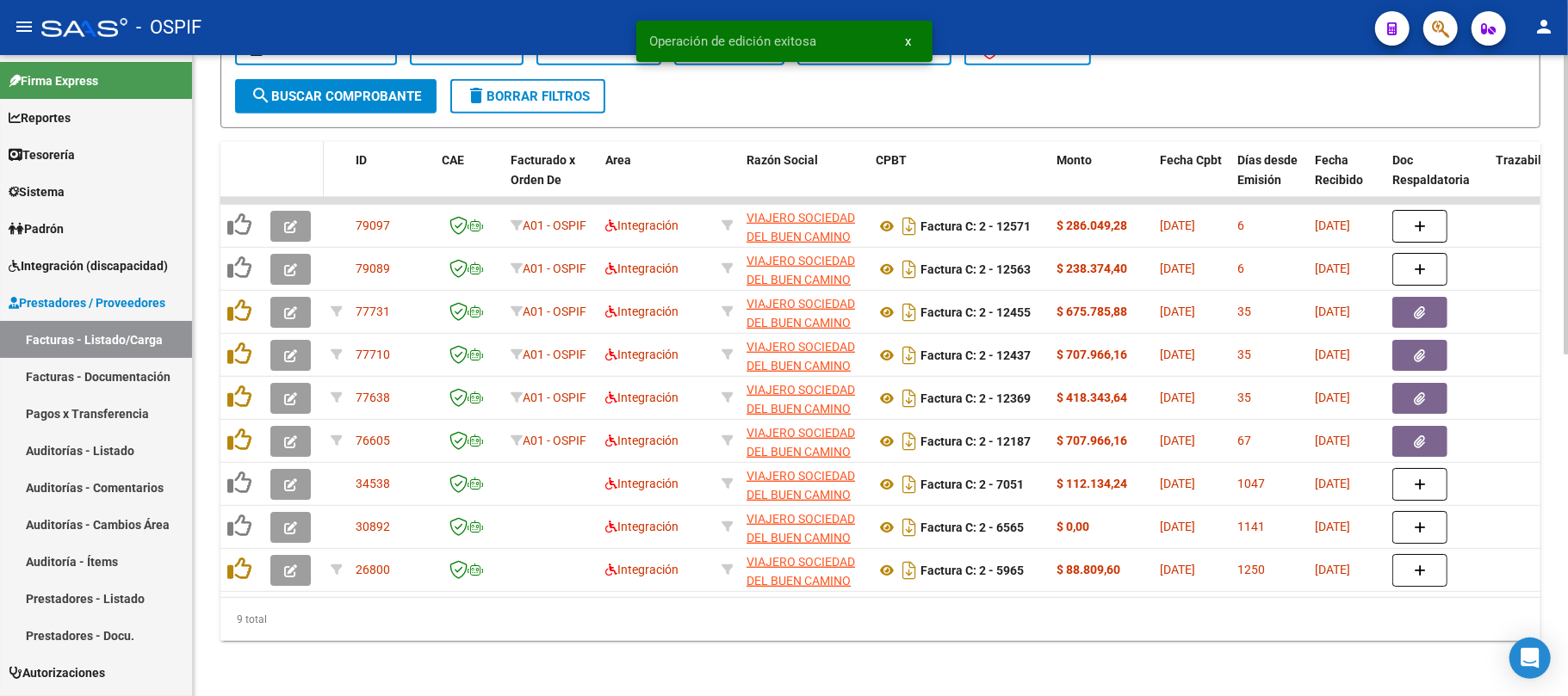
scroll to position [682, 0]
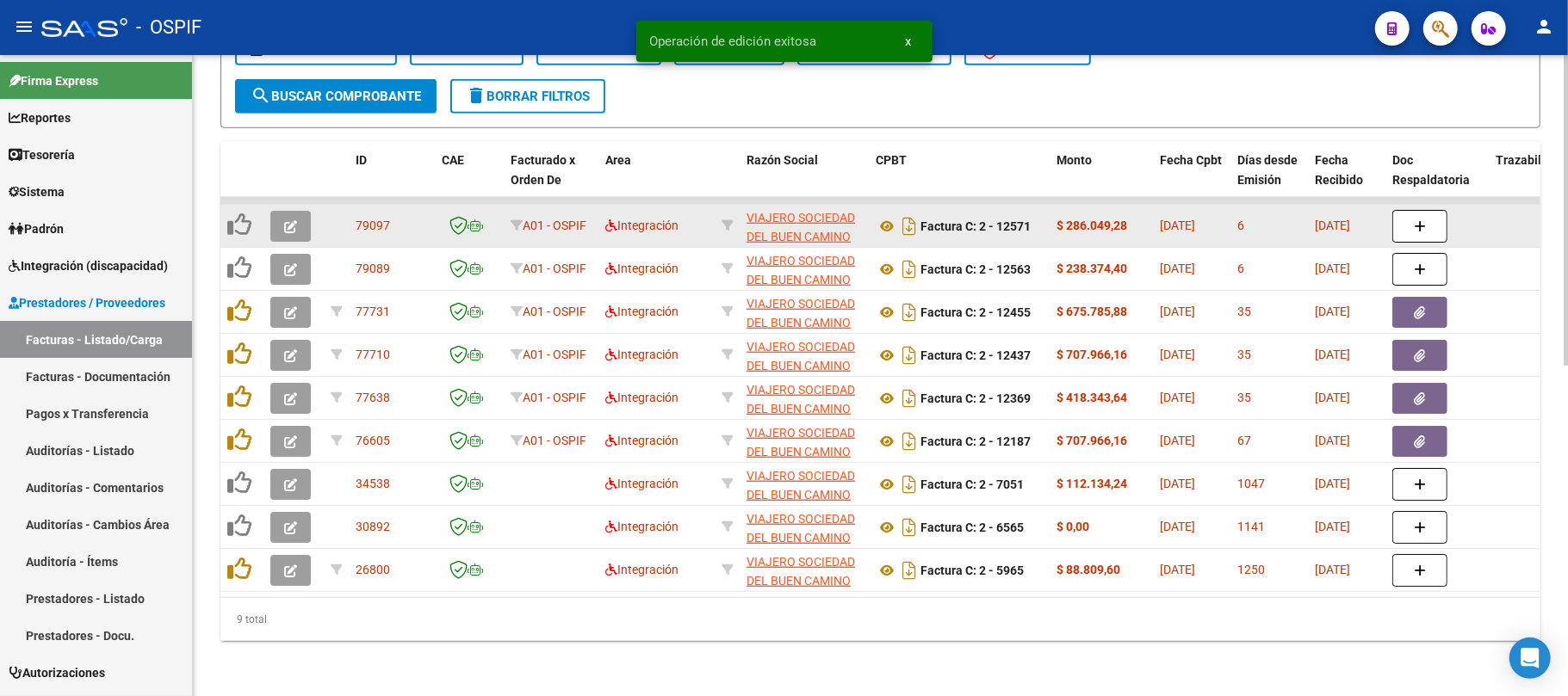
click at [291, 220] on icon "button" at bounding box center [291, 227] width 13 height 13
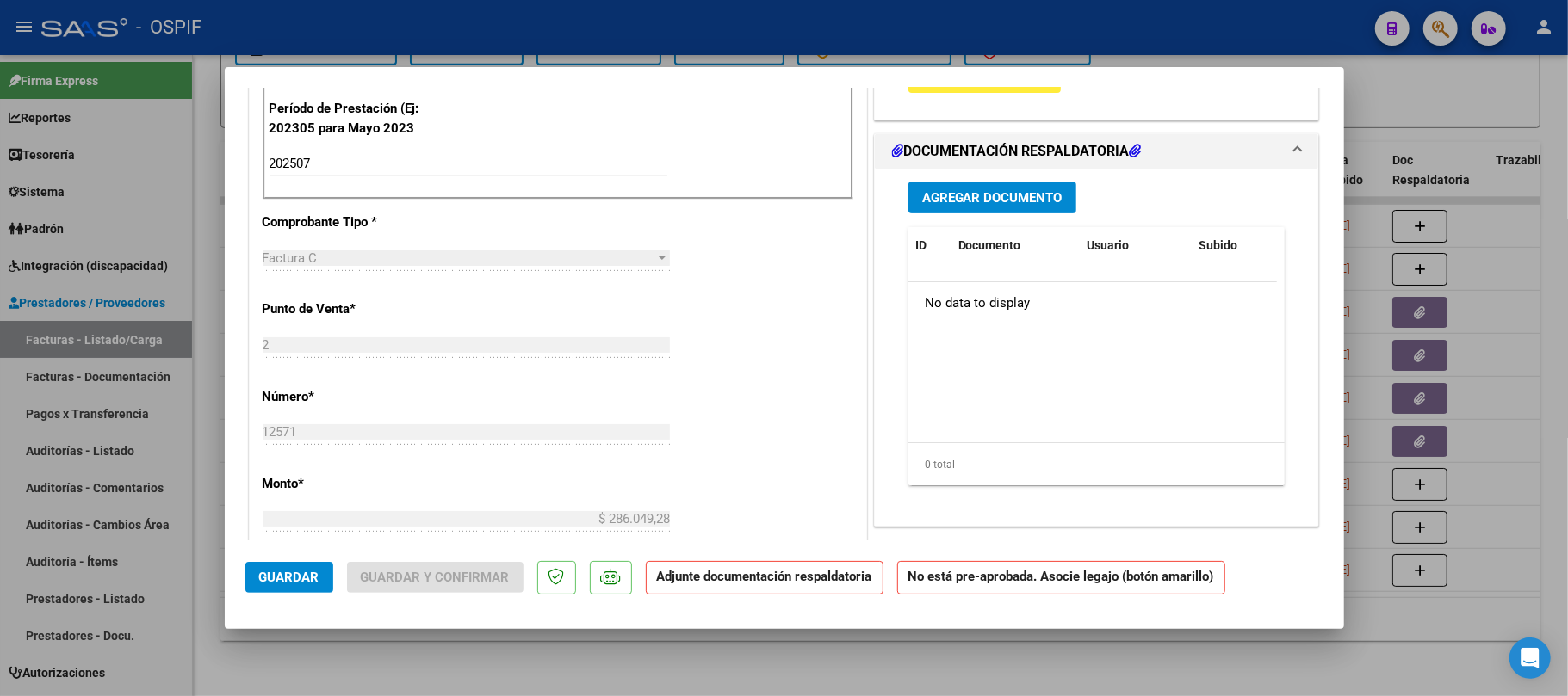
scroll to position [229, 0]
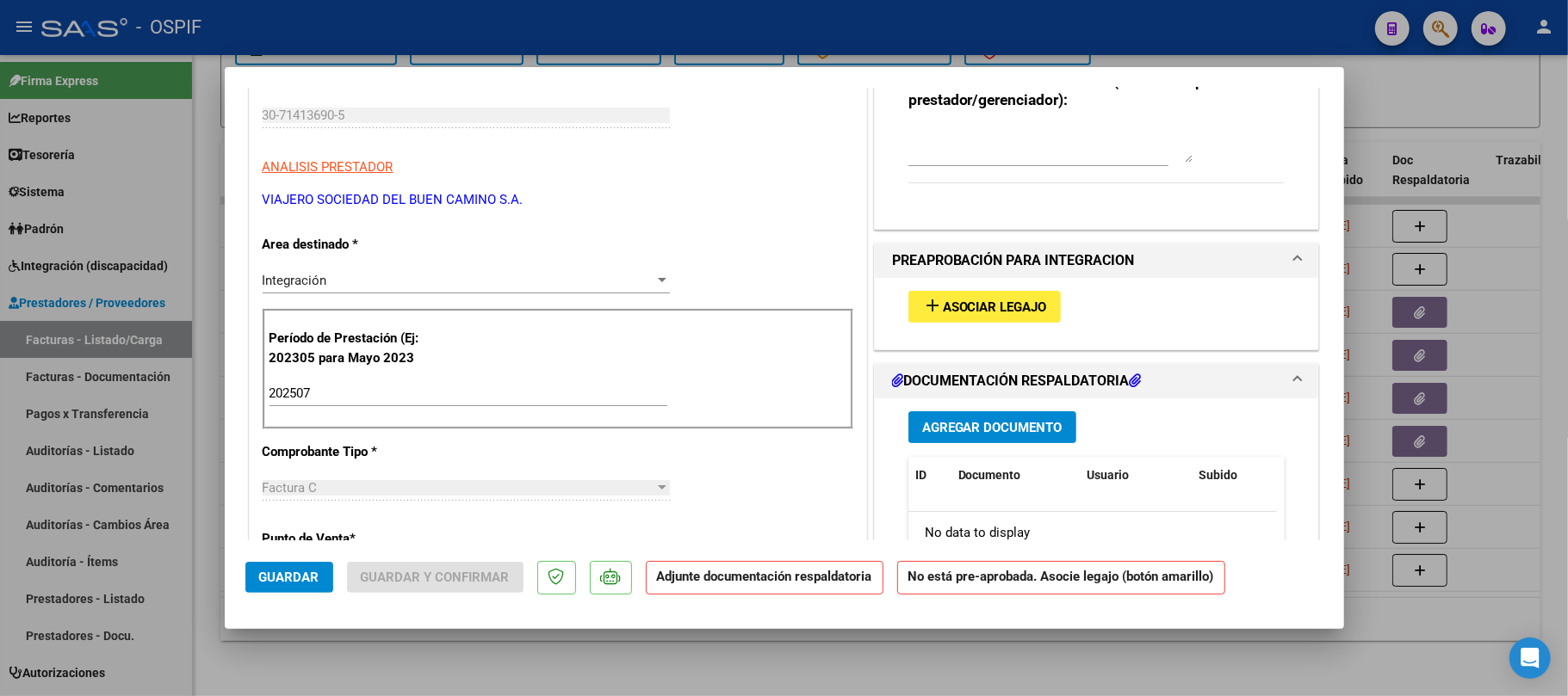
click at [1026, 317] on button "add Asociar Legajo" at bounding box center [985, 307] width 153 height 32
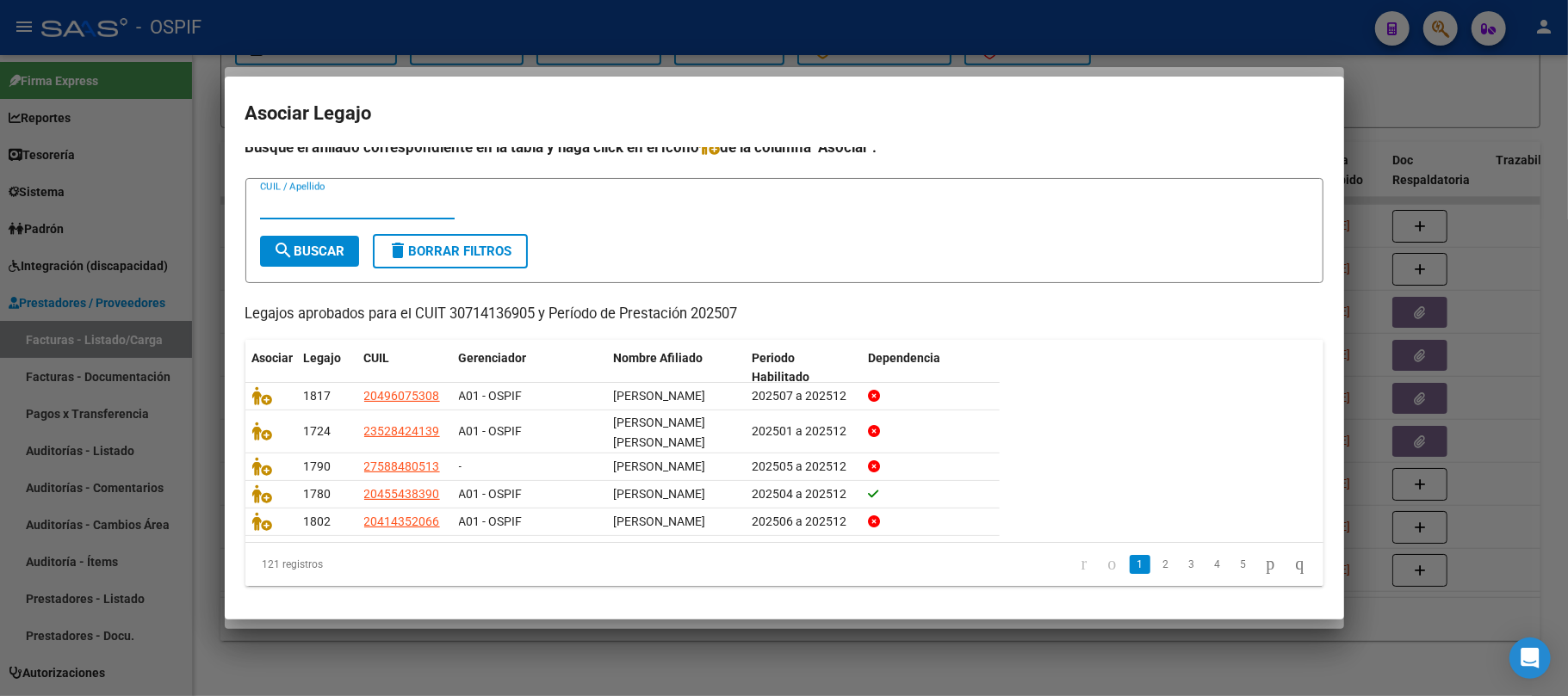
scroll to position [0, 0]
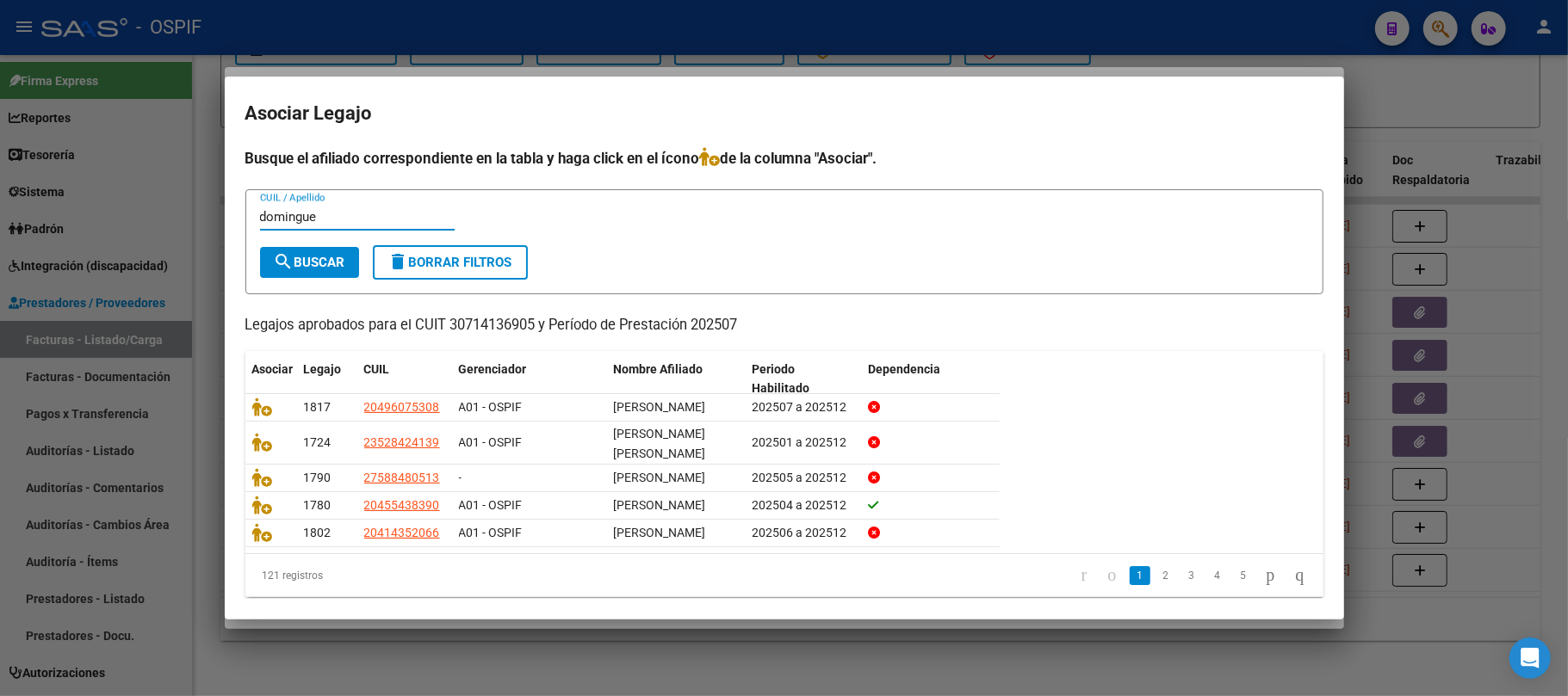
type input "dominguez"
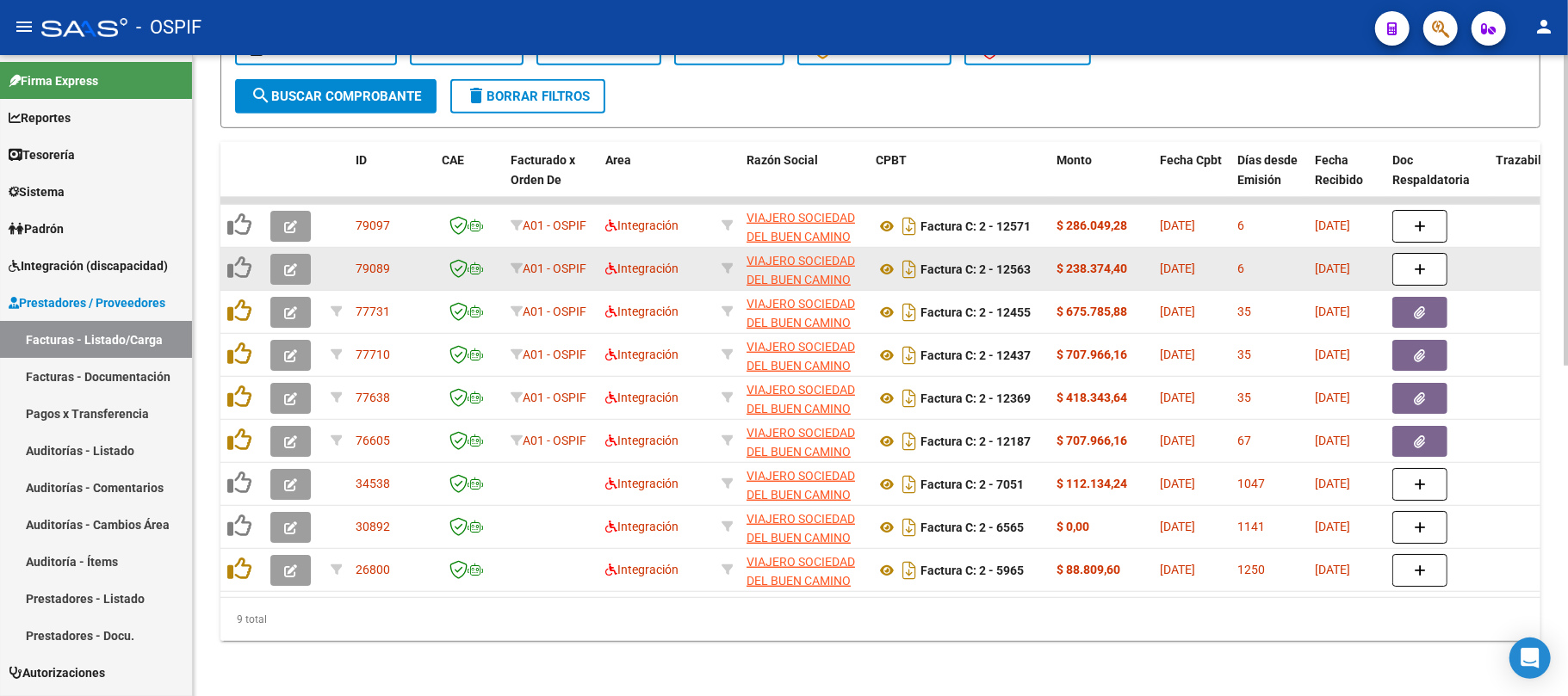
click at [293, 264] on icon "button" at bounding box center [291, 270] width 13 height 13
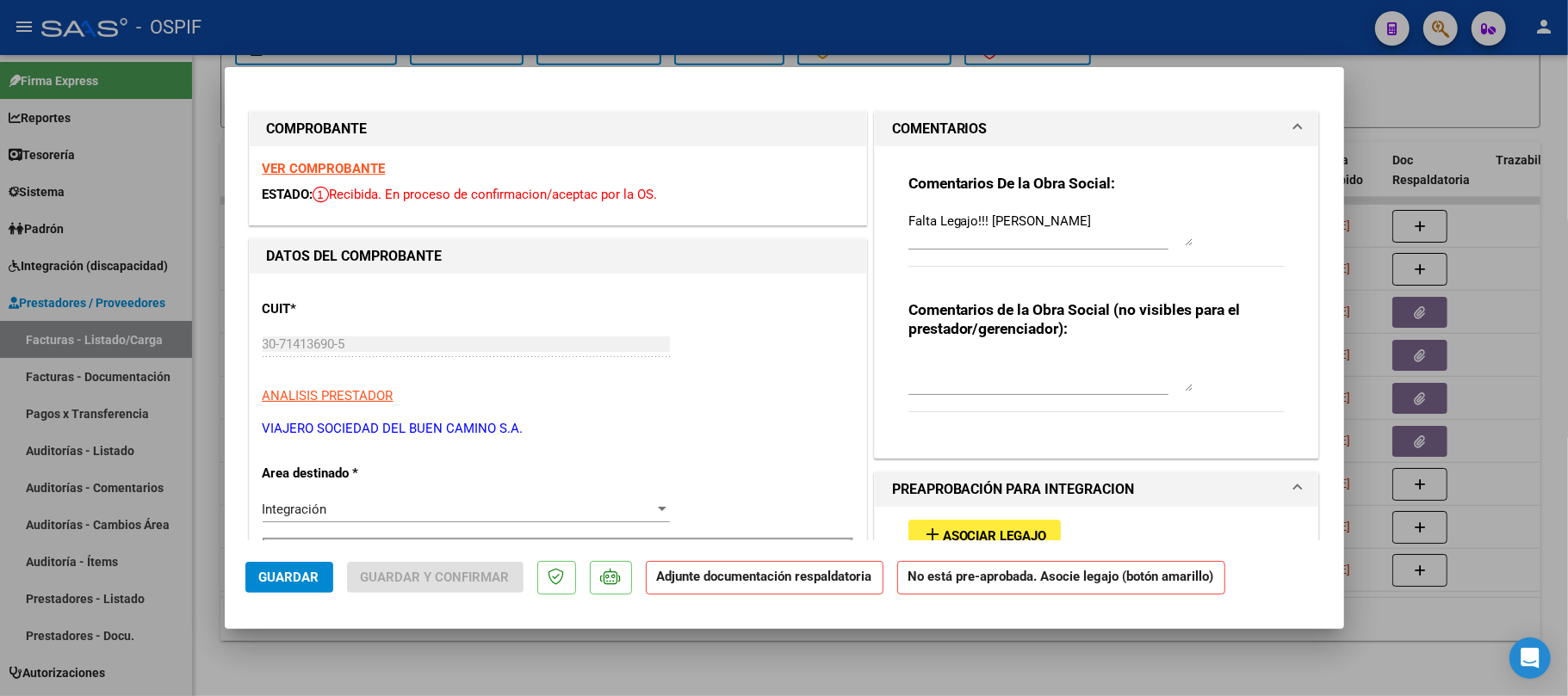
click at [990, 534] on span "Asociar Legajo" at bounding box center [995, 536] width 104 height 15
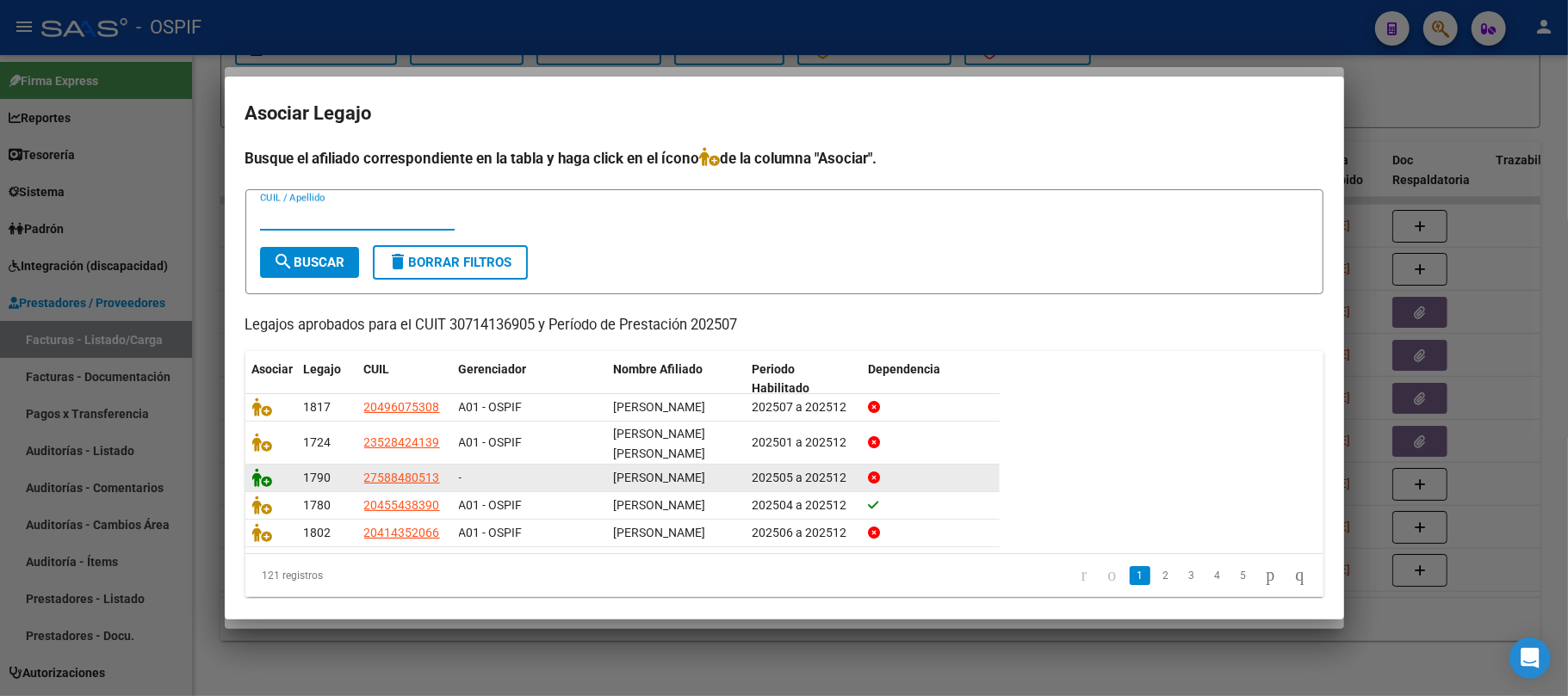
click at [260, 484] on icon at bounding box center [263, 478] width 21 height 19
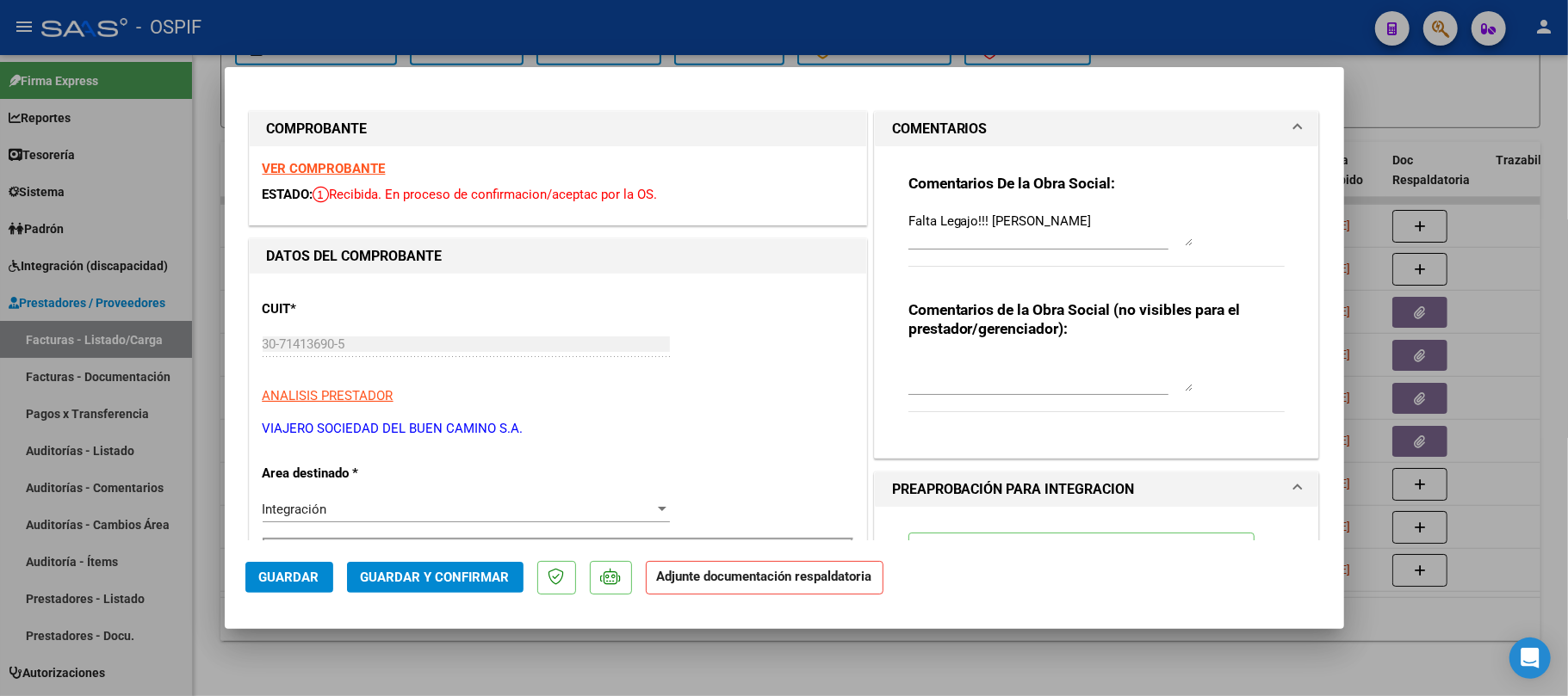
click at [481, 578] on span "Guardar y Confirmar" at bounding box center [434, 577] width 149 height 15
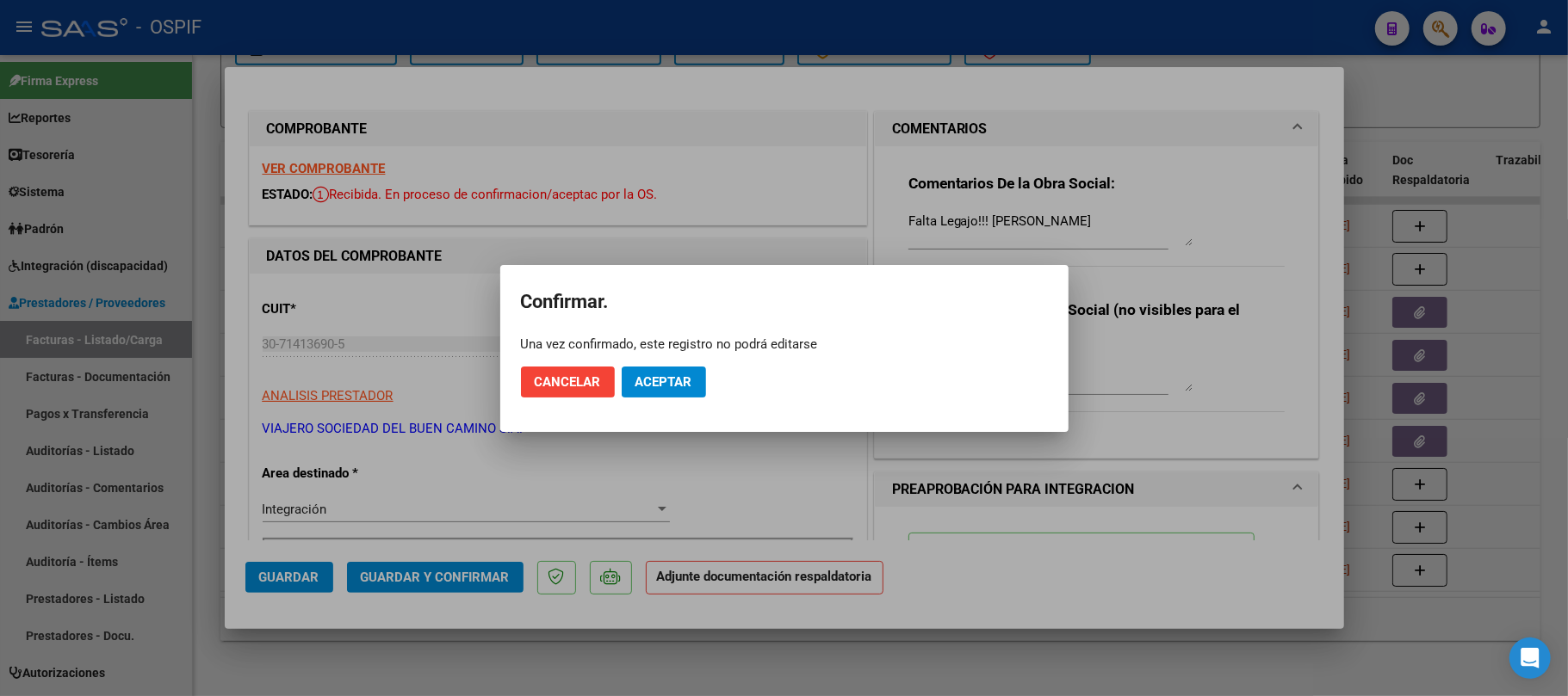
click at [642, 400] on mat-dialog-actions "Cancelar Aceptar" at bounding box center [784, 382] width 527 height 59
click at [652, 391] on button "Aceptar" at bounding box center [663, 382] width 84 height 31
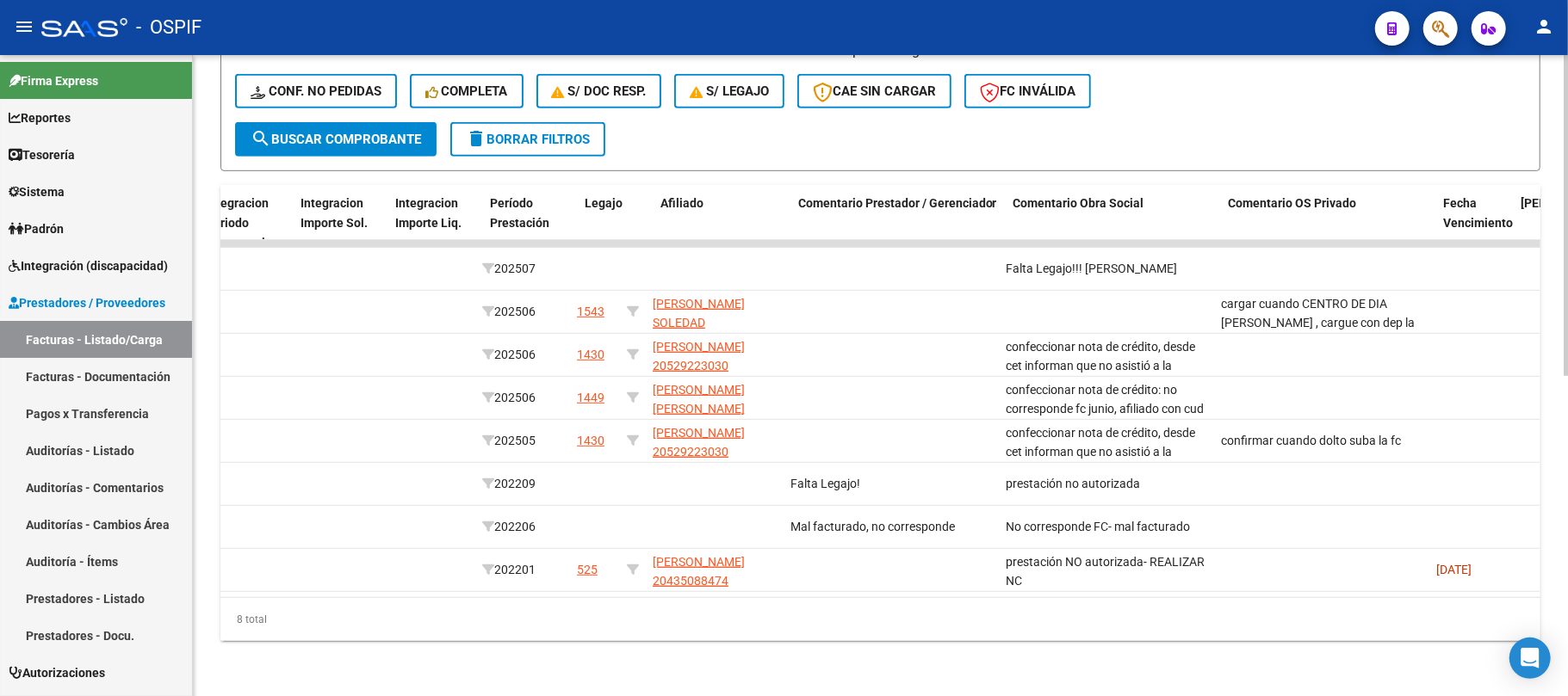
scroll to position [0, 2216]
click at [1327, 650] on div "Video tutorial PRESTADORES -> Listado de CPBTs Emitidos por Prestadores / Prove…" at bounding box center [880, 64] width 1375 height 1264
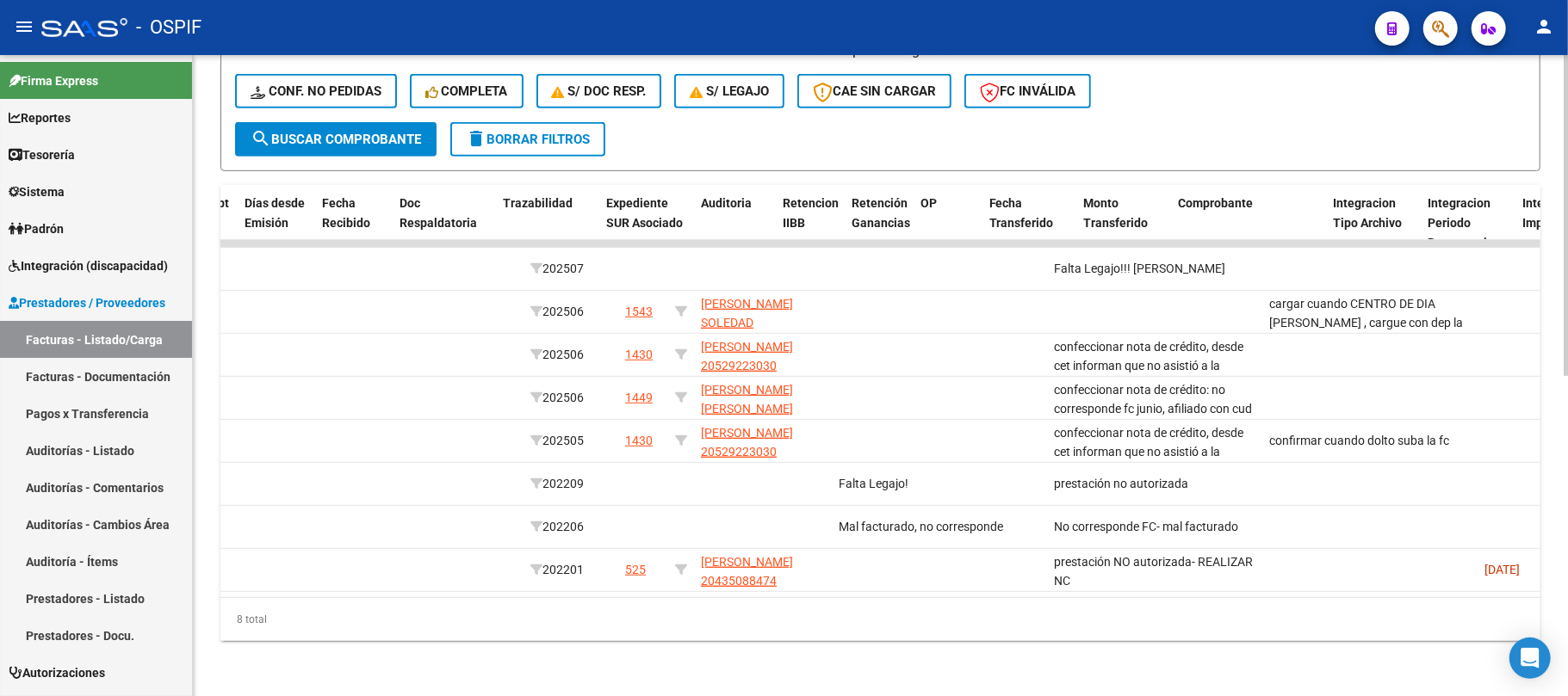
scroll to position [0, 0]
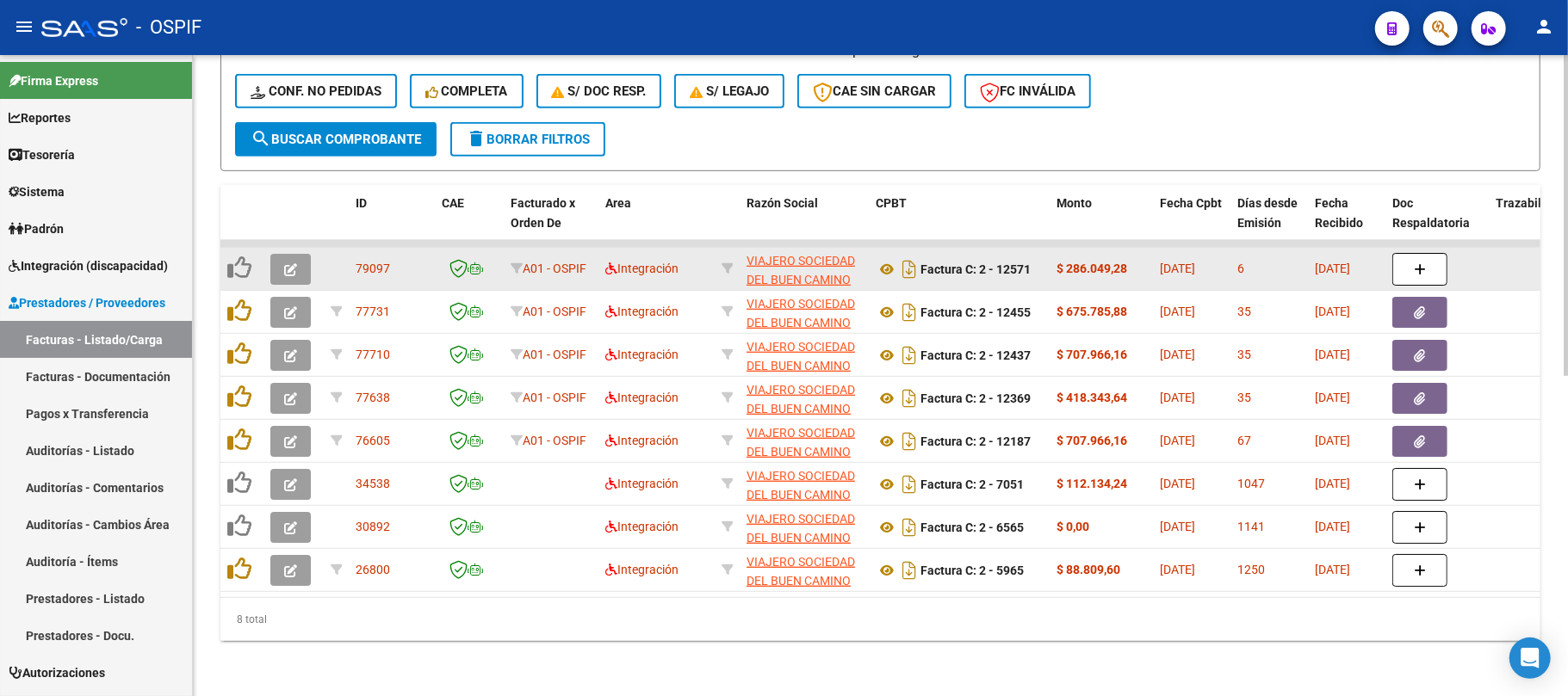
click at [289, 264] on icon "button" at bounding box center [291, 270] width 13 height 13
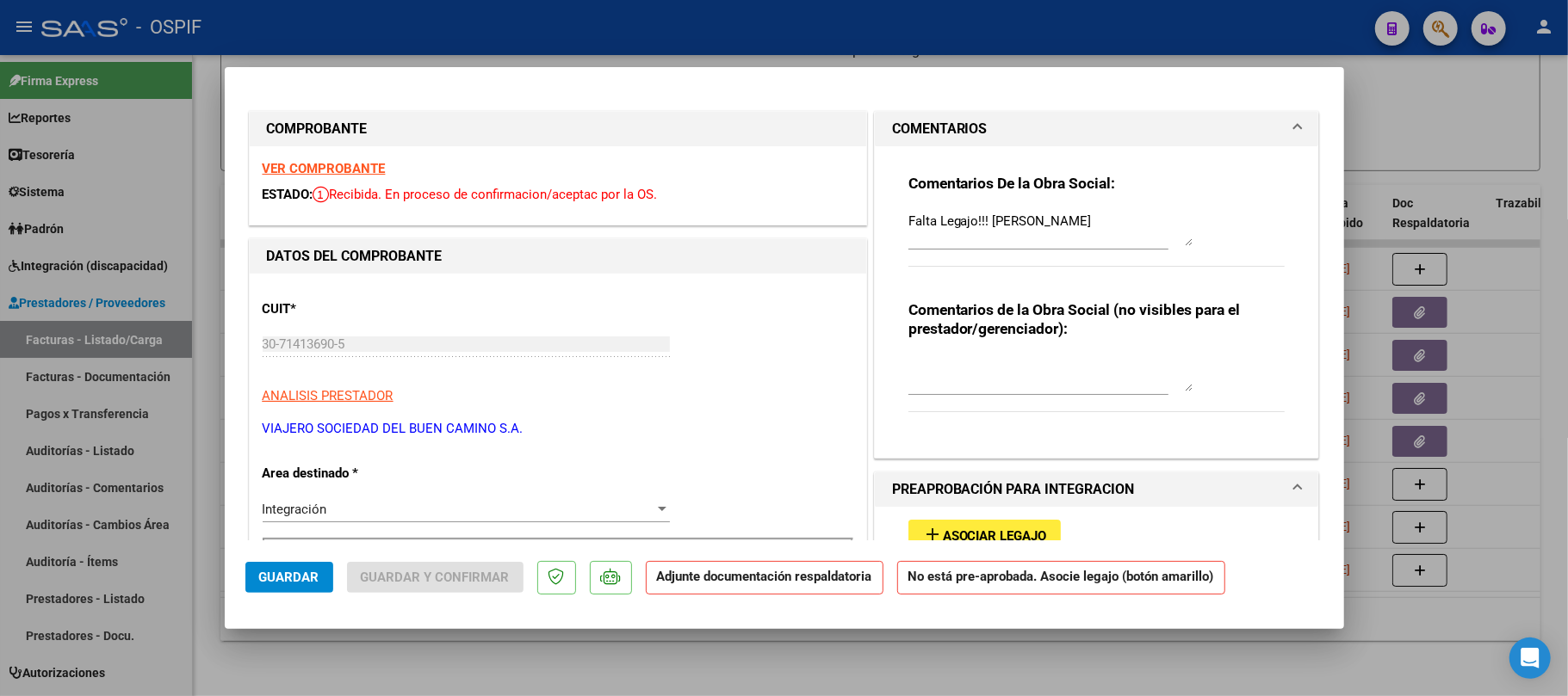
click at [989, 537] on span "Asociar Legajo" at bounding box center [995, 536] width 104 height 15
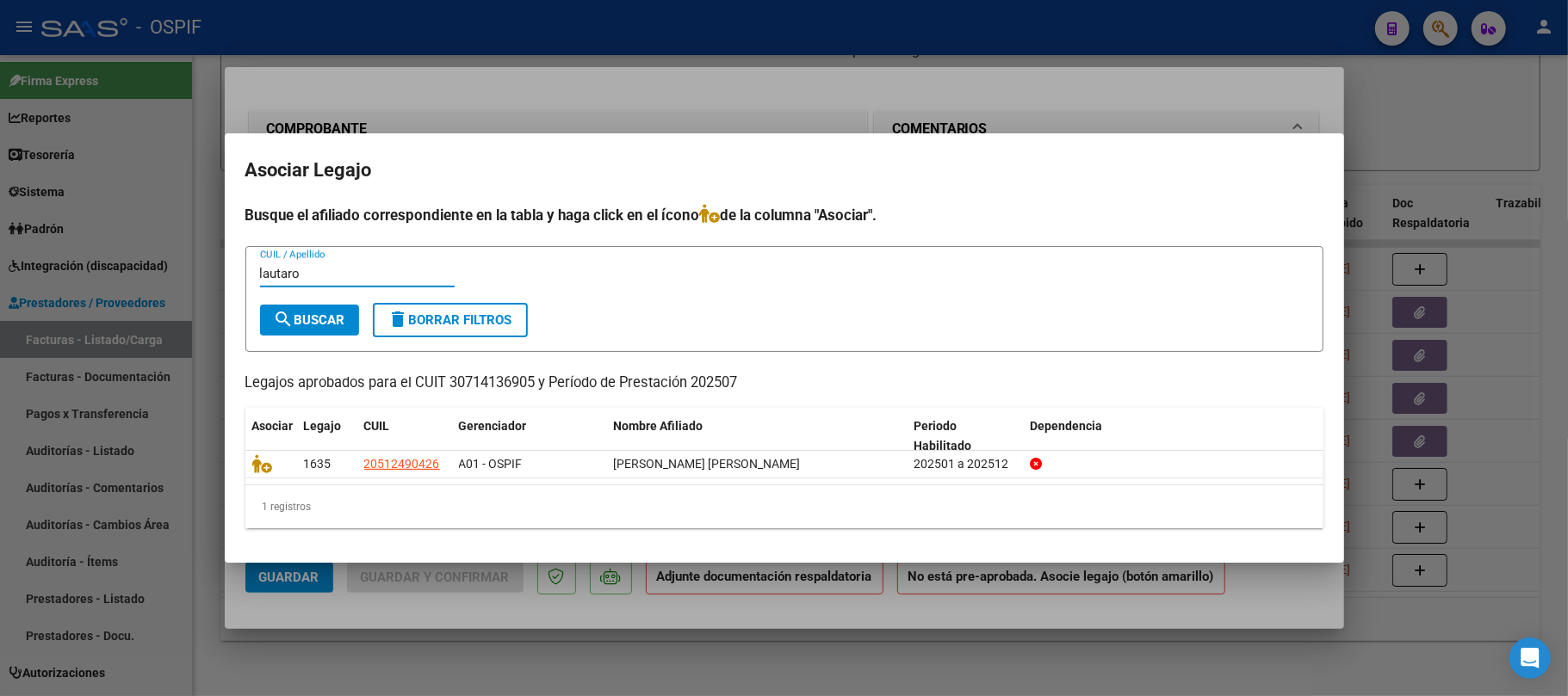
type input "lautaro"
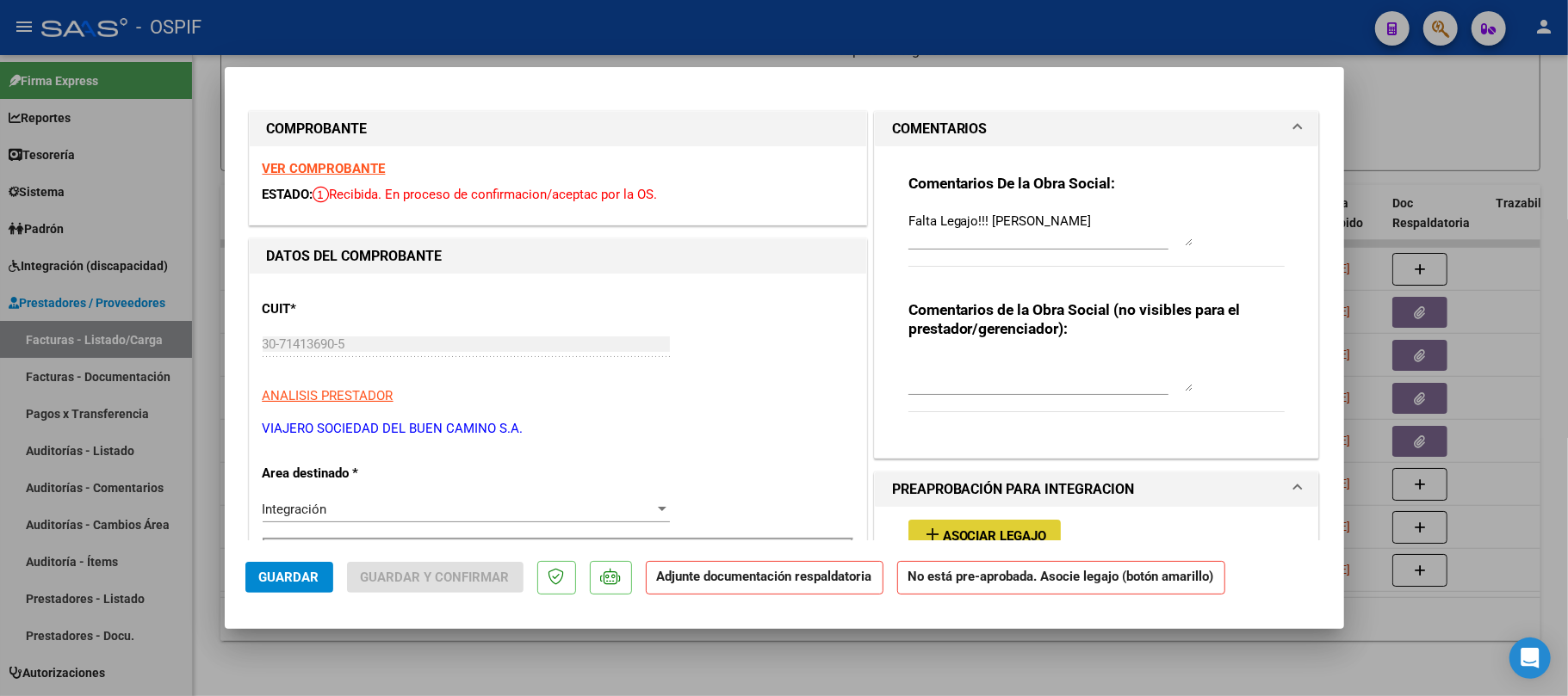
scroll to position [11, 0]
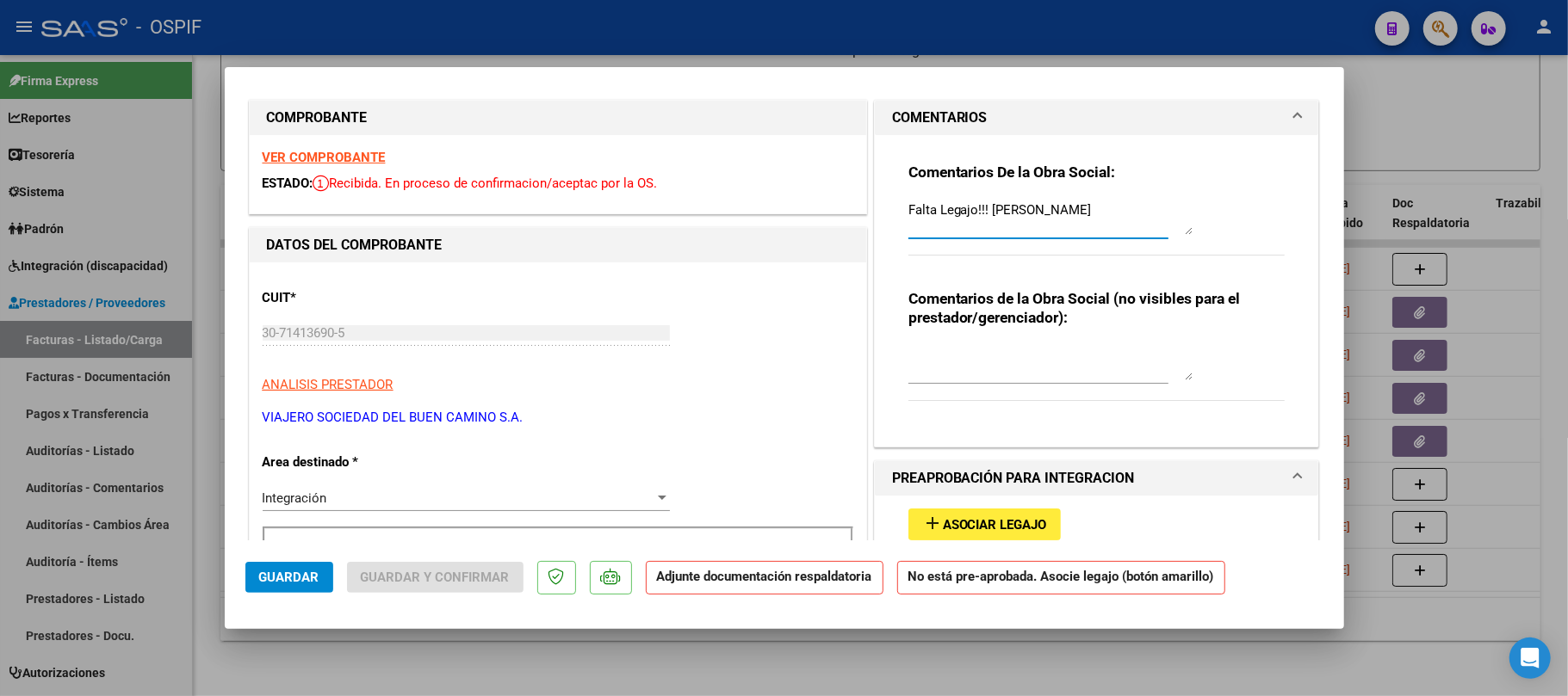
drag, startPoint x: 1005, startPoint y: 209, endPoint x: 986, endPoint y: 211, distance: 19.1
click at [986, 211] on textarea "Falta Legajo!!! [PERSON_NAME]" at bounding box center [1051, 218] width 285 height 34
click at [269, 580] on span "Guardar" at bounding box center [289, 577] width 61 height 15
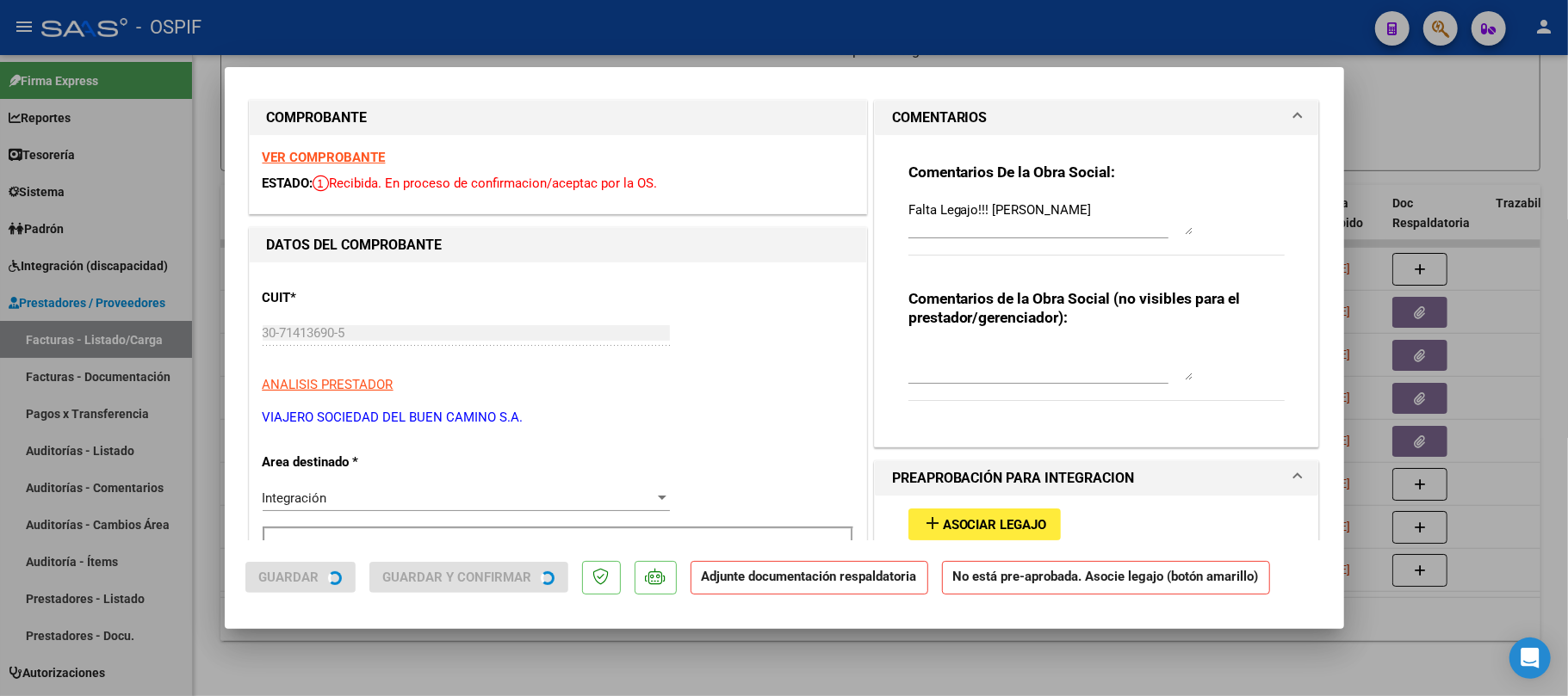
click at [422, 658] on div at bounding box center [784, 348] width 1568 height 696
